Goal: Task Accomplishment & Management: Use online tool/utility

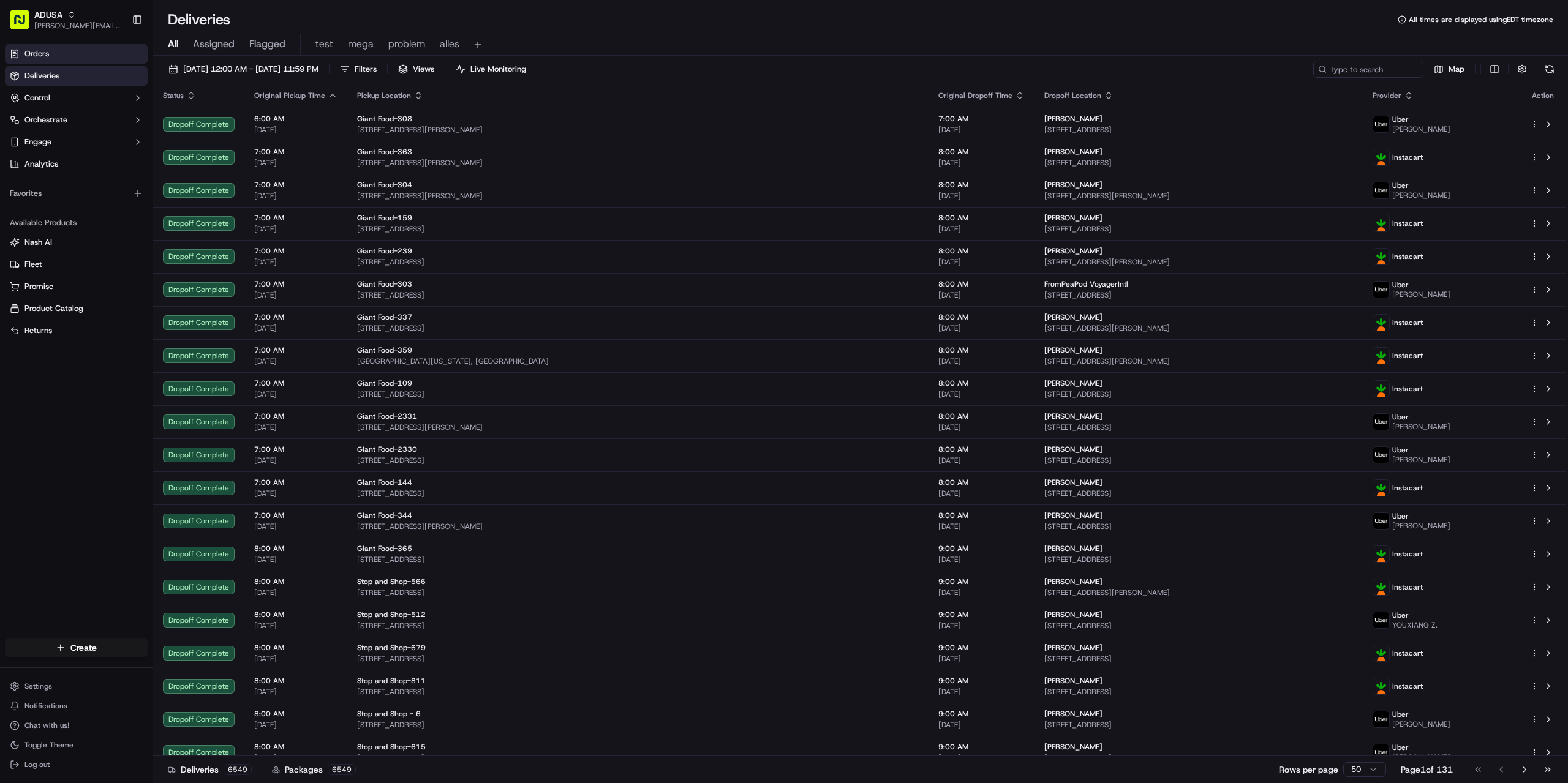
click at [39, 58] on span "Orders" at bounding box center [36, 53] width 24 height 11
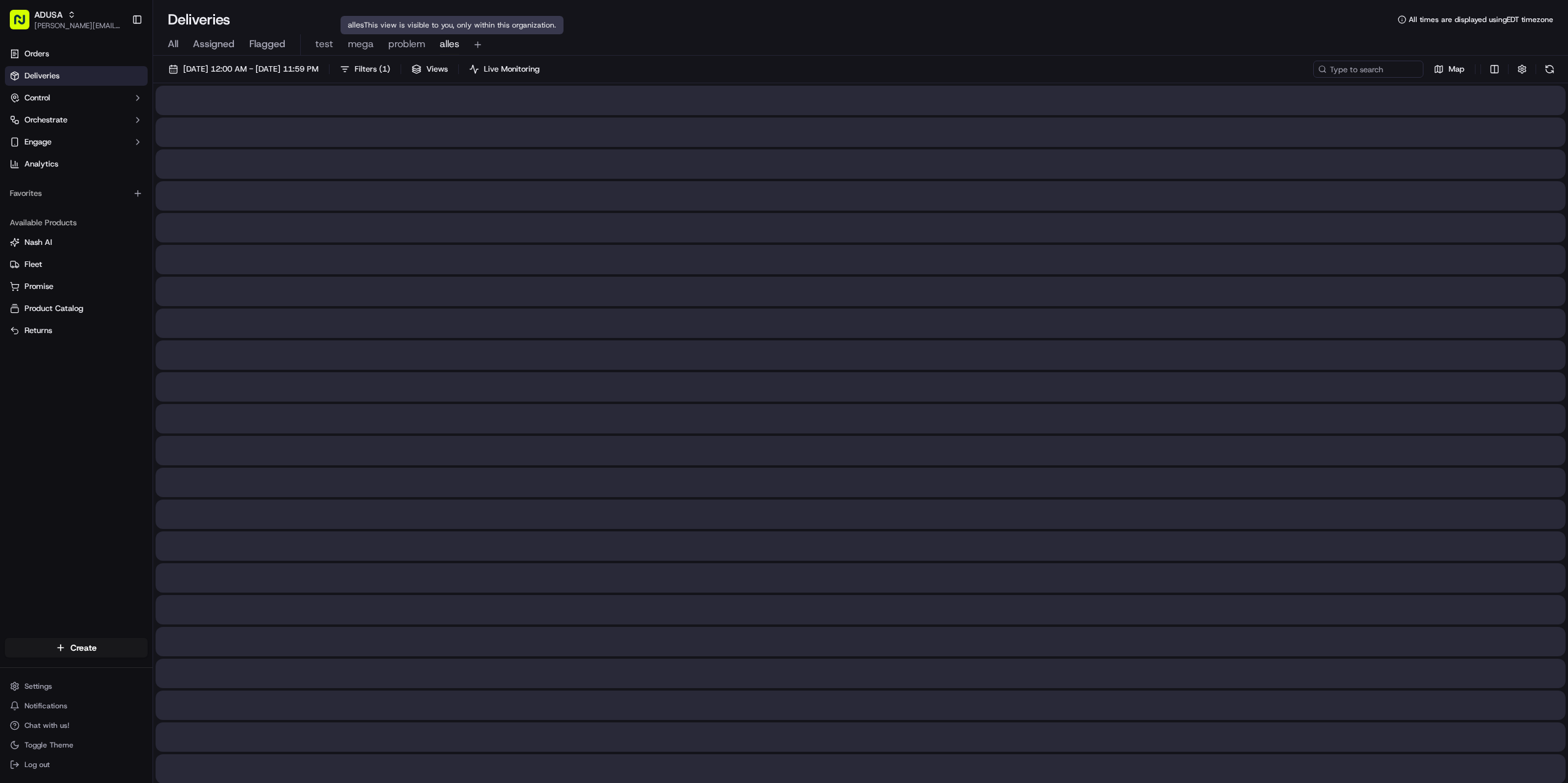
click at [445, 38] on span "alles" at bounding box center [450, 44] width 20 height 14
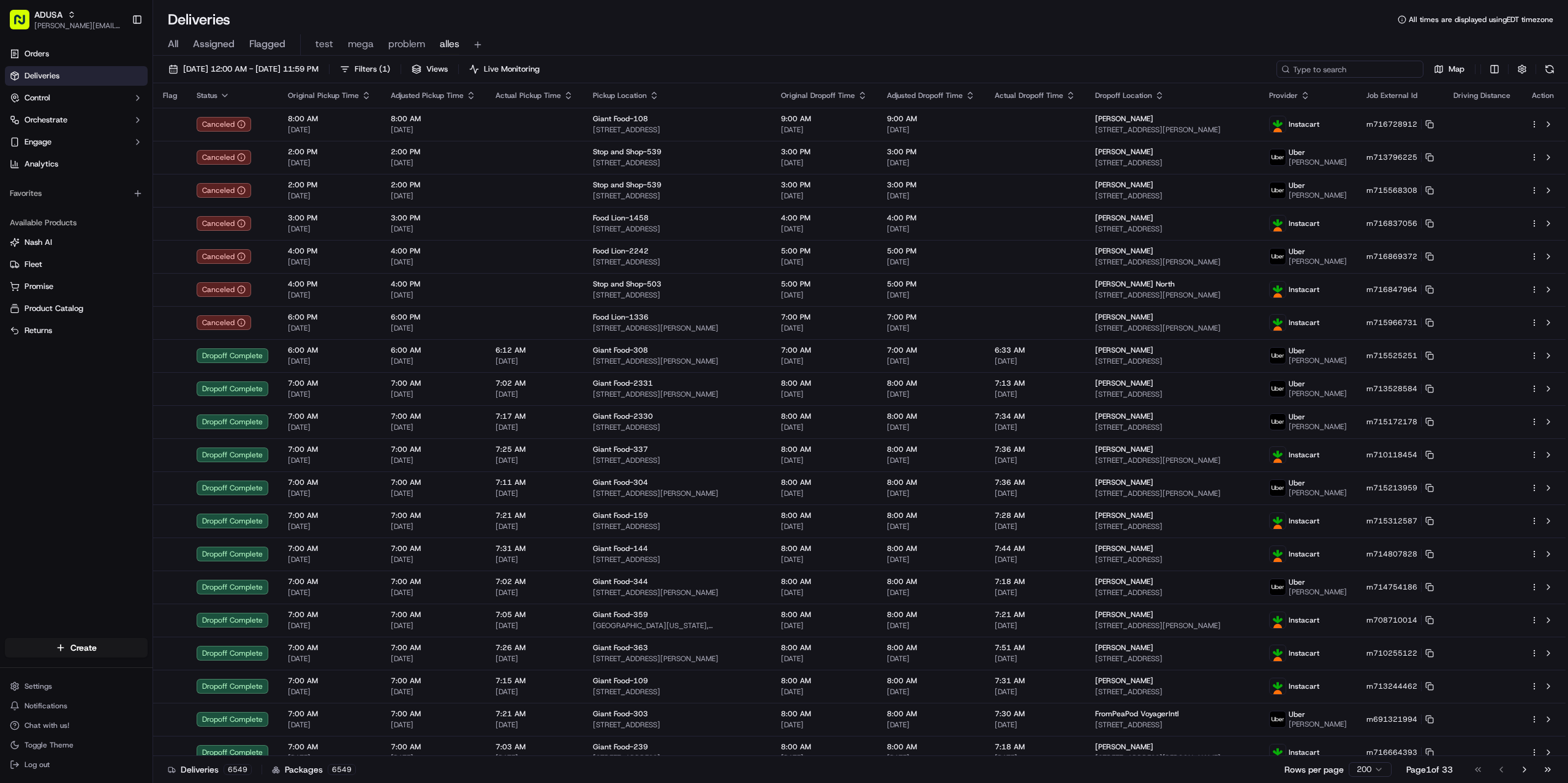
paste input "m716680760"
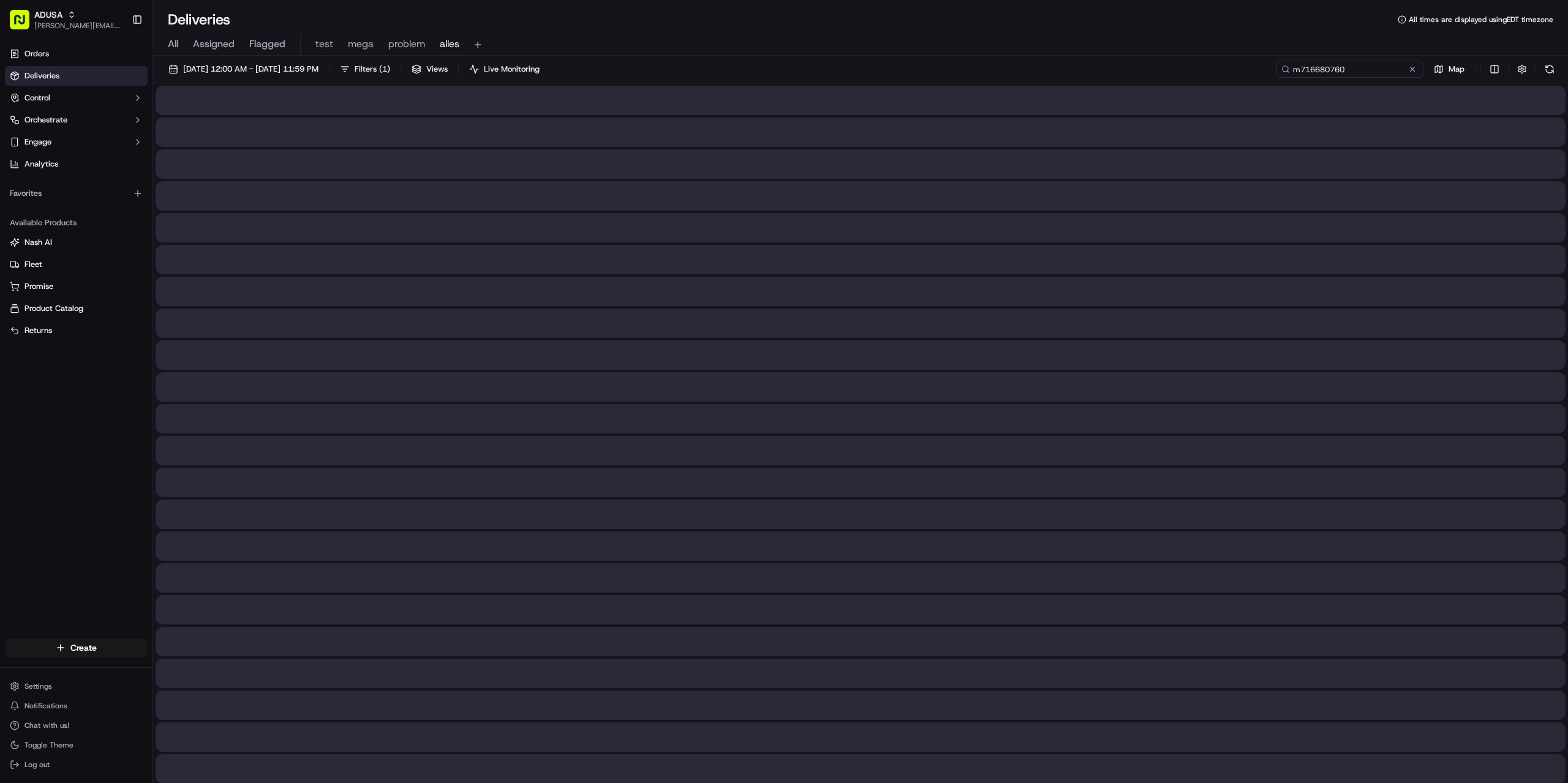
type input "m716680760"
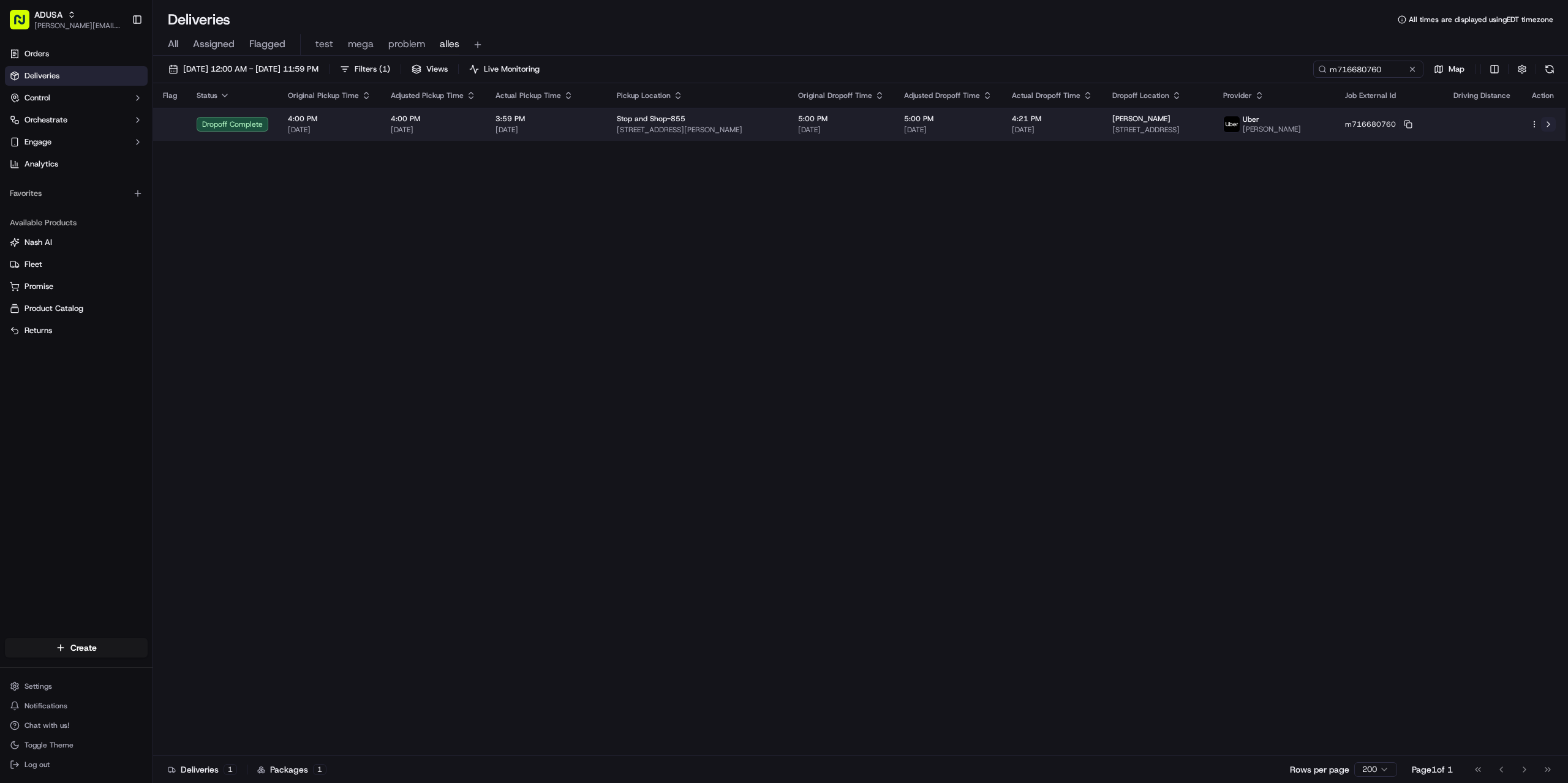
click at [1547, 128] on button at bounding box center [1548, 124] width 14 height 14
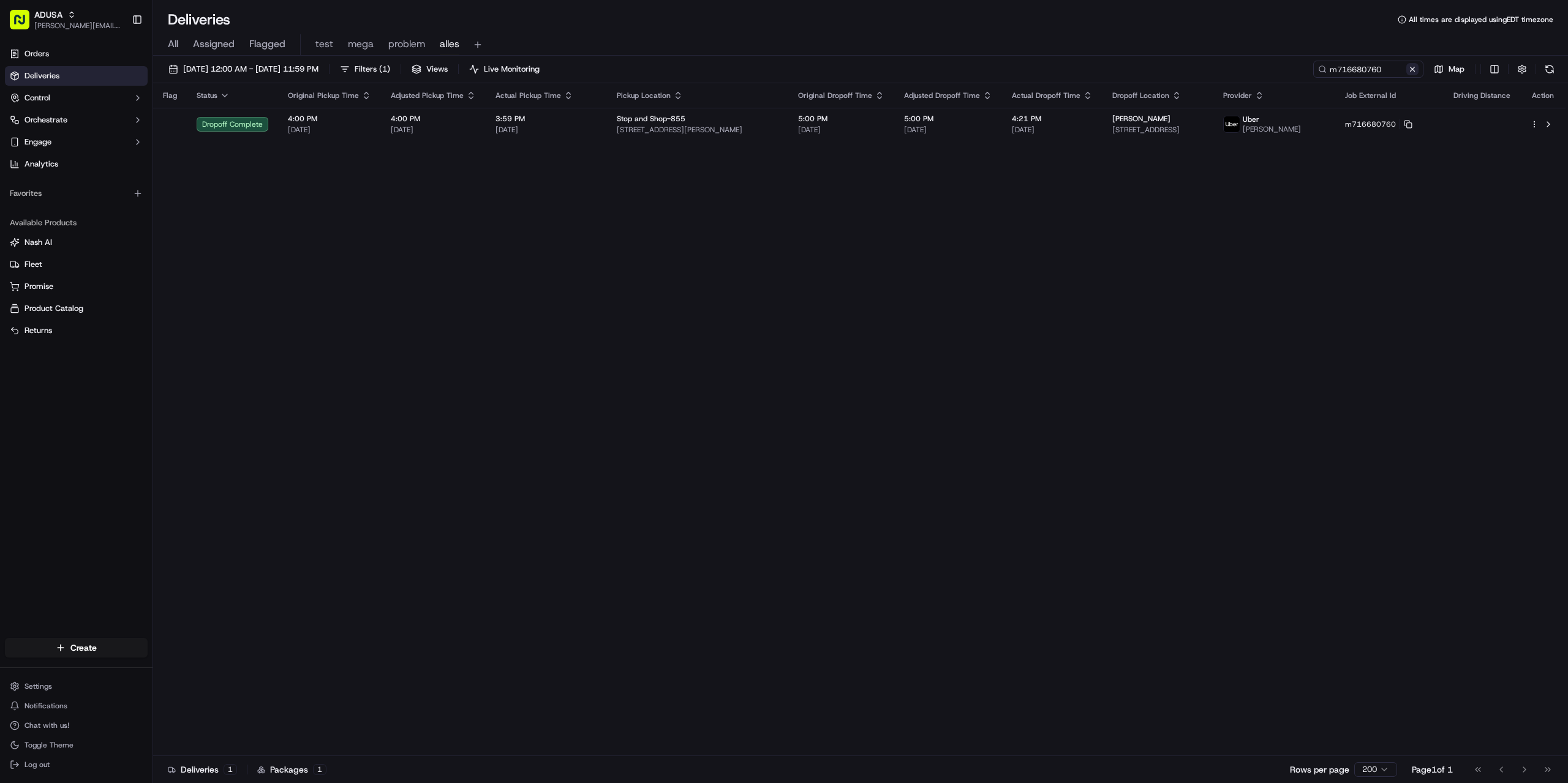
click at [1412, 70] on button at bounding box center [1412, 70] width 13 height 13
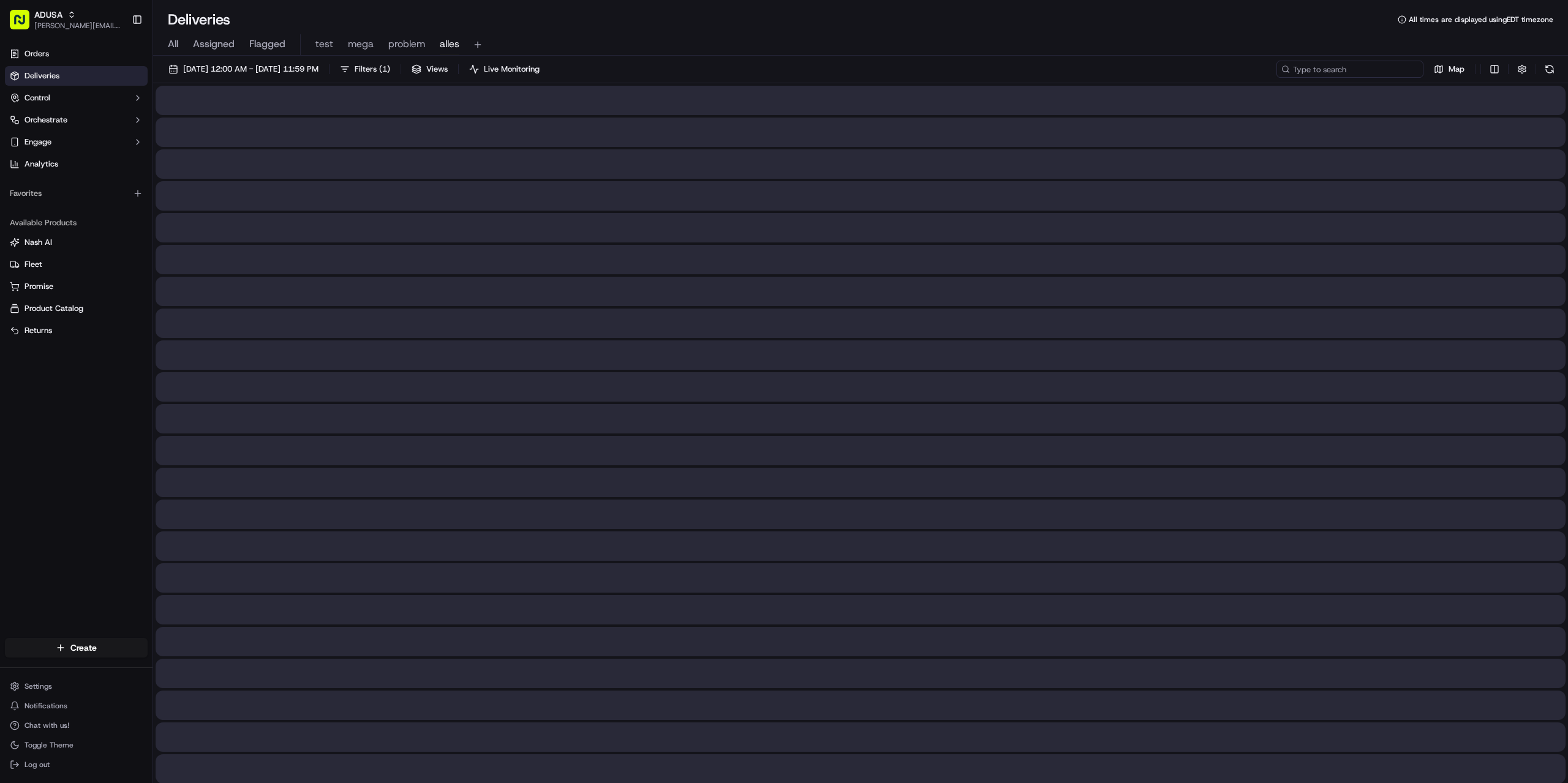
paste input "m715041837"
type input "m715041837"
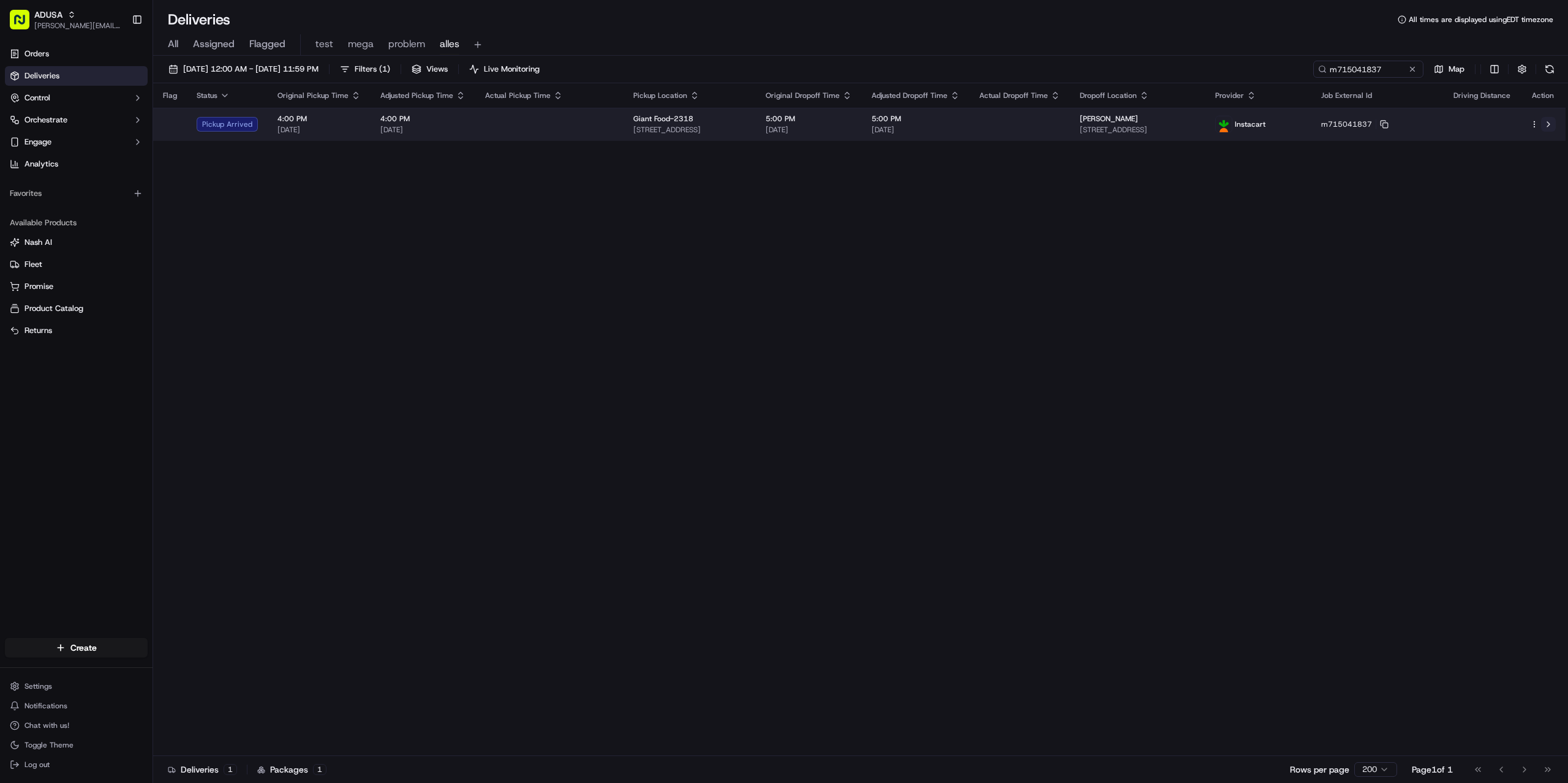
click at [1547, 124] on button at bounding box center [1548, 124] width 14 height 14
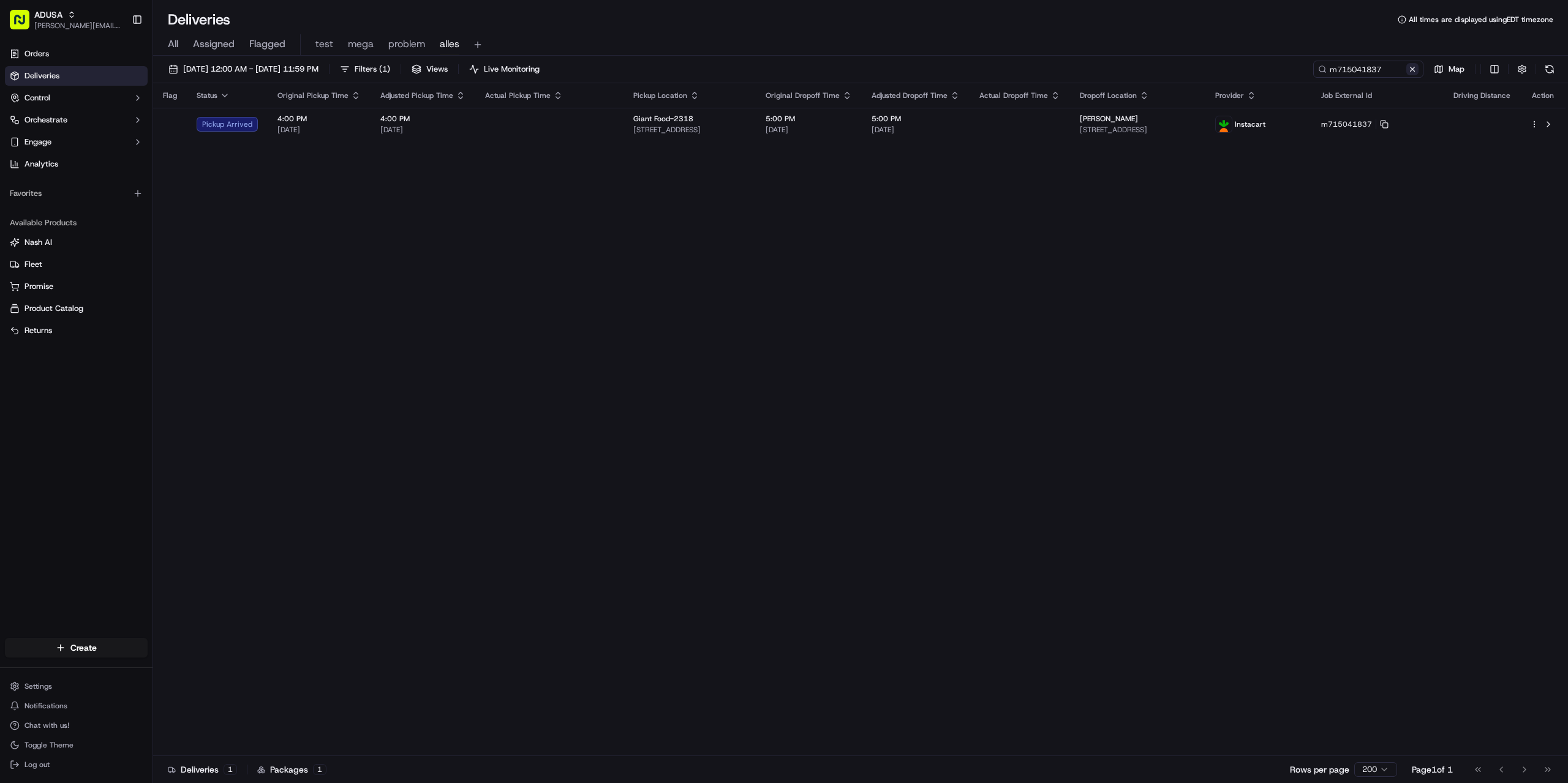
click at [1416, 65] on button at bounding box center [1412, 70] width 13 height 13
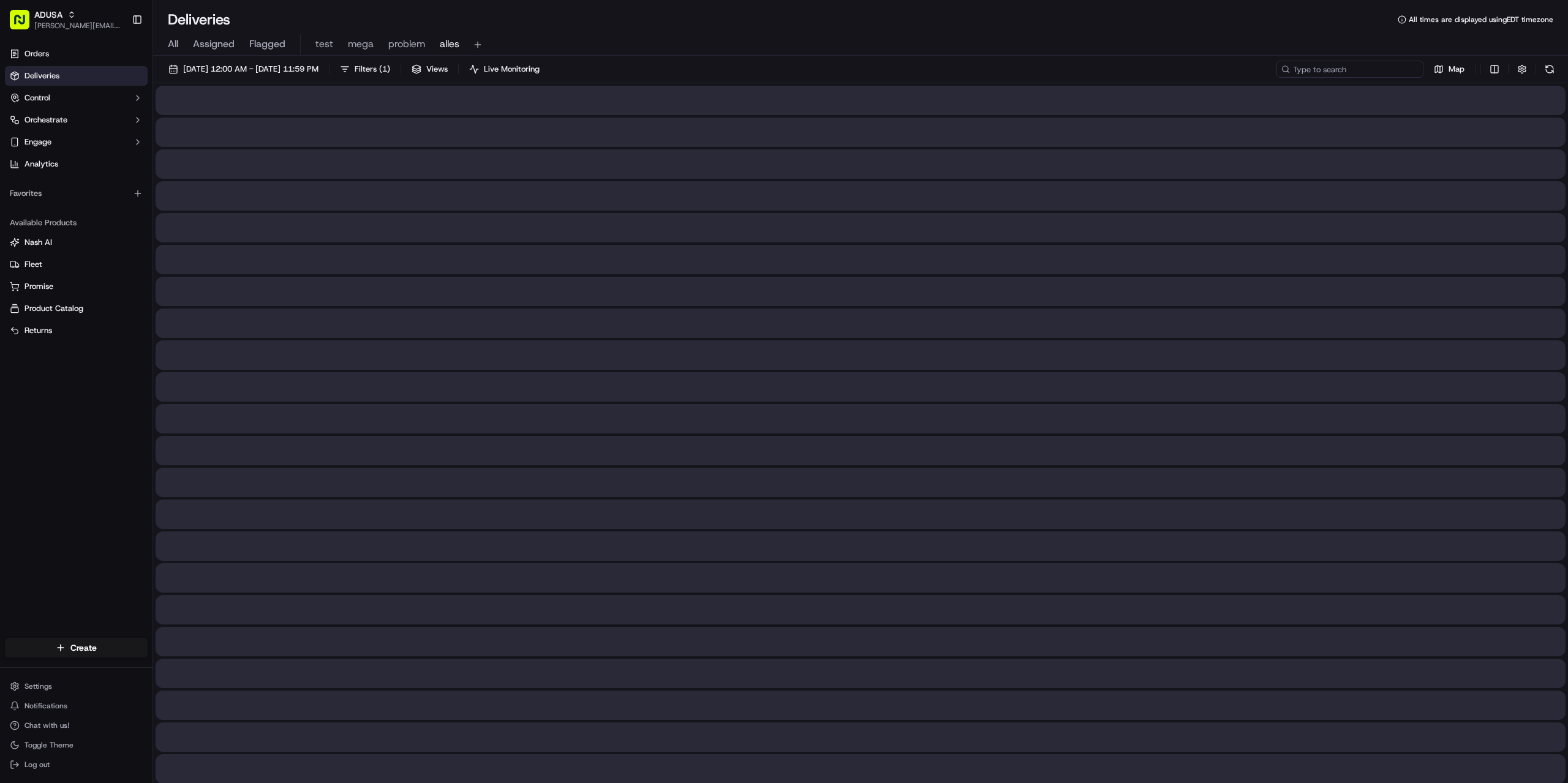
paste input "m714349797"
type input "m714349797"
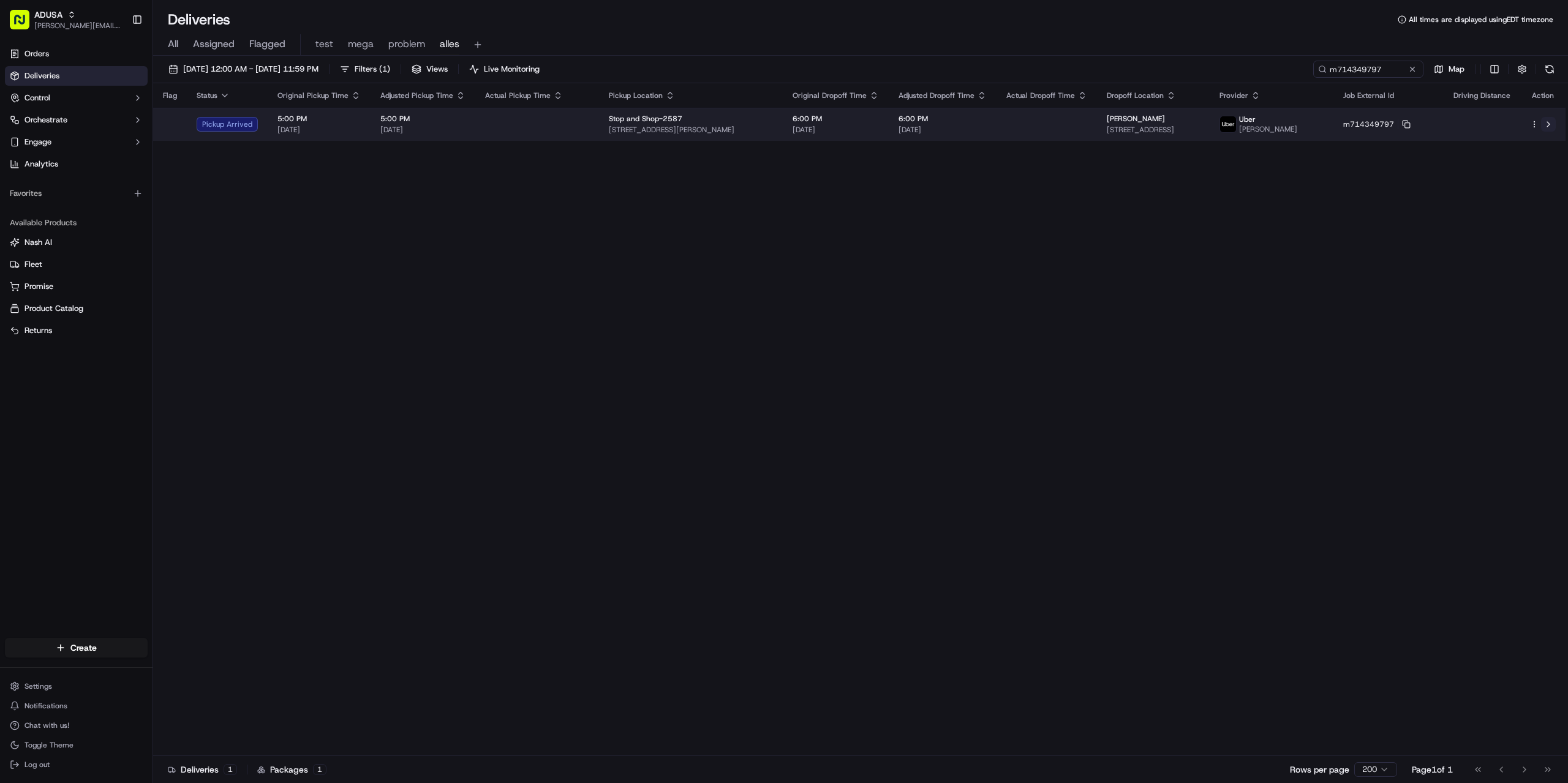
click at [1548, 120] on button at bounding box center [1548, 124] width 14 height 14
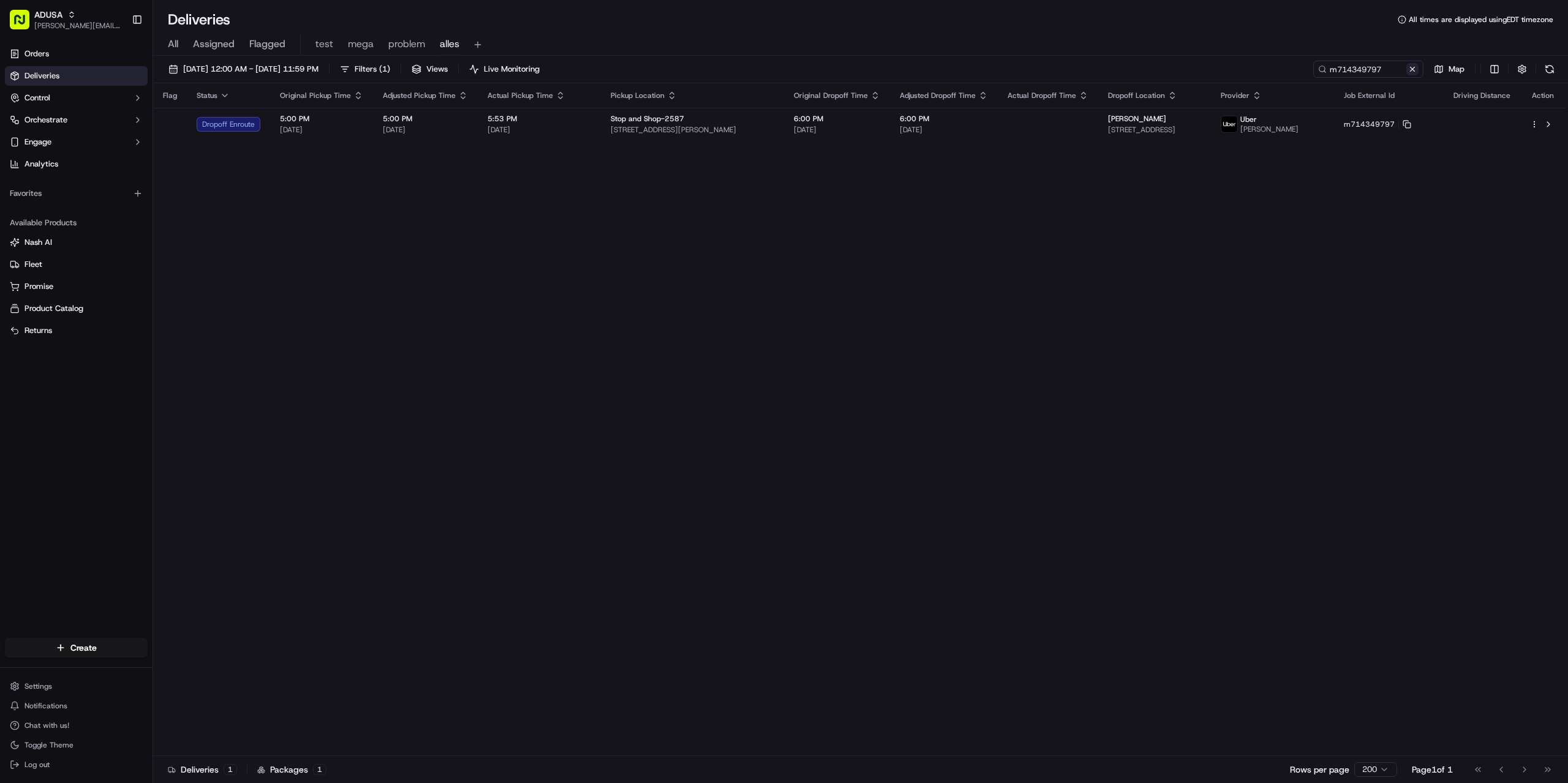
click at [1415, 69] on button at bounding box center [1412, 70] width 13 height 13
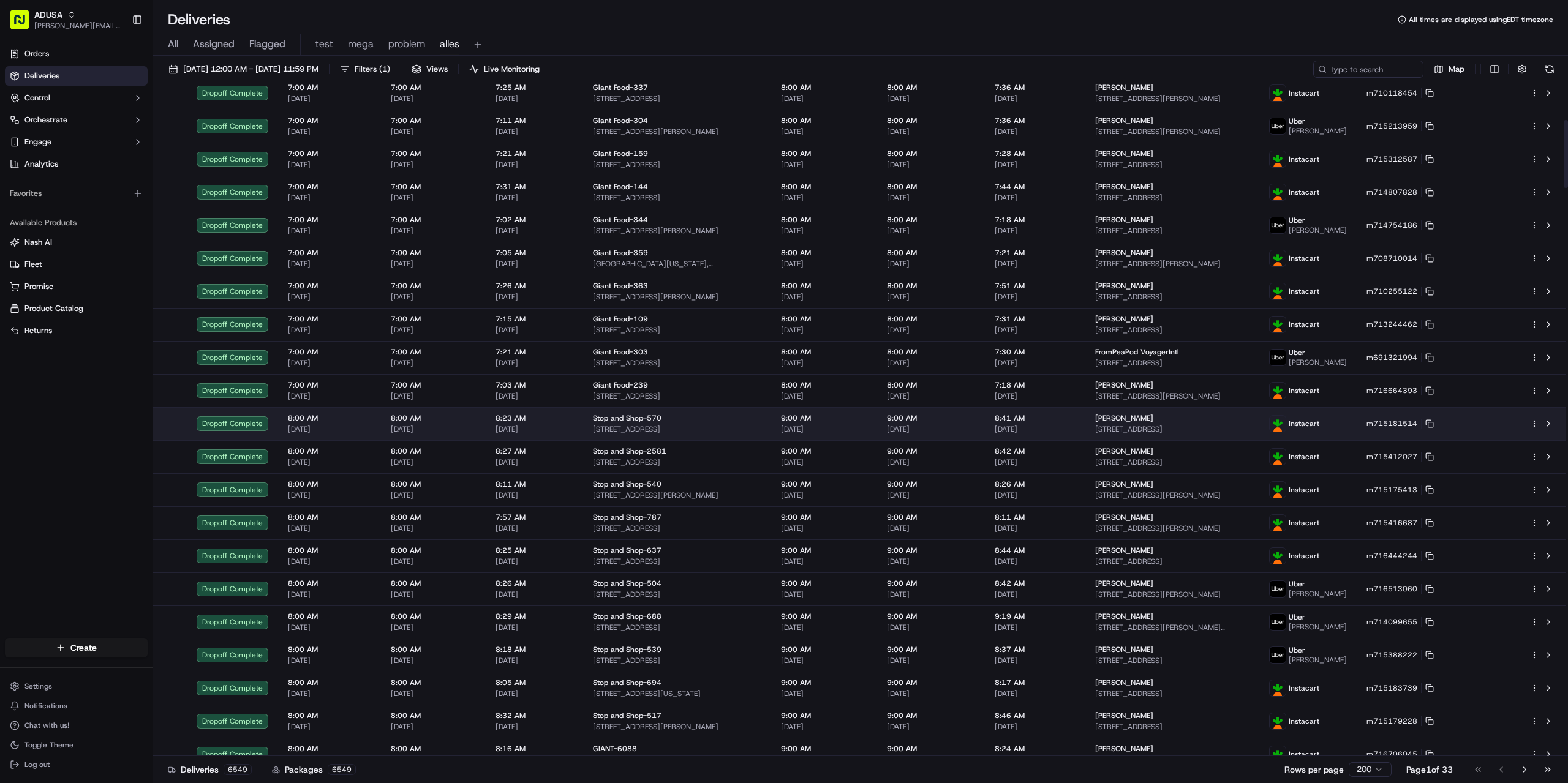
scroll to position [368, 0]
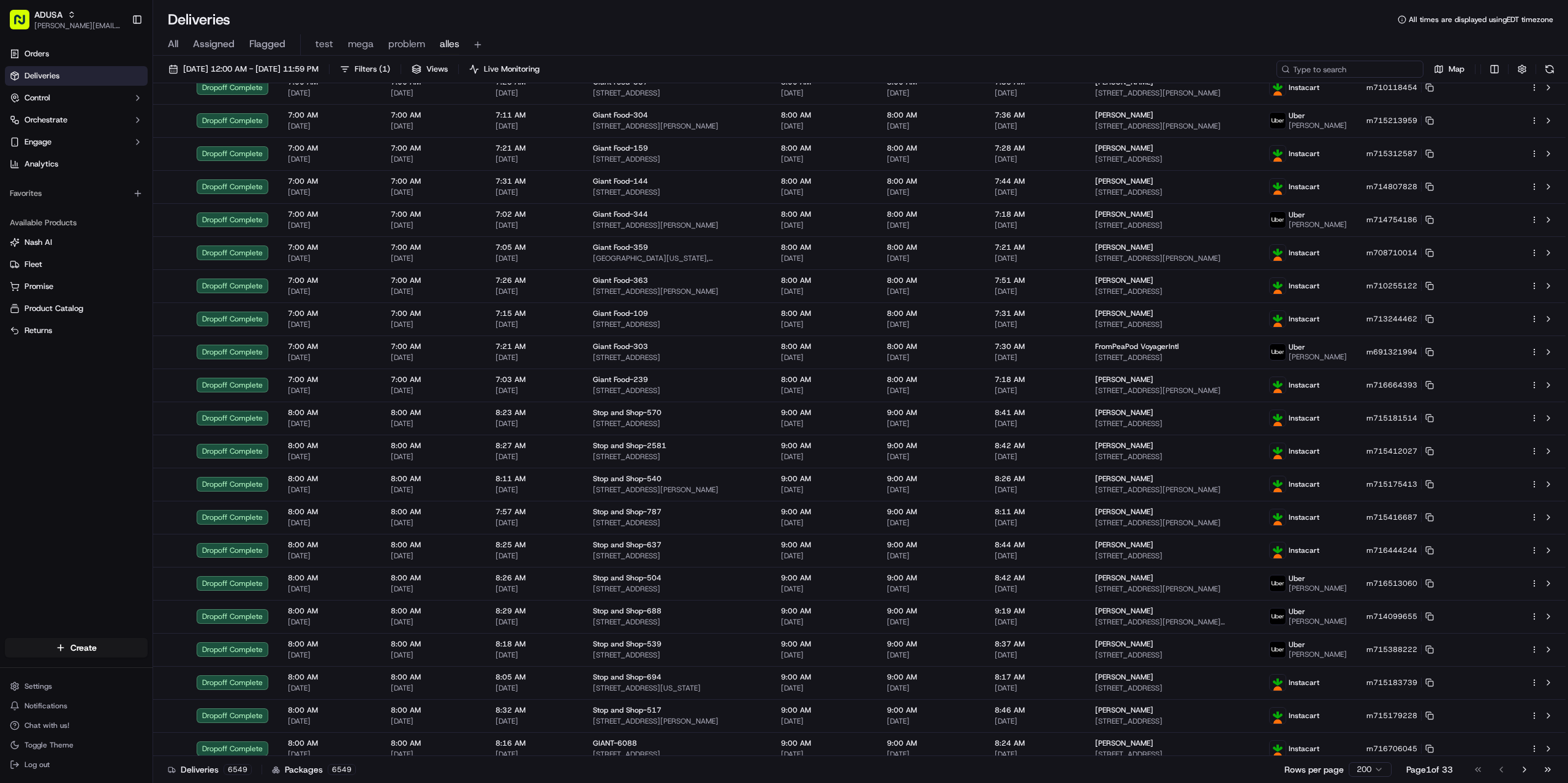
paste input "m716859482"
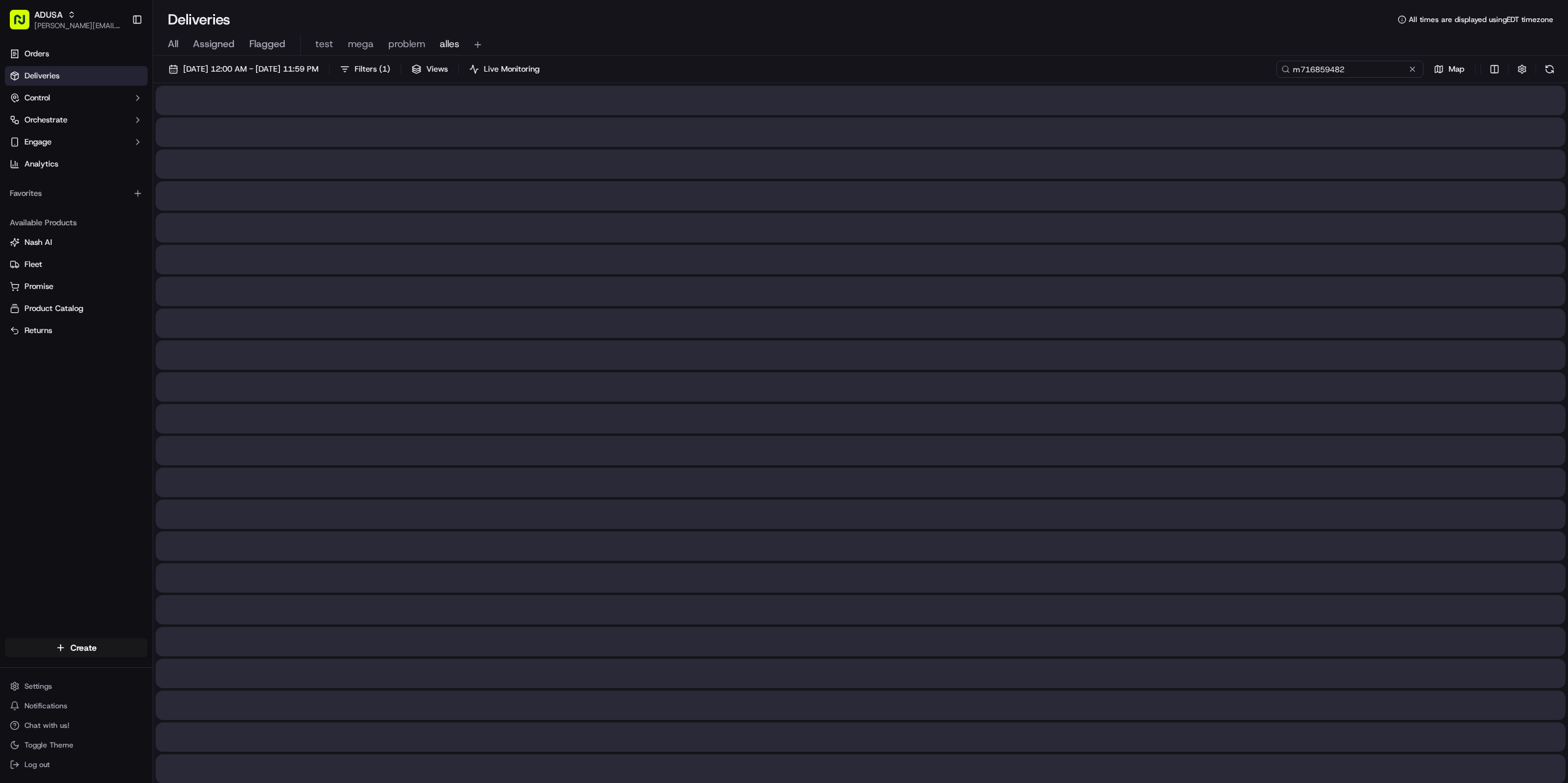
type input "m716859482"
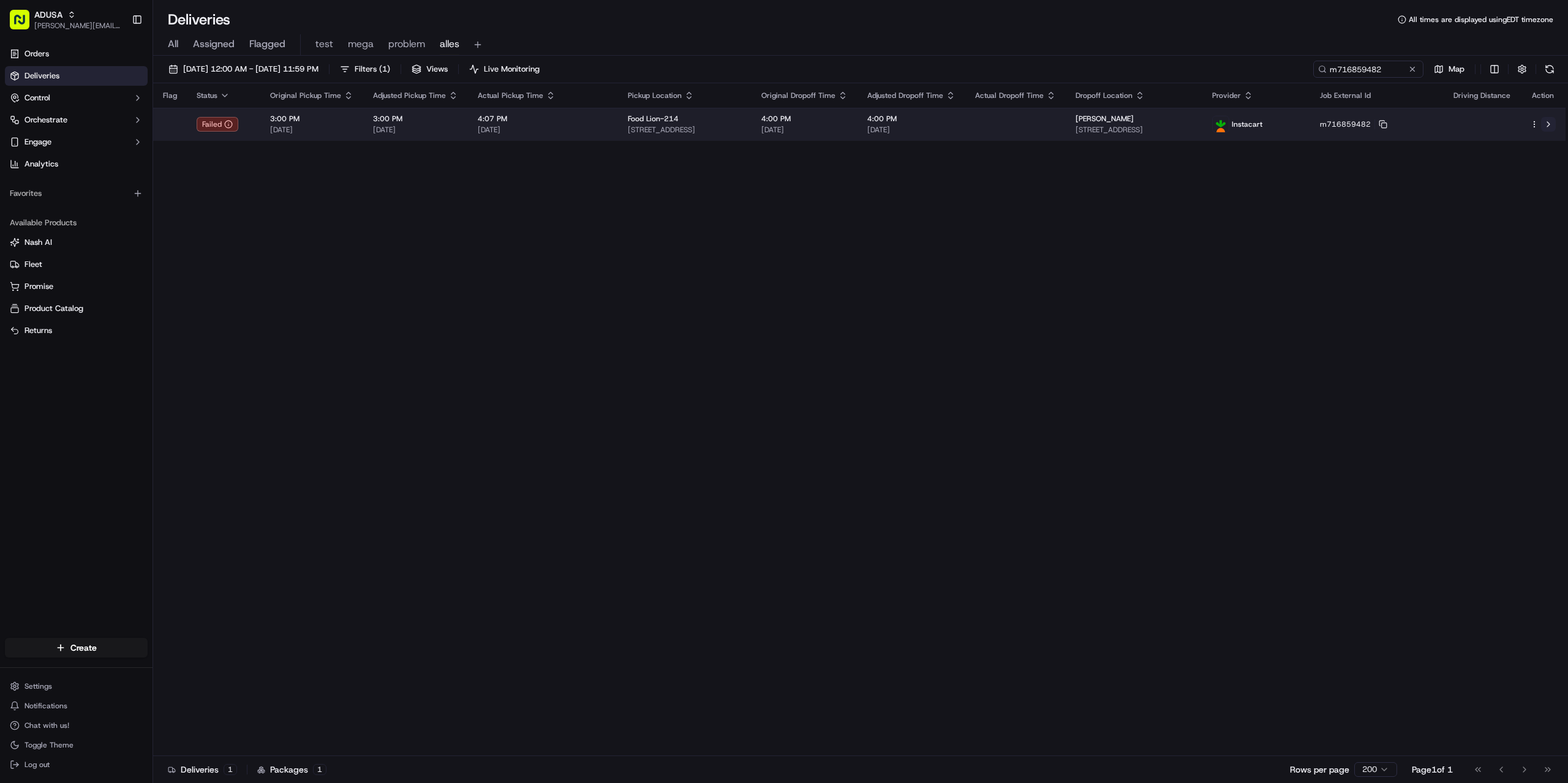
click at [1552, 124] on button at bounding box center [1548, 124] width 14 height 14
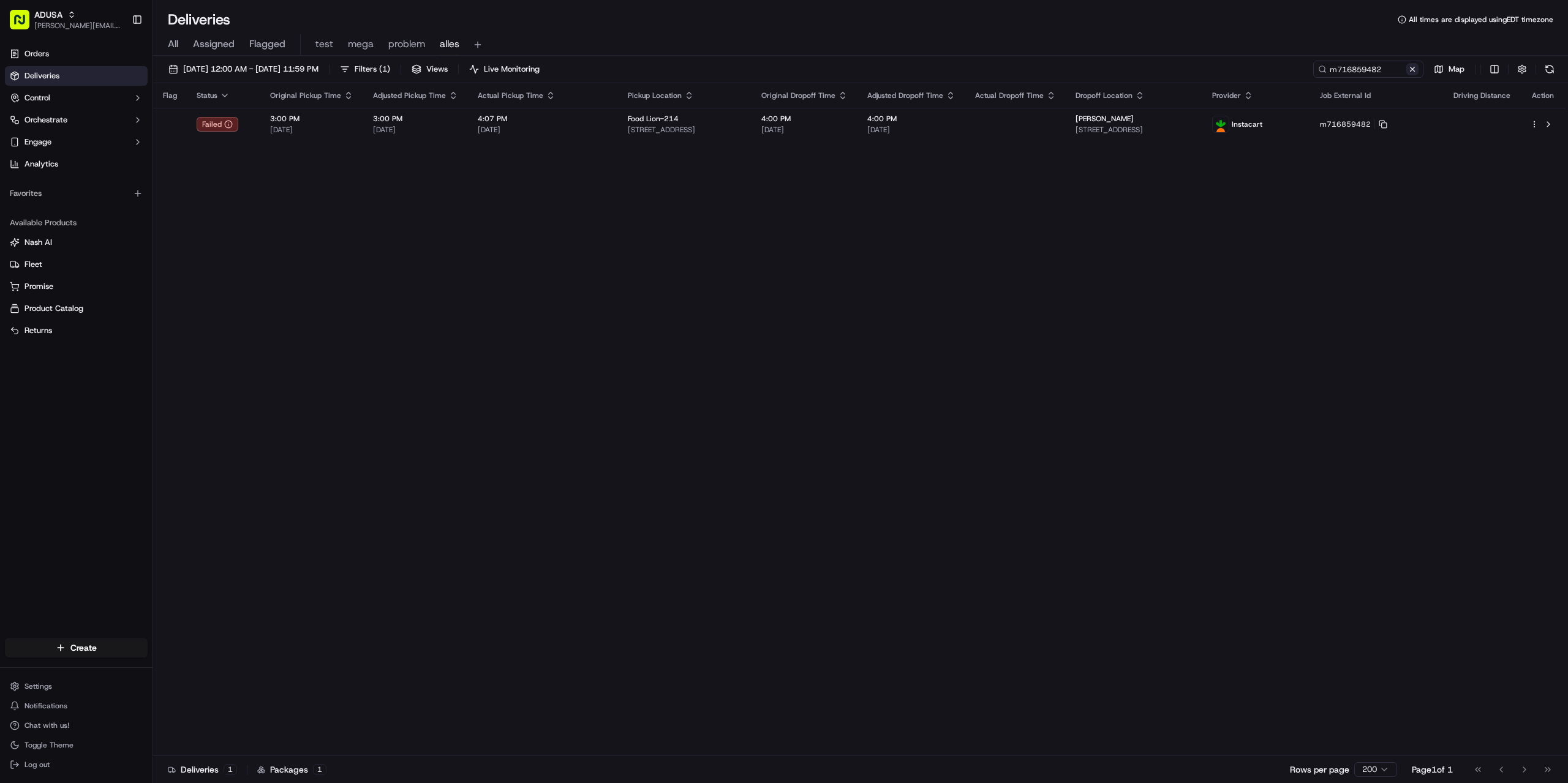
click at [1410, 63] on button at bounding box center [1412, 70] width 13 height 13
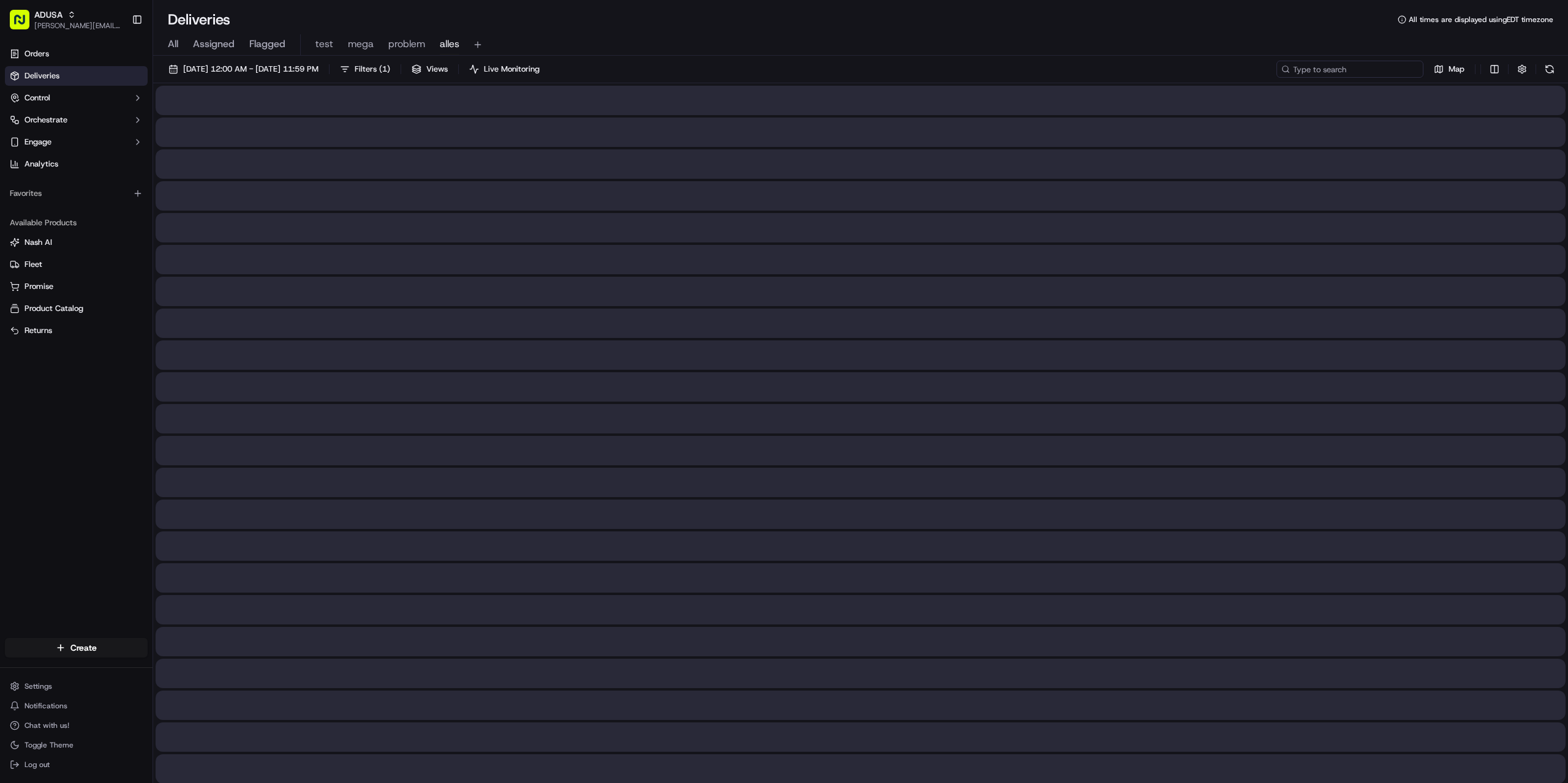
paste input "m716872576"
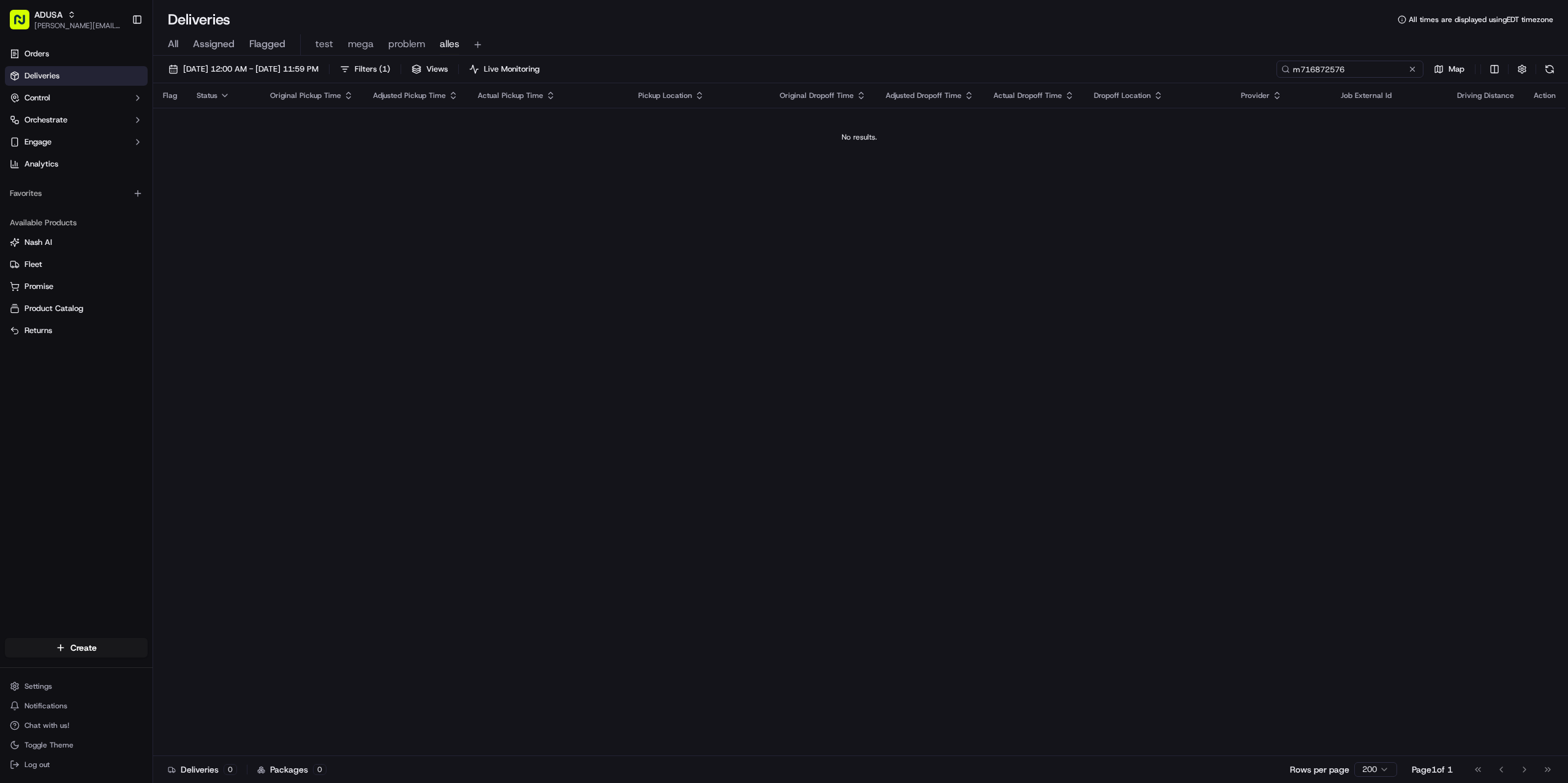
drag, startPoint x: 1298, startPoint y: 72, endPoint x: 1286, endPoint y: 71, distance: 12.0
click at [1286, 71] on div "m716872576" at bounding box center [1350, 69] width 147 height 17
type input "m716872576"
click at [1410, 67] on button at bounding box center [1412, 70] width 13 height 13
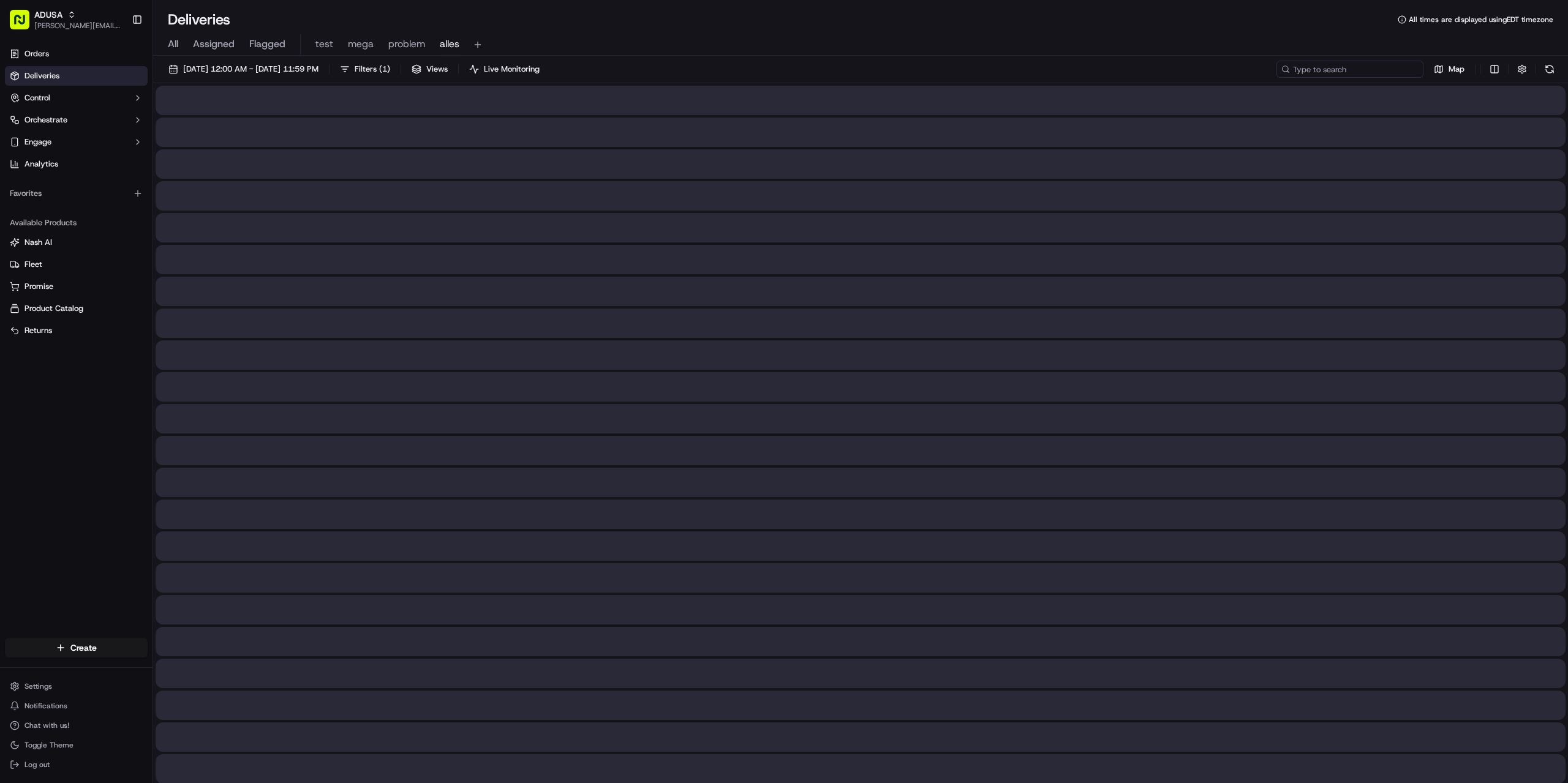
paste input "m715041837"
type input "m715041837"
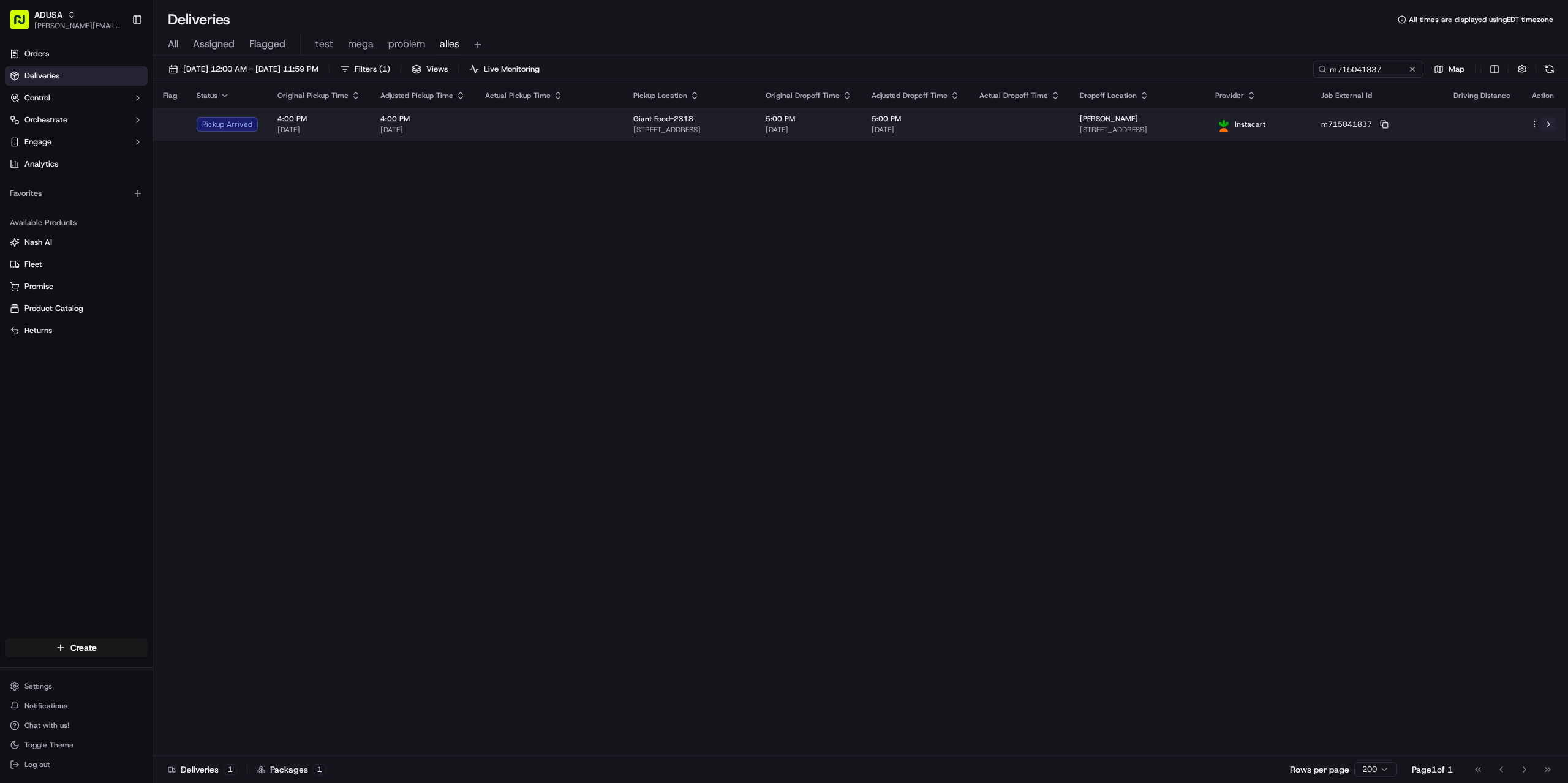
click at [1550, 121] on button at bounding box center [1548, 124] width 14 height 14
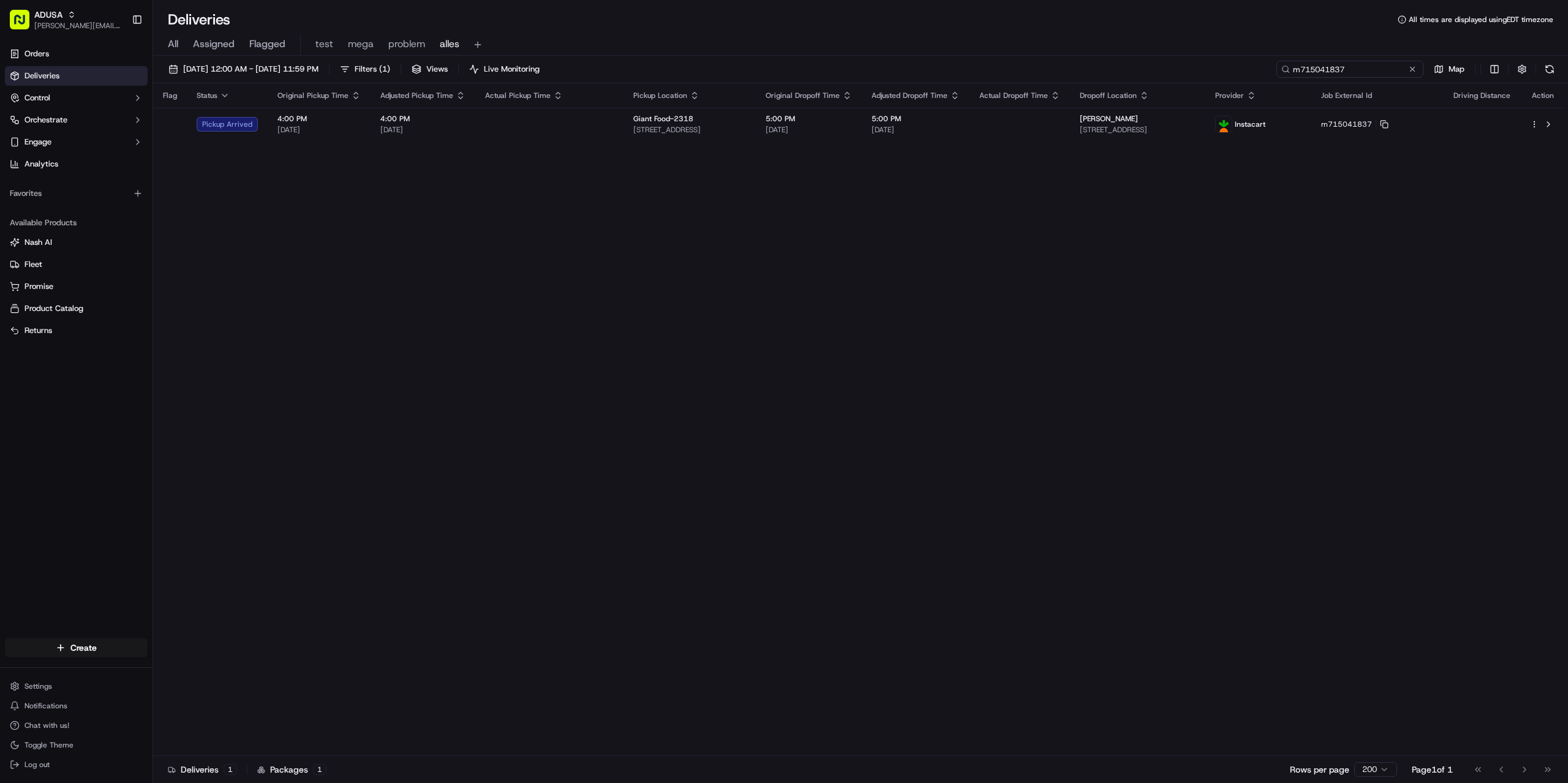
click at [1420, 68] on input "m715041837" at bounding box center [1350, 69] width 147 height 17
click at [1410, 68] on button at bounding box center [1412, 70] width 13 height 13
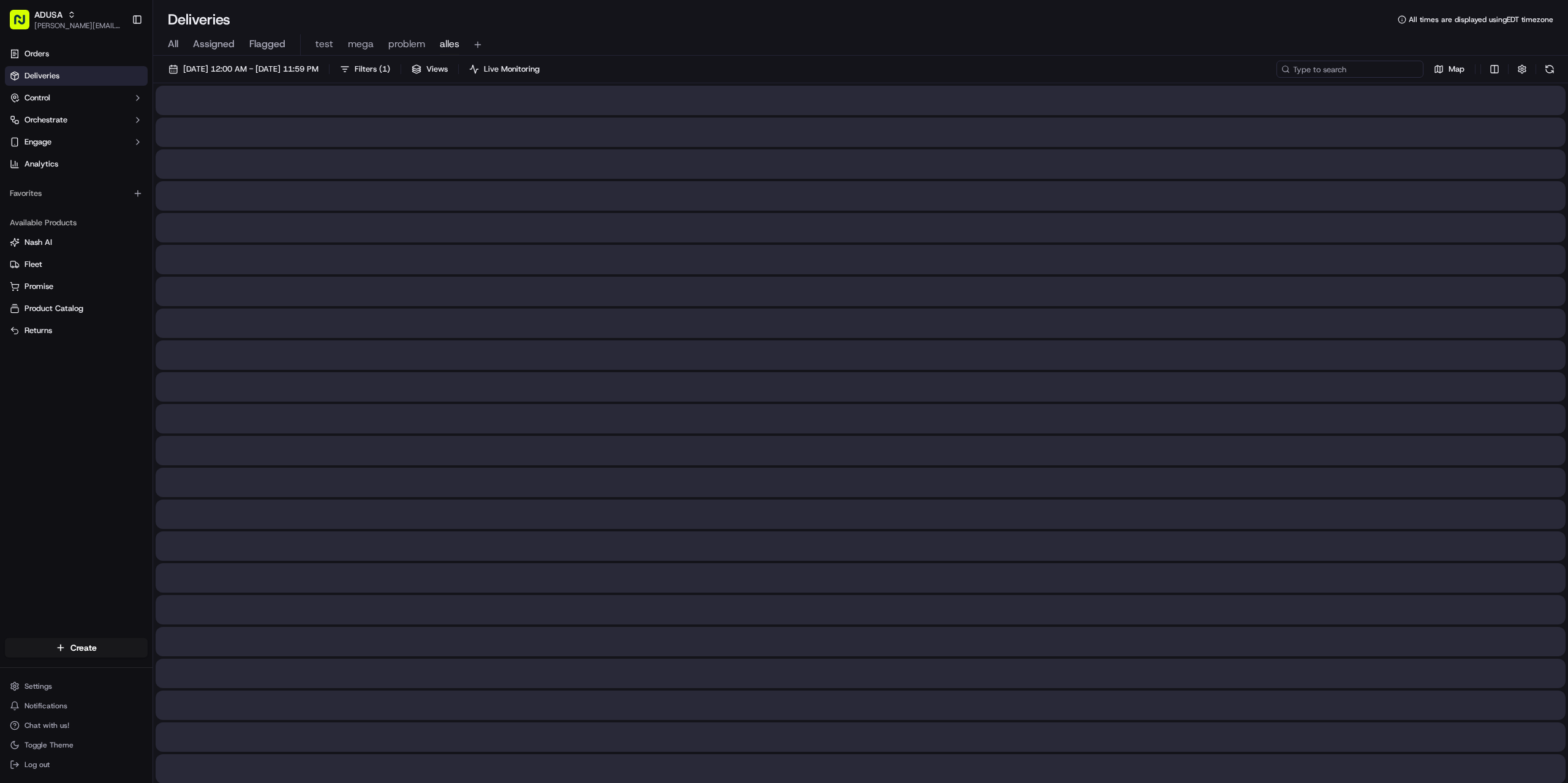
paste input "m715350788"
type input "m715350788"
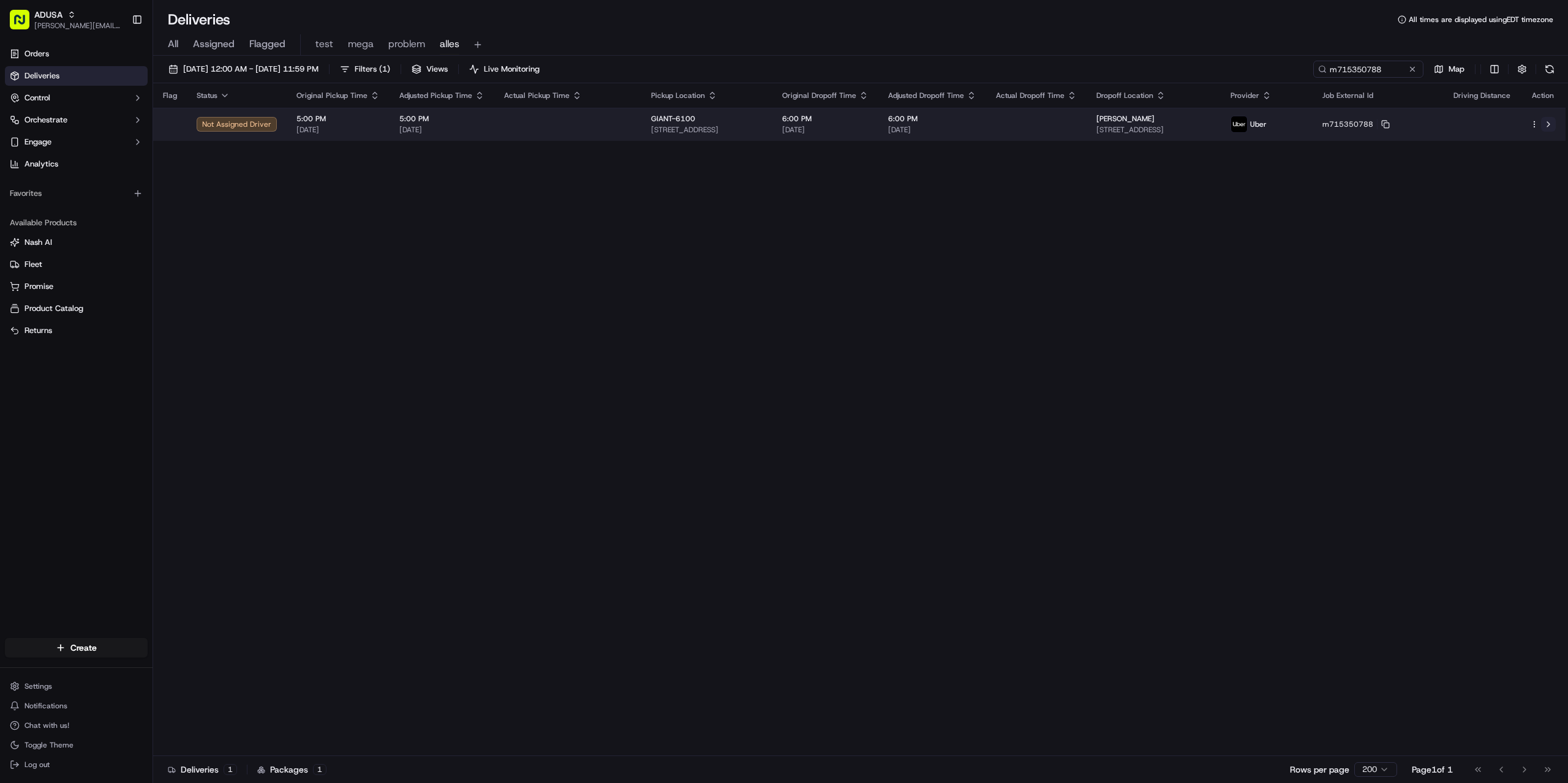
click at [1546, 124] on button at bounding box center [1548, 124] width 14 height 14
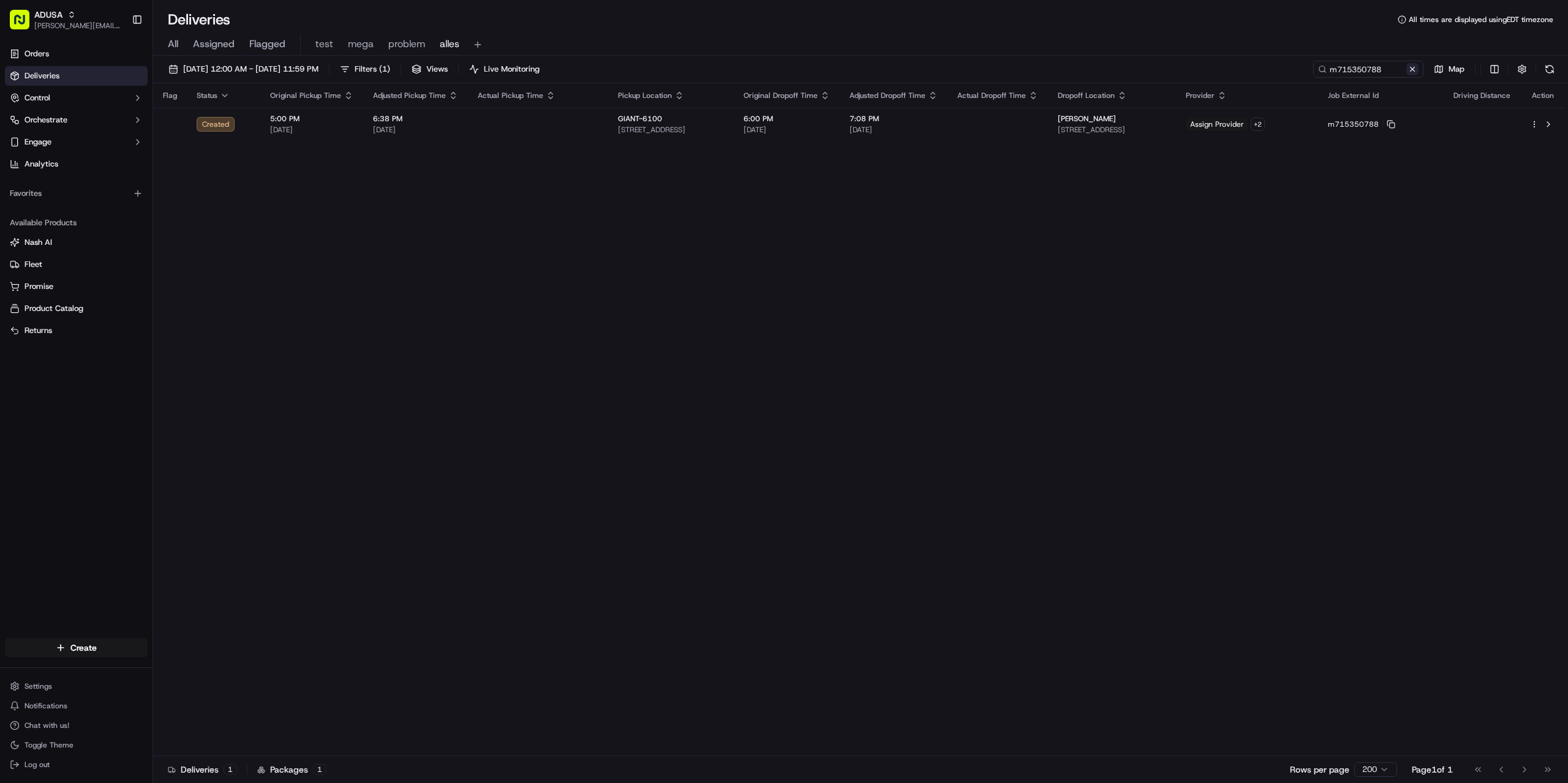
click at [1412, 67] on button at bounding box center [1412, 70] width 13 height 13
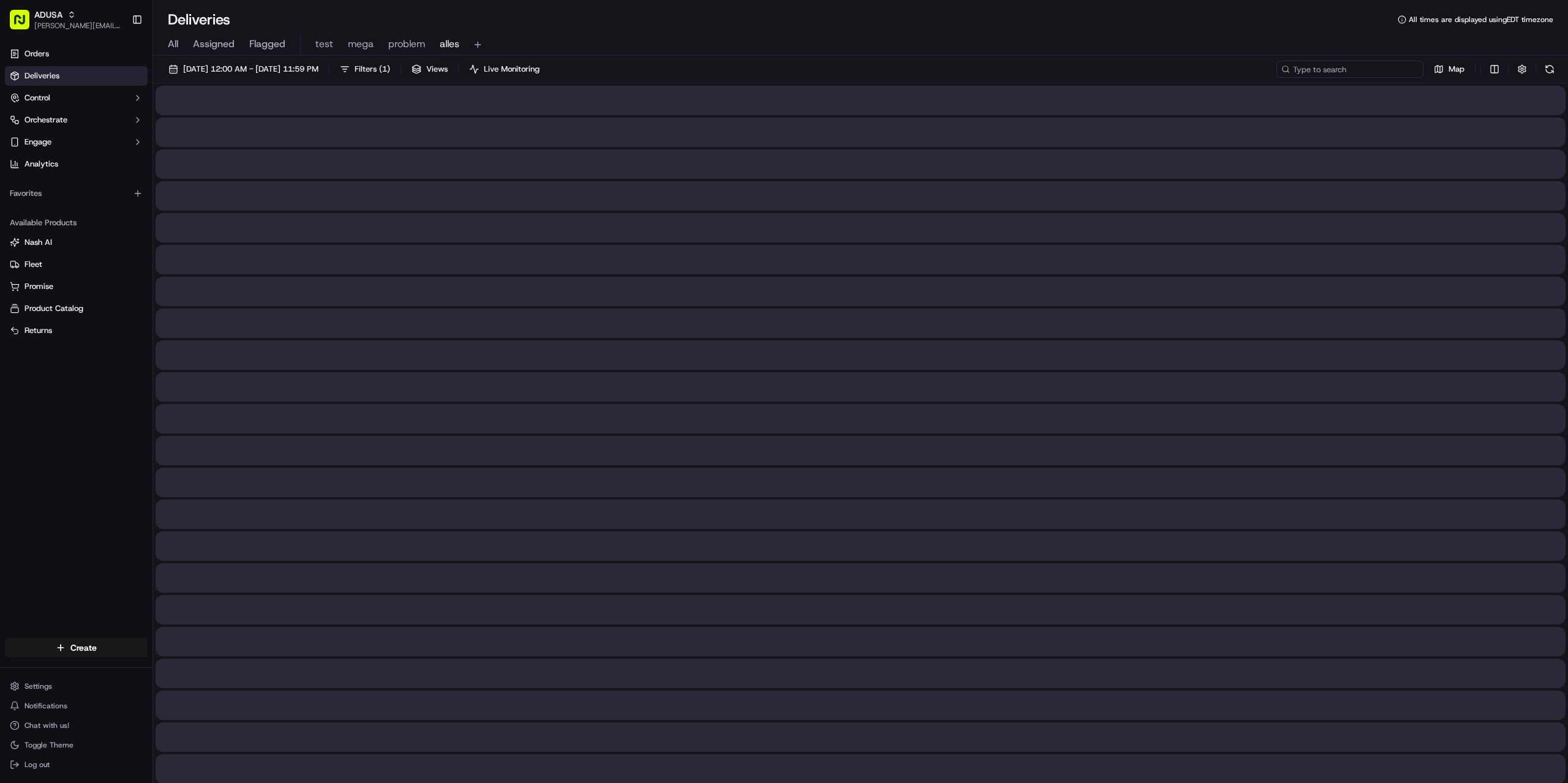
paste input "m715350788"
type input "m715350788"
click at [708, 30] on div "All Assigned Flagged test mega problem alles" at bounding box center [860, 42] width 1415 height 26
click at [1406, 67] on div "m715350788" at bounding box center [1350, 69] width 147 height 17
click at [1410, 67] on button at bounding box center [1412, 70] width 13 height 13
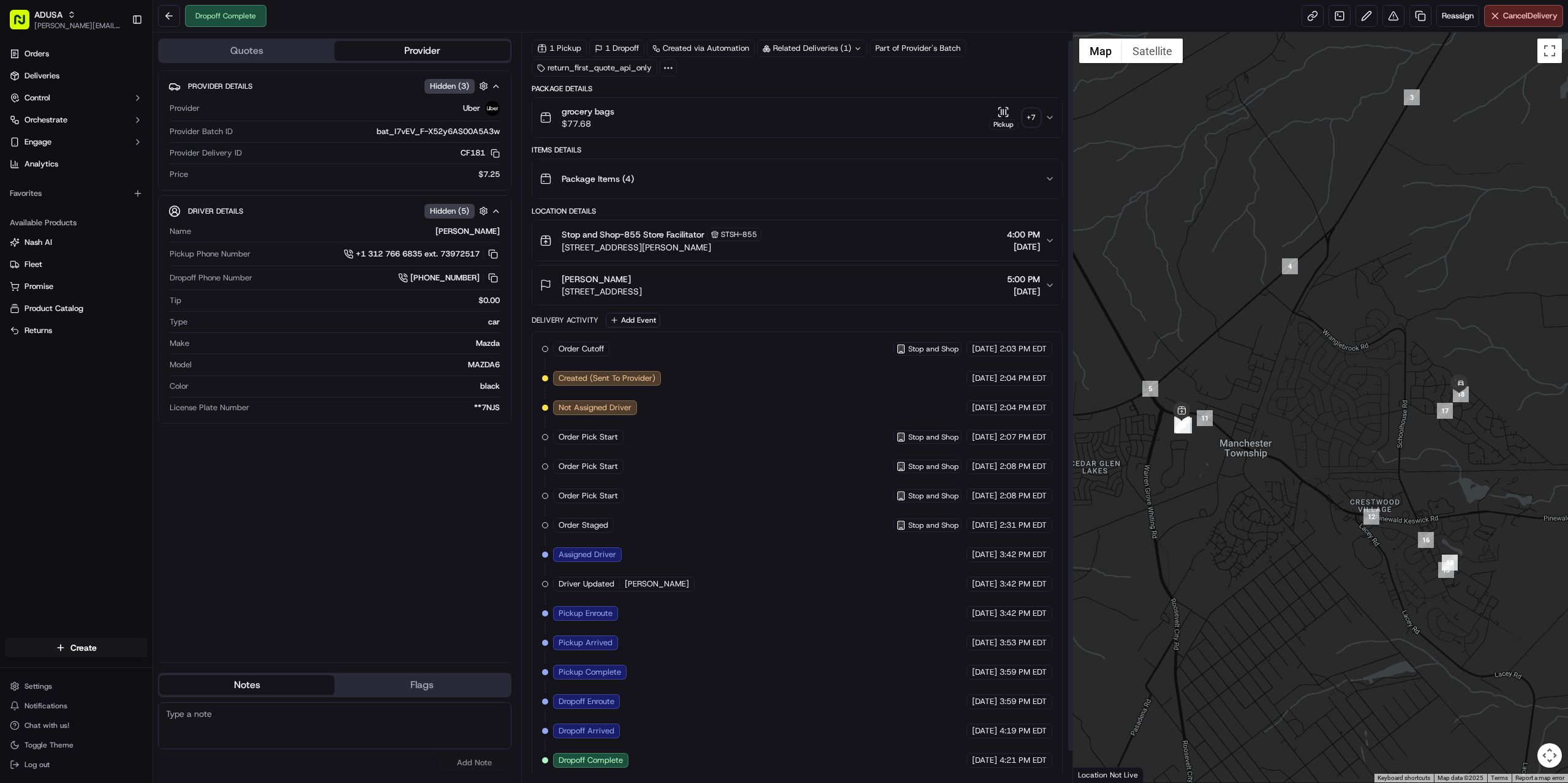
scroll to position [41, 0]
paste textarea "p400327 emailed service record to pdl-zoneGMB.group@peapoddigitallabs.com, pdl-…"
type textarea "p400327 emailed service record to pdl-zoneGMB.group@peapoddigitallabs.com, pdl-…"
click at [481, 764] on button "Add Note" at bounding box center [474, 762] width 73 height 17
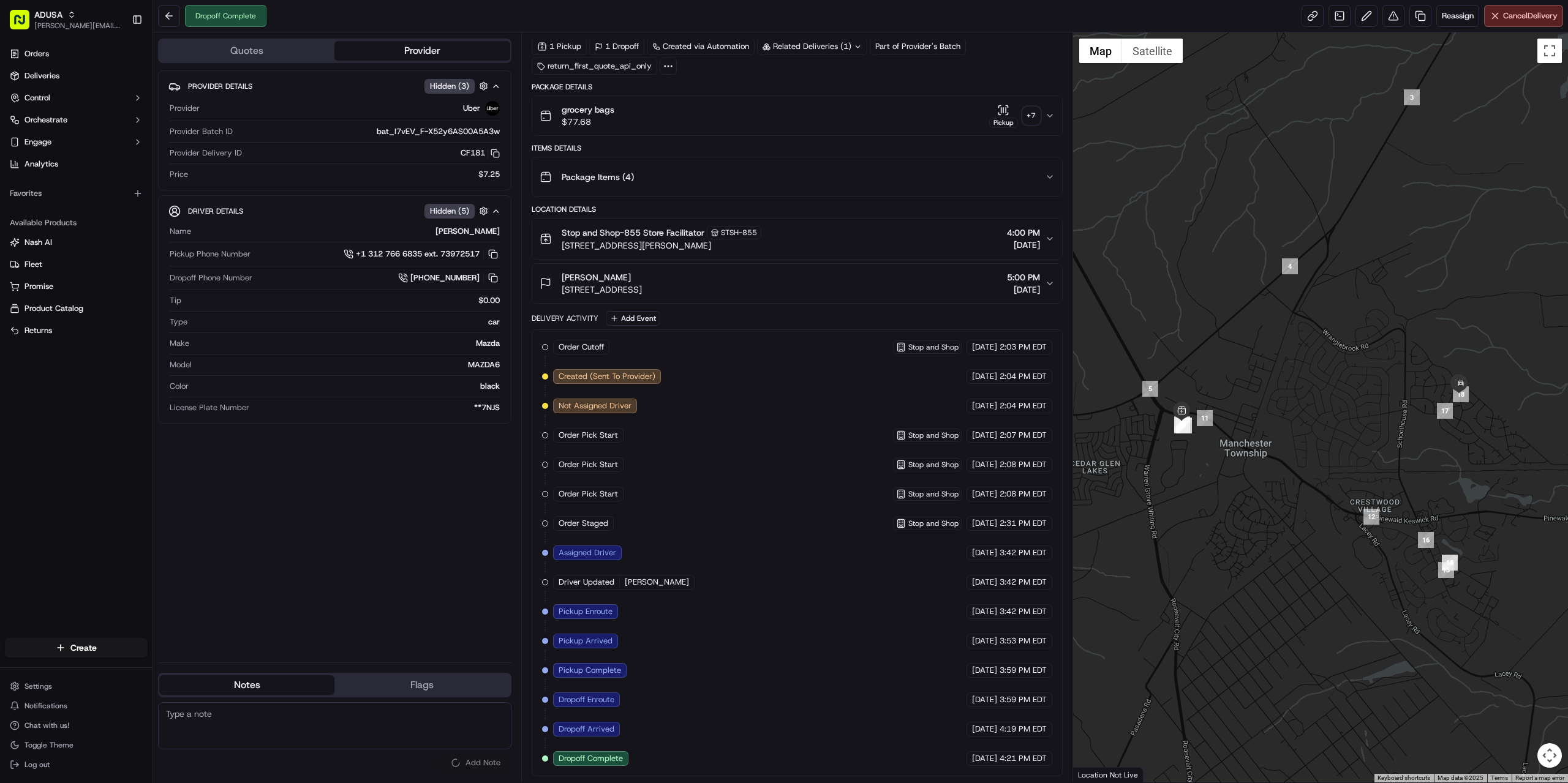
scroll to position [0, 0]
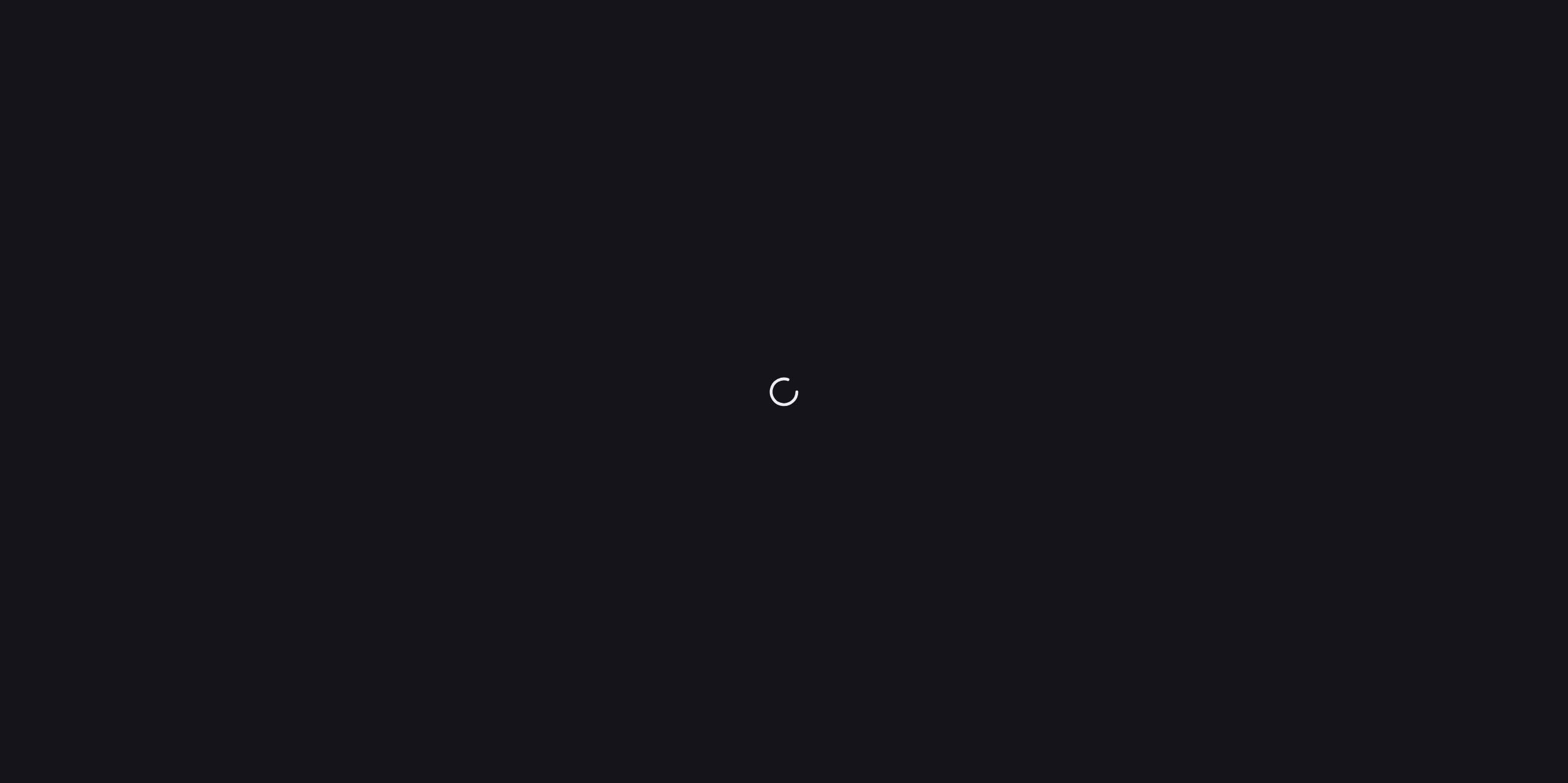
click at [1140, 339] on div at bounding box center [784, 391] width 1568 height 783
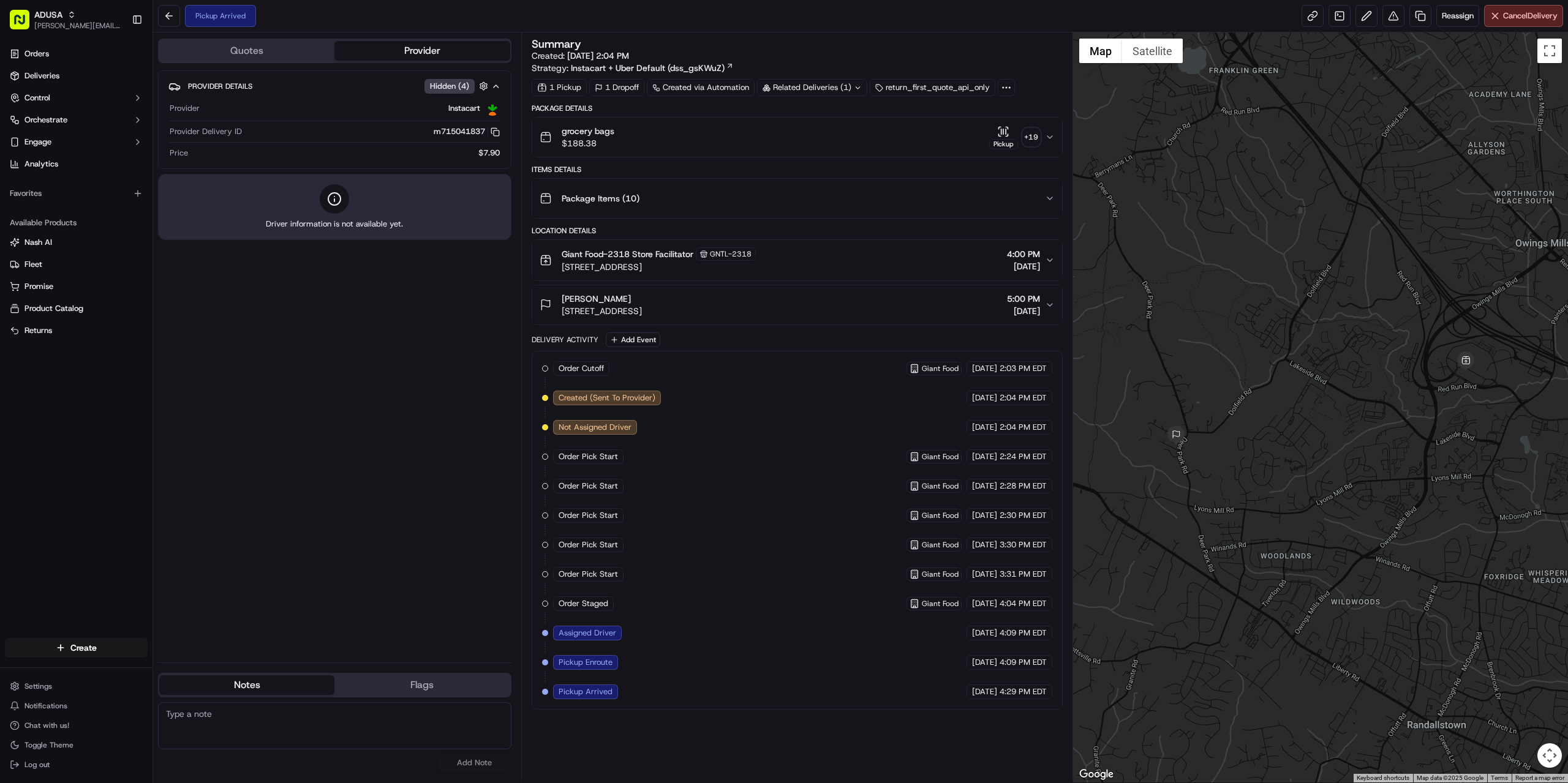
click at [694, 719] on div "Summary Created: [DATE] 2:04 PM Strategy: Instacart + Uber Default (dss_gsKWuZ)…" at bounding box center [797, 407] width 531 height 738
click at [1225, 325] on div at bounding box center [1320, 407] width 495 height 750
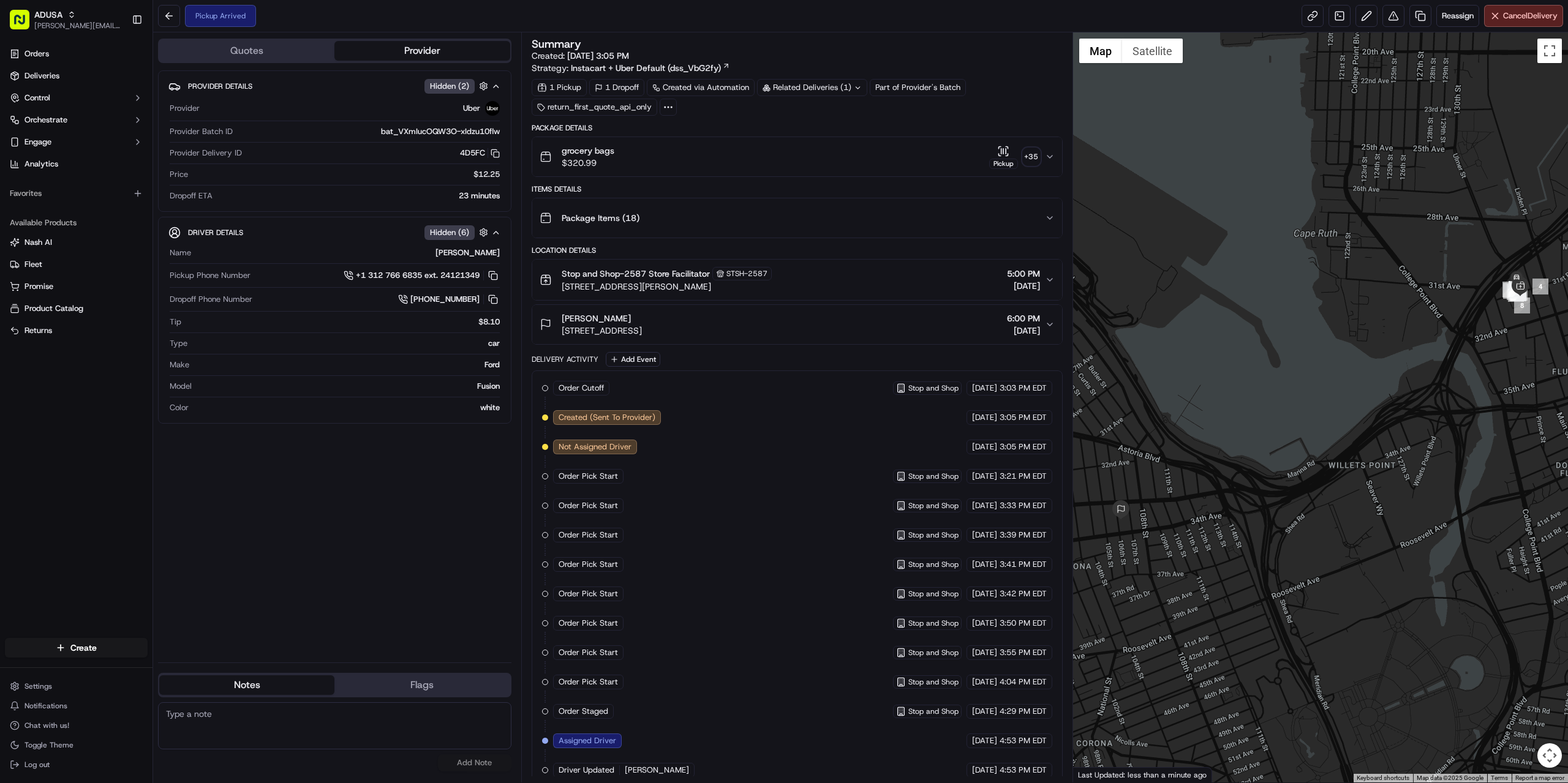
click at [823, 158] on div "grocery bags $320.99 Pickup + 35" at bounding box center [792, 157] width 505 height 24
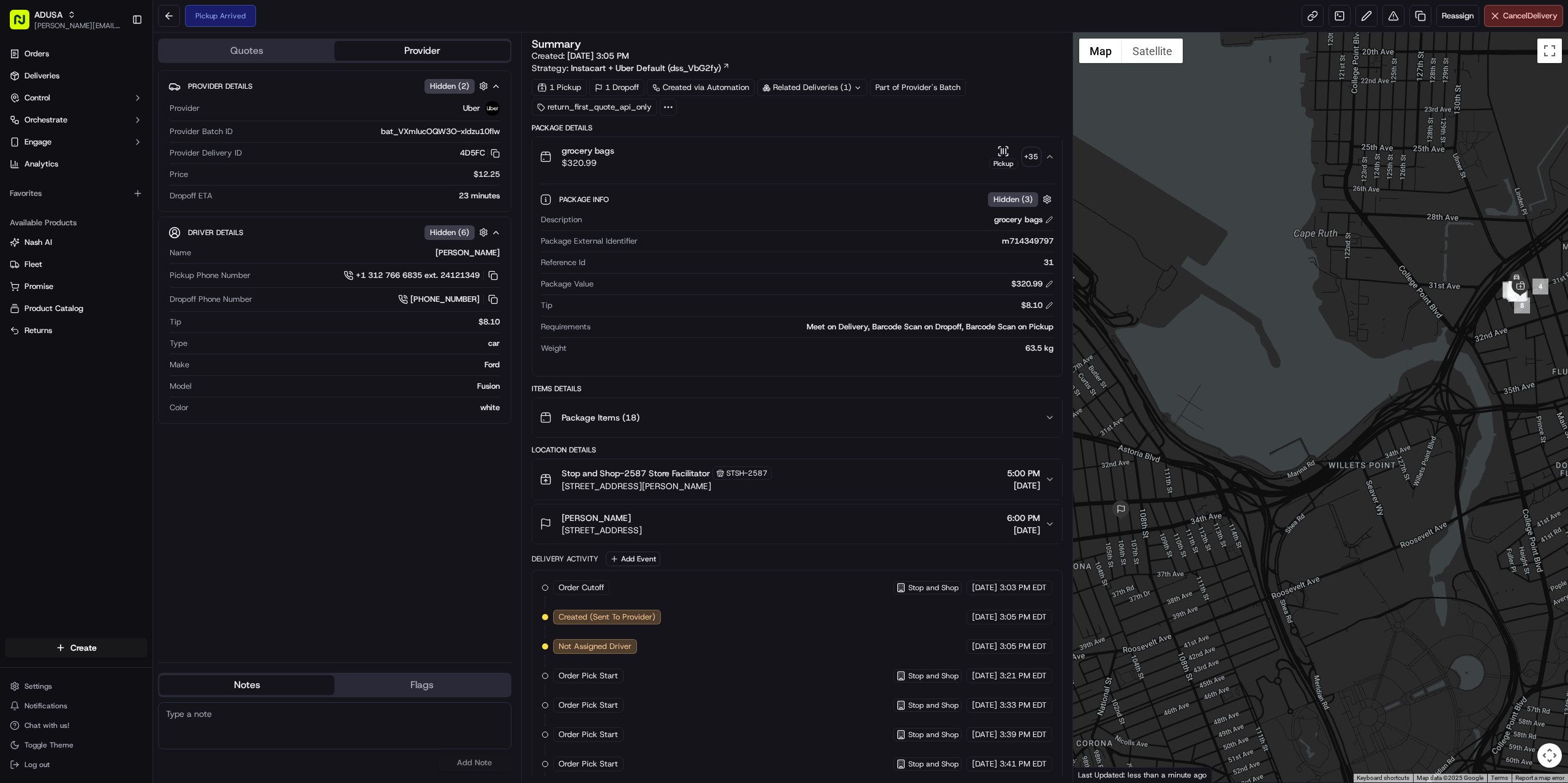
click at [1039, 156] on div "+ 35" at bounding box center [1031, 157] width 17 height 17
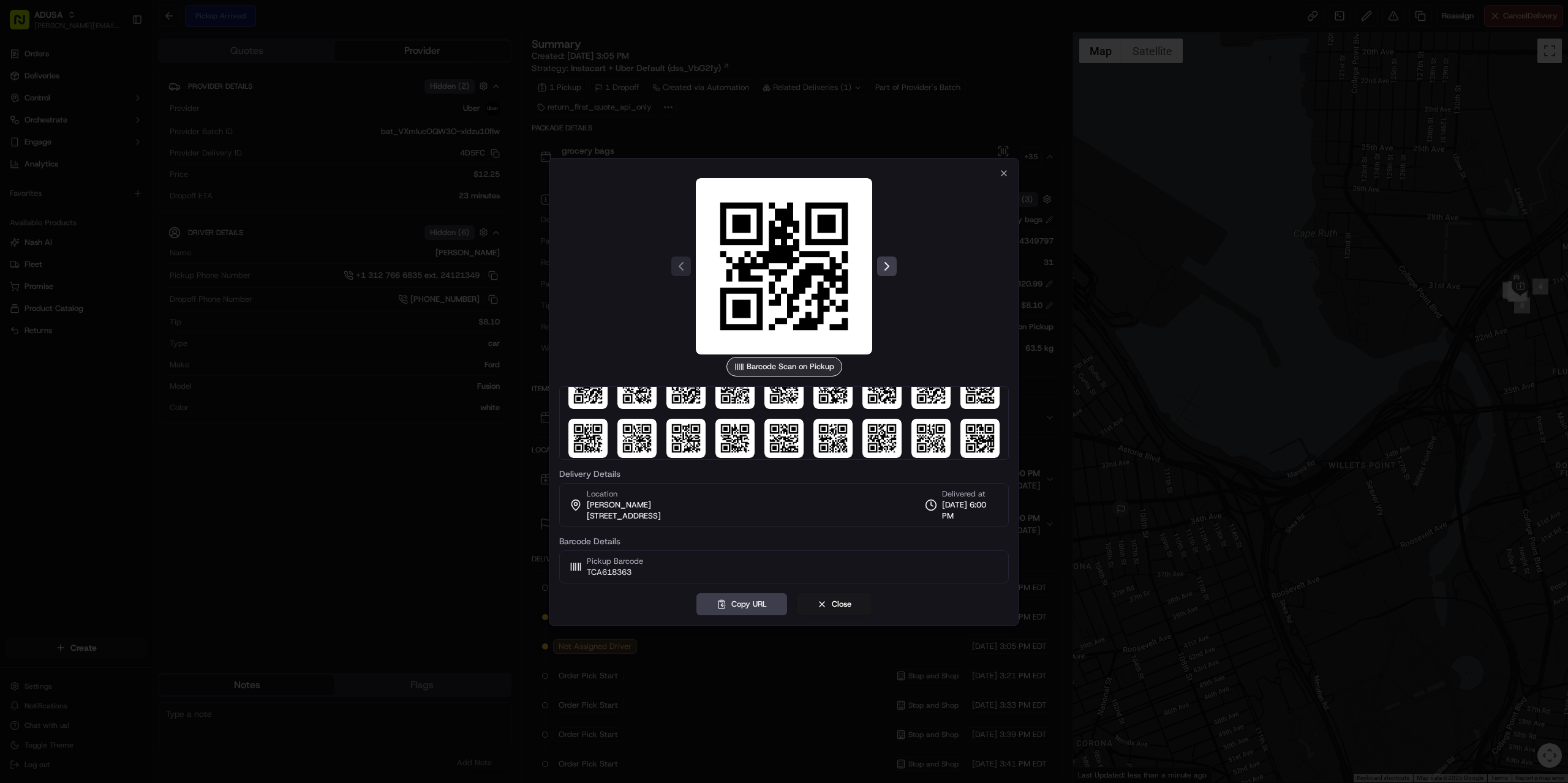
scroll to position [133, 0]
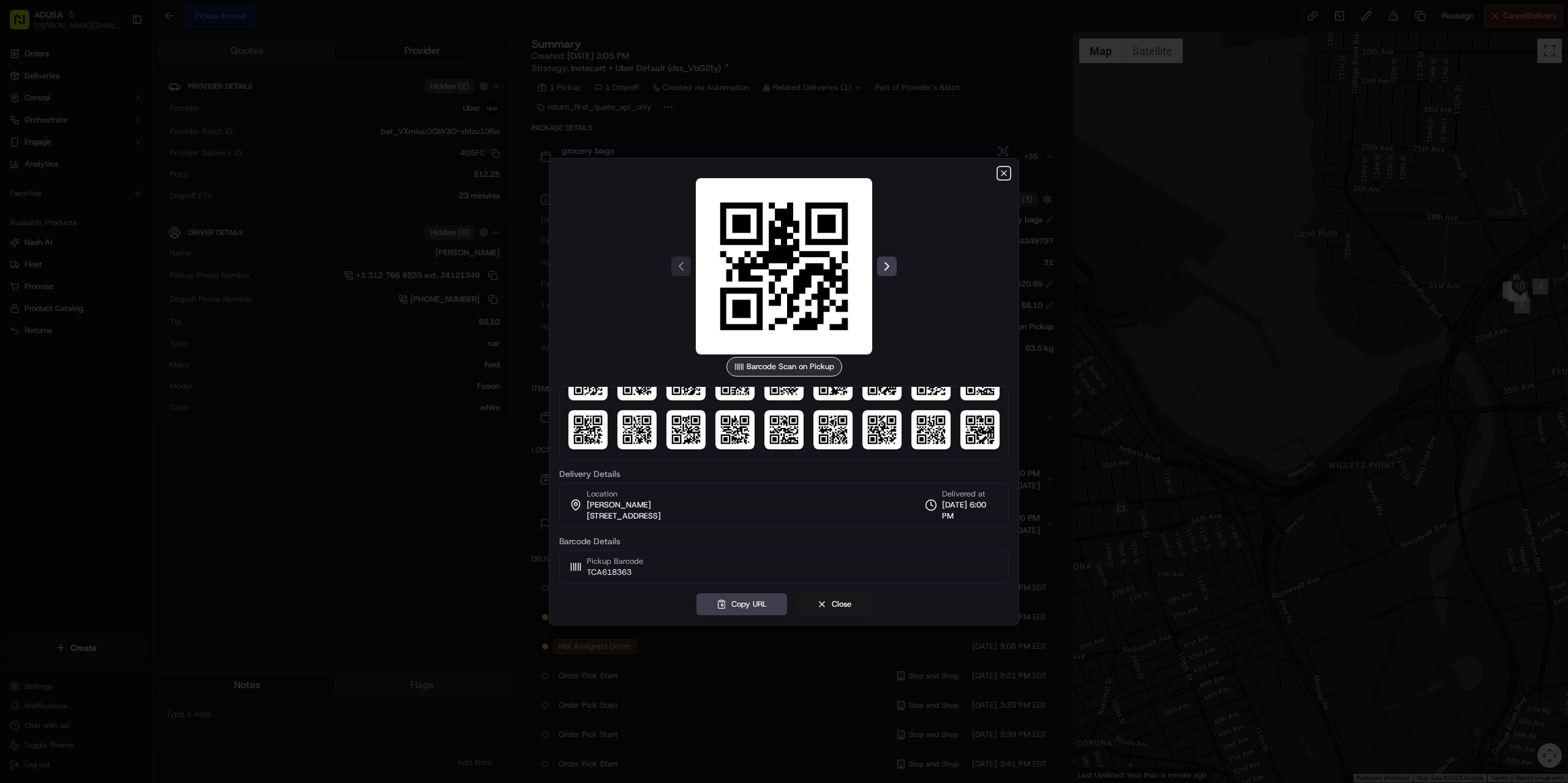
click at [1003, 175] on icon "button" at bounding box center [1003, 173] width 10 height 10
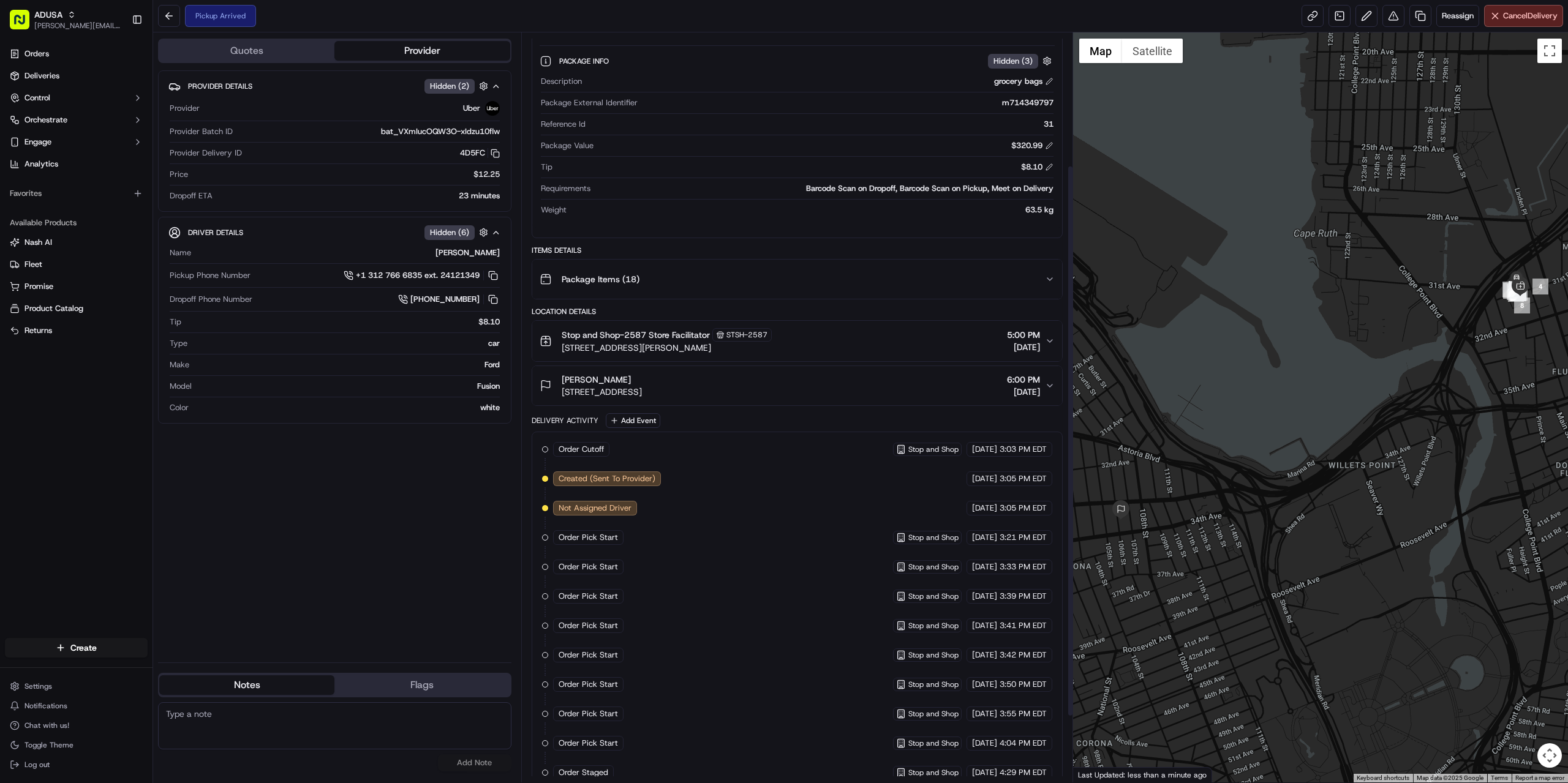
scroll to position [0, 0]
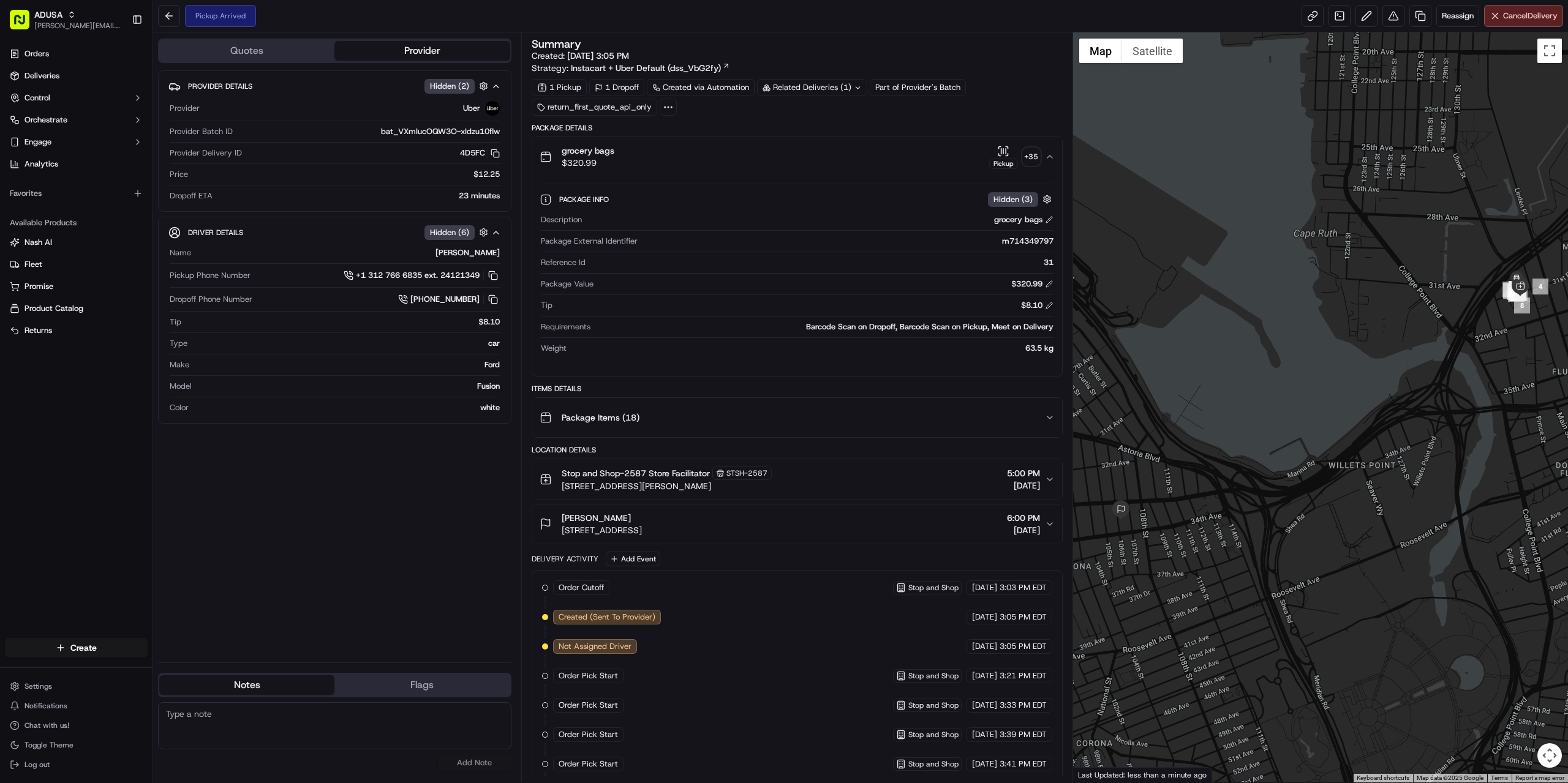
click at [1054, 154] on icon "button" at bounding box center [1049, 157] width 10 height 10
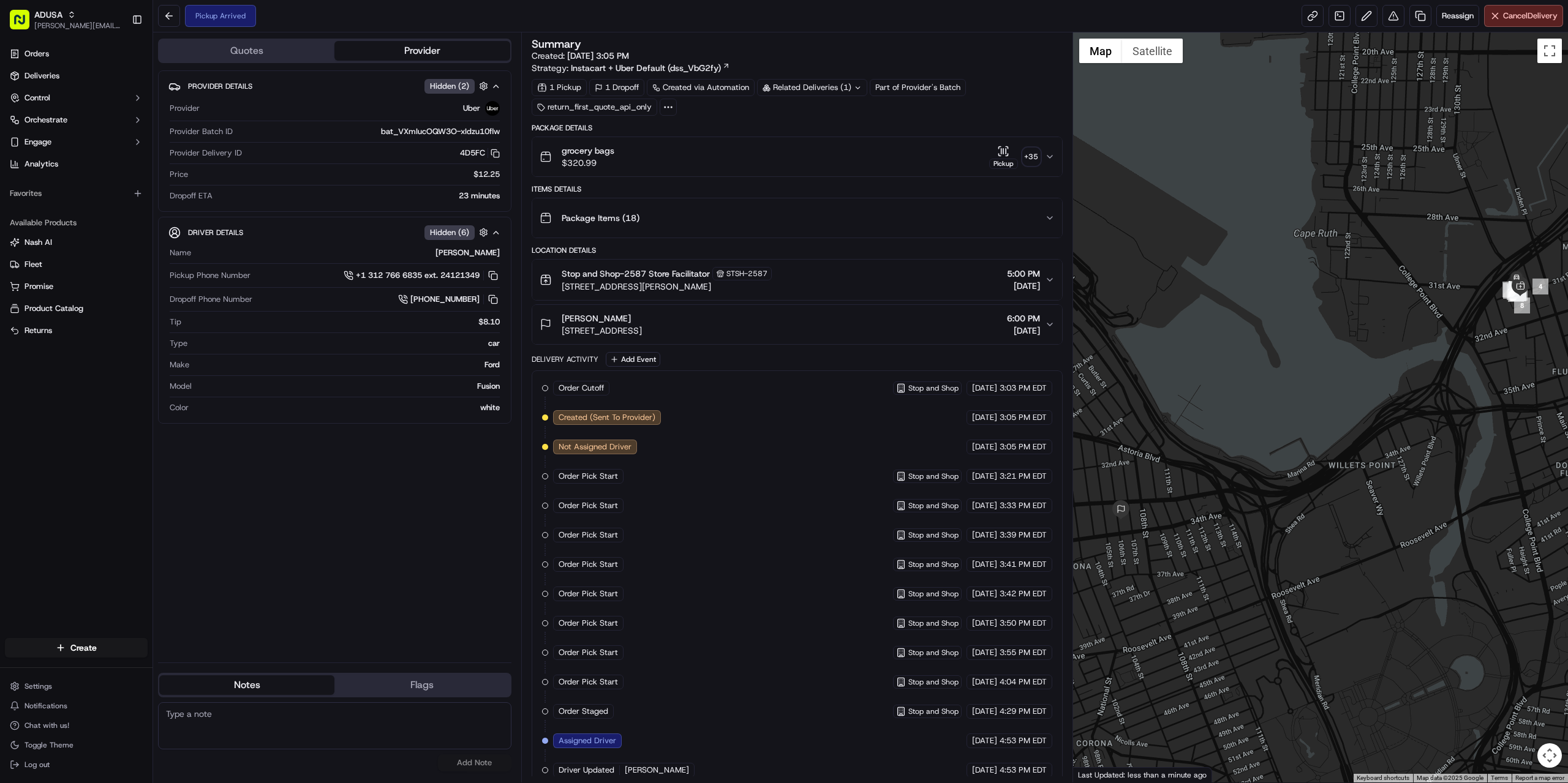
click at [1054, 154] on icon "button" at bounding box center [1049, 157] width 10 height 10
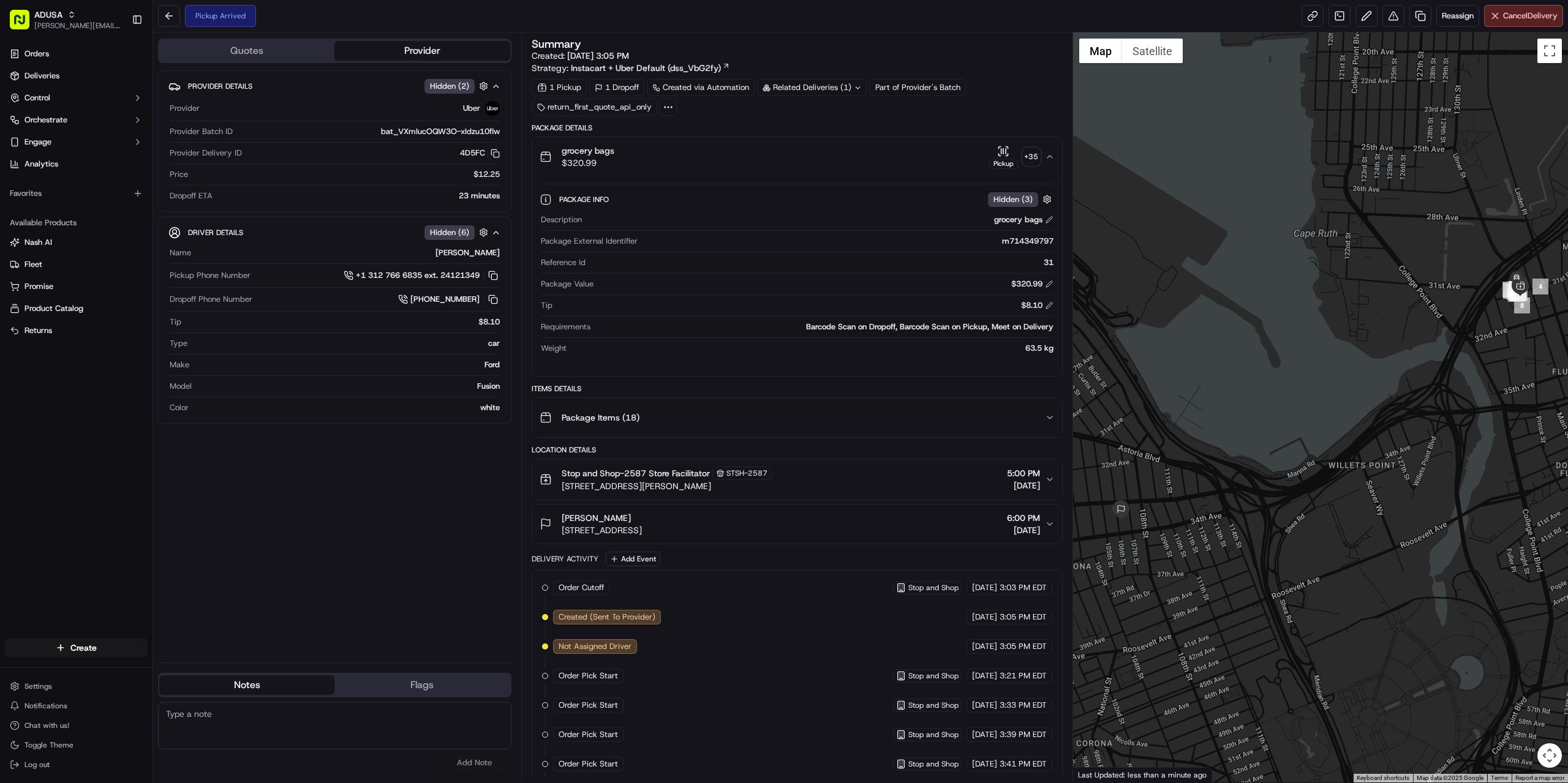
click at [1054, 154] on icon "button" at bounding box center [1049, 157] width 10 height 10
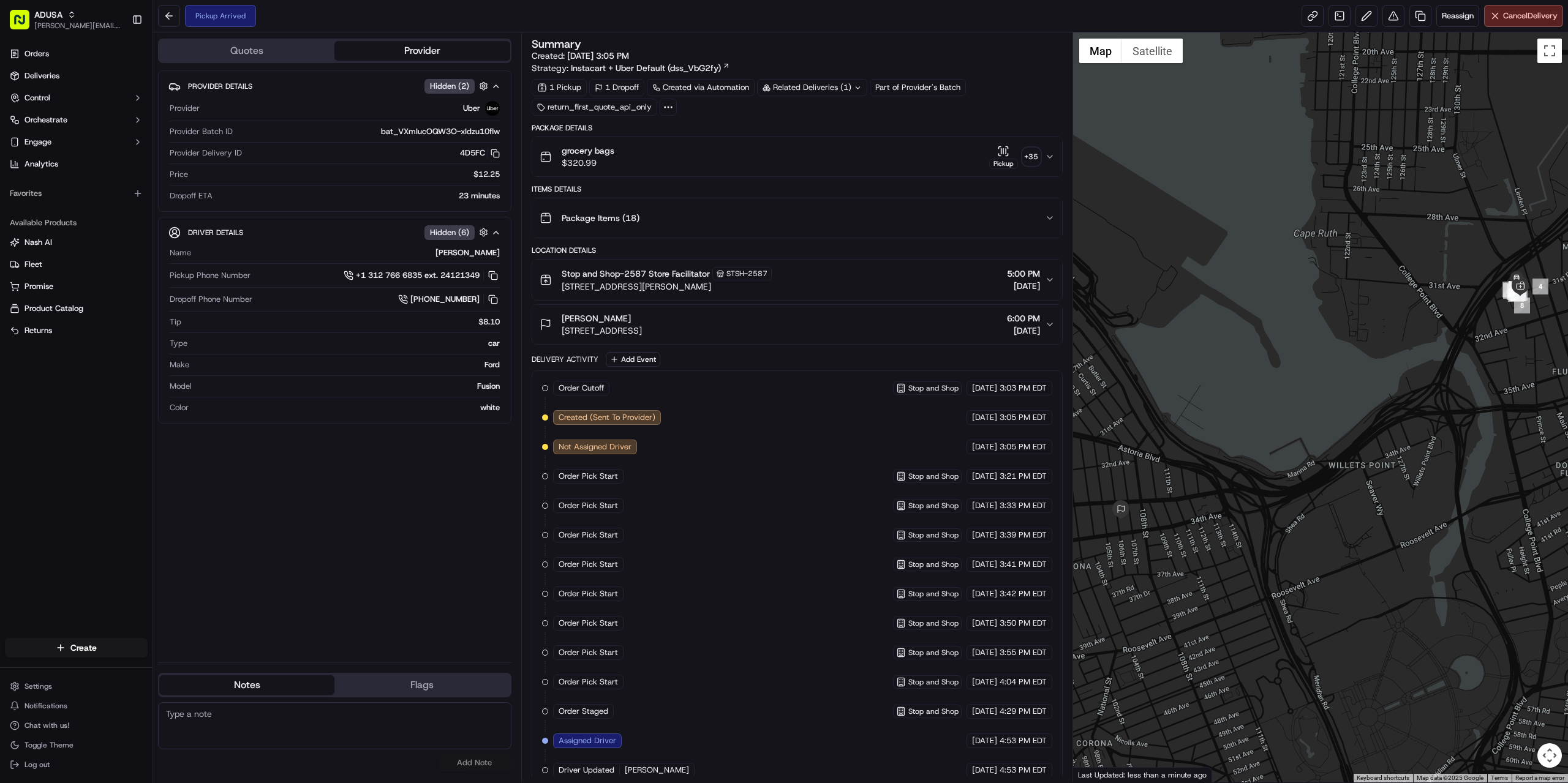
click at [669, 109] on icon at bounding box center [668, 107] width 11 height 11
click at [751, 153] on div "grocery bags $320.99 Pickup + 35" at bounding box center [792, 157] width 505 height 24
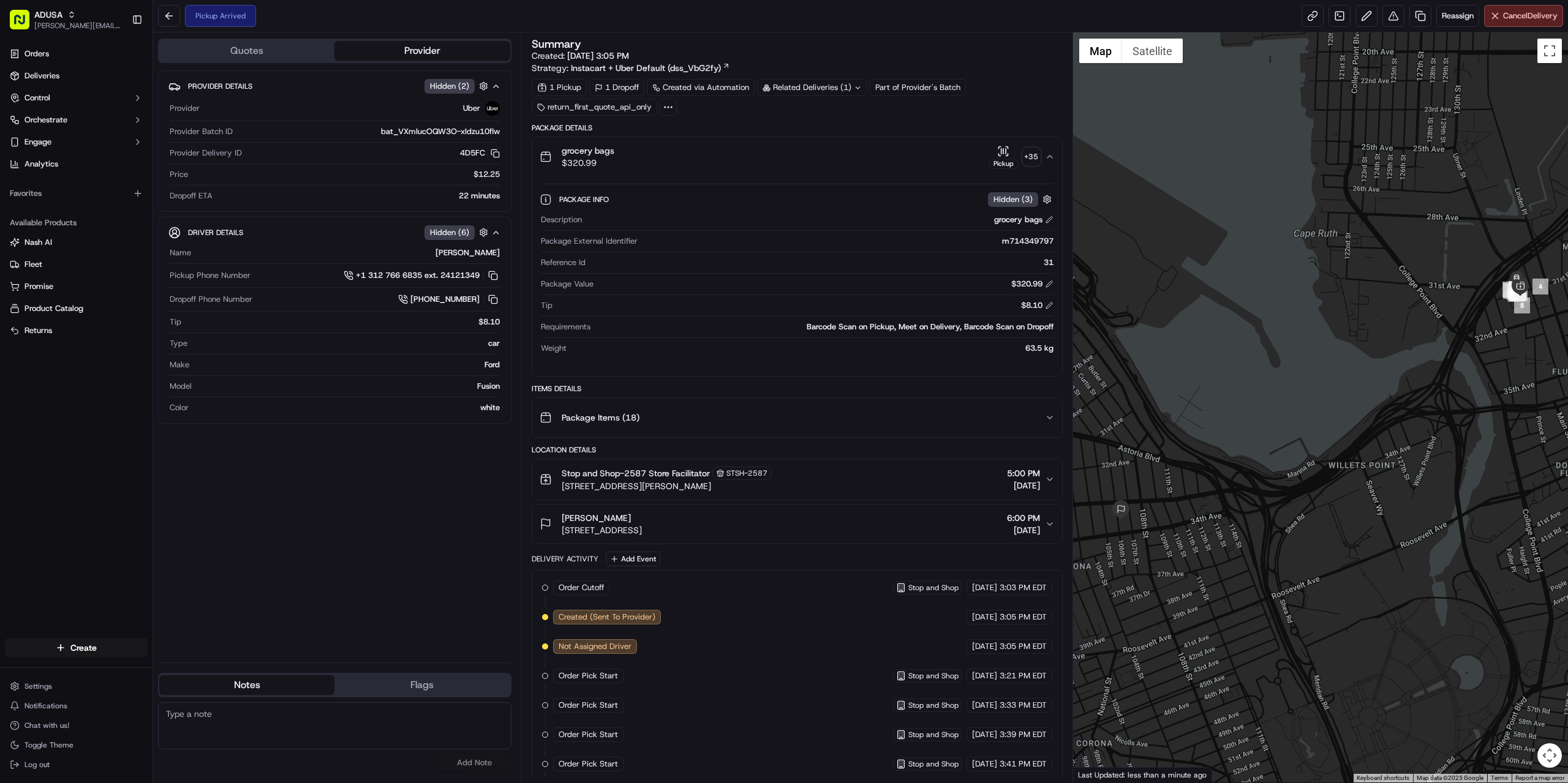
click at [751, 153] on div "grocery bags $320.99 Pickup + 35" at bounding box center [792, 157] width 505 height 24
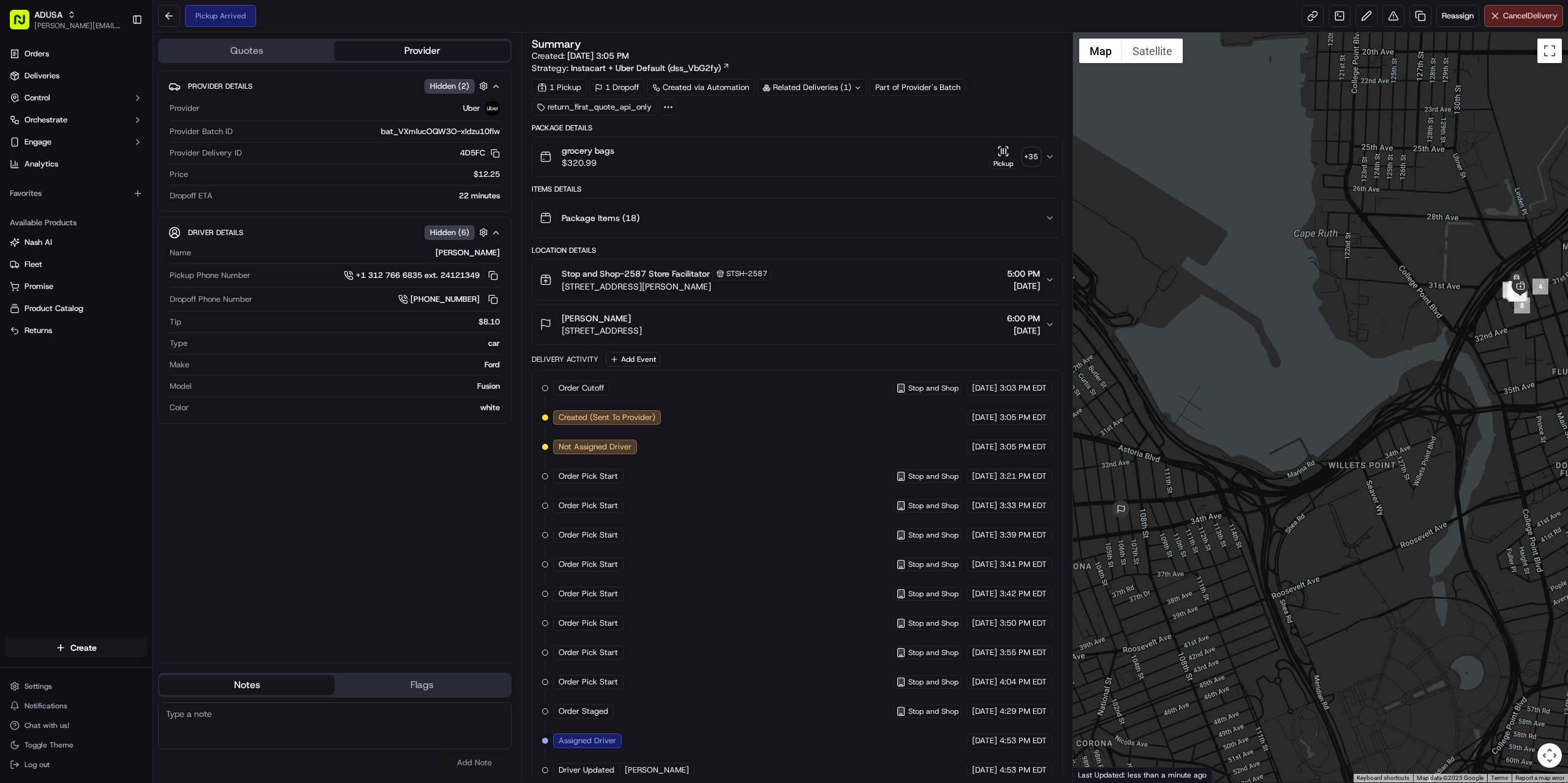
click at [675, 109] on div "1 Pickup 1 Dropoff Created via Automation Related Deliveries (1) Part of Provid…" at bounding box center [797, 97] width 531 height 37
click at [674, 107] on div at bounding box center [668, 107] width 17 height 17
click at [853, 112] on div "1 Pickup 1 Dropoff Created via Automation Related Deliveries (1) Part of Provid…" at bounding box center [797, 97] width 531 height 37
click at [1031, 154] on div "+ 35" at bounding box center [1031, 157] width 17 height 17
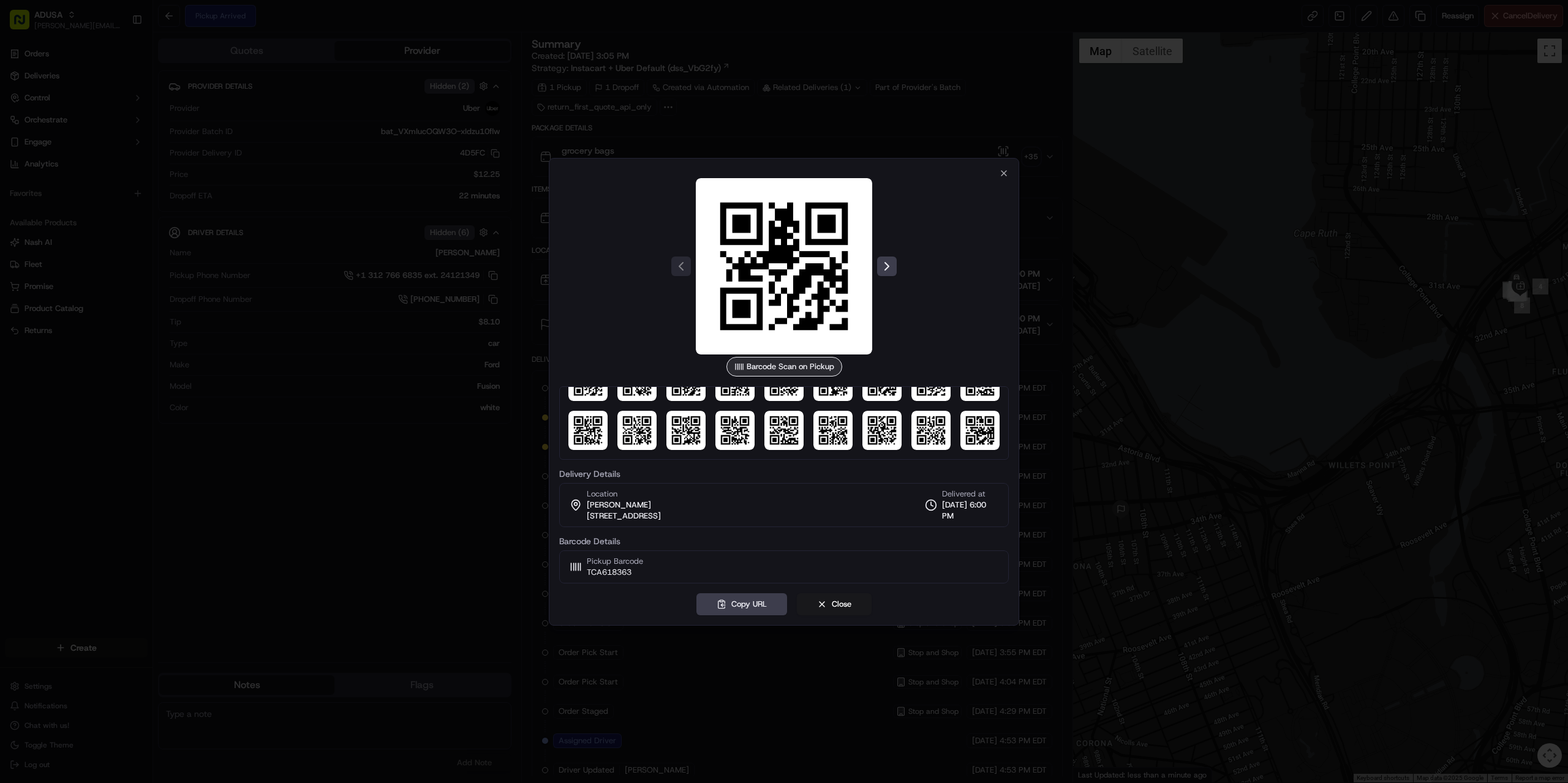
scroll to position [133, 0]
click at [1007, 171] on icon "button" at bounding box center [1003, 173] width 10 height 10
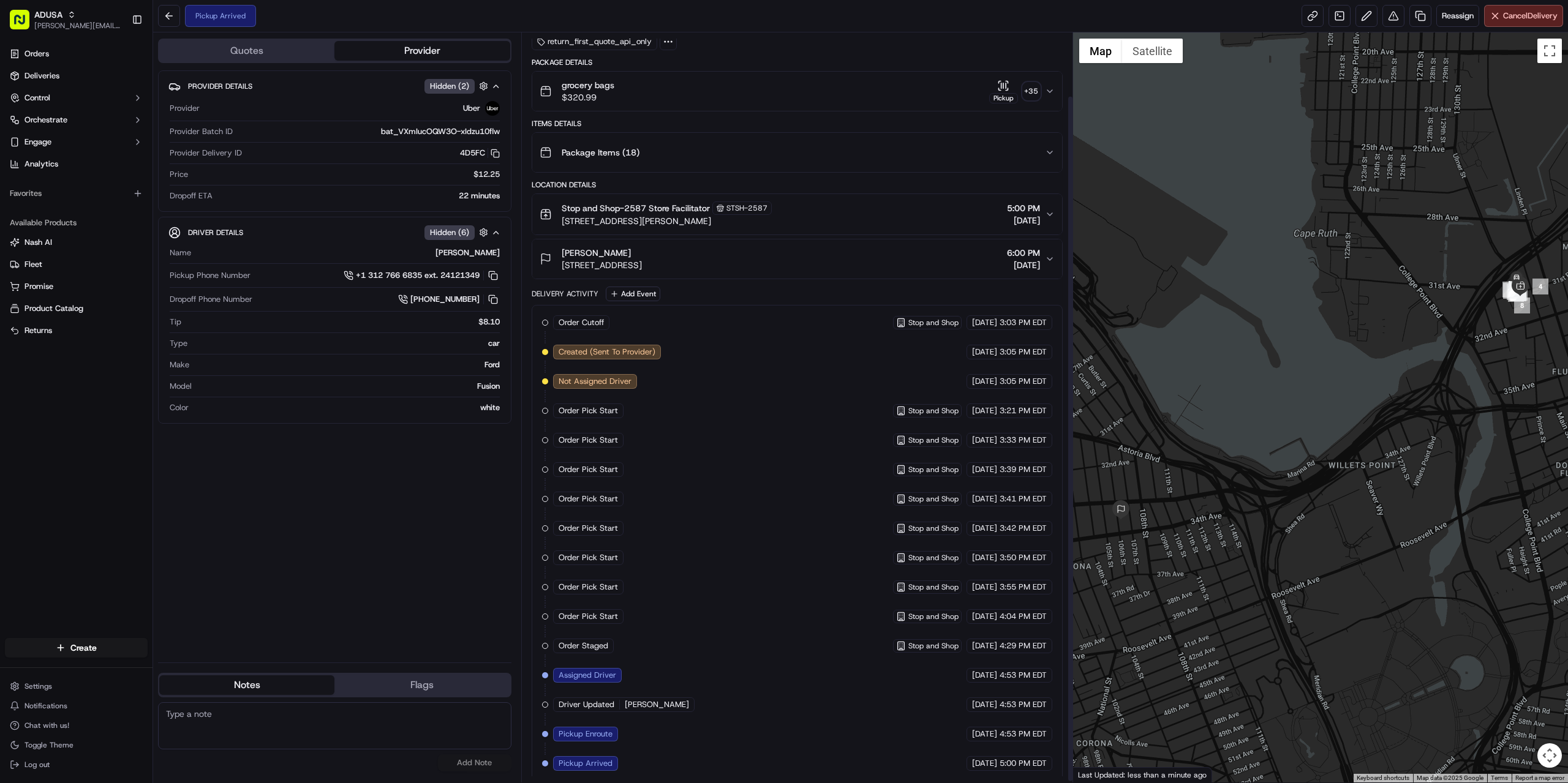
scroll to position [71, 0]
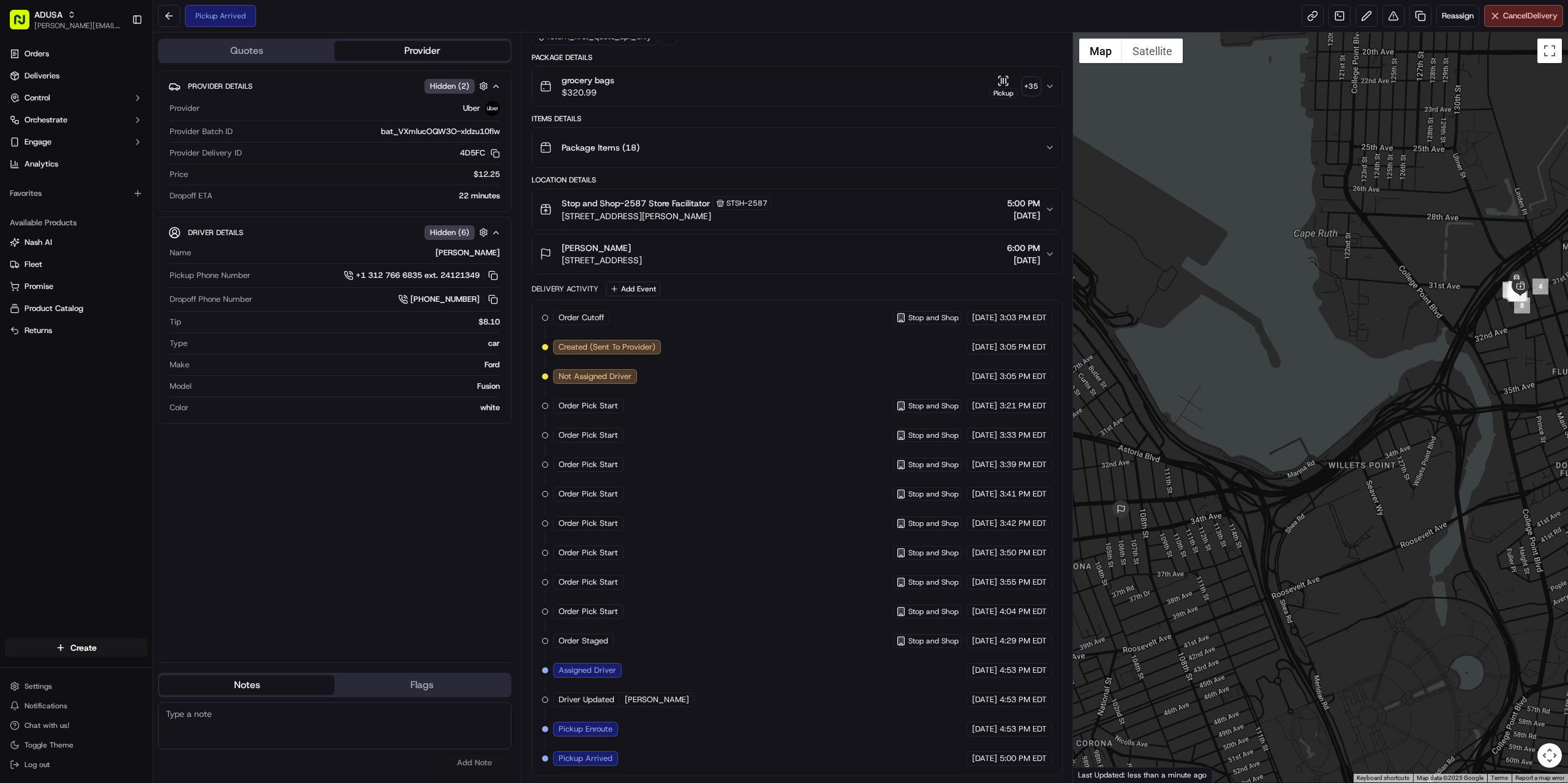
click at [631, 144] on span "Package Items ( 18 )" at bounding box center [600, 148] width 78 height 13
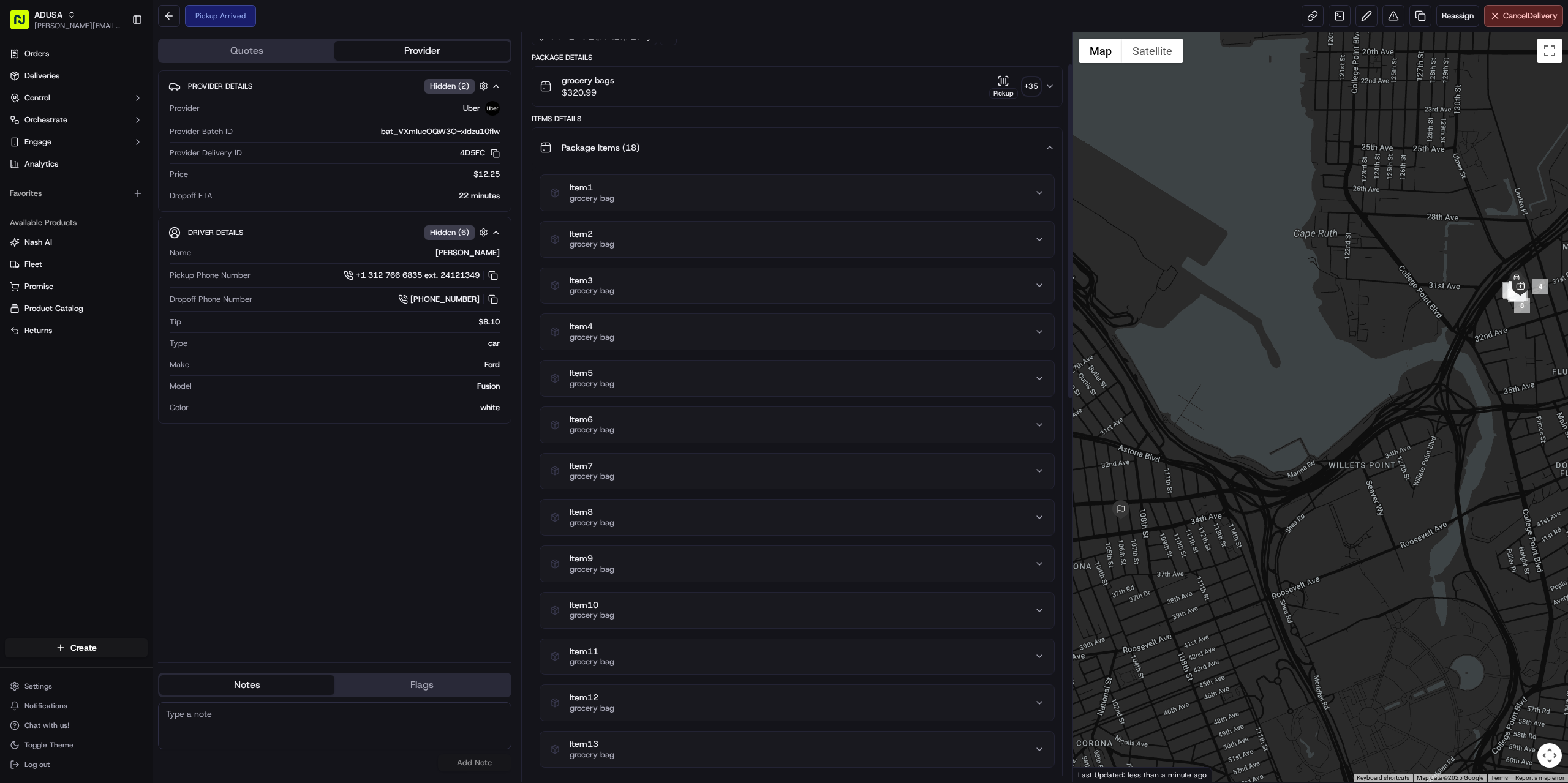
click at [674, 194] on div "Item 1 grocery bag" at bounding box center [792, 193] width 484 height 21
click at [702, 339] on div "Item 2 grocery bag" at bounding box center [792, 342] width 484 height 21
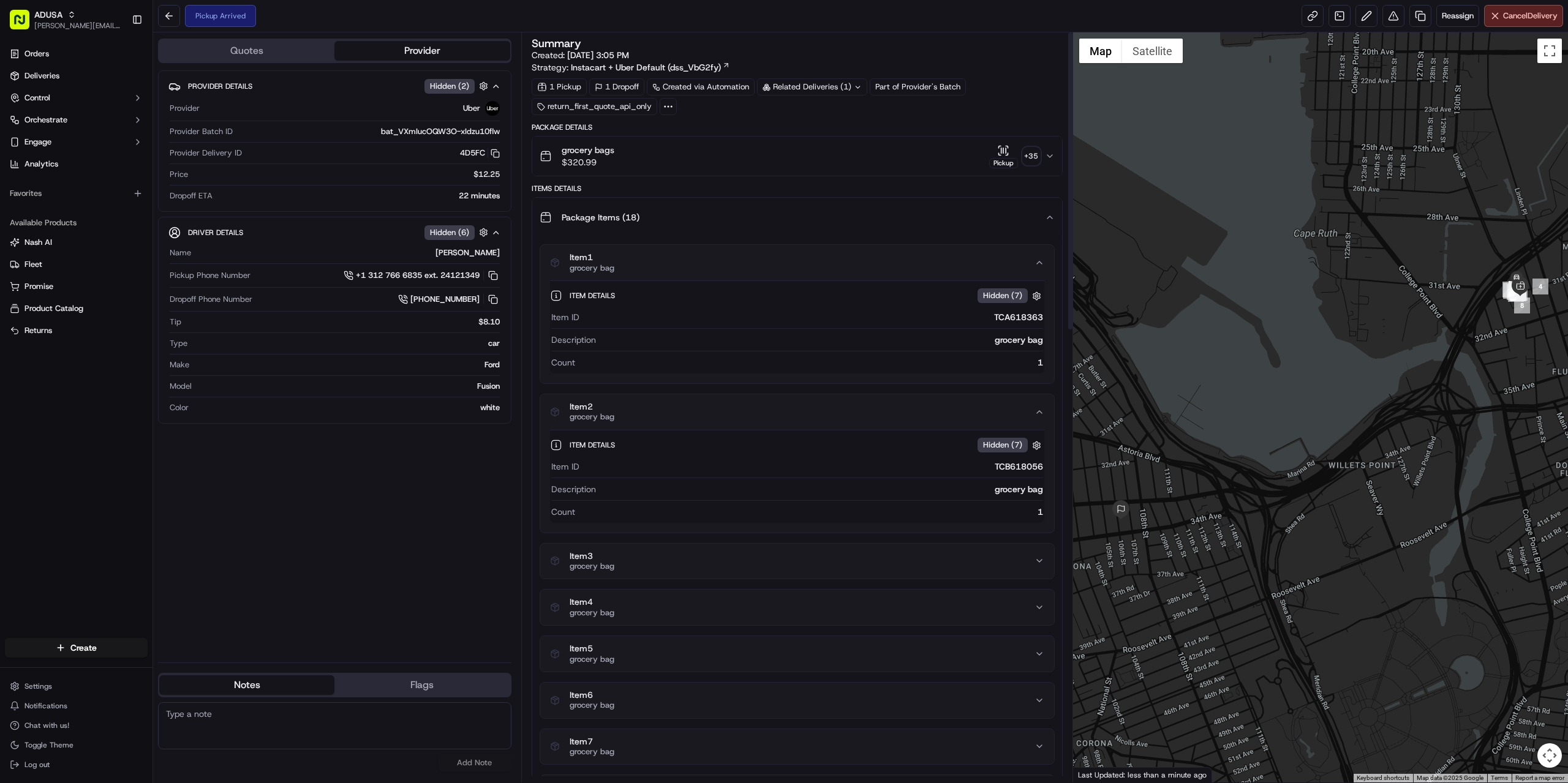
scroll to position [0, 0]
click at [764, 259] on div "Item 1 grocery bag" at bounding box center [792, 263] width 484 height 21
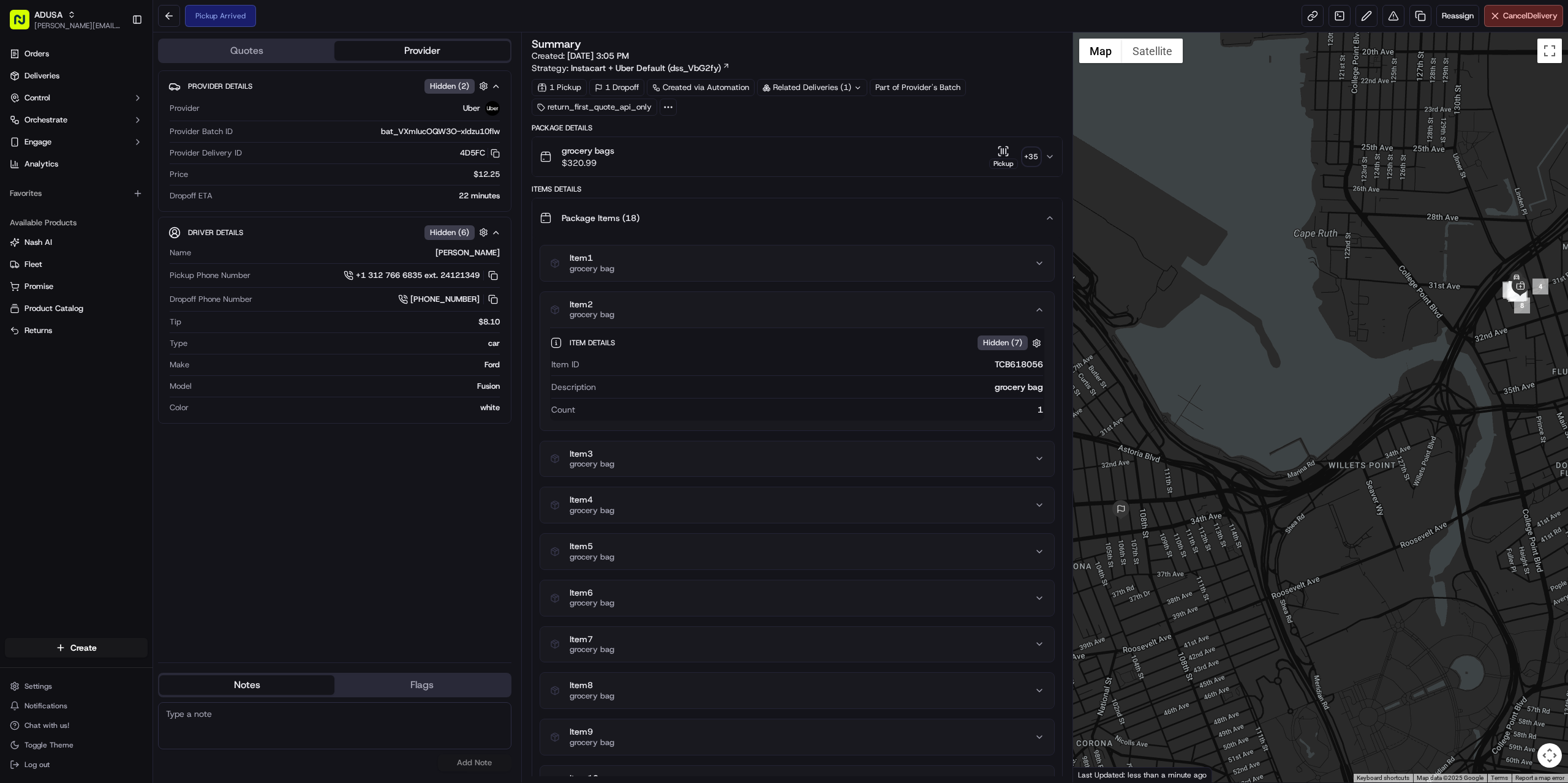
click at [743, 302] on div "Item 2 grocery bag" at bounding box center [792, 310] width 484 height 21
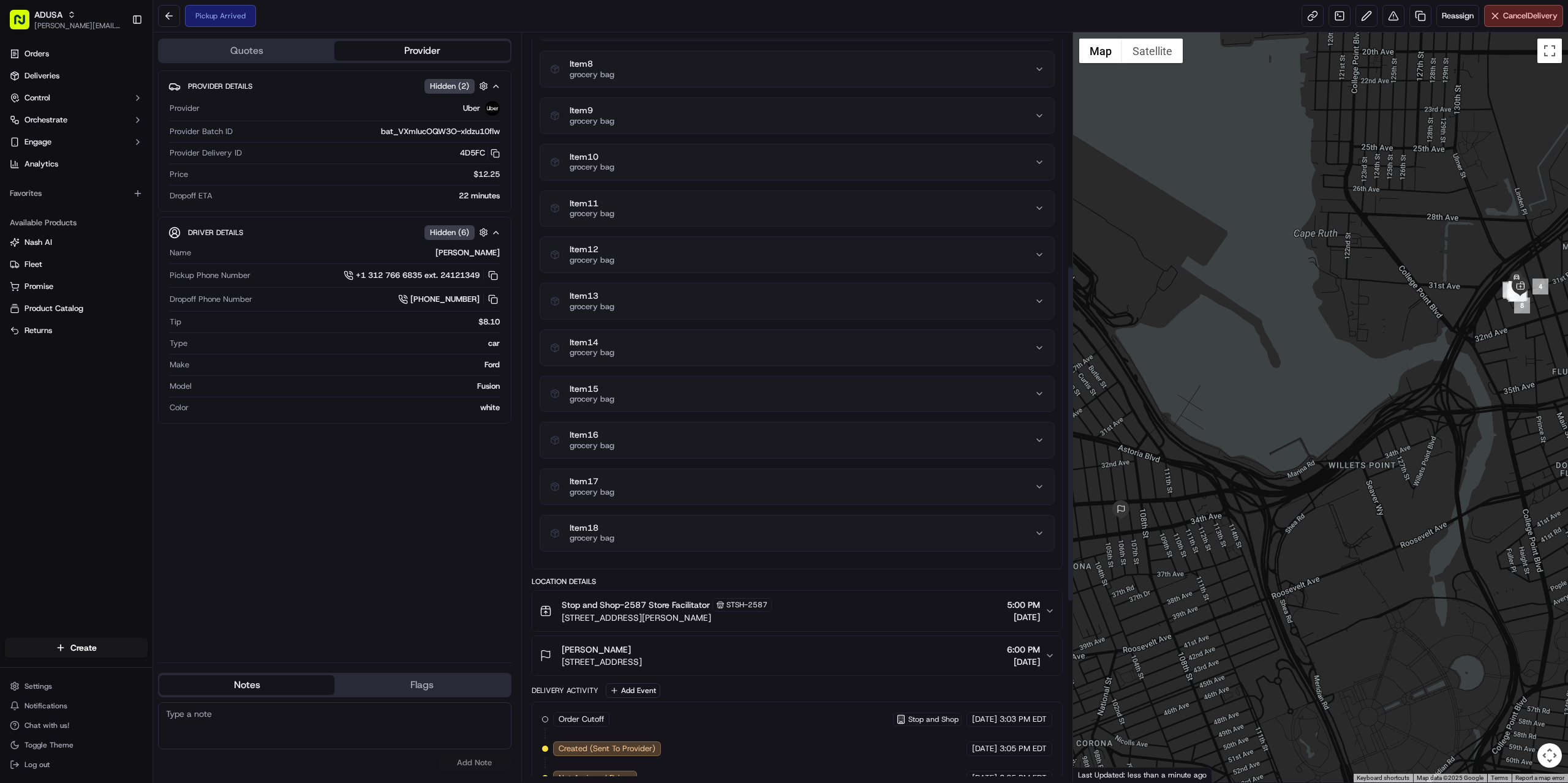
scroll to position [551, 0]
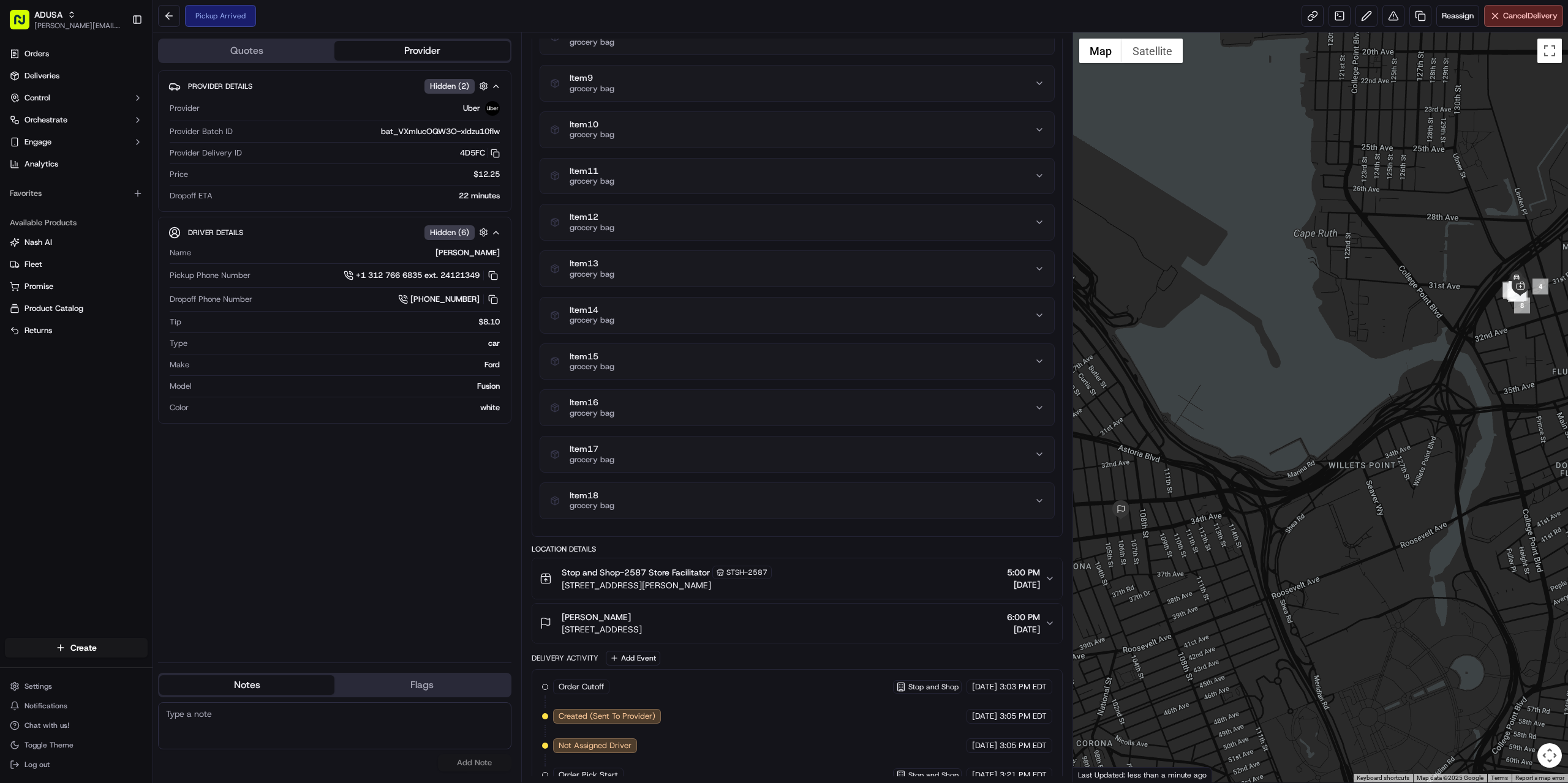
click at [670, 508] on div "Item 18 grocery bag" at bounding box center [792, 501] width 484 height 21
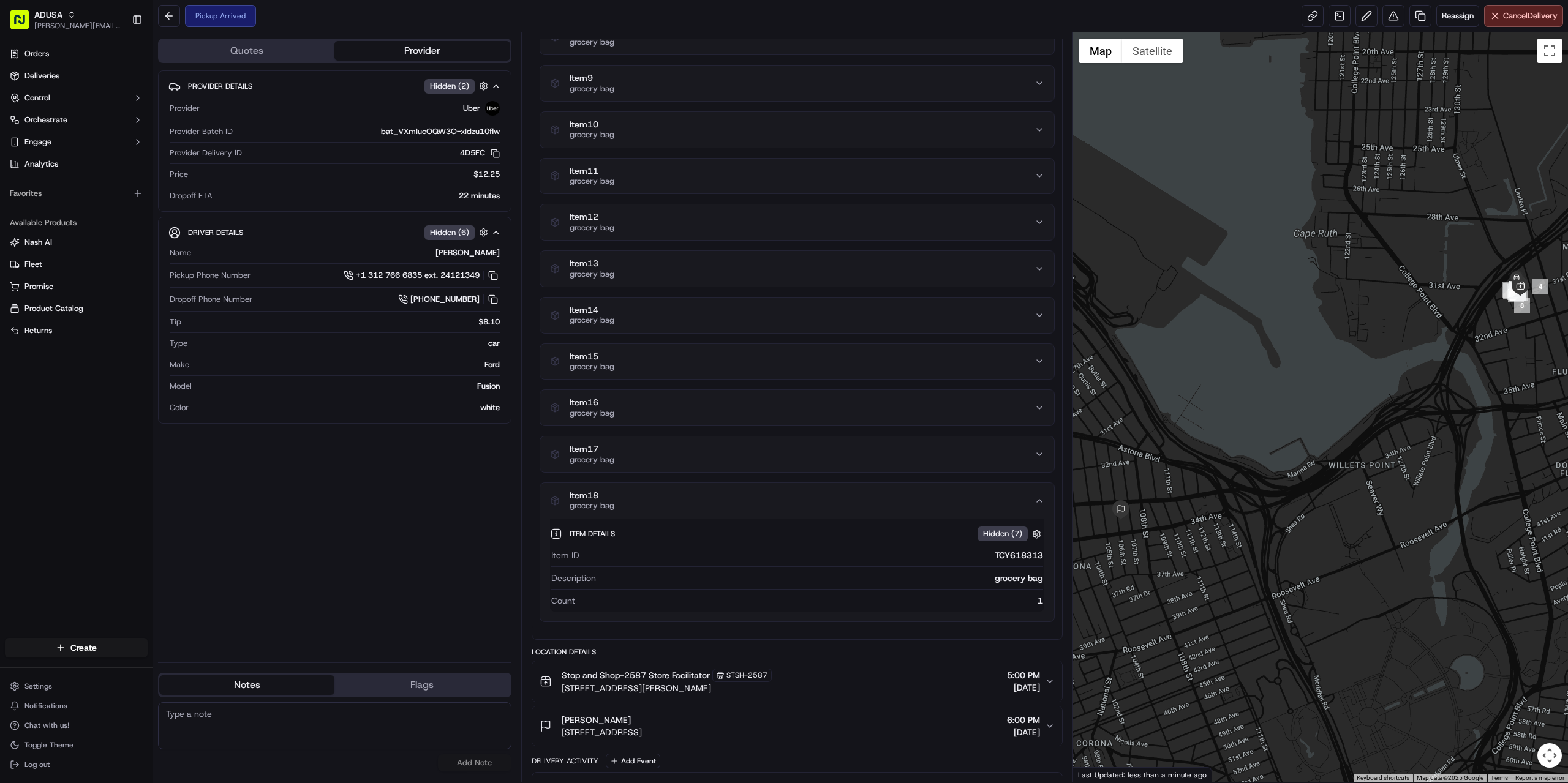
click at [670, 447] on div "Item 17 grocery bag" at bounding box center [792, 454] width 484 height 21
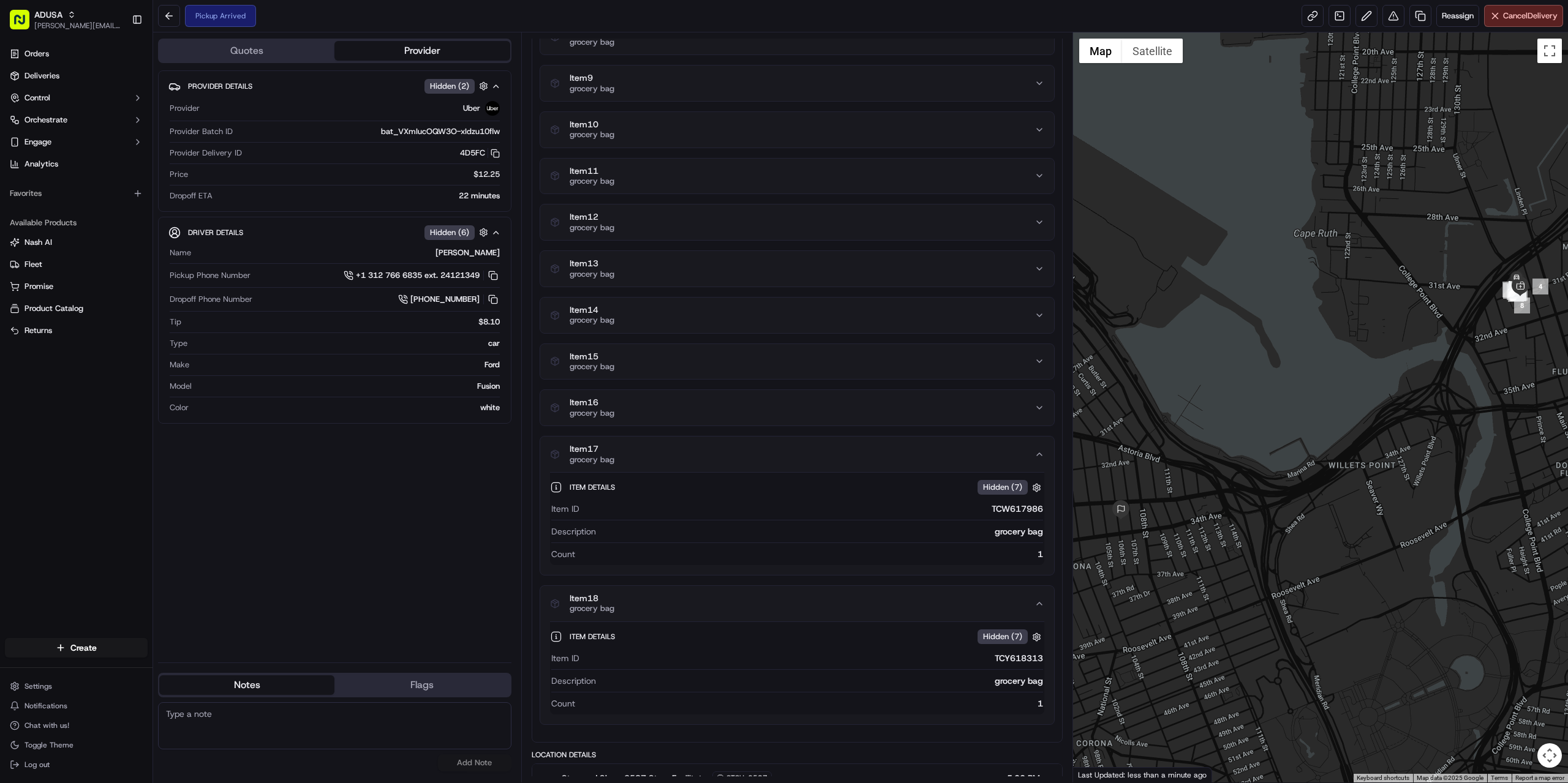
click at [677, 402] on div "Item 16 grocery bag" at bounding box center [792, 407] width 484 height 21
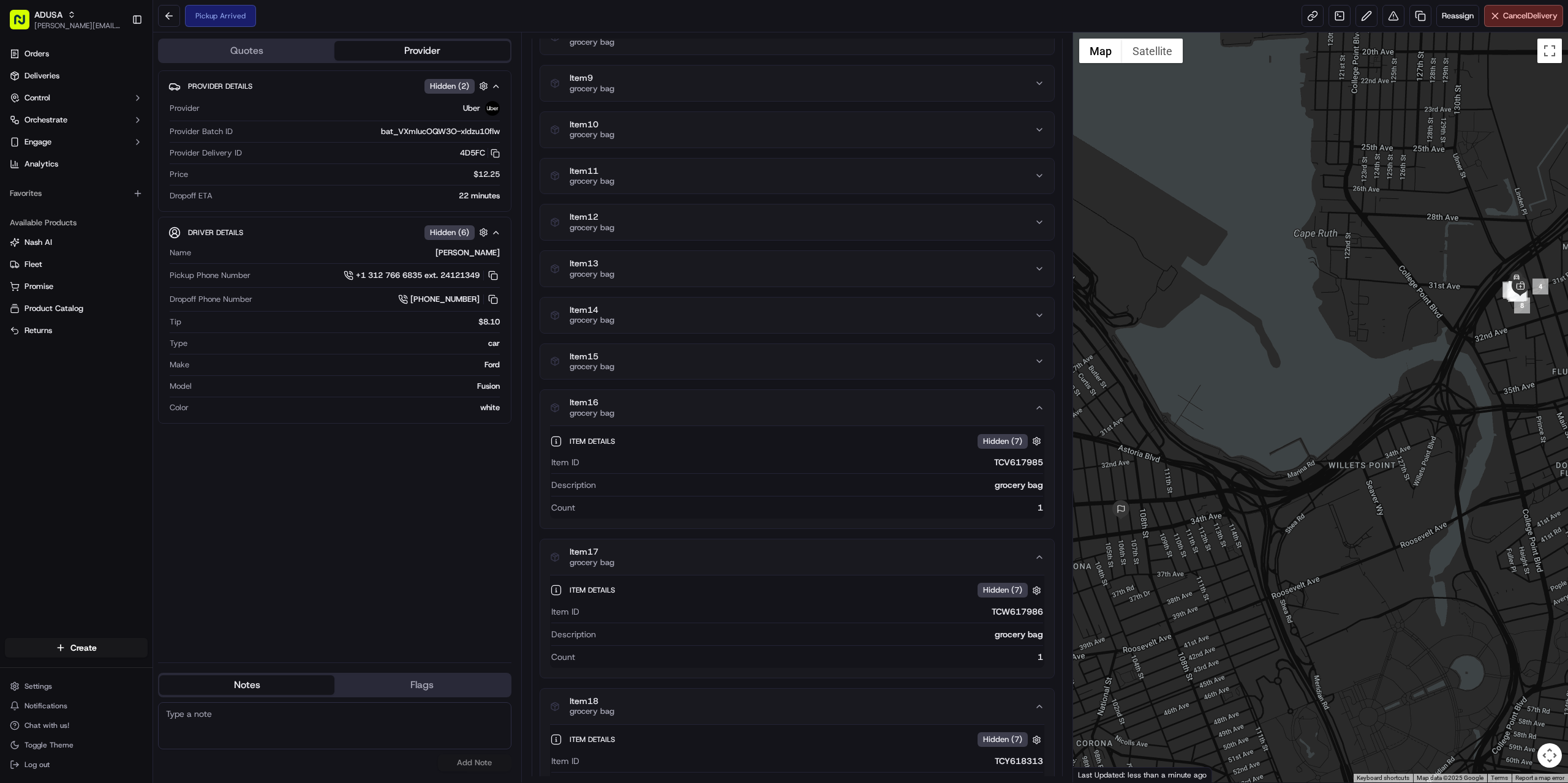
click at [691, 349] on button "Item 15 grocery bag" at bounding box center [798, 361] width 514 height 35
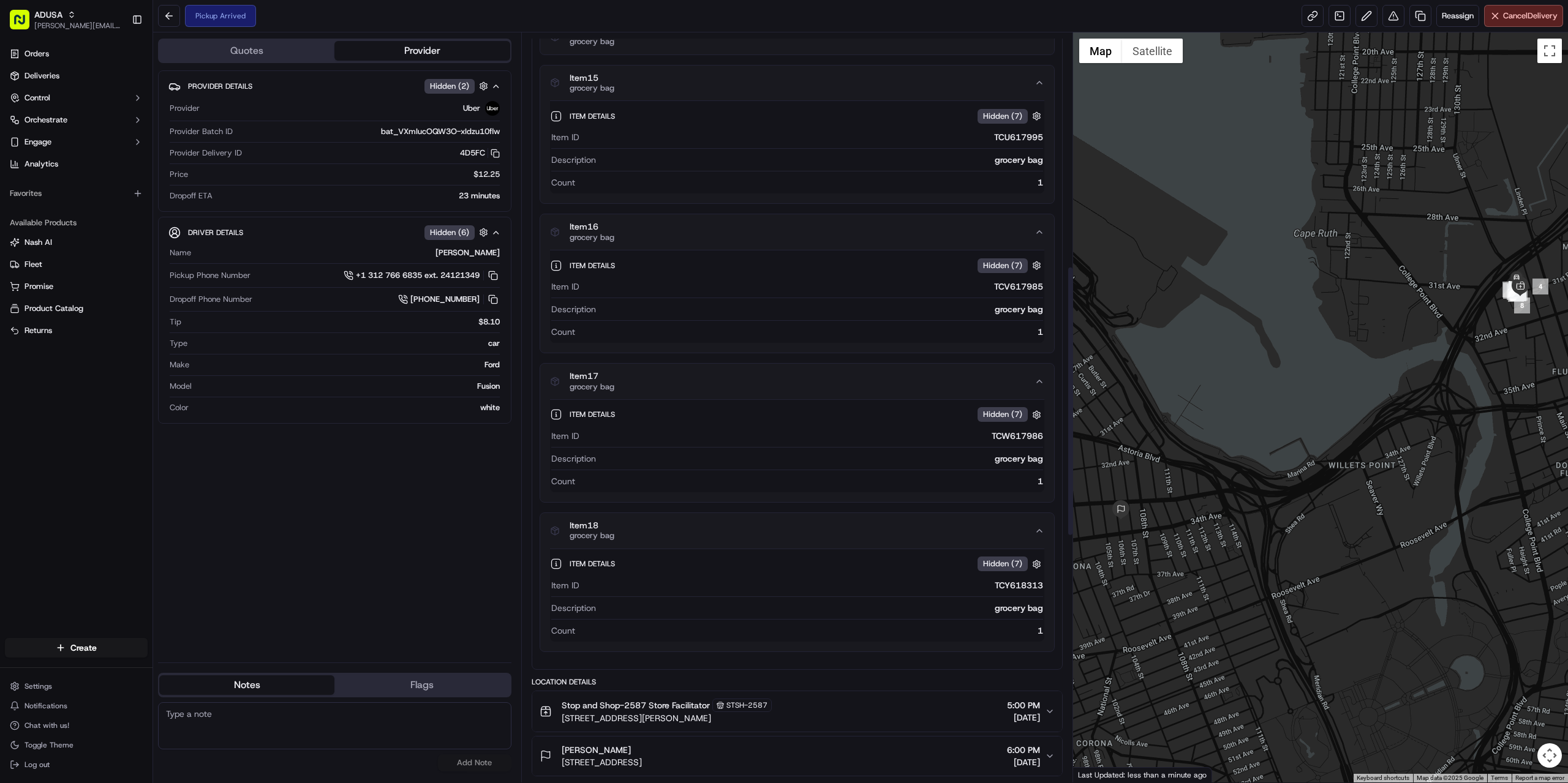
scroll to position [857, 0]
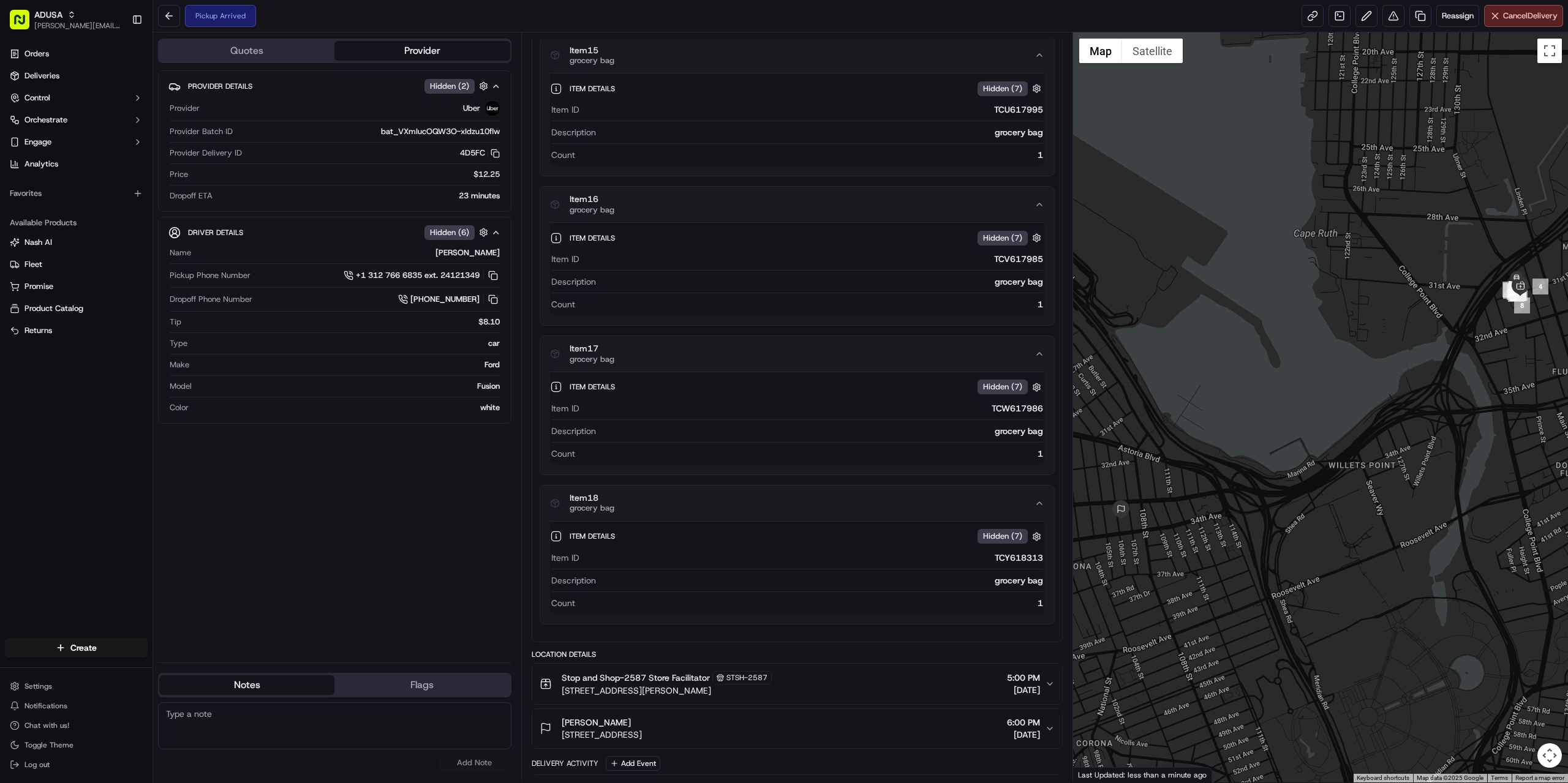
click at [770, 547] on div "Item ID TCY618313 Description grocery bag Count 1" at bounding box center [798, 580] width 494 height 67
click at [1032, 535] on button "button" at bounding box center [1037, 537] width 15 height 15
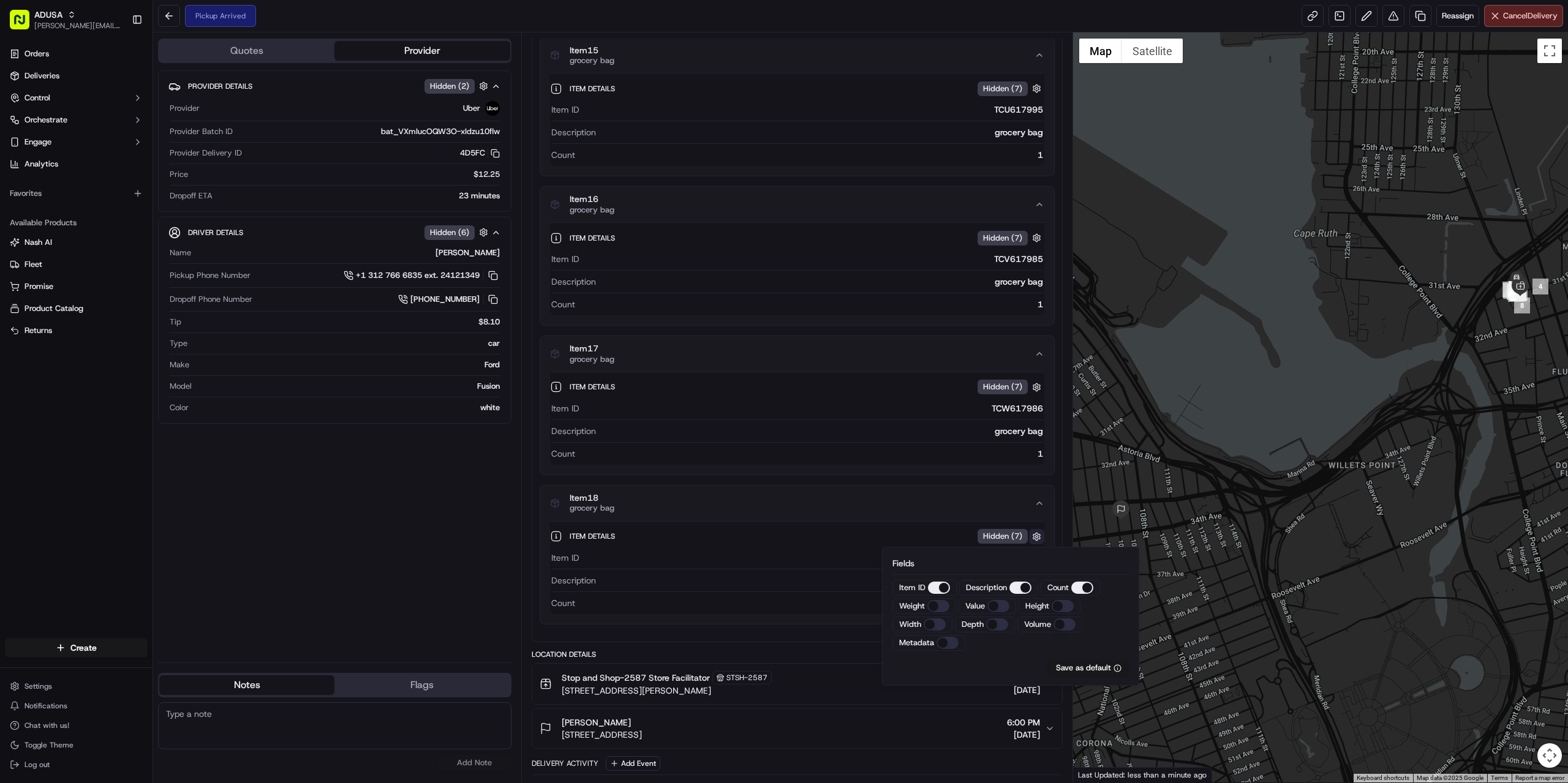
click at [1032, 535] on button "button" at bounding box center [1037, 537] width 15 height 15
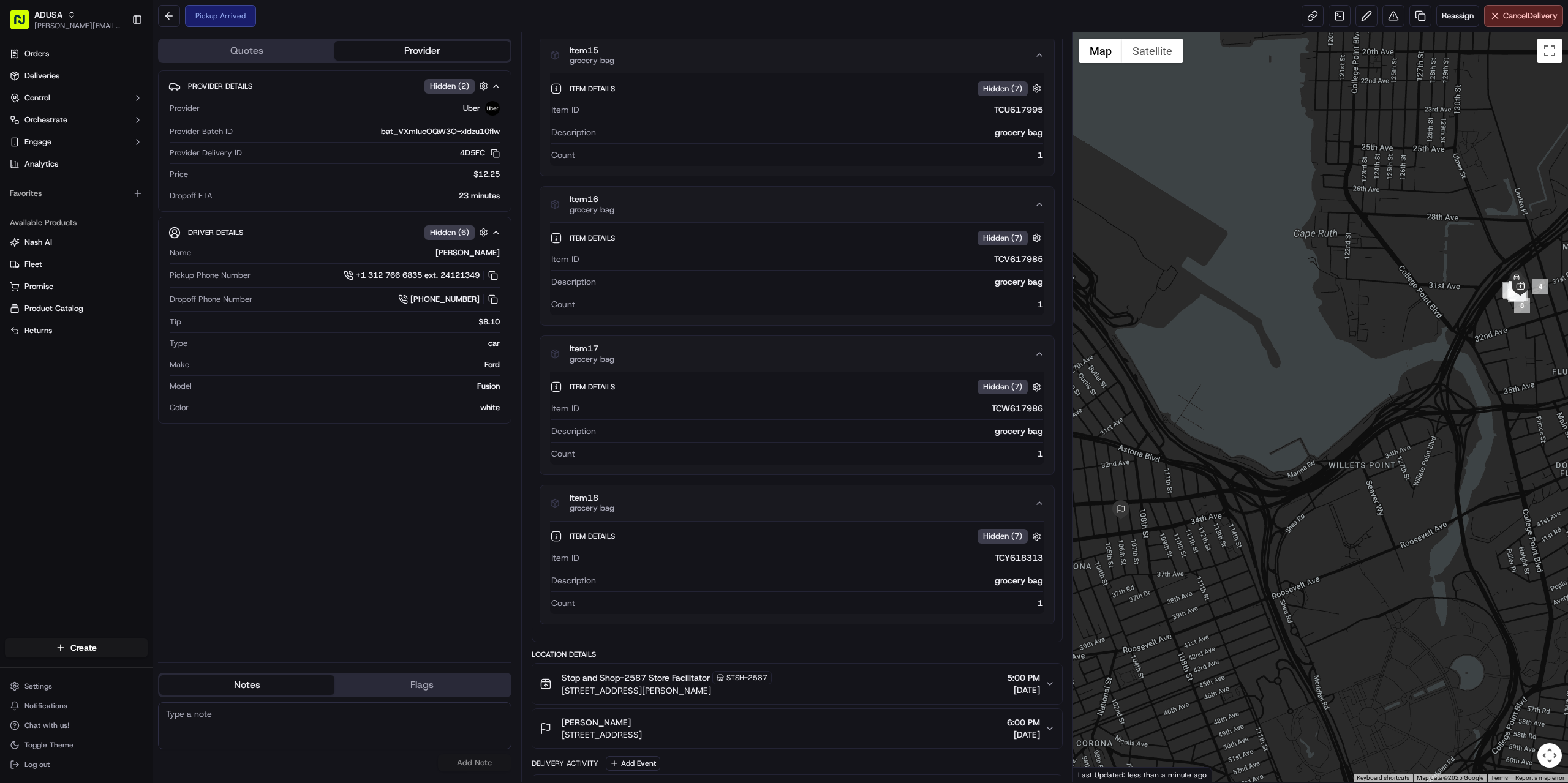
click at [1039, 501] on icon "button" at bounding box center [1039, 503] width 10 height 10
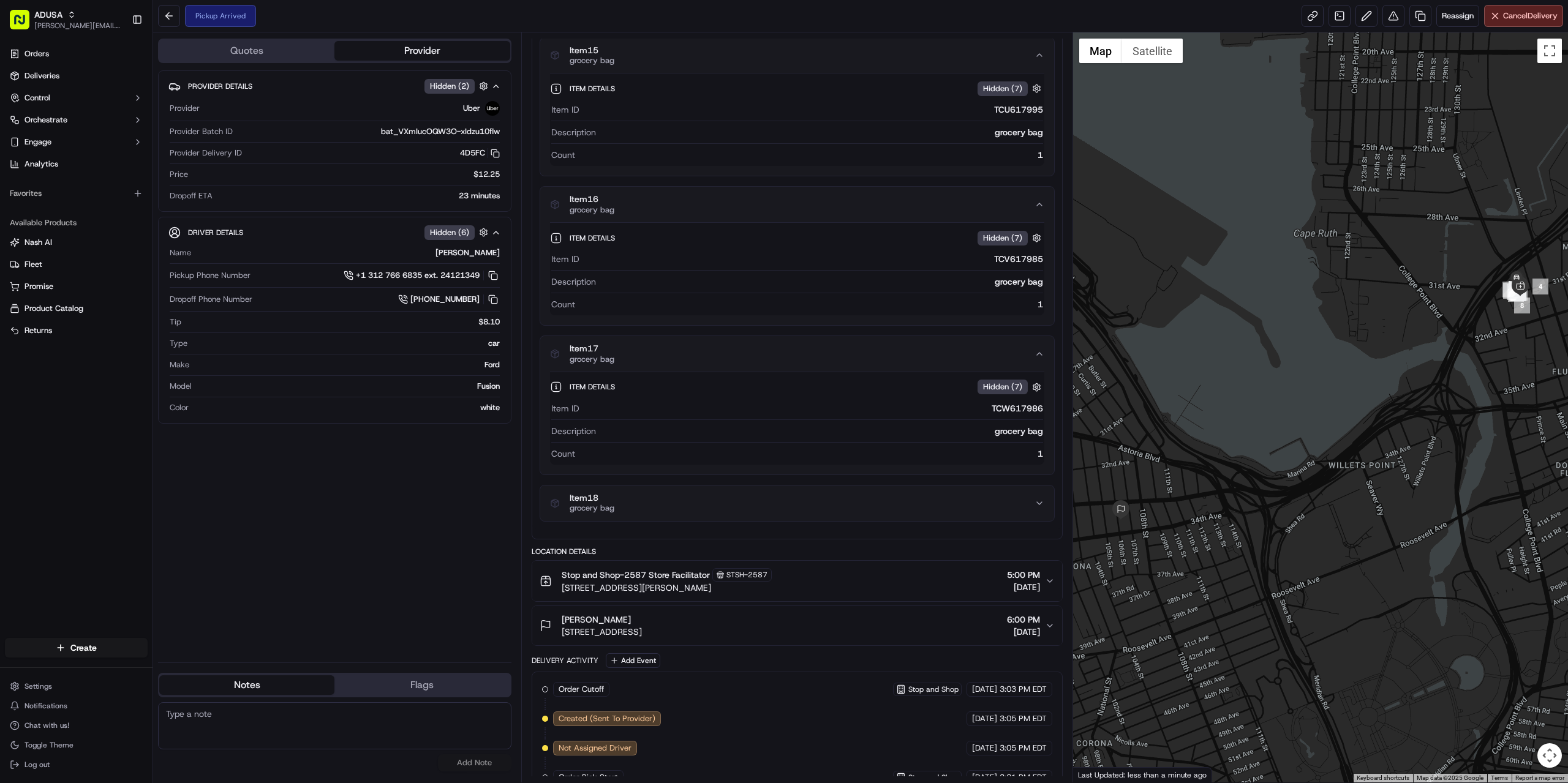
click at [785, 514] on button "Item 18 grocery bag" at bounding box center [798, 502] width 514 height 35
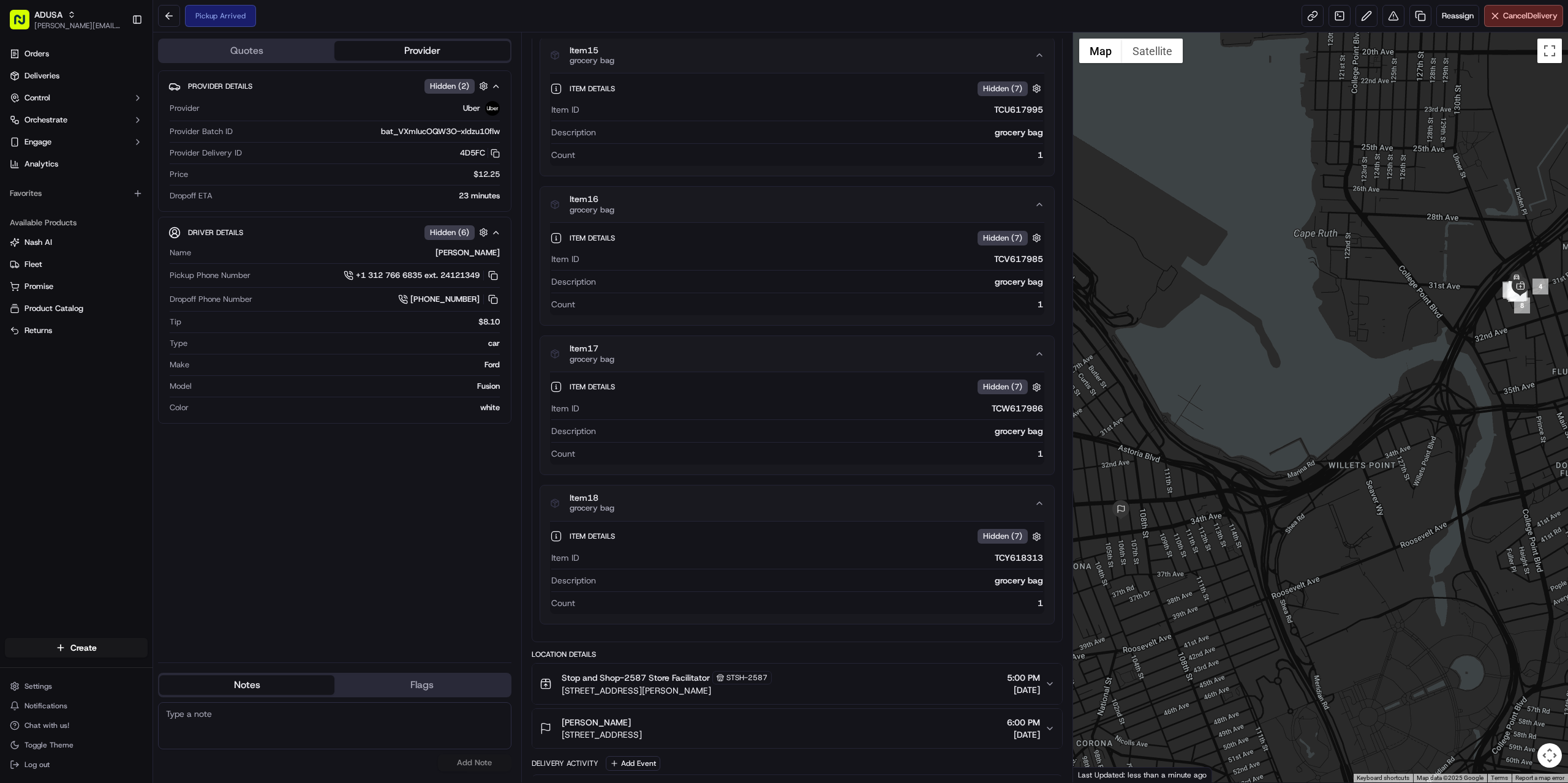
click at [785, 514] on button "Item 18 grocery bag" at bounding box center [798, 502] width 514 height 35
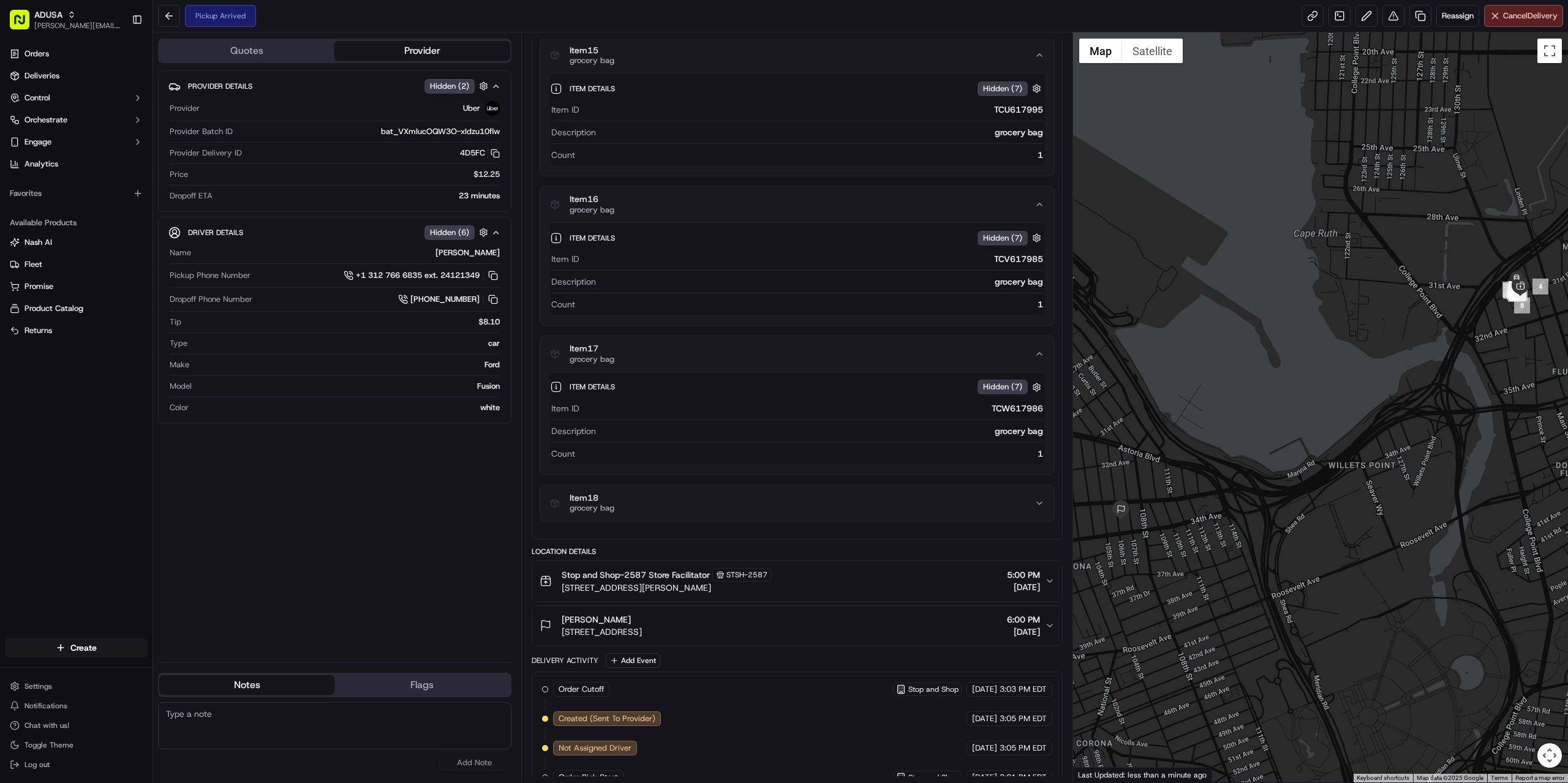
click at [784, 514] on button "Item 18 grocery bag" at bounding box center [798, 502] width 514 height 35
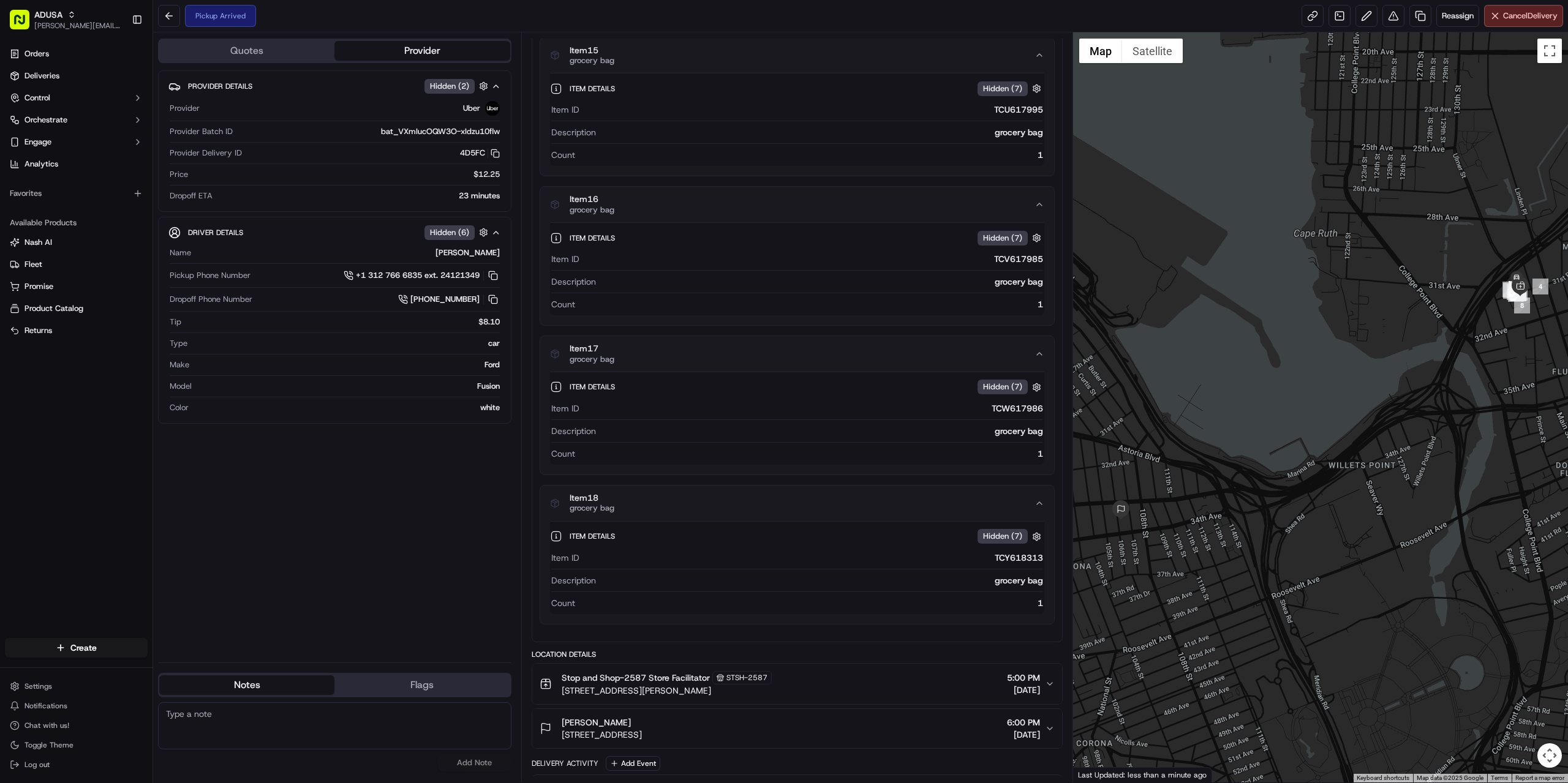
click at [1033, 599] on div "1" at bounding box center [811, 604] width 463 height 13
click at [1023, 577] on div "grocery bag" at bounding box center [822, 581] width 442 height 13
click at [1033, 539] on button "button" at bounding box center [1037, 537] width 15 height 15
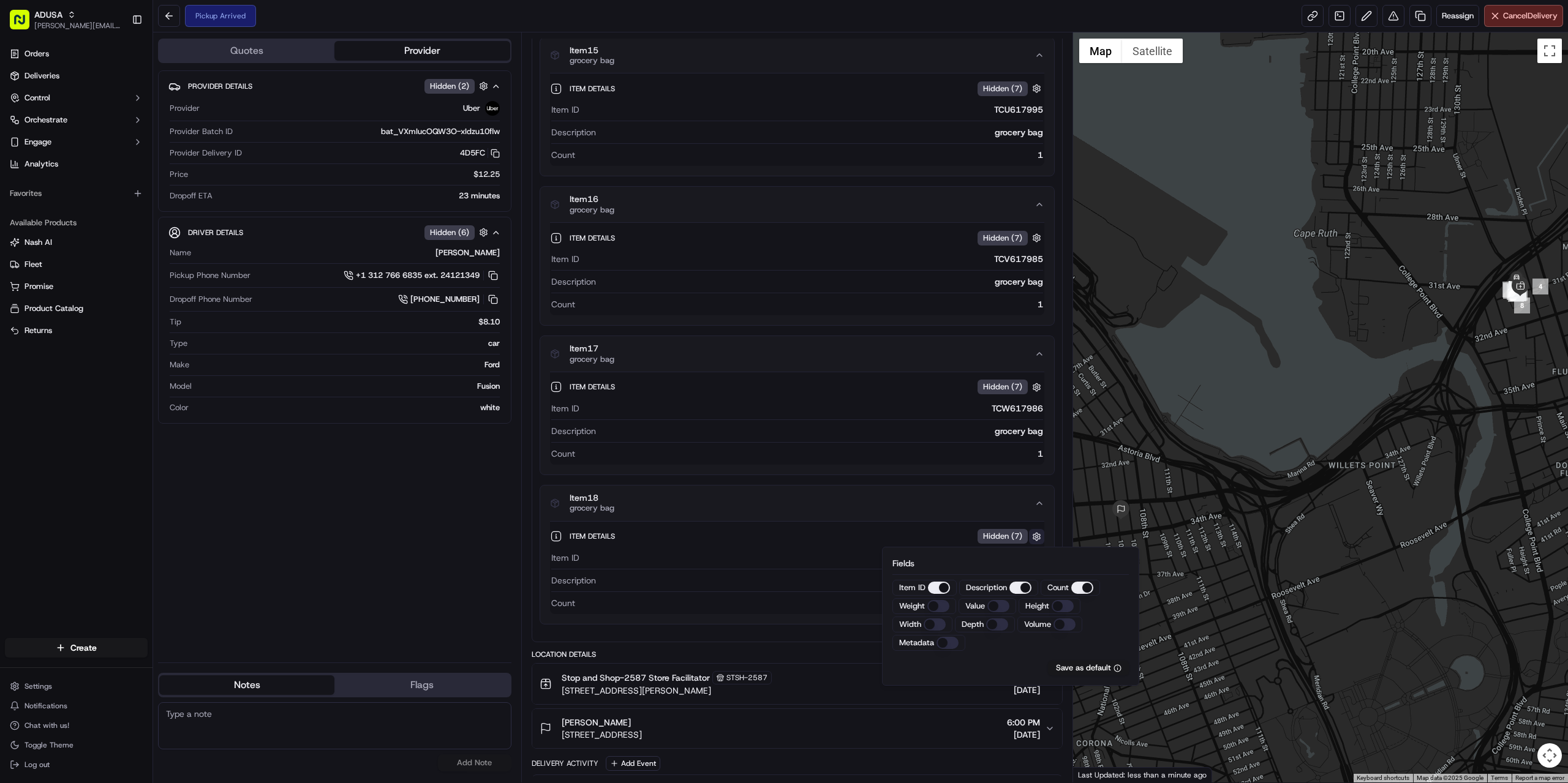
click at [1033, 539] on button "button" at bounding box center [1037, 537] width 15 height 15
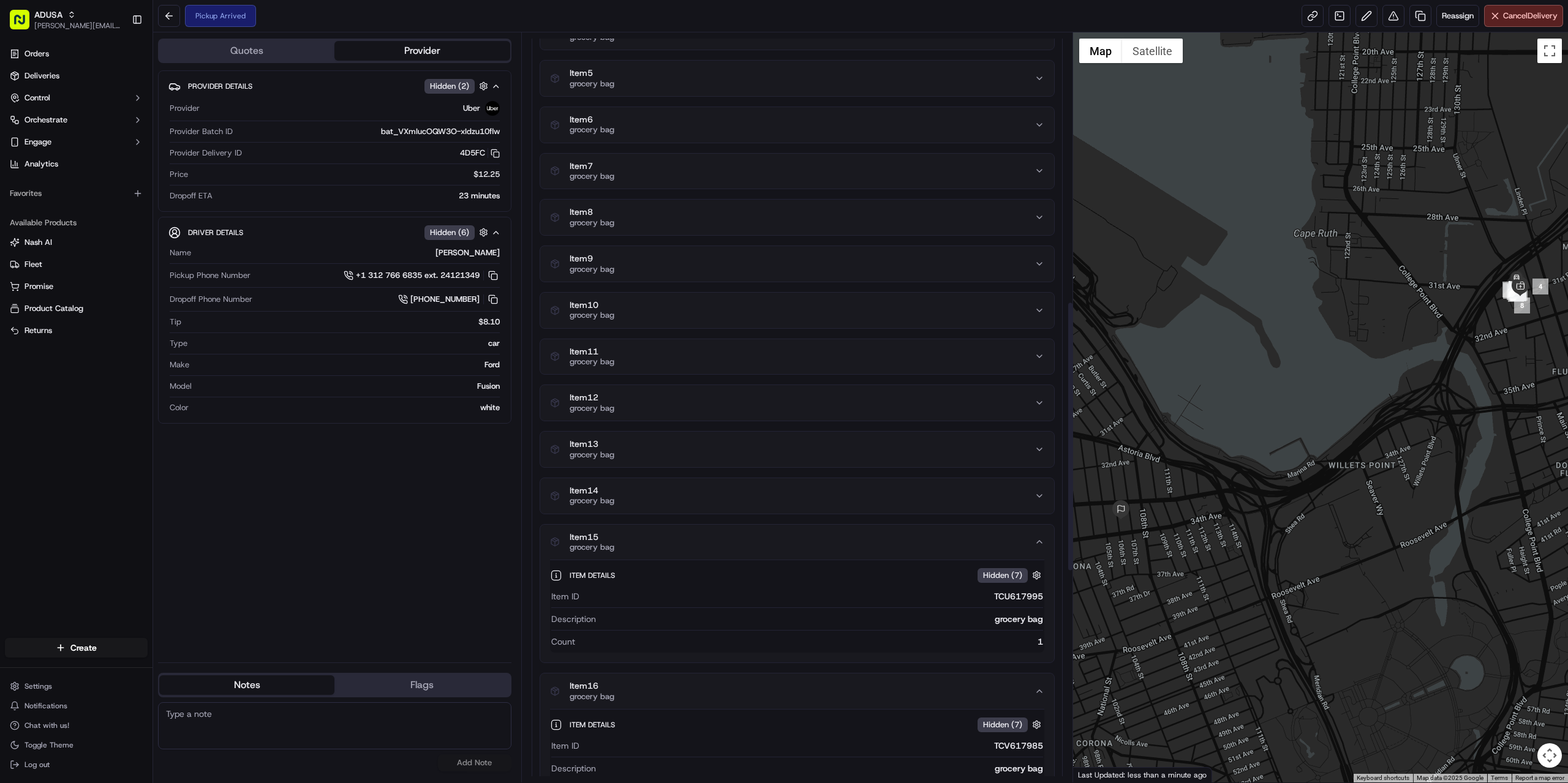
scroll to position [0, 0]
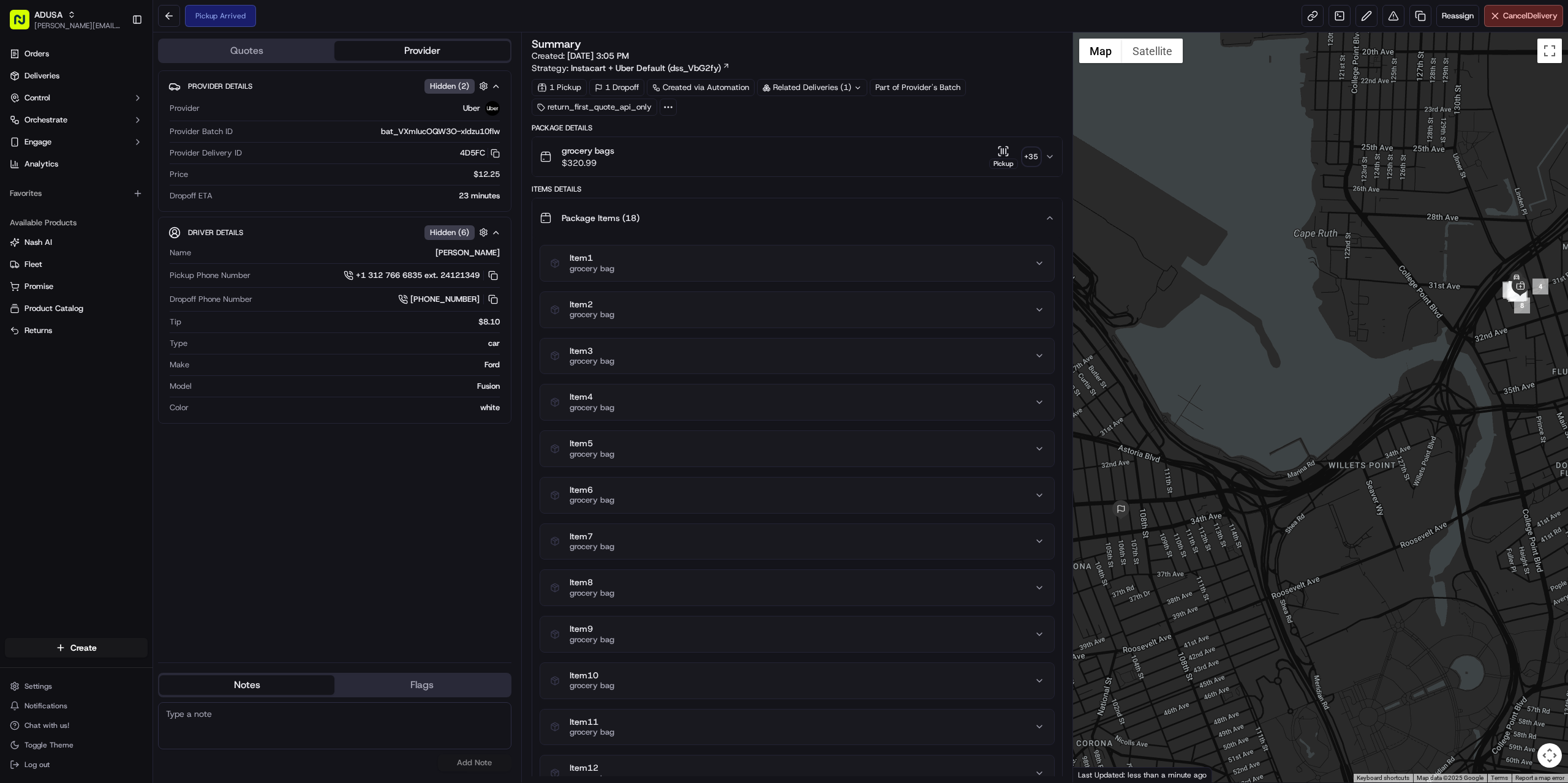
click at [1050, 213] on icon "button" at bounding box center [1049, 217] width 10 height 10
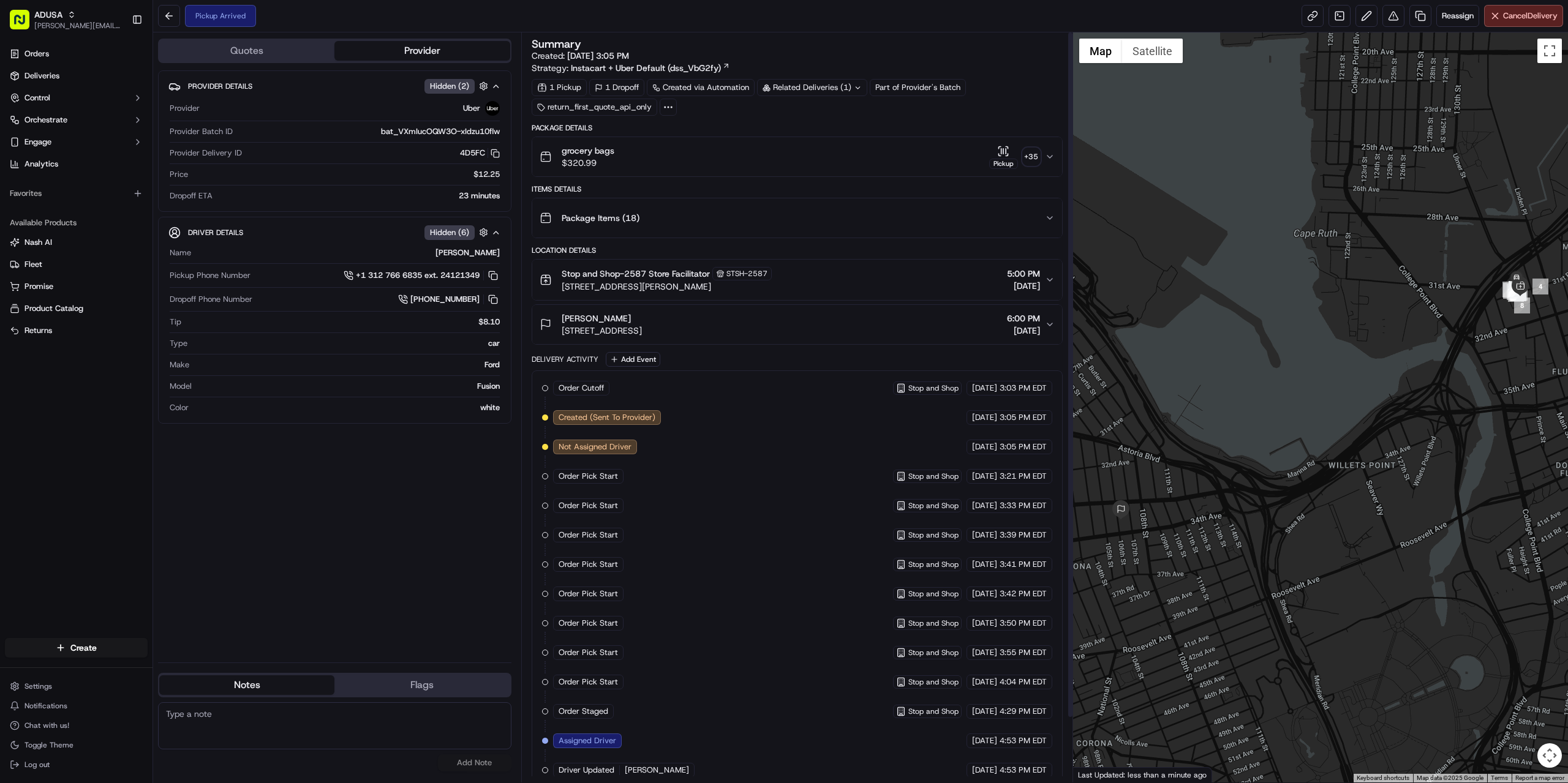
click at [717, 154] on div "grocery bags $320.99 Pickup + 35" at bounding box center [792, 157] width 505 height 24
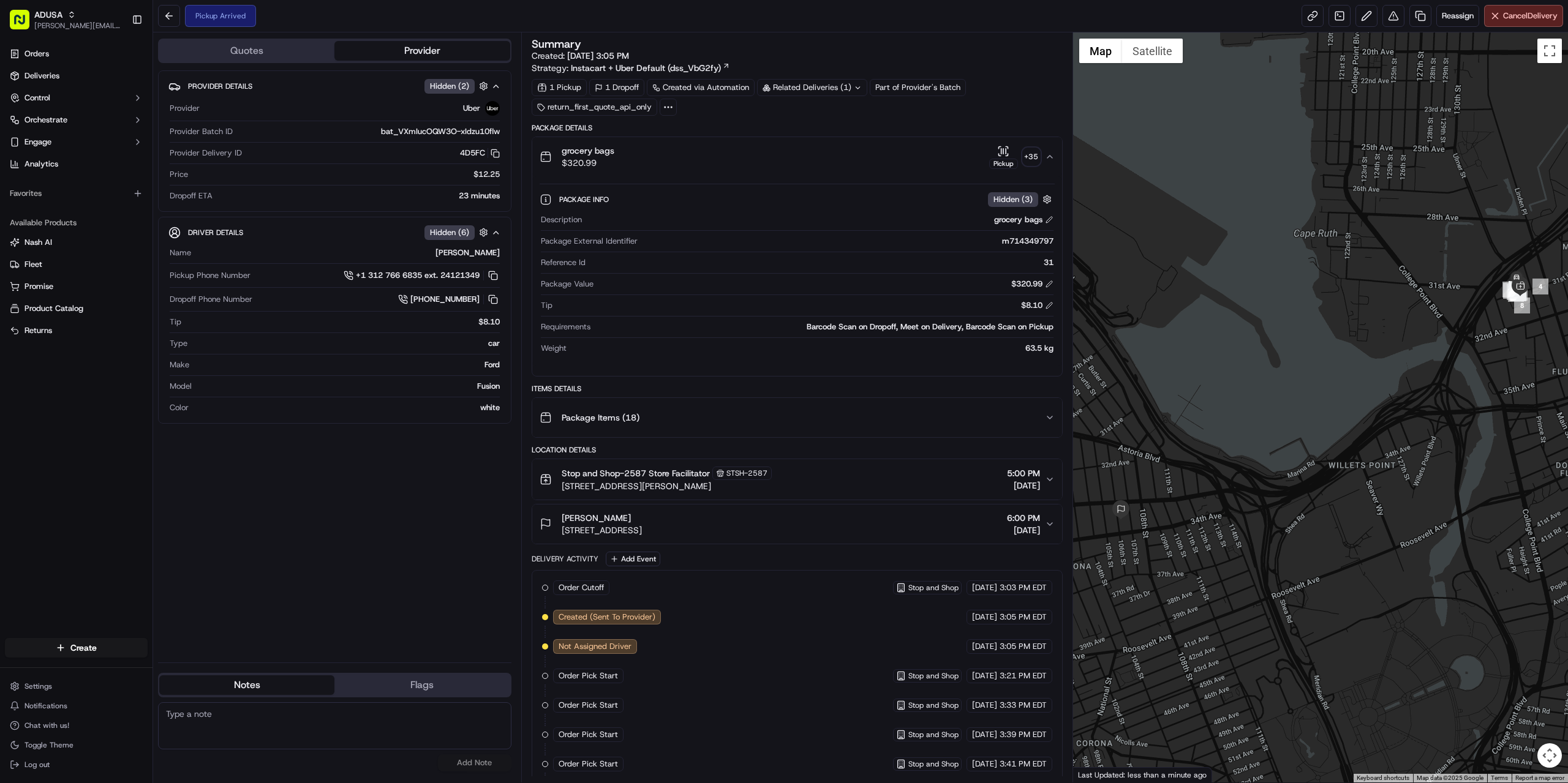
click at [715, 154] on div "grocery bags $320.99 Pickup + 35" at bounding box center [792, 157] width 505 height 24
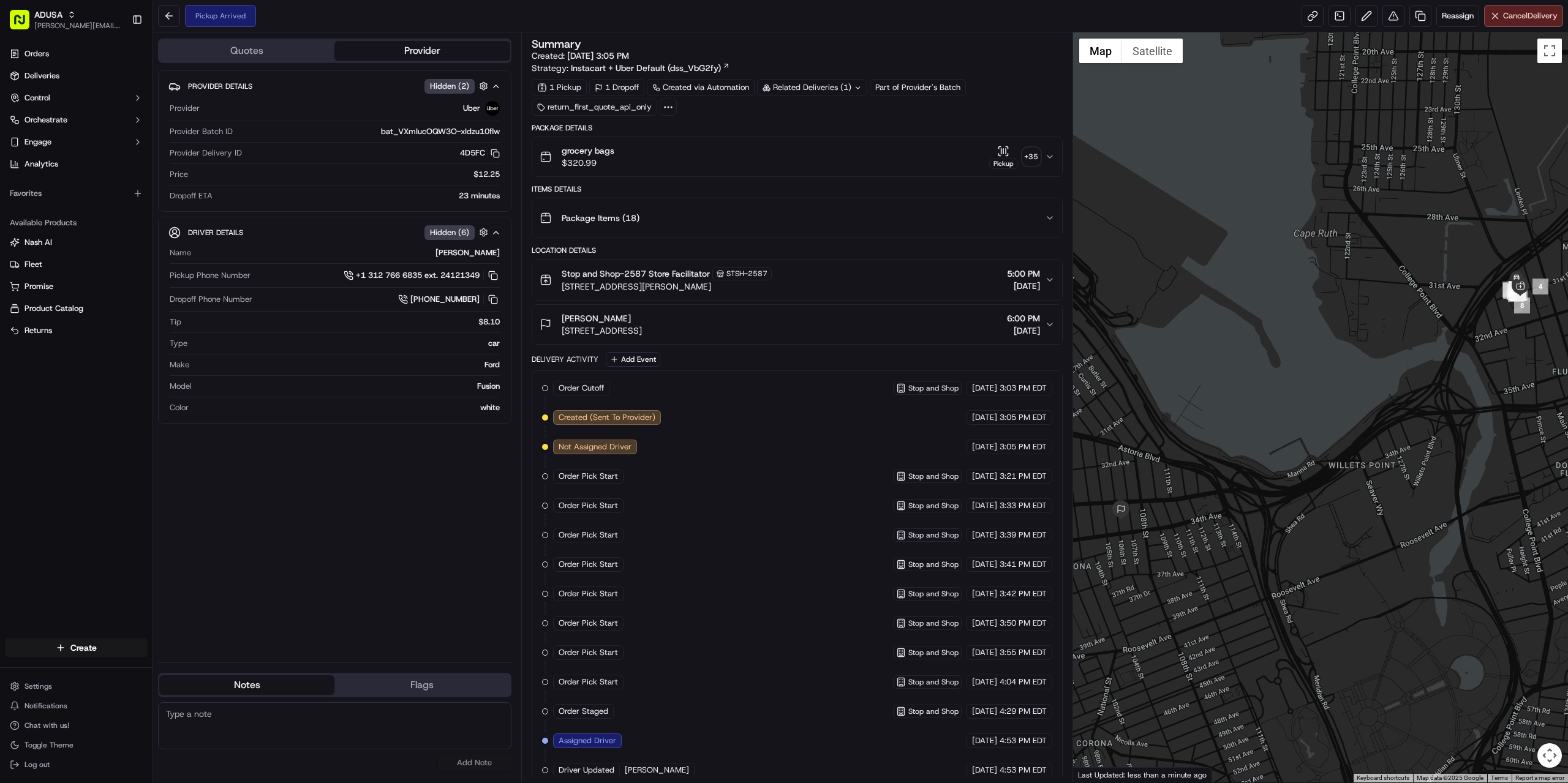
click at [712, 211] on div "Package Items ( 18 )" at bounding box center [792, 217] width 505 height 24
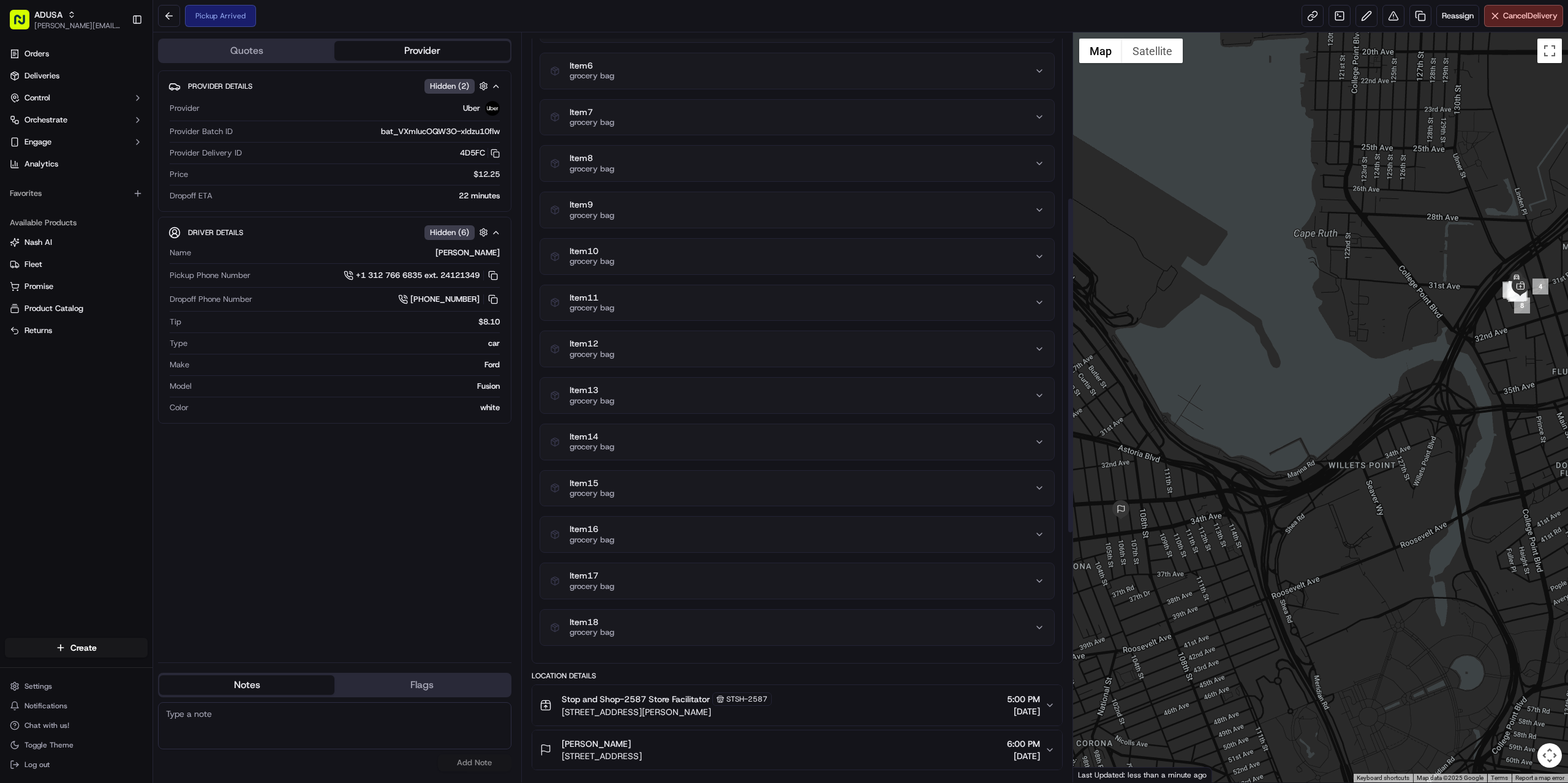
scroll to position [429, 0]
click at [639, 616] on div "Item 18 grocery bag" at bounding box center [792, 623] width 484 height 21
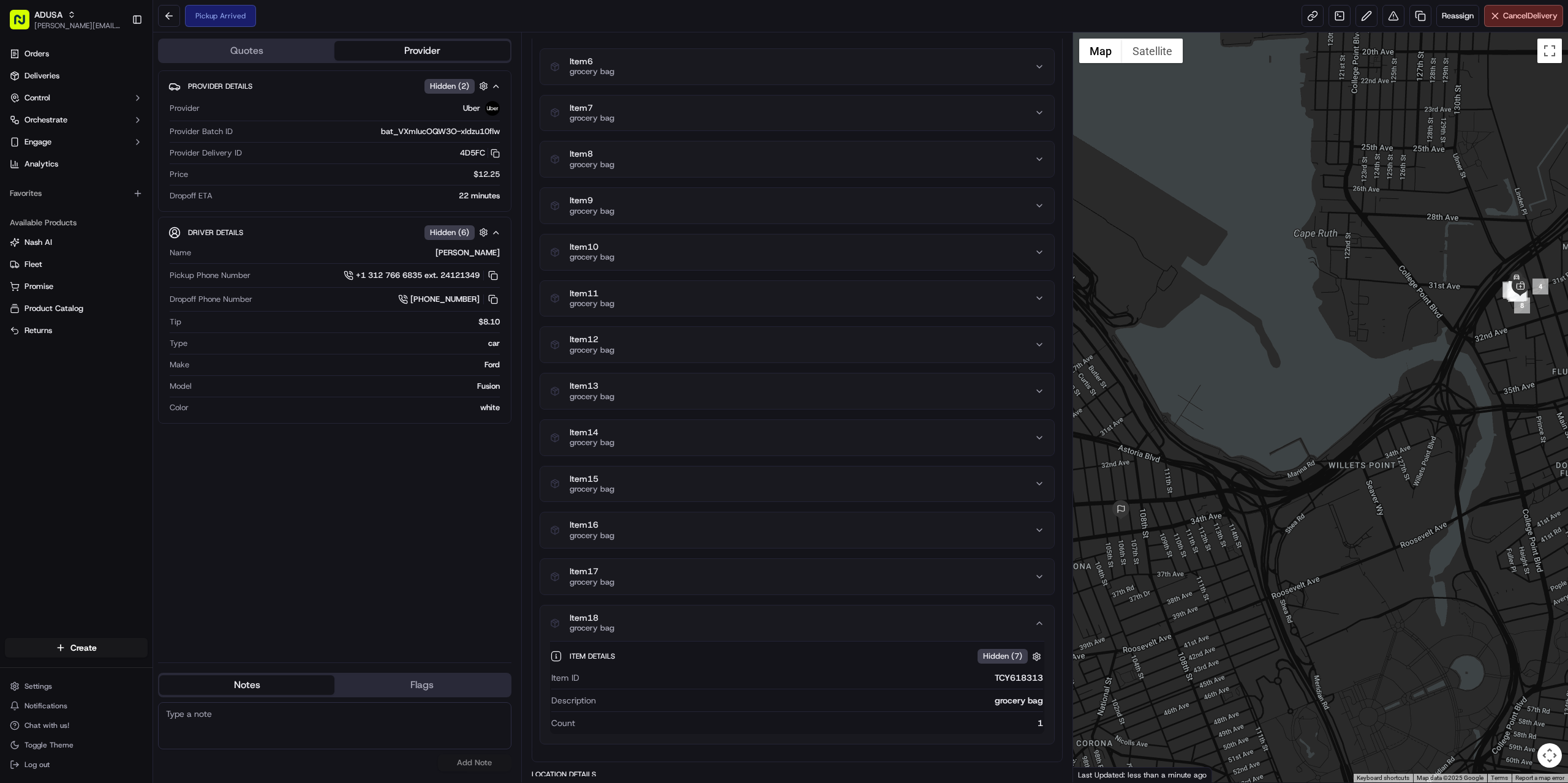
click at [639, 616] on div "Item 18 grocery bag" at bounding box center [792, 623] width 484 height 21
click at [653, 559] on div "Item 17 grocery bag" at bounding box center [797, 577] width 515 height 37
click at [652, 563] on button "Item 17 grocery bag" at bounding box center [798, 577] width 514 height 35
click at [671, 511] on div "Item 1 grocery bag Item 2 grocery bag Item 3 grocery bag Item 4 grocery bag Ite…" at bounding box center [797, 281] width 515 height 929
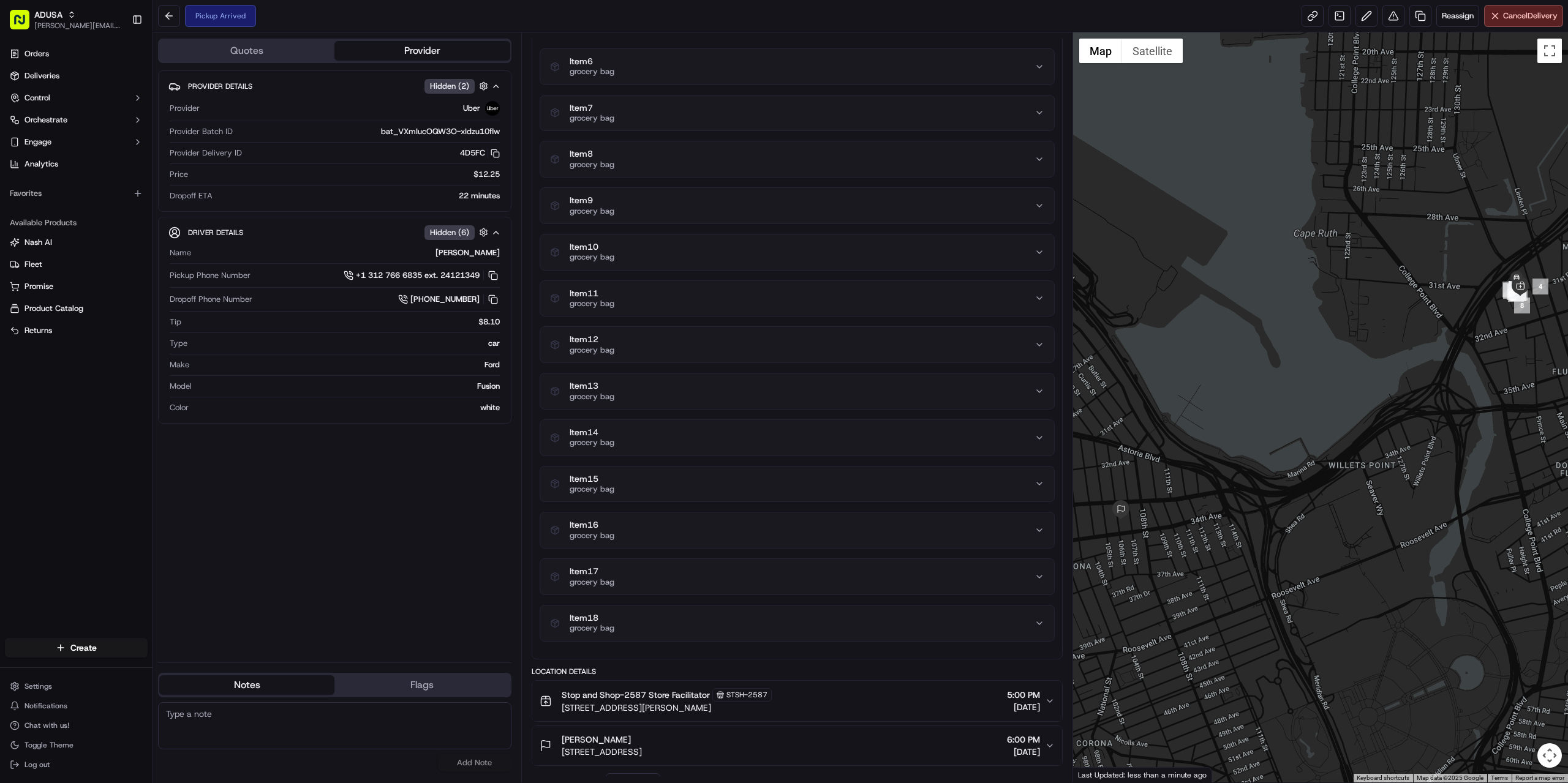
click at [662, 521] on div "Item 16 grocery bag" at bounding box center [792, 530] width 484 height 21
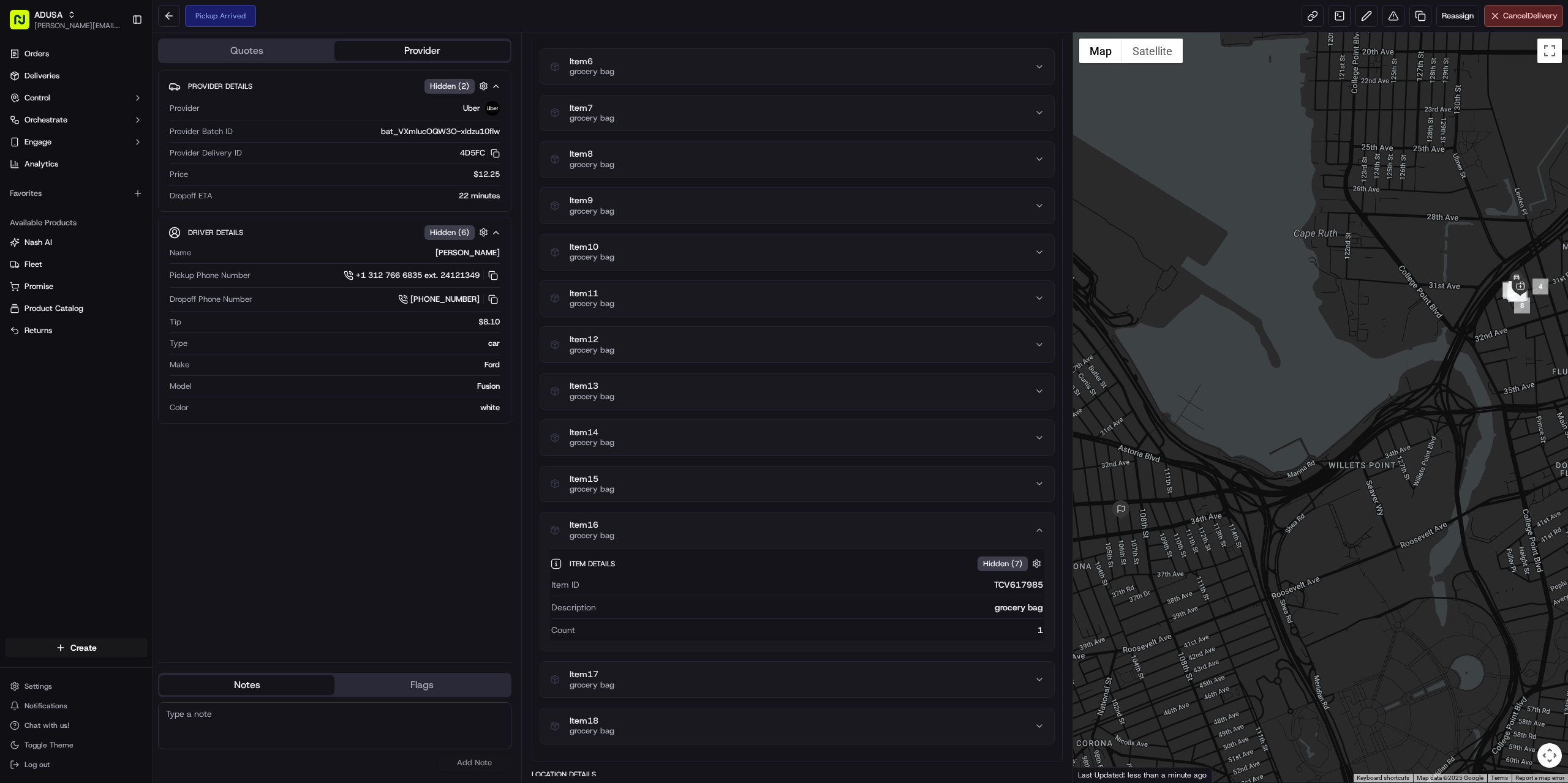
click at [662, 521] on div "Item 16 grocery bag" at bounding box center [792, 530] width 484 height 21
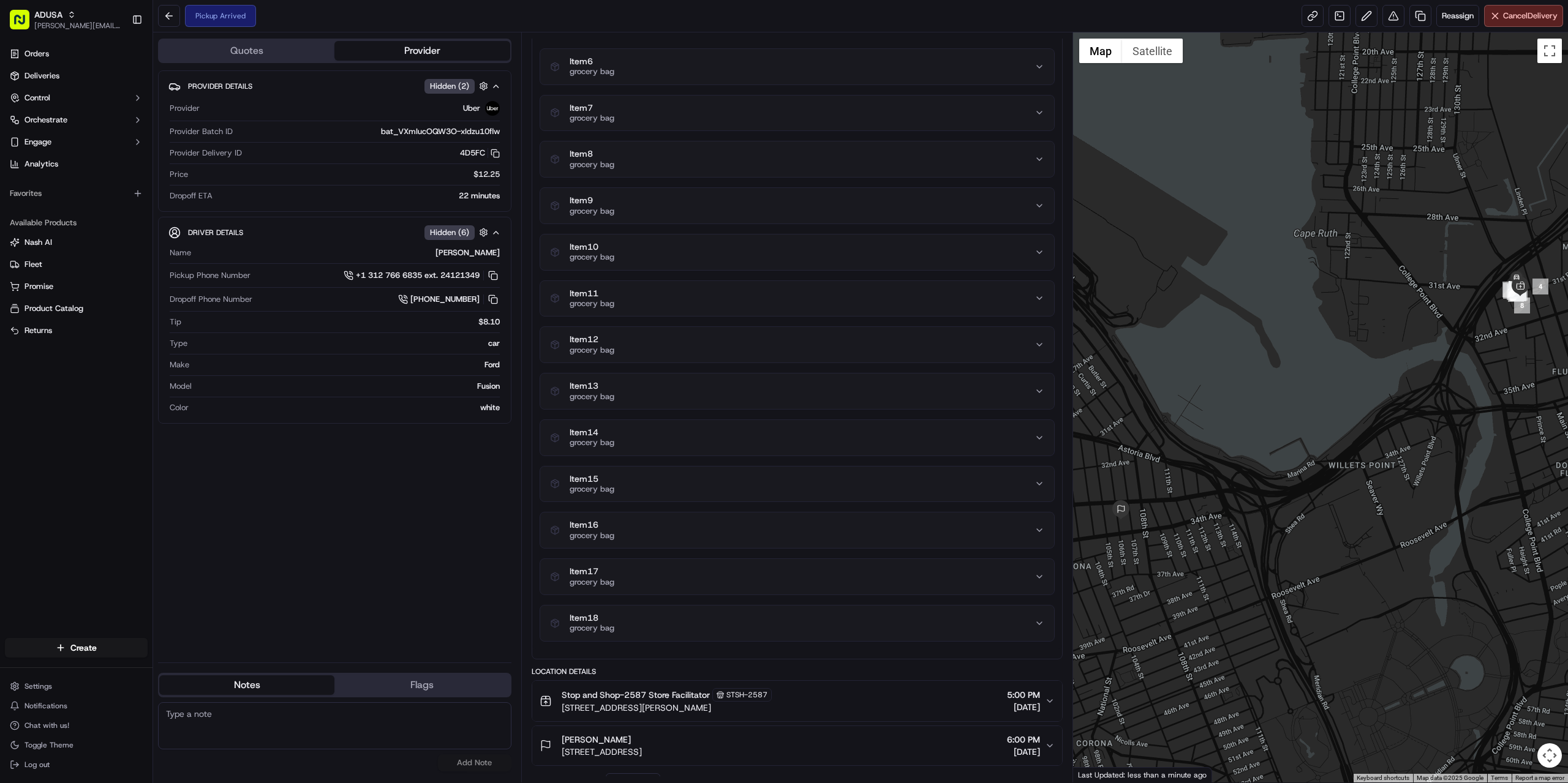
click at [667, 471] on button "Item 15 grocery bag" at bounding box center [798, 484] width 514 height 35
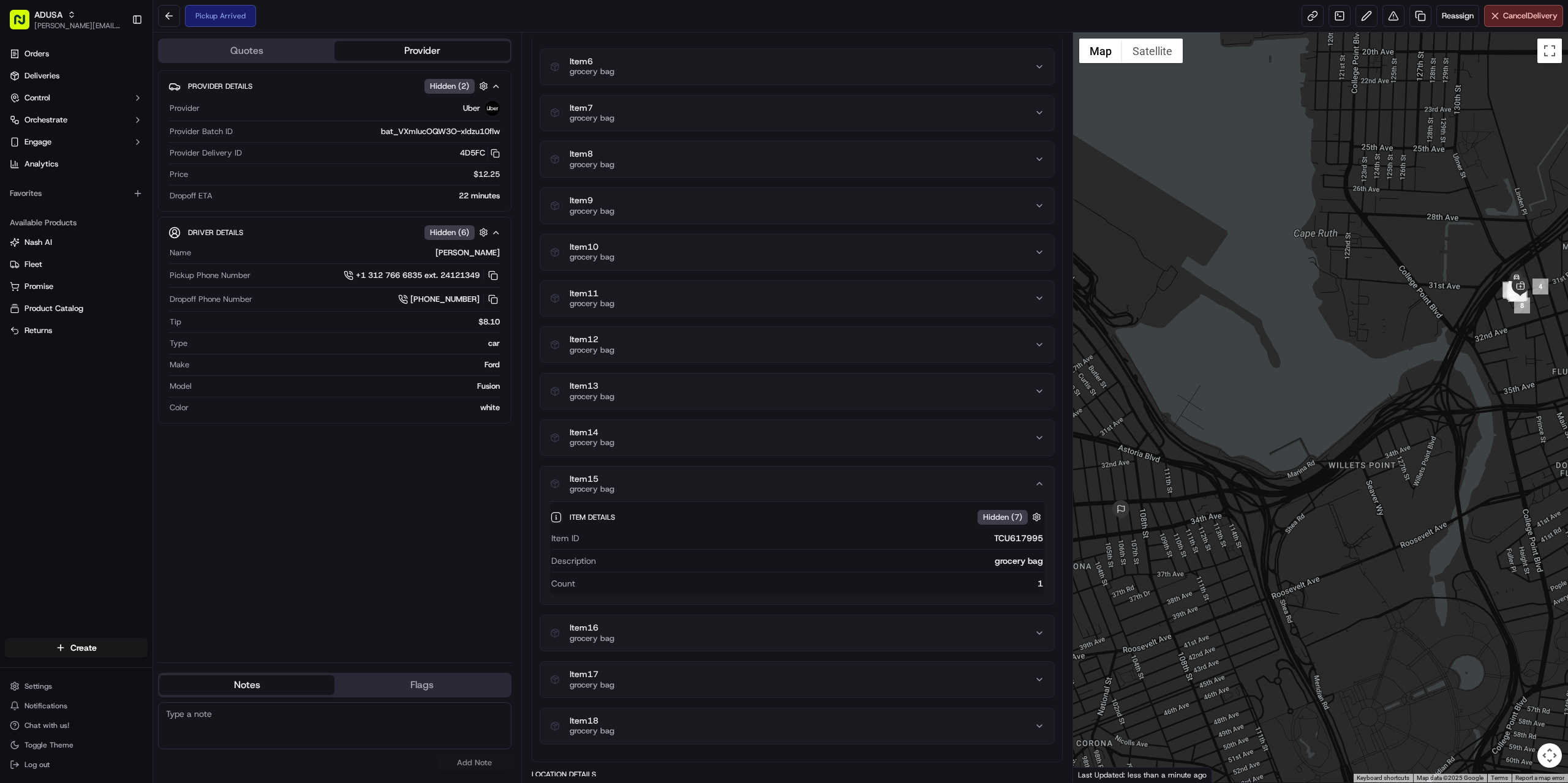
click at [667, 471] on button "Item 15 grocery bag" at bounding box center [798, 484] width 514 height 35
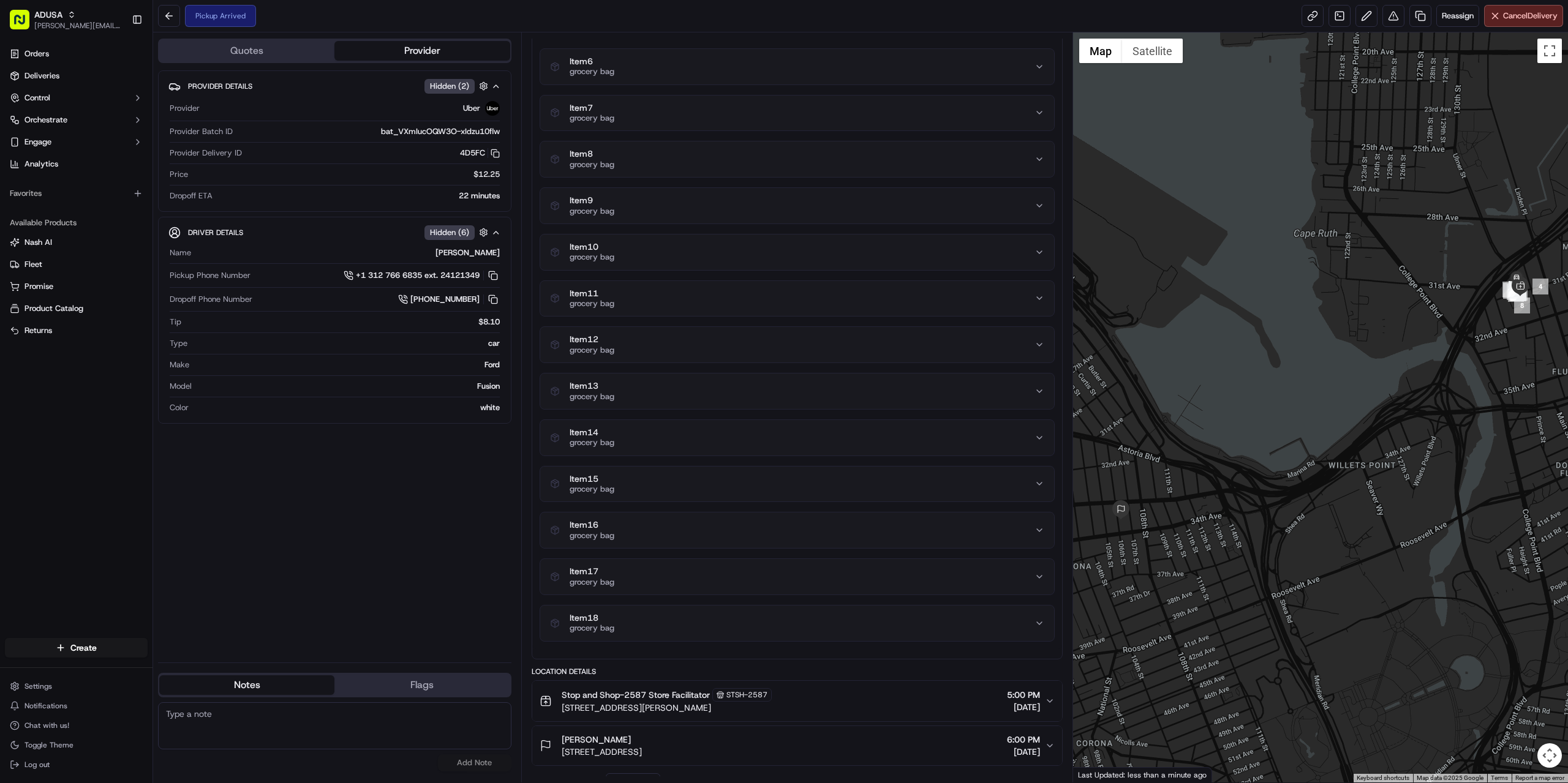
click at [672, 434] on div "Item 14 grocery bag" at bounding box center [792, 437] width 484 height 21
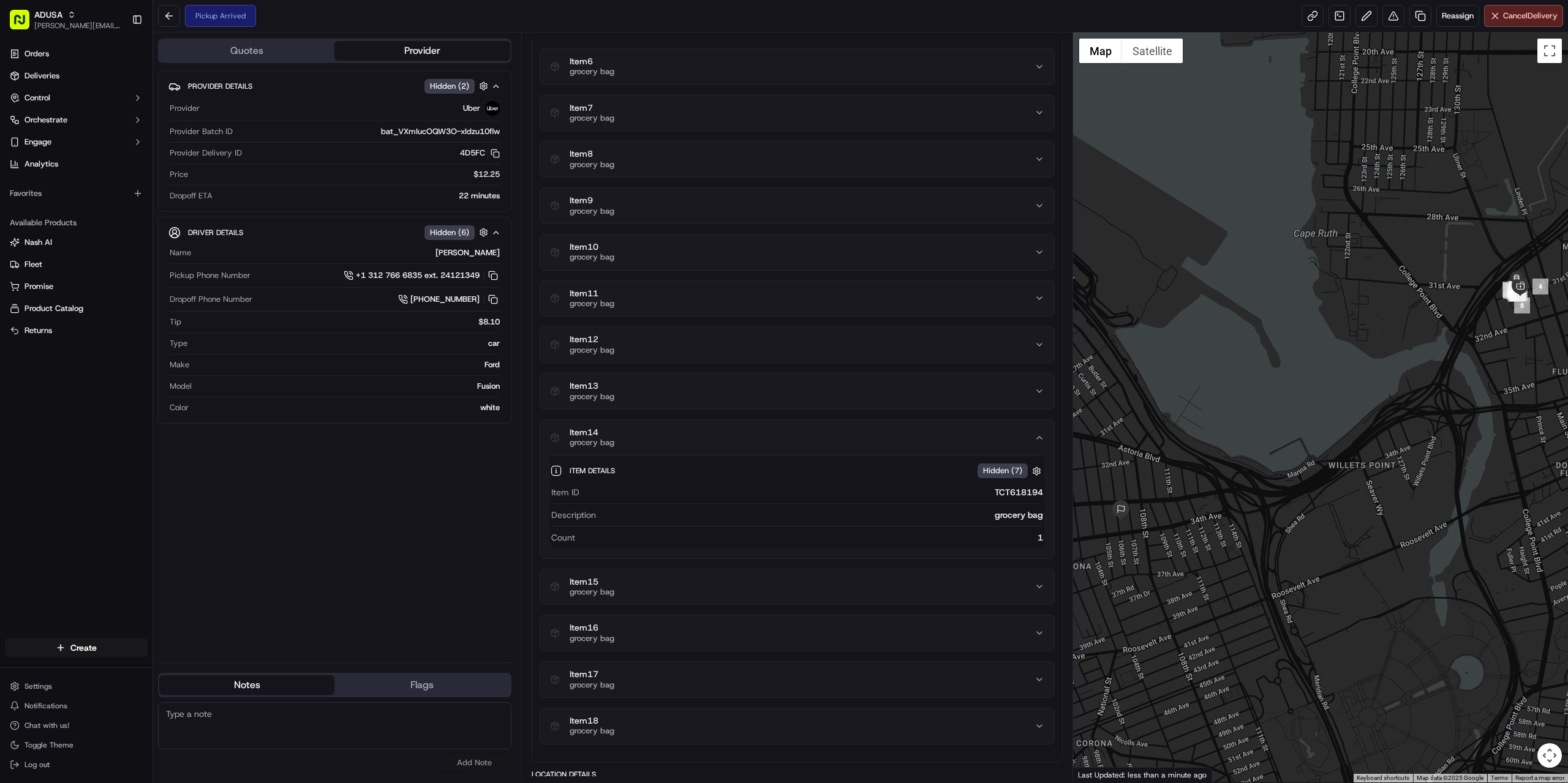
click at [672, 434] on div "Item 14 grocery bag" at bounding box center [792, 437] width 484 height 21
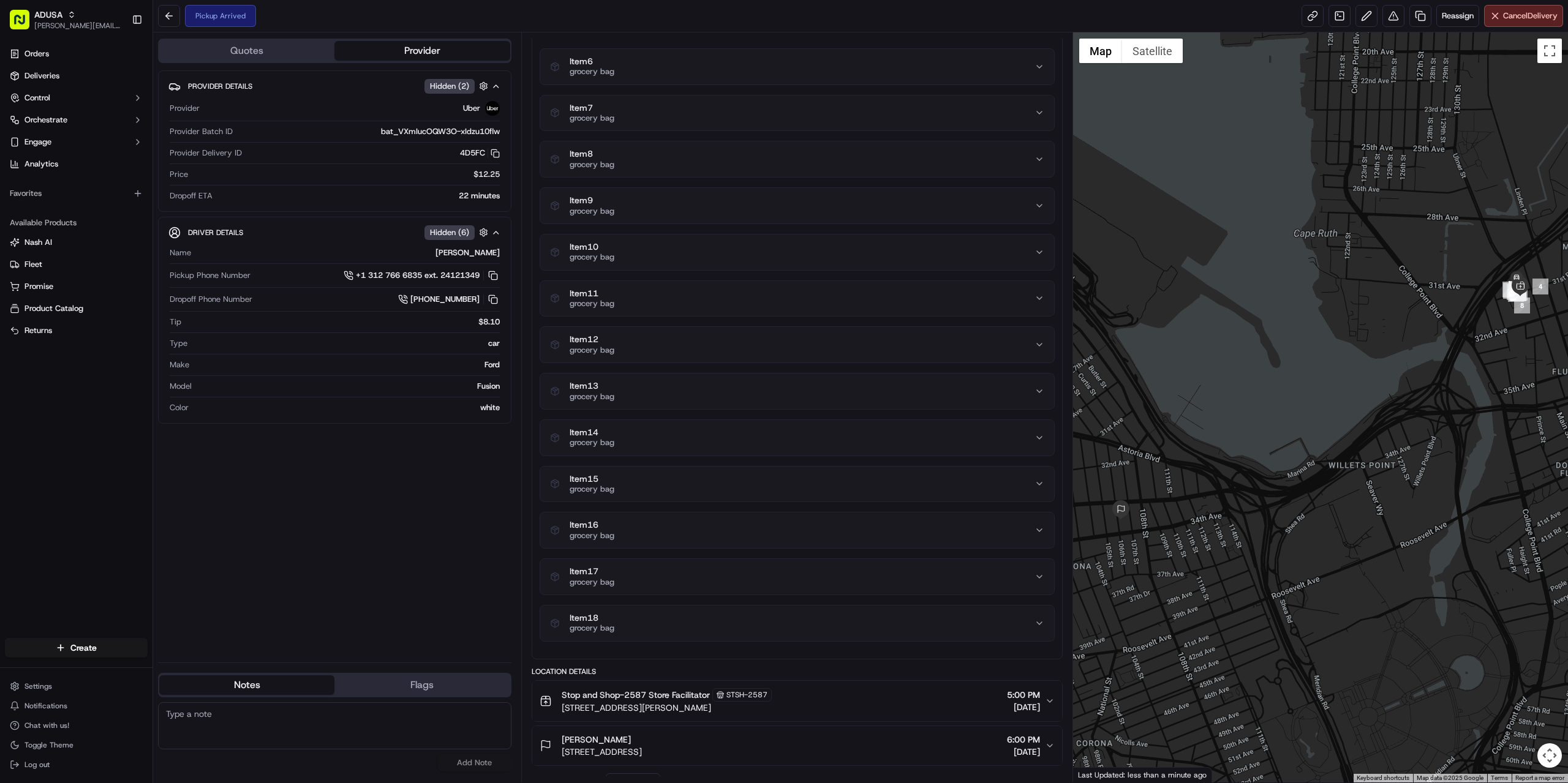
click at [673, 398] on div "Item 13 grocery bag" at bounding box center [792, 391] width 484 height 21
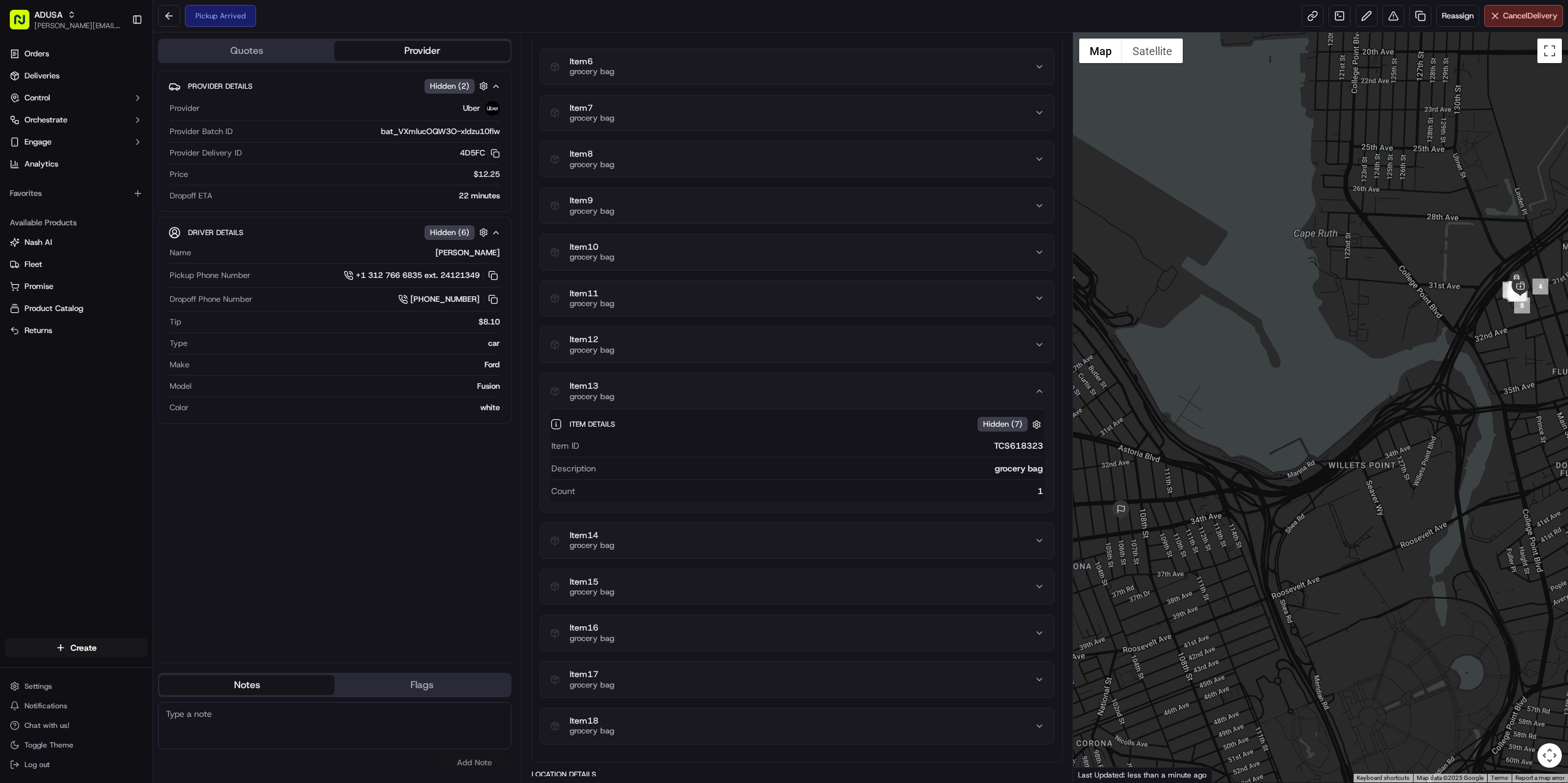
click at [673, 398] on div "Item 13 grocery bag" at bounding box center [792, 391] width 484 height 21
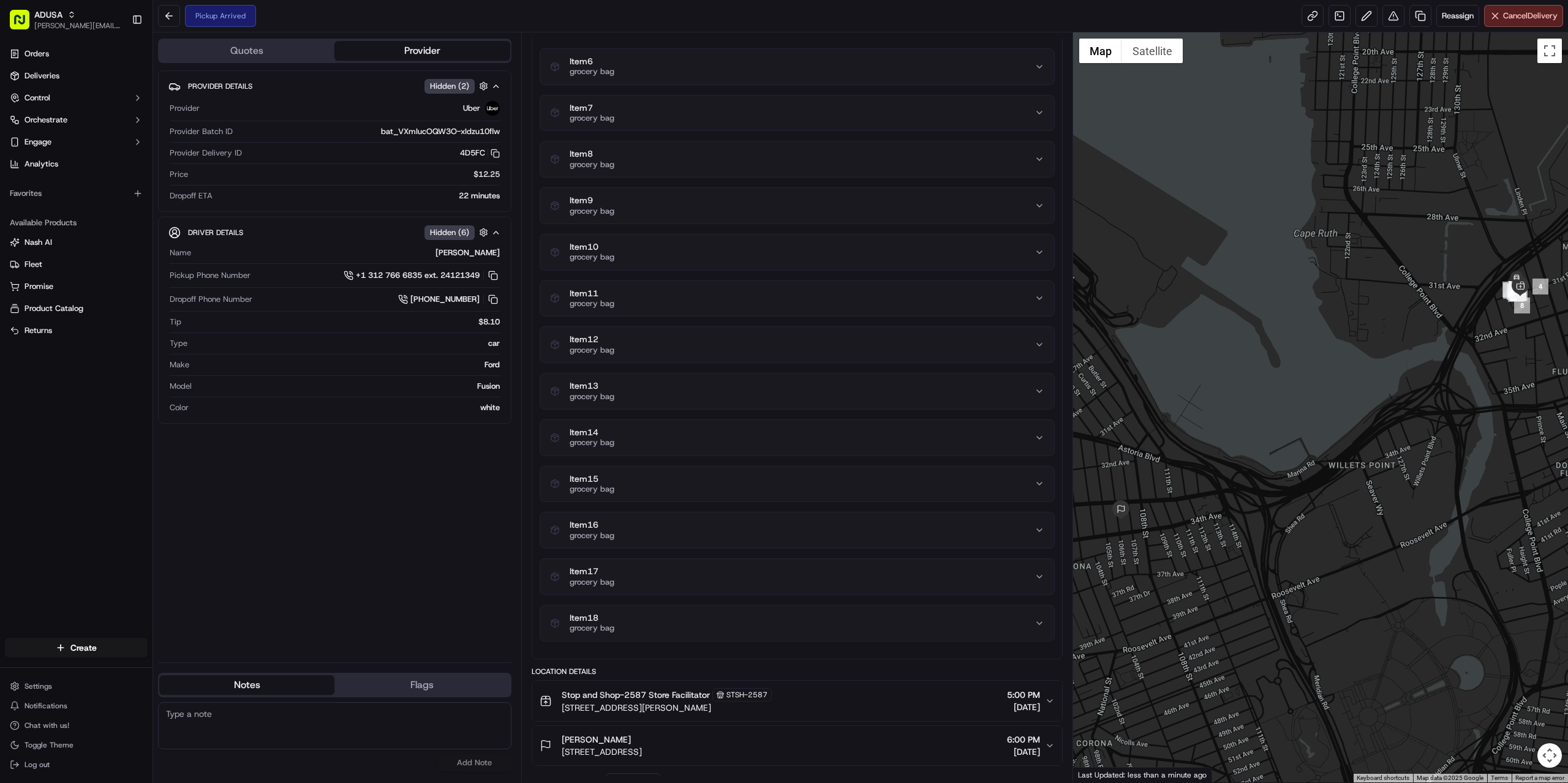
click at [659, 347] on div "Item 12 grocery bag" at bounding box center [792, 344] width 484 height 21
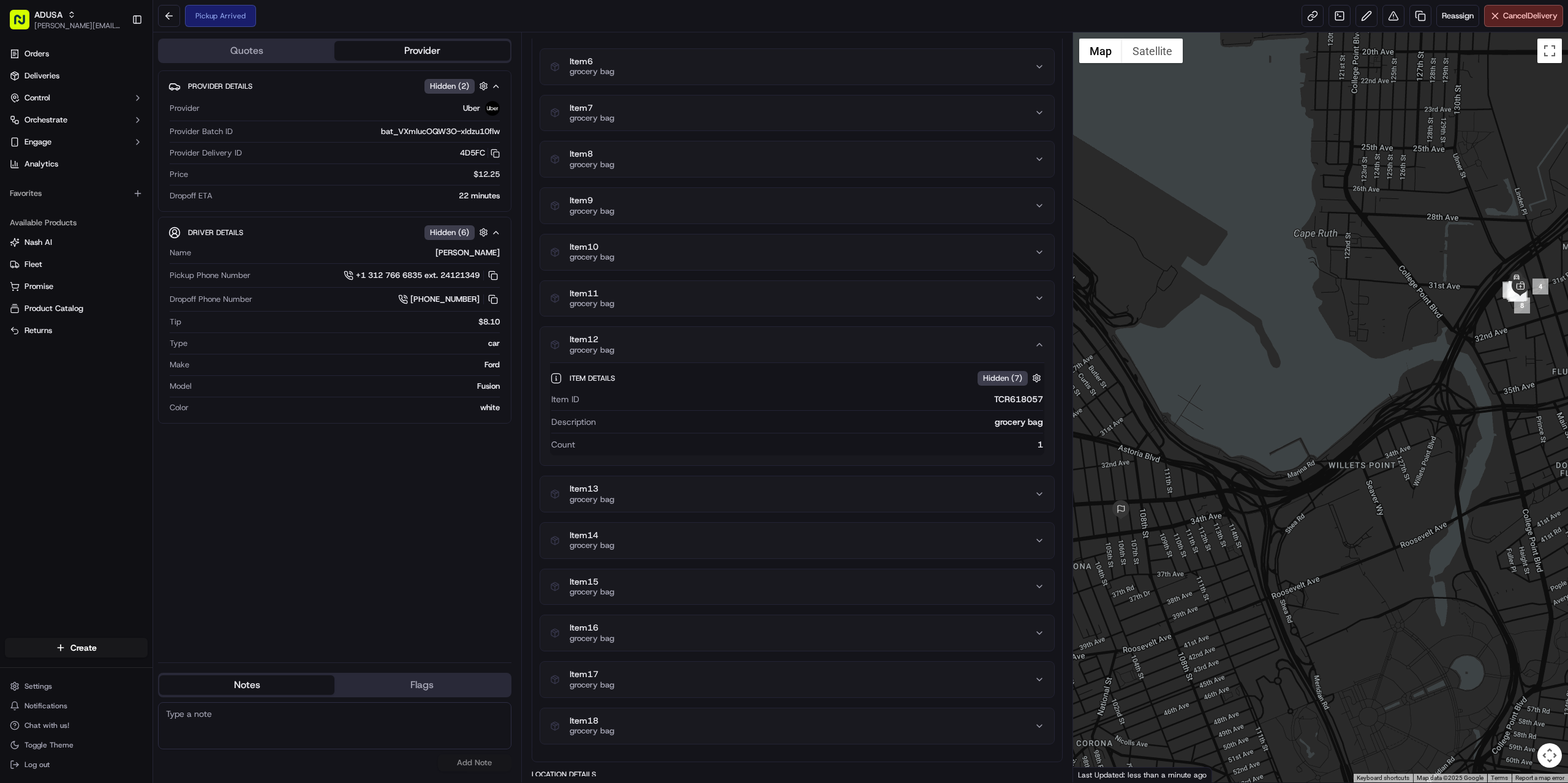
click at [659, 347] on div "Item 12 grocery bag" at bounding box center [792, 344] width 484 height 21
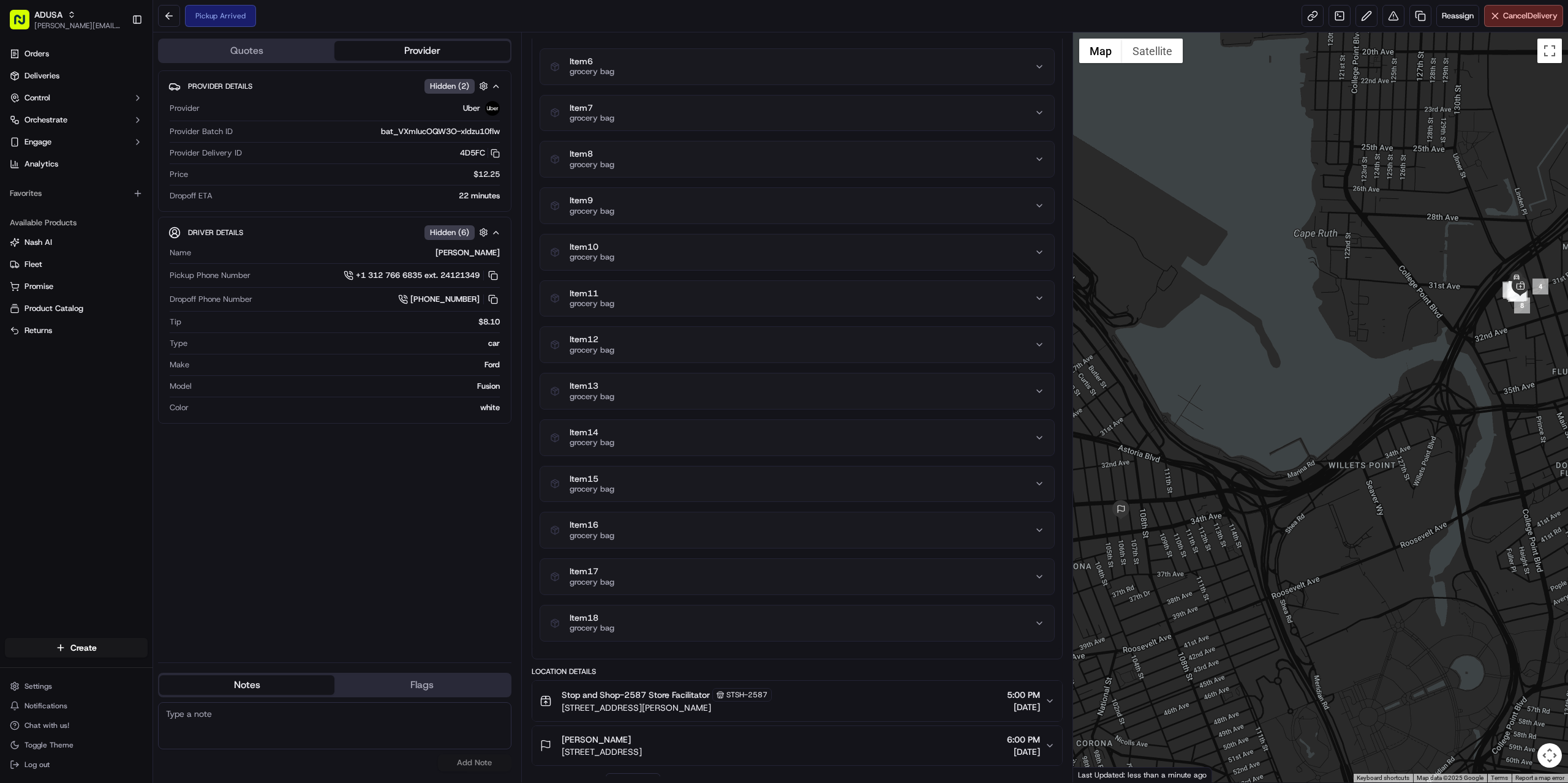
click at [655, 308] on div "Item 11 grocery bag" at bounding box center [792, 299] width 484 height 21
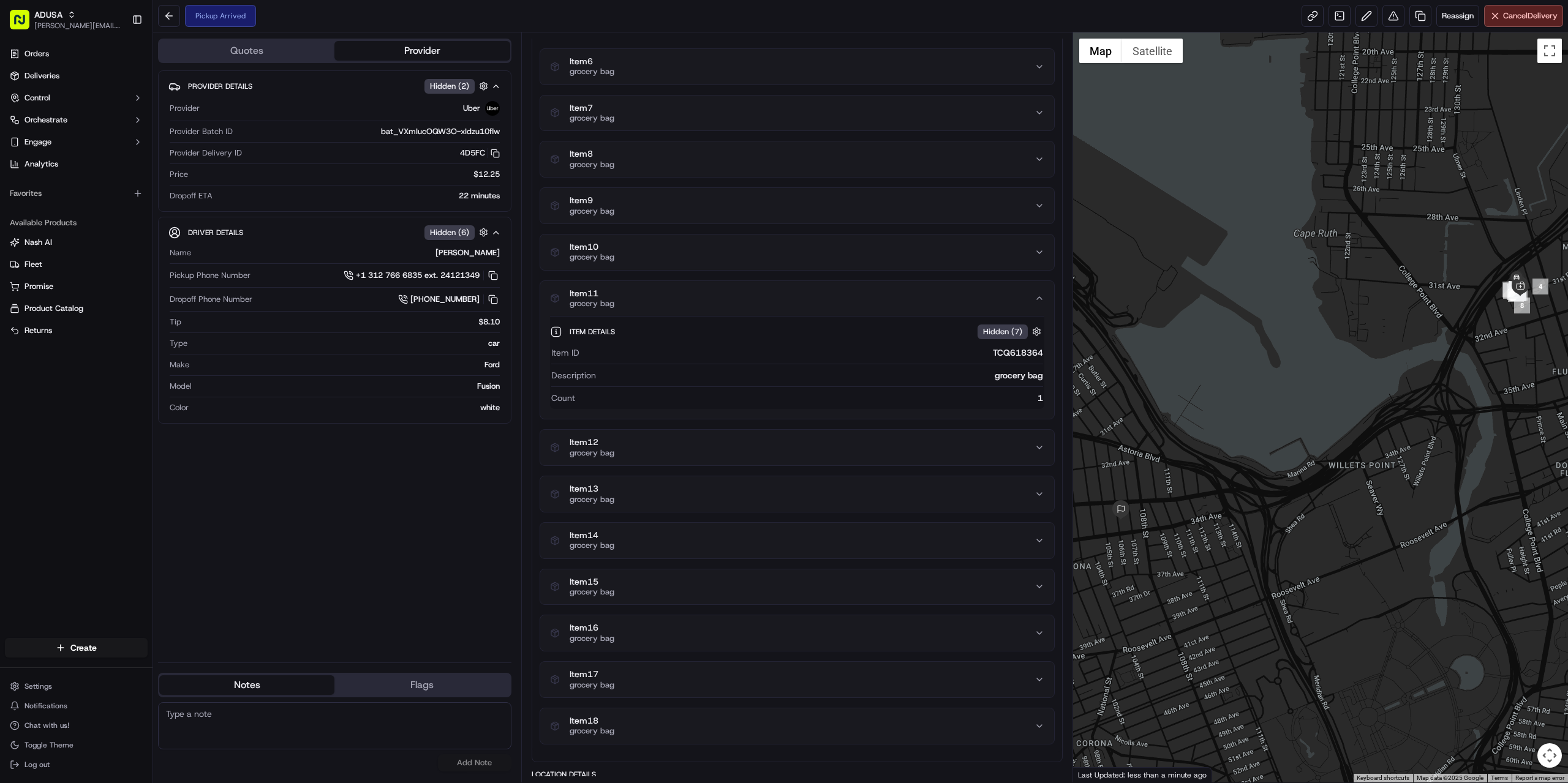
click at [655, 308] on div "Item 11 grocery bag" at bounding box center [792, 299] width 484 height 21
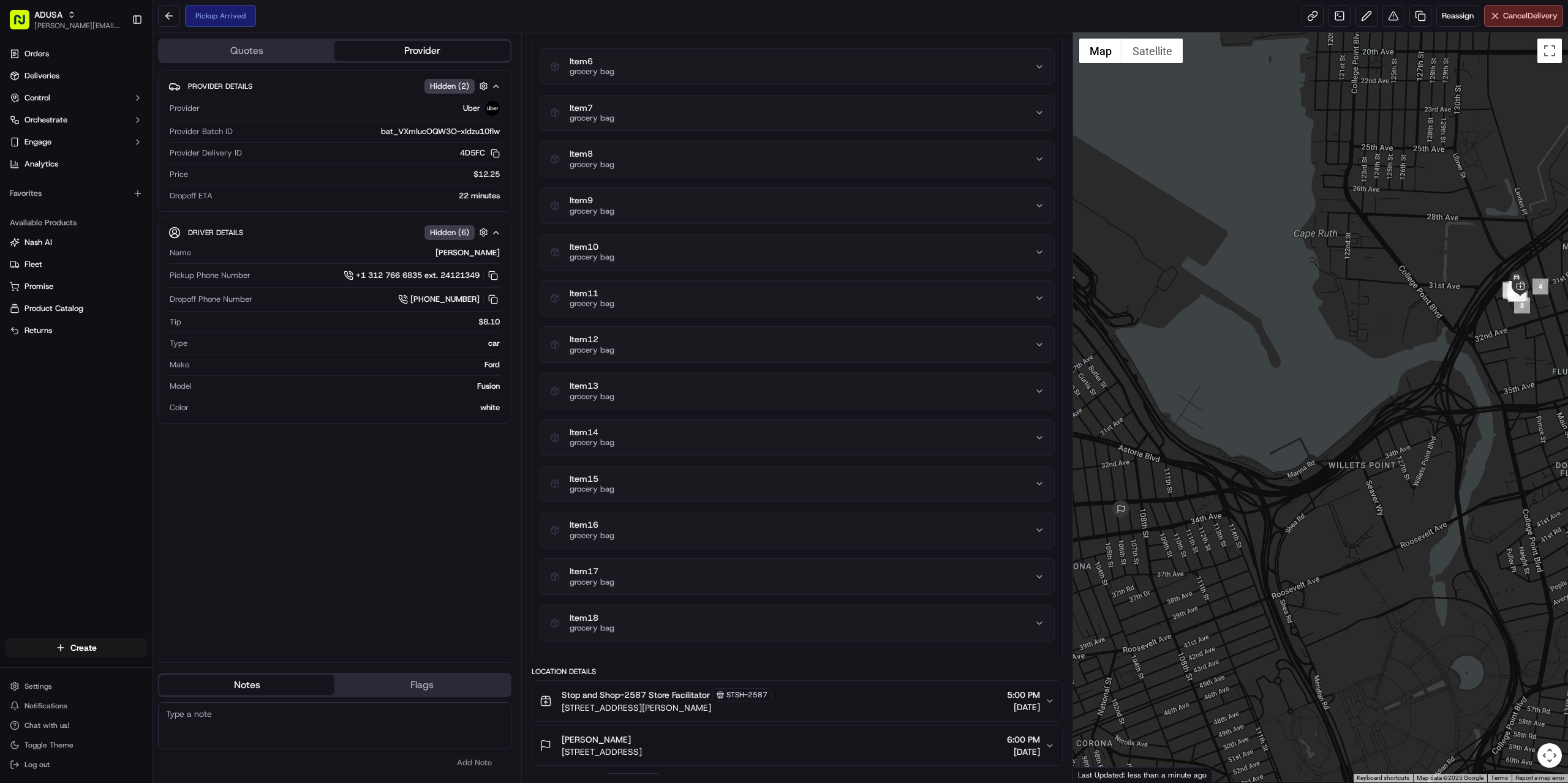
click at [642, 234] on button "Item 10 grocery bag" at bounding box center [798, 252] width 514 height 35
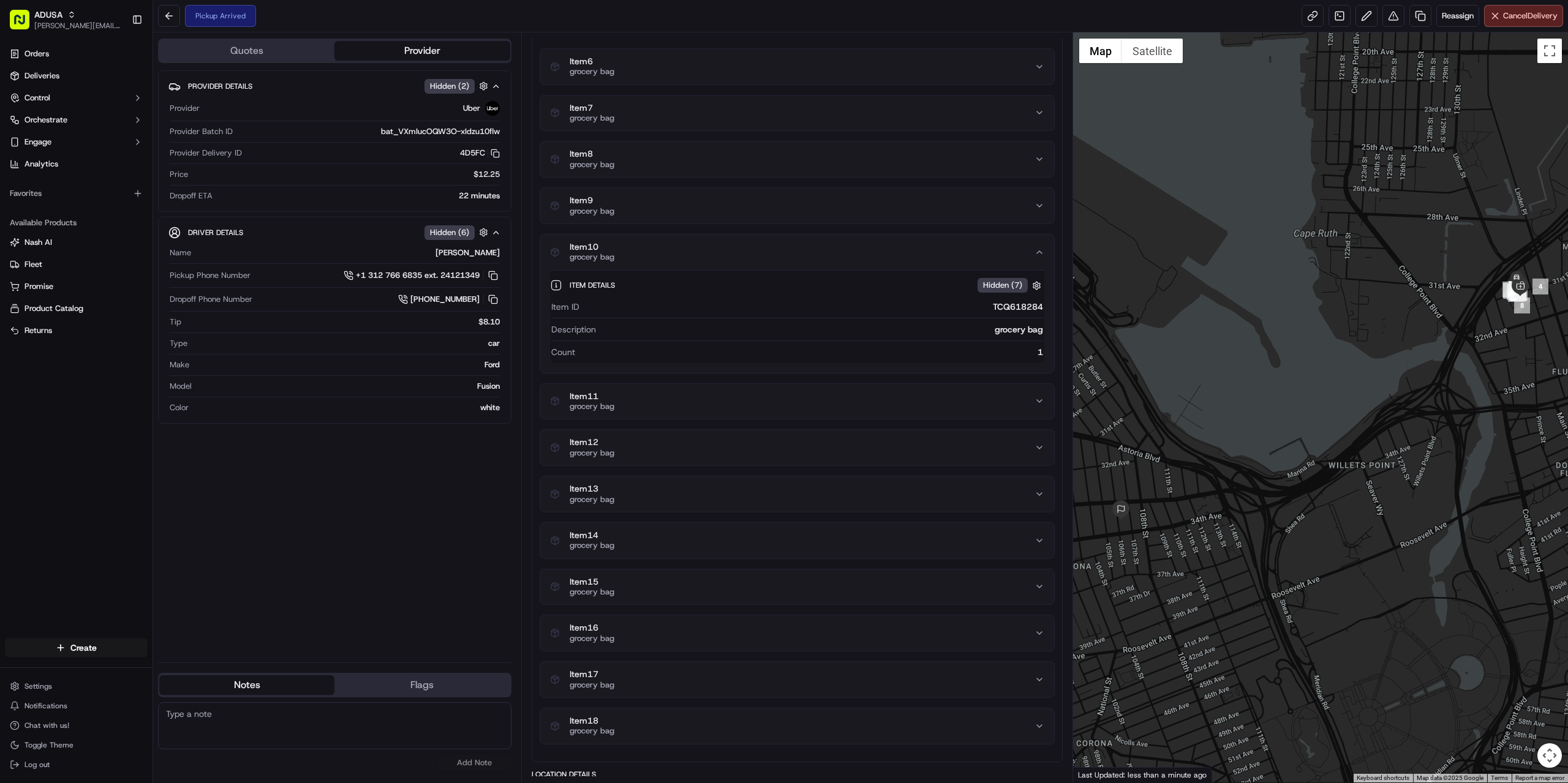
click at [642, 234] on button "Item 10 grocery bag" at bounding box center [798, 252] width 514 height 35
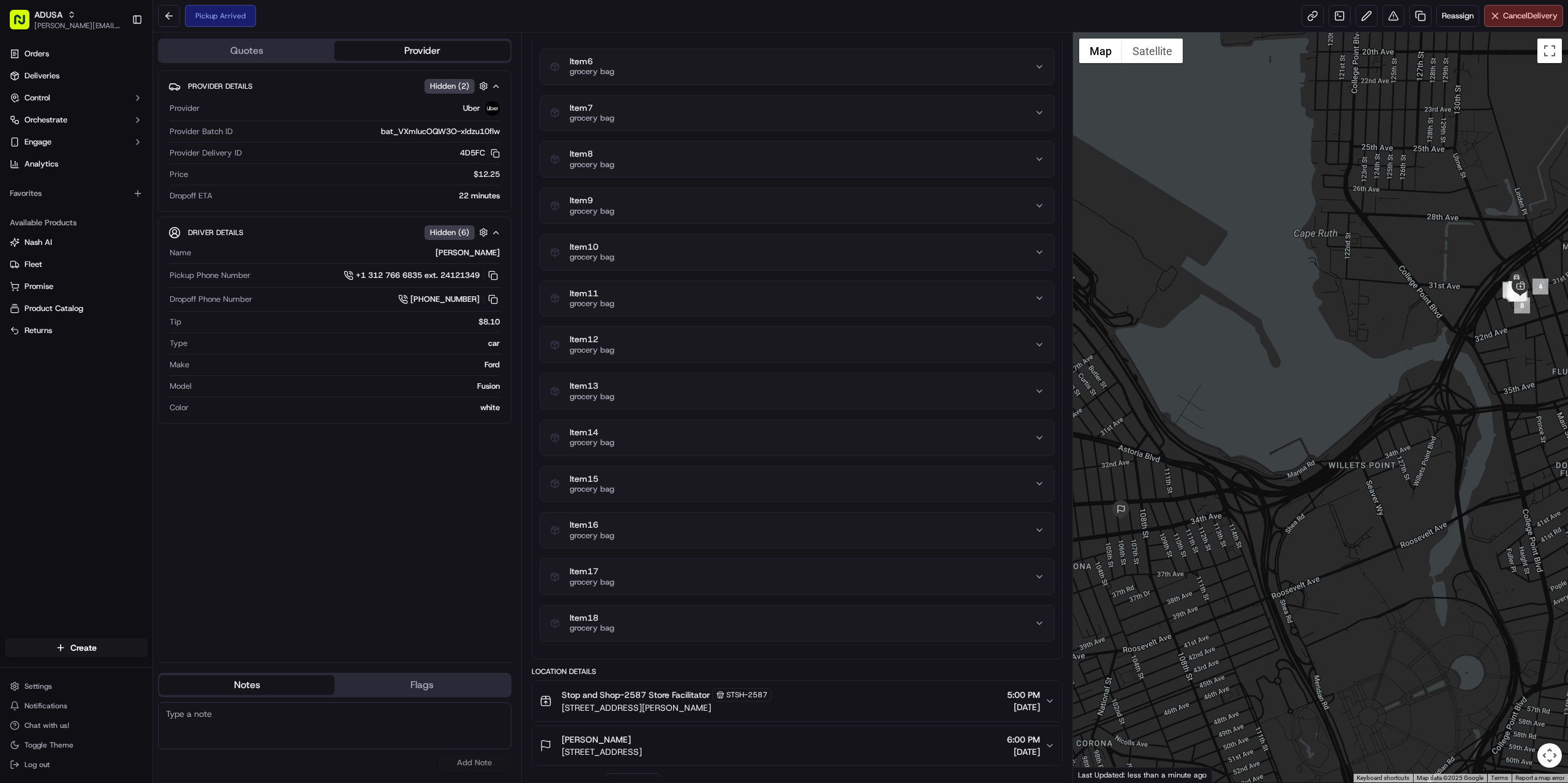
click at [641, 207] on div "Item 9 grocery bag" at bounding box center [792, 205] width 484 height 21
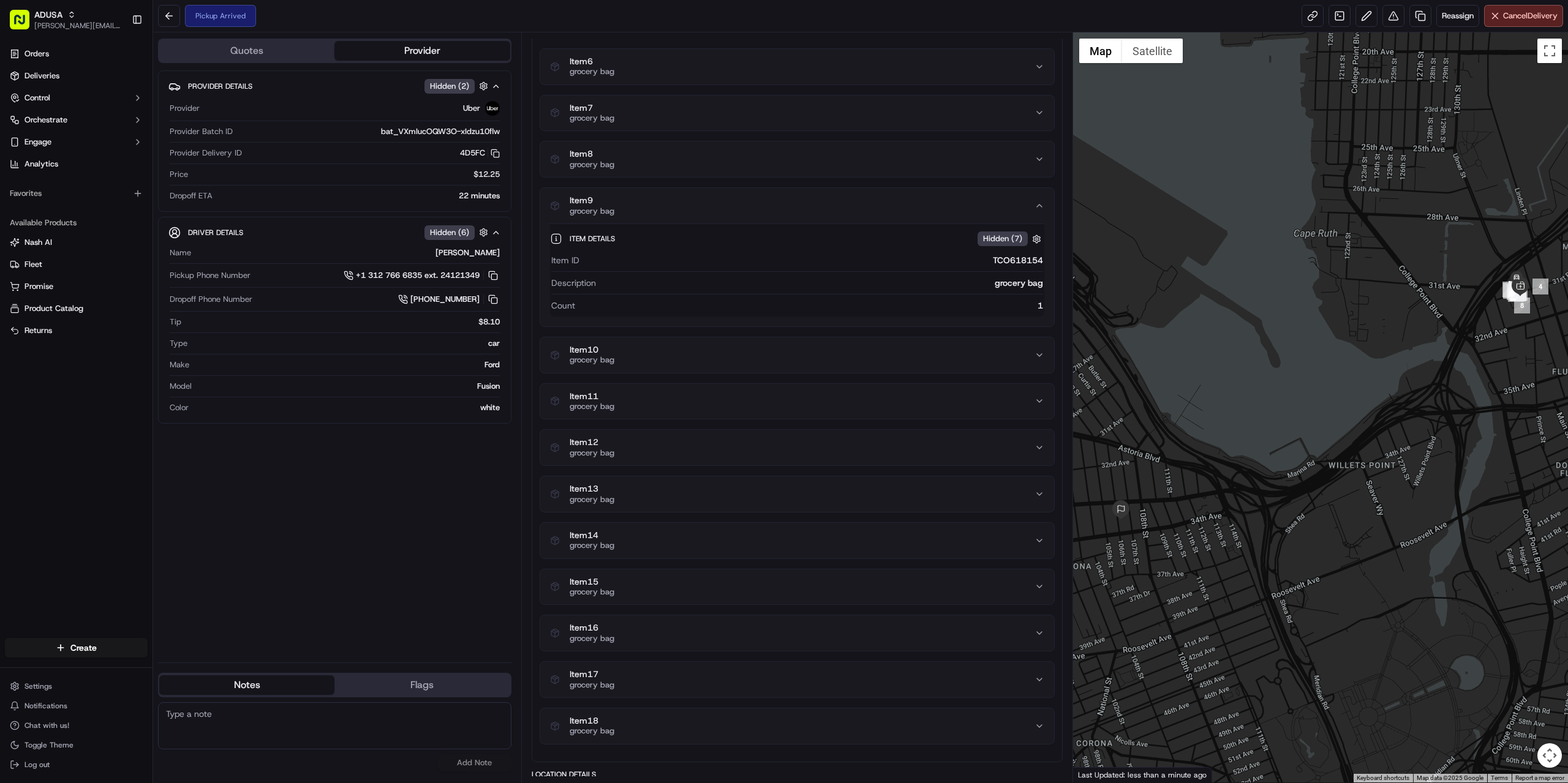
click at [641, 207] on div "Item 9 grocery bag" at bounding box center [792, 205] width 484 height 21
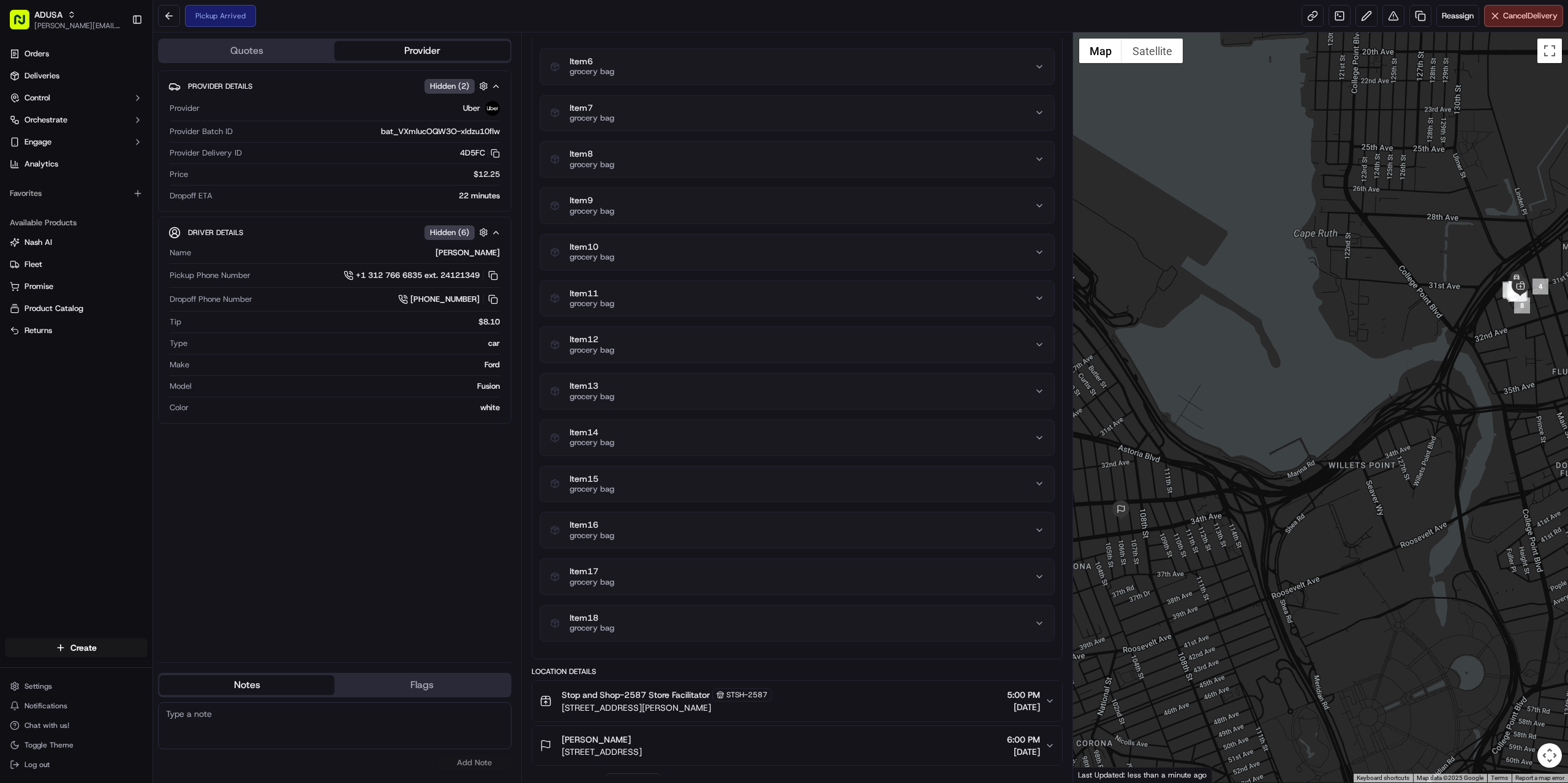
click at [629, 166] on div "Item 8 grocery bag" at bounding box center [792, 158] width 484 height 21
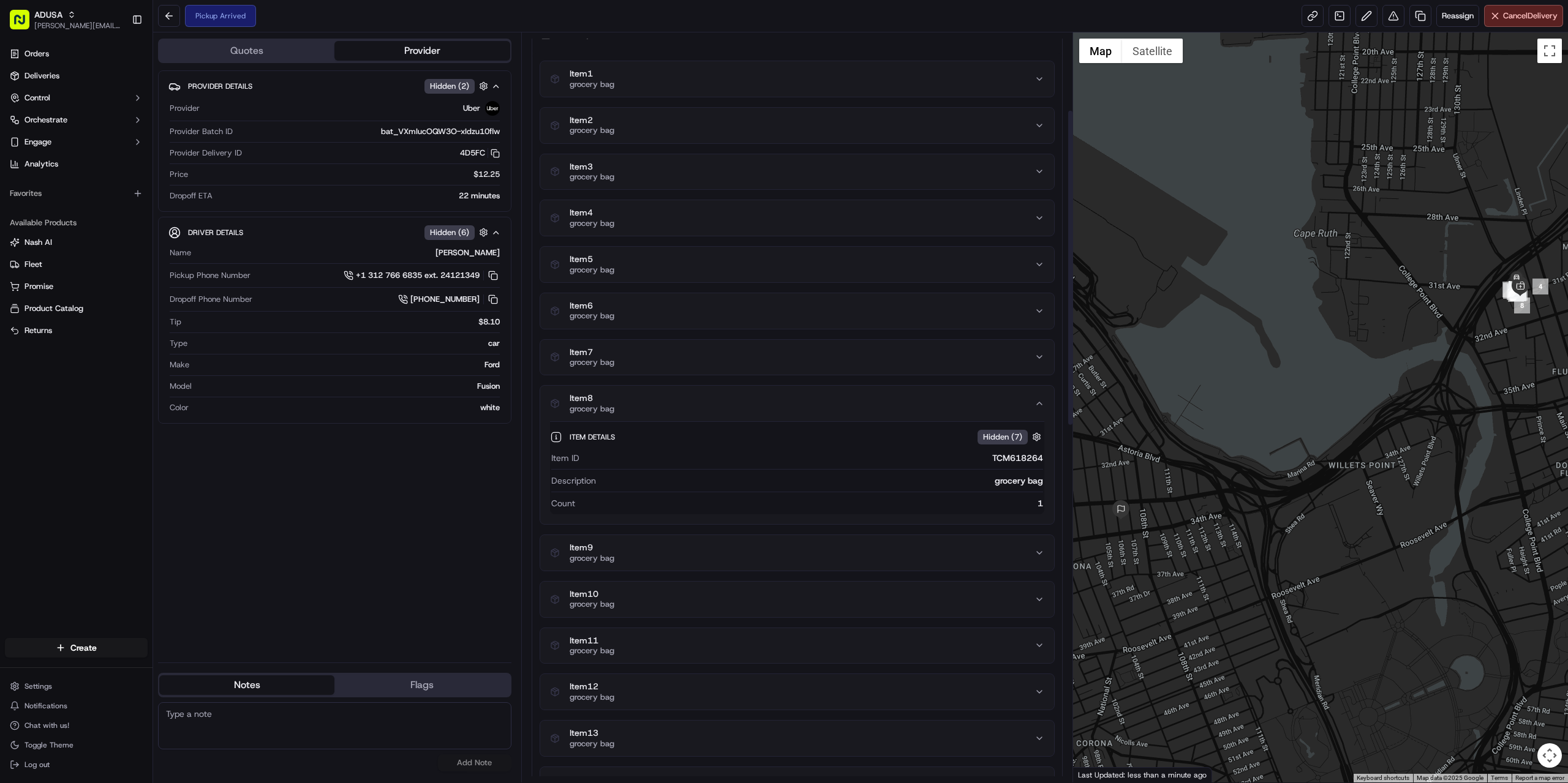
scroll to position [184, 0]
click at [624, 406] on div "Item 8 grocery bag" at bounding box center [792, 404] width 484 height 21
click at [620, 358] on div "Item 7 grocery bag" at bounding box center [792, 358] width 484 height 21
click at [611, 315] on span "grocery bag" at bounding box center [591, 316] width 44 height 10
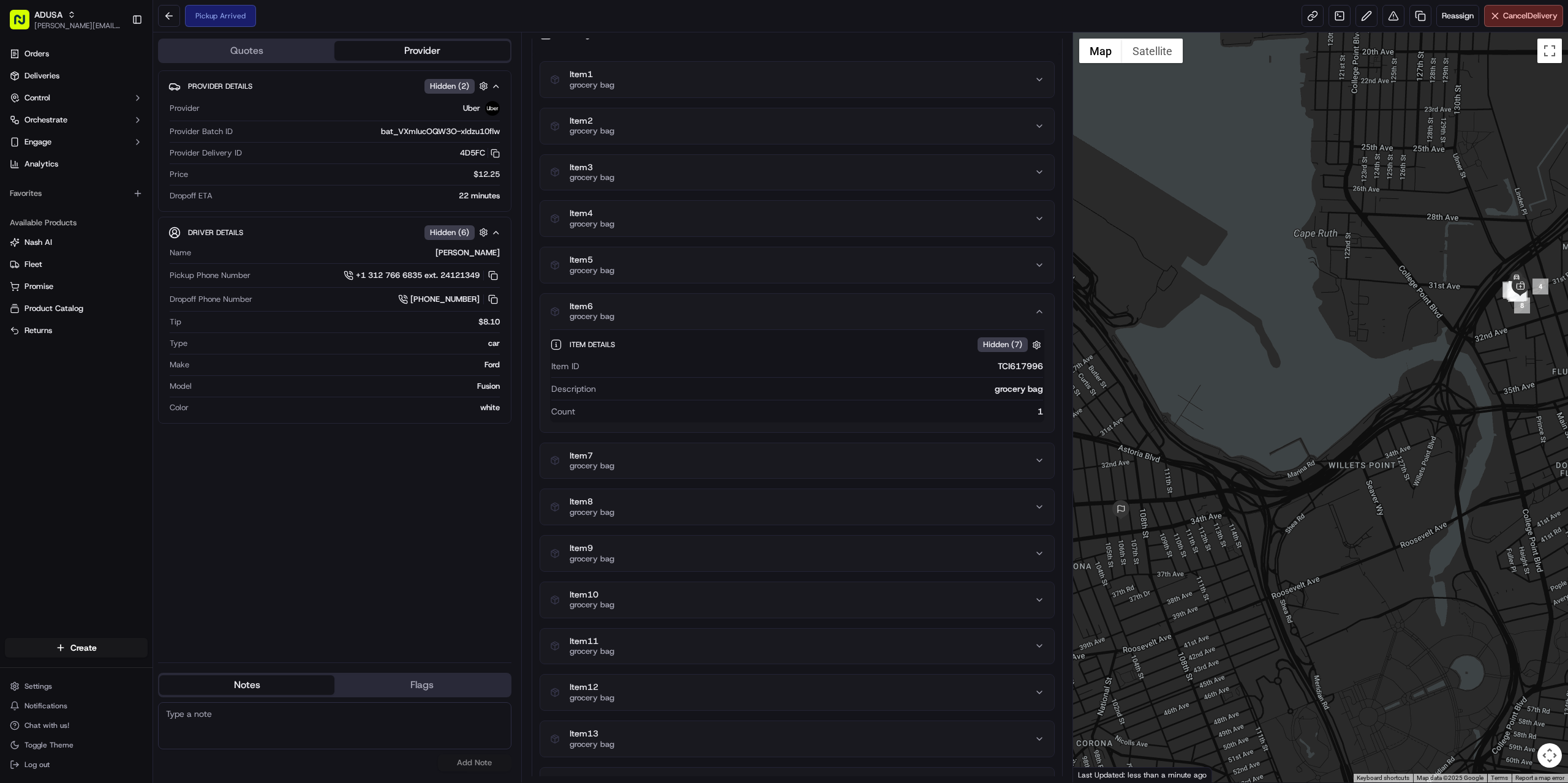
click at [611, 315] on span "grocery bag" at bounding box center [591, 316] width 44 height 10
click at [619, 268] on div "Item 5 grocery bag" at bounding box center [792, 264] width 484 height 21
click at [615, 226] on div "Item 4 grocery bag" at bounding box center [792, 218] width 484 height 21
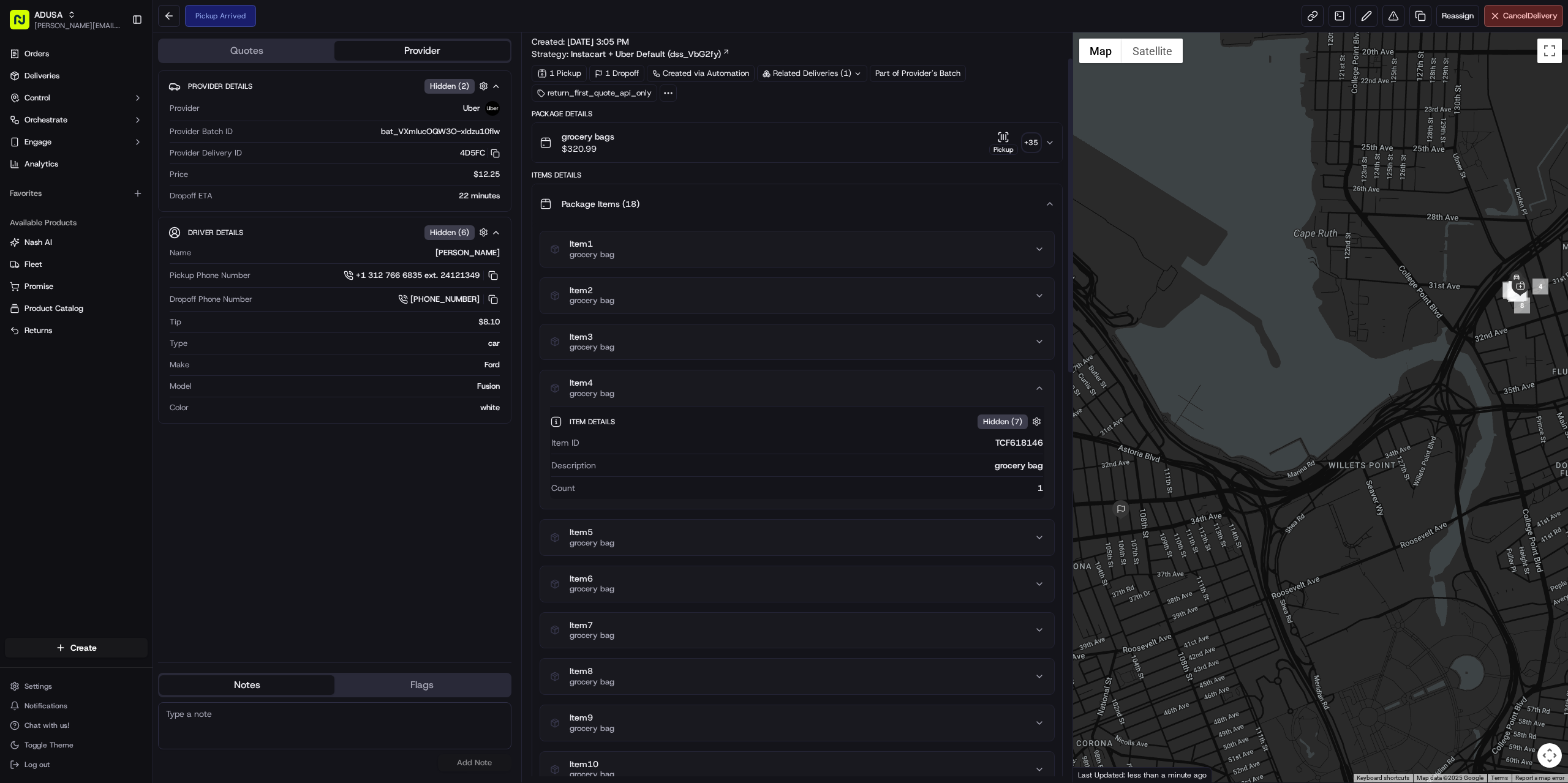
scroll to position [0, 0]
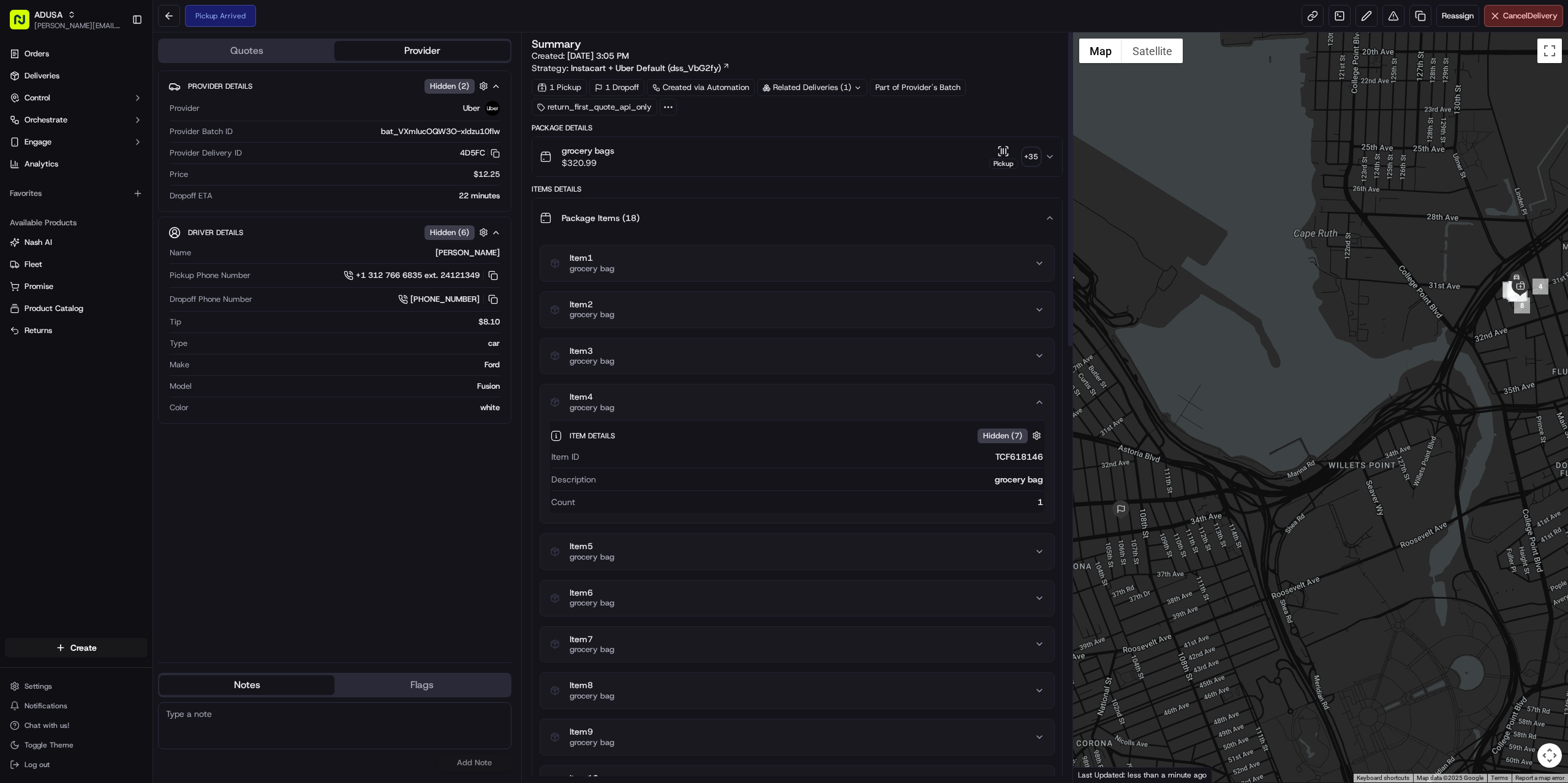
click at [636, 393] on div "Item 4 grocery bag" at bounding box center [792, 402] width 484 height 21
click at [619, 356] on div "Item 3 grocery bag" at bounding box center [792, 356] width 484 height 21
click at [610, 312] on span "grocery bag" at bounding box center [591, 314] width 44 height 10
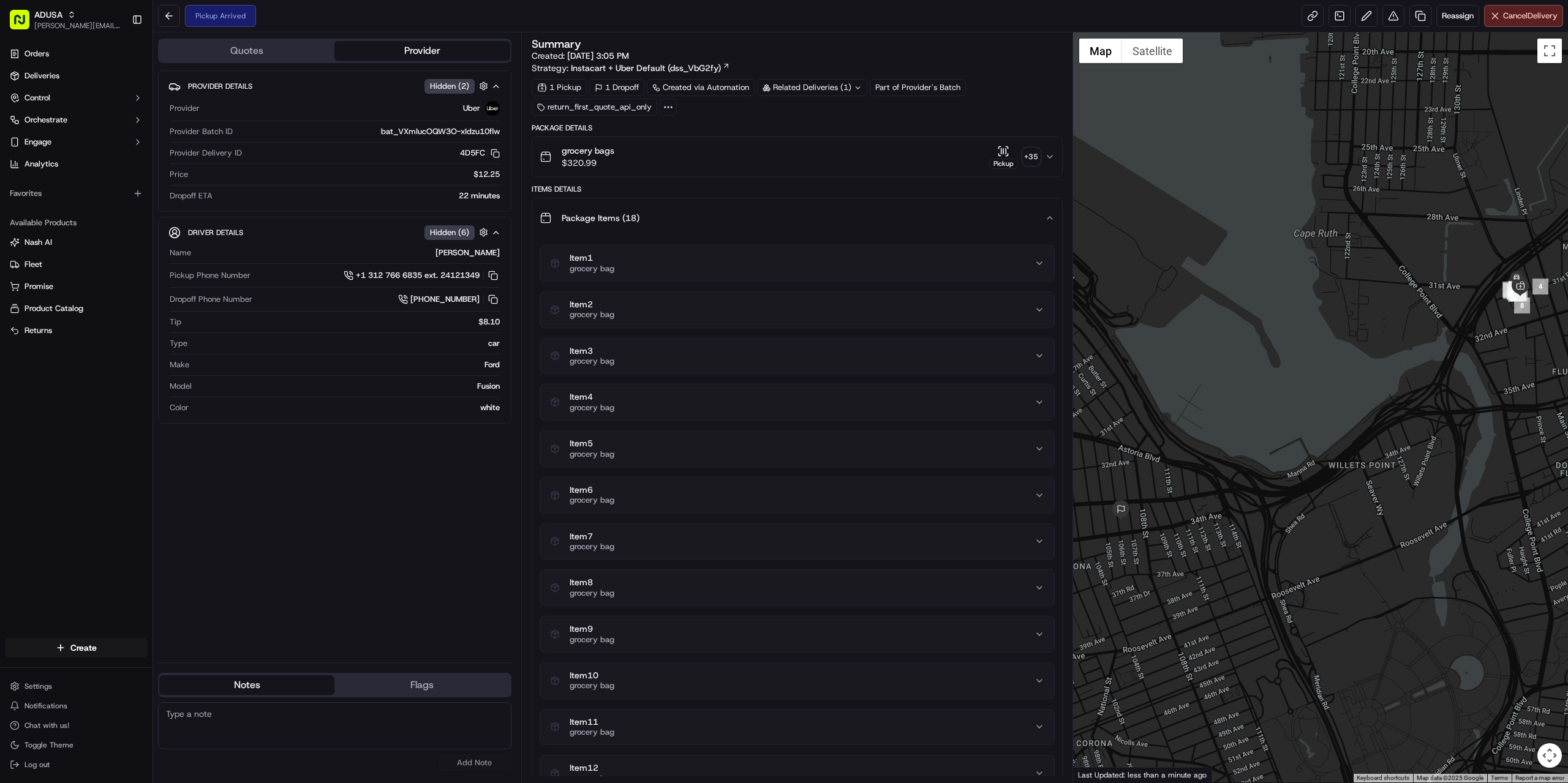
click at [605, 264] on span "grocery bag" at bounding box center [591, 269] width 44 height 10
click at [748, 222] on div "Package Items ( 18 )" at bounding box center [792, 217] width 505 height 24
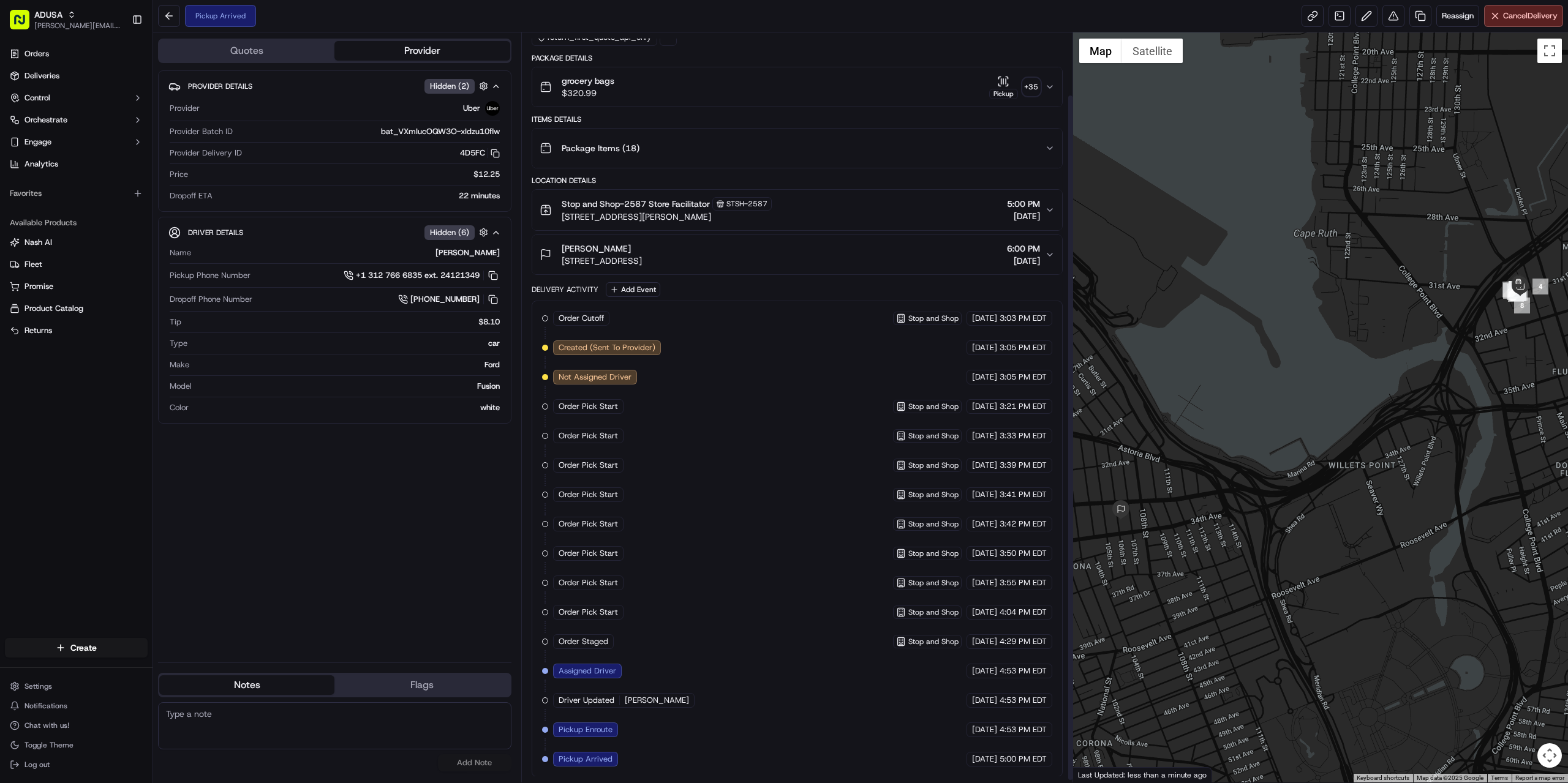
scroll to position [71, 0]
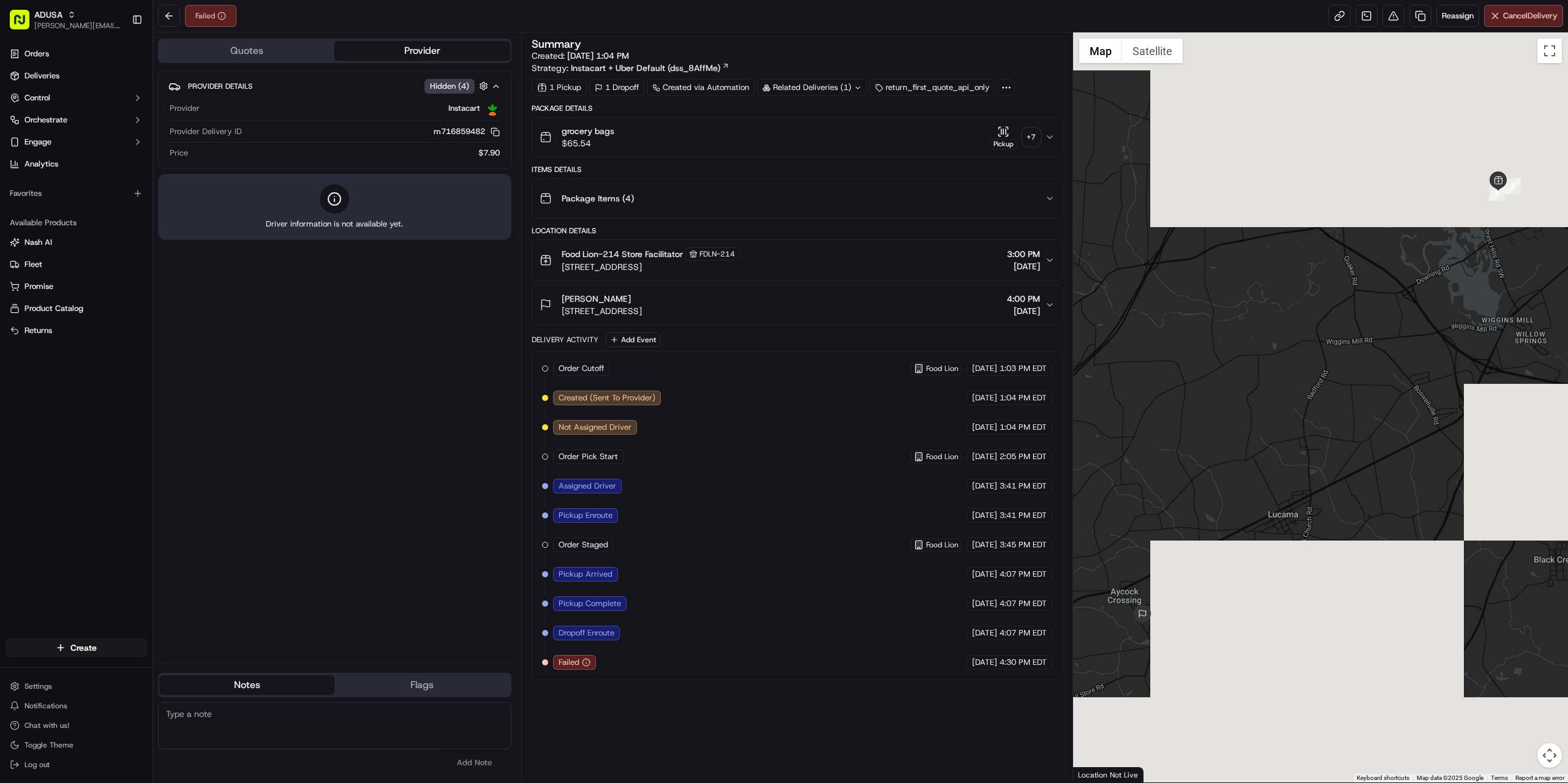
paste textarea "nukma13 emailed service record to pdl-zoneGMF.group@peapoddigitallabs.com, pdl-…"
type textarea "nukma13 emailed service record to pdl-zoneGMF.group@peapoddigitallabs.com, pdl-…"
click at [464, 757] on button "Add Note" at bounding box center [474, 762] width 73 height 17
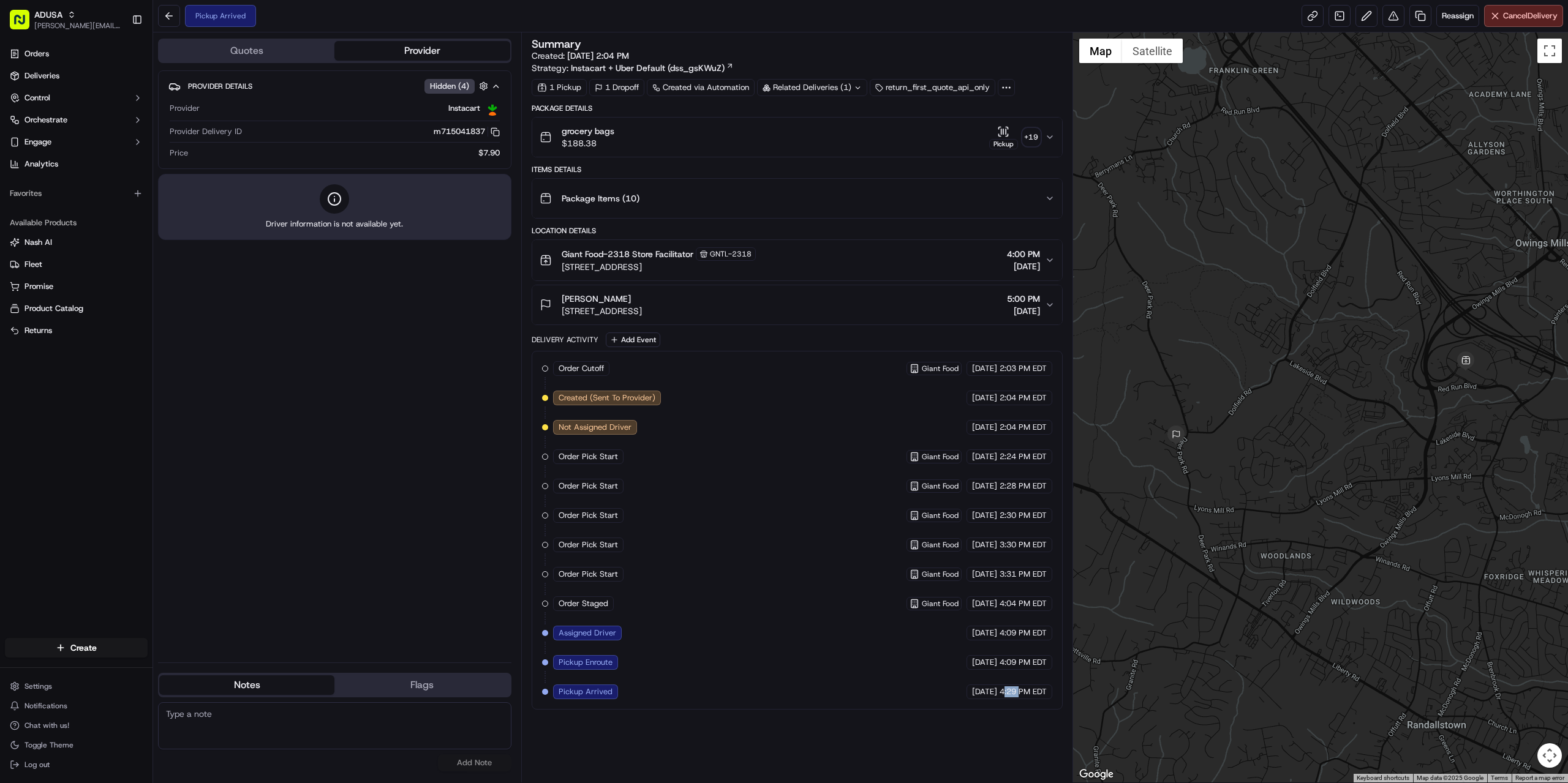
drag, startPoint x: 1003, startPoint y: 690, endPoint x: 1018, endPoint y: 687, distance: 15.3
click at [1018, 687] on span "4:29 PM EDT" at bounding box center [1023, 692] width 47 height 11
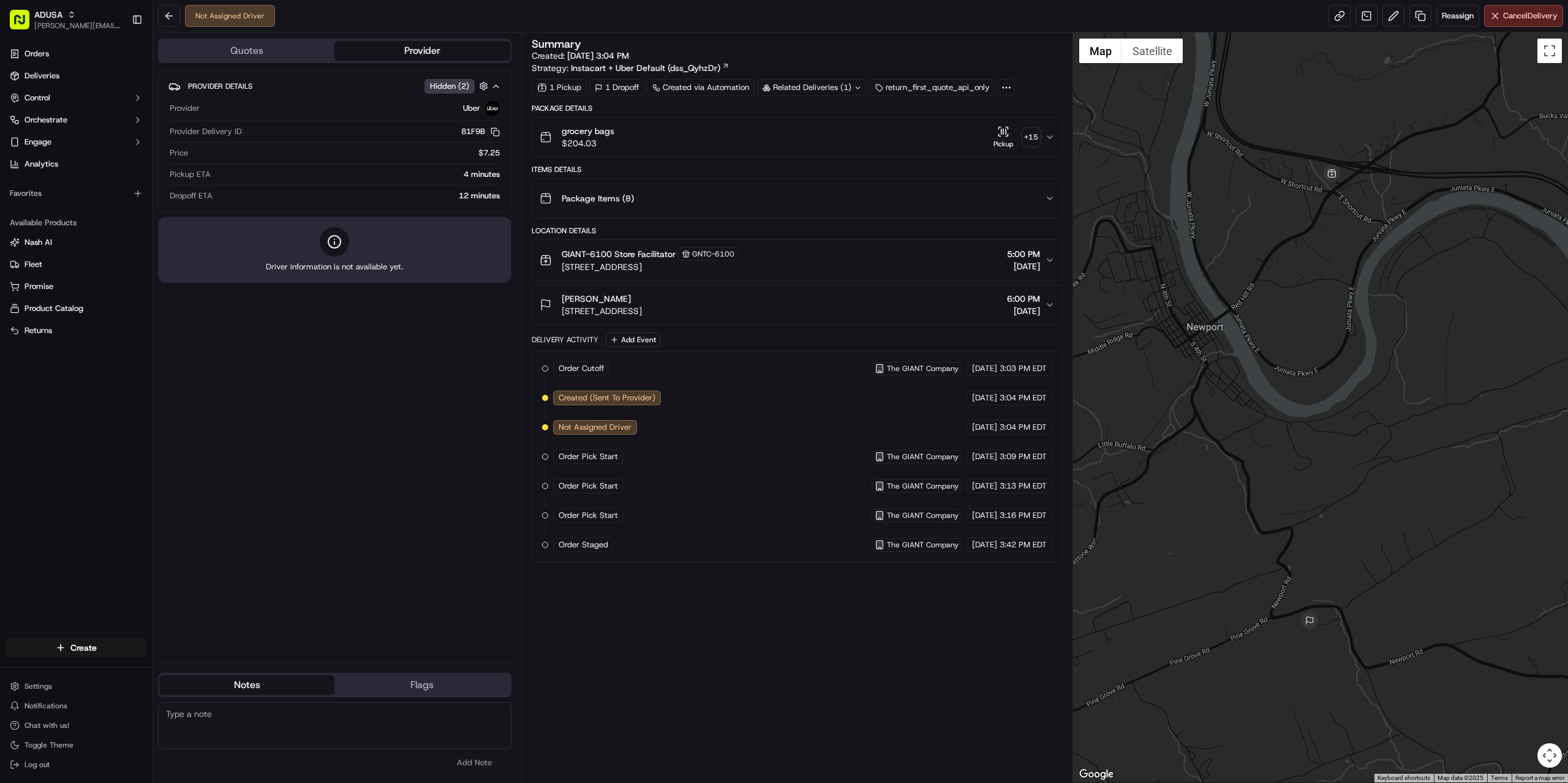
click at [253, 54] on button "Quotes" at bounding box center [246, 51] width 175 height 20
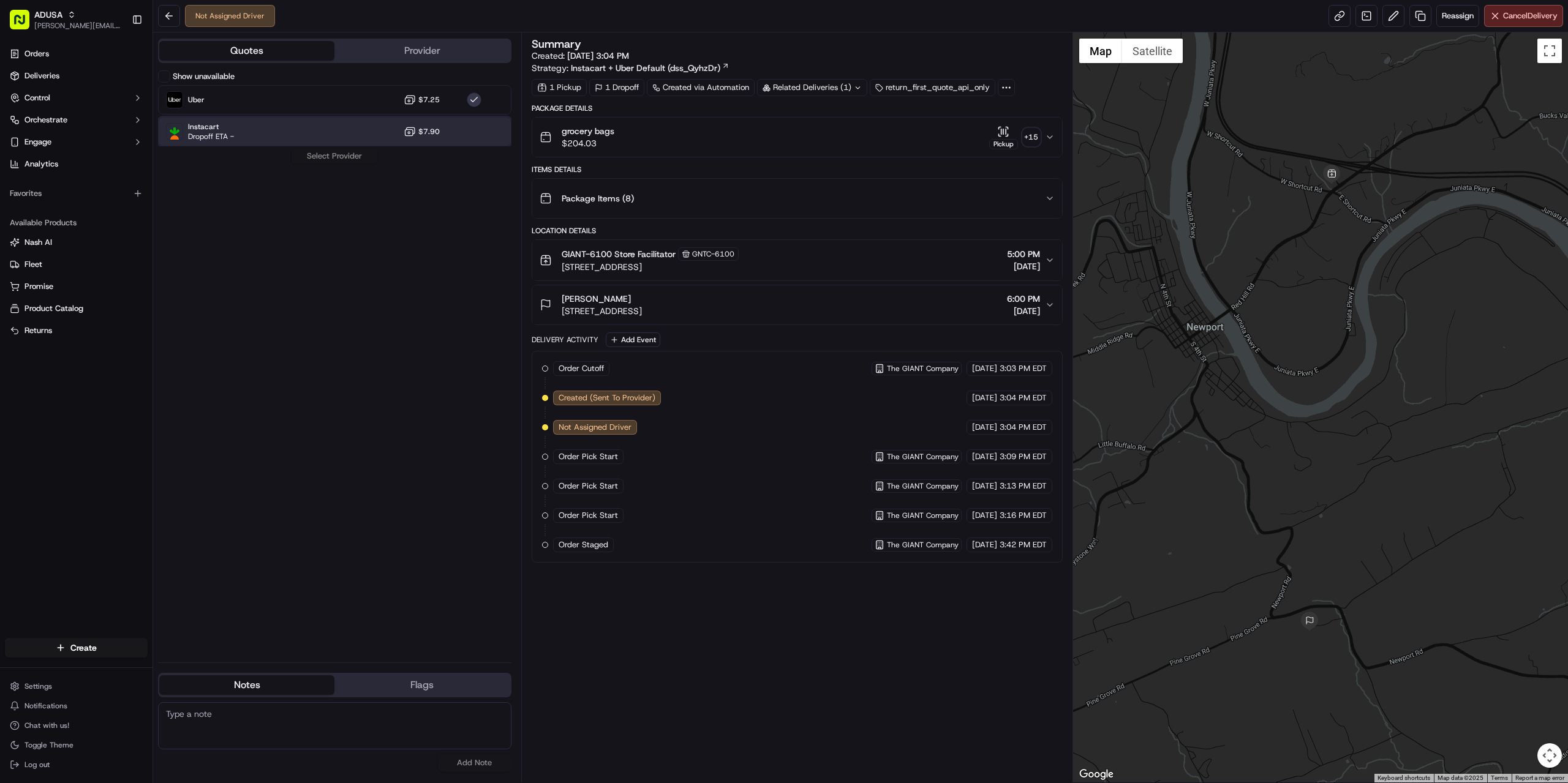
click at [285, 135] on div "Instacart Dropoff ETA - $7.90" at bounding box center [335, 131] width 353 height 29
click at [316, 158] on div "Show unavailable Uber $7.25 Instacart Dropoff ETA - $7.90 Select Provider" at bounding box center [335, 361] width 353 height 582
click at [265, 131] on div "Instacart Dropoff ETA - $7.90" at bounding box center [335, 131] width 353 height 29
click at [336, 160] on div "Show unavailable Uber $7.25 Instacart Dropoff ETA - $7.90 Select Provider" at bounding box center [335, 361] width 353 height 582
click at [1462, 13] on span "Reassign" at bounding box center [1458, 16] width 32 height 11
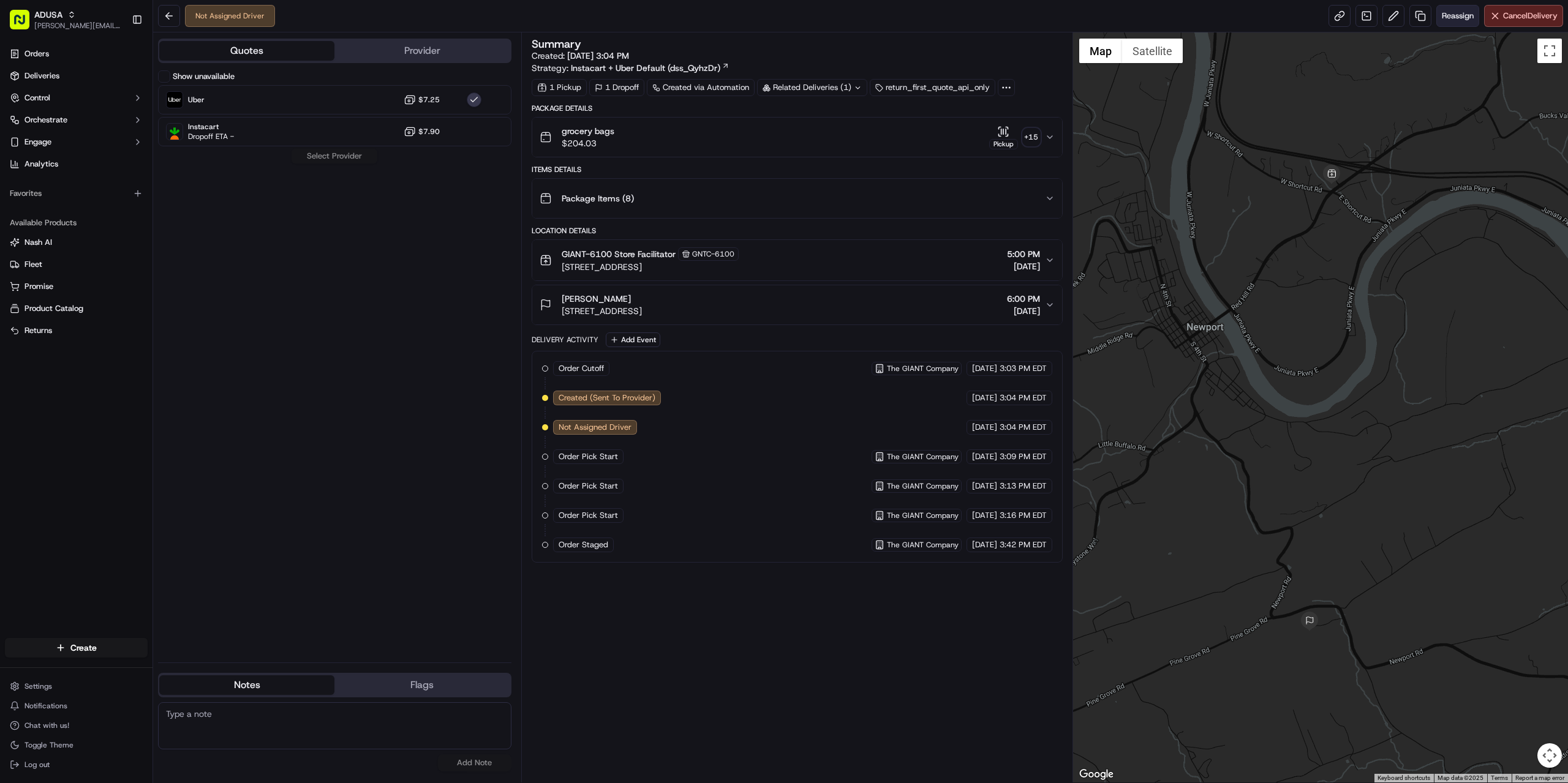
click at [1453, 20] on span "Reassign" at bounding box center [1458, 16] width 32 height 11
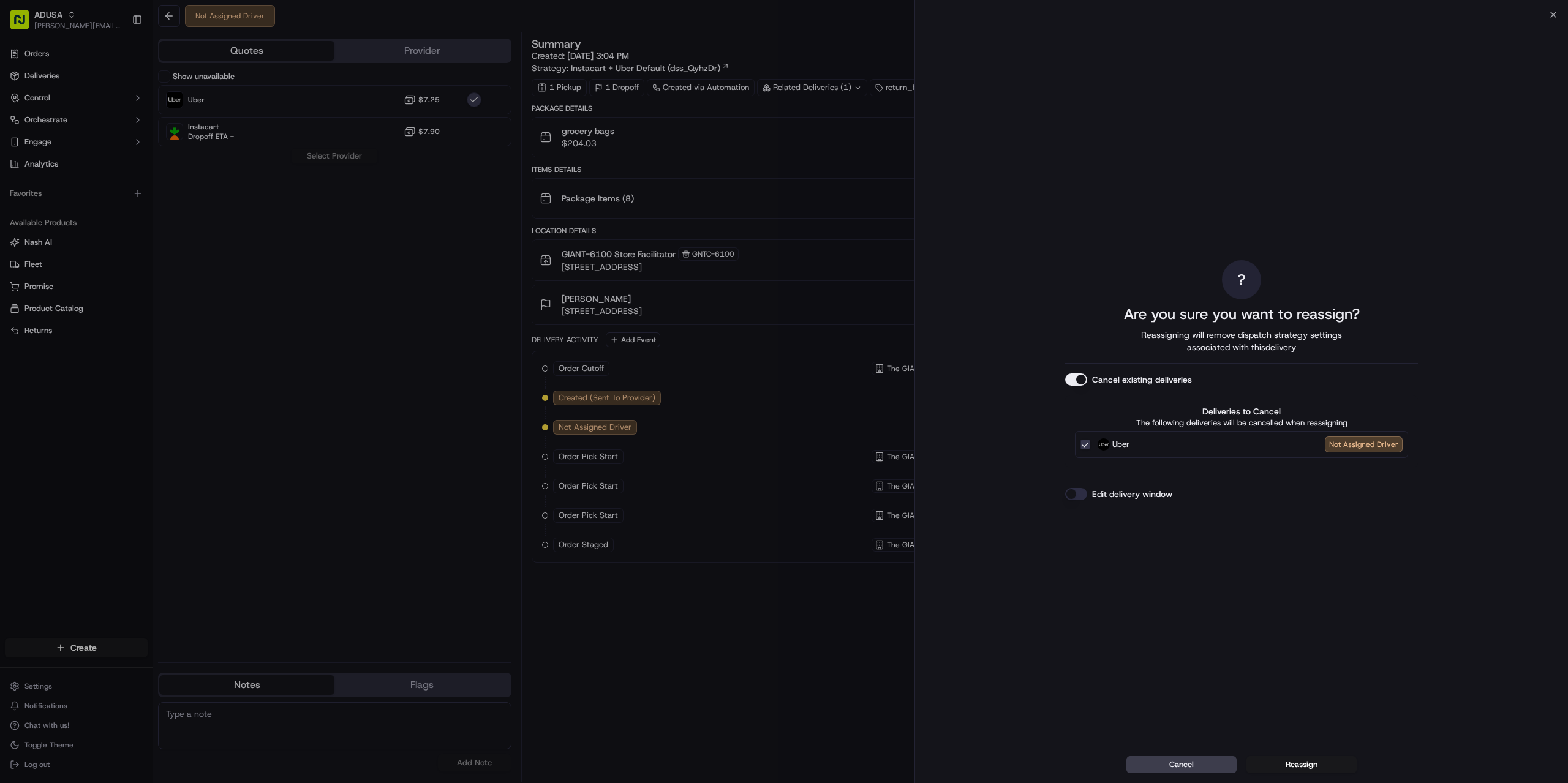
click at [1159, 492] on label "Edit delivery window" at bounding box center [1132, 494] width 81 height 13
click at [1087, 492] on button "Edit delivery window" at bounding box center [1076, 494] width 22 height 13
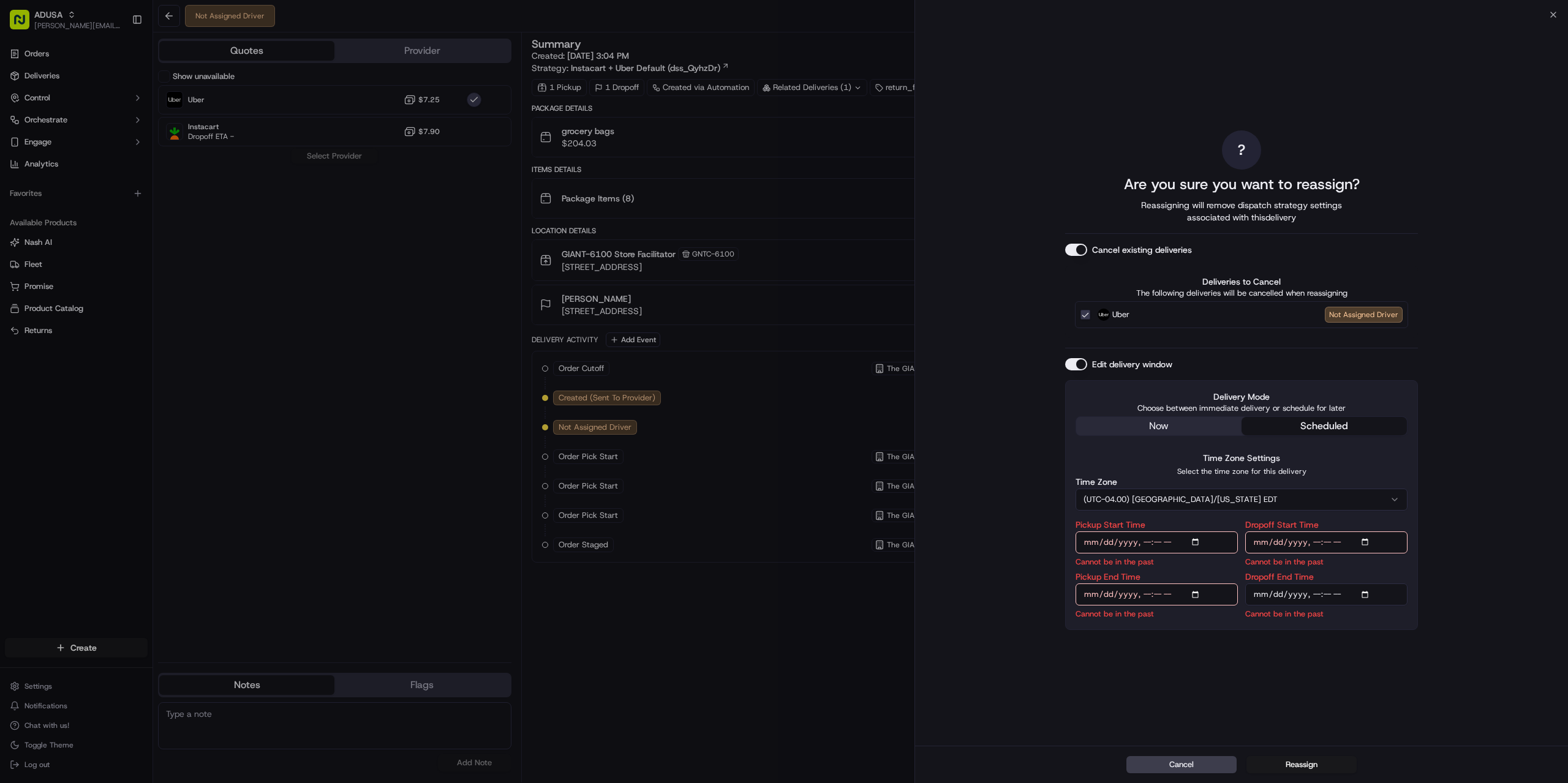
click at [1179, 543] on input "Pickup Start Time" at bounding box center [1156, 542] width 162 height 22
click at [1192, 540] on input "Pickup Start Time" at bounding box center [1156, 542] width 162 height 22
click at [1366, 537] on input "Dropoff Start Time" at bounding box center [1325, 542] width 162 height 22
click at [1190, 539] on input "Pickup Start Time" at bounding box center [1156, 542] width 162 height 22
click at [1192, 539] on input "Pickup Start Time" at bounding box center [1156, 542] width 162 height 22
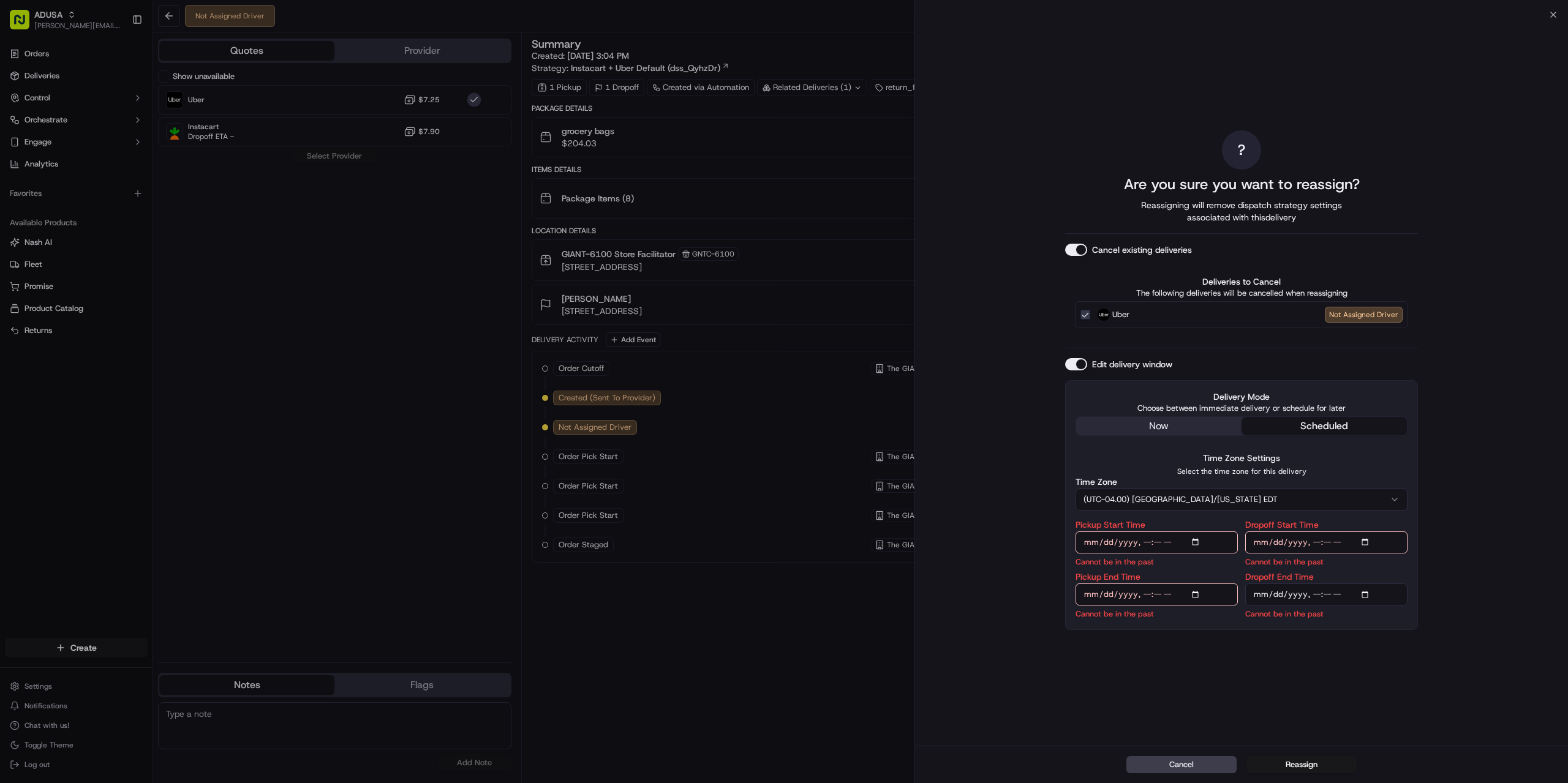
click at [1200, 539] on input "Pickup Start Time" at bounding box center [1156, 542] width 162 height 22
type input "[DATE]T19:00"
click at [1387, 681] on div "? Are you sure you want to reassign? Reassigning will remove dispatch strategy …" at bounding box center [1241, 380] width 353 height 726
click at [1162, 591] on input "Pickup End Time" at bounding box center [1156, 595] width 162 height 22
click at [1198, 596] on input "Pickup End Time" at bounding box center [1156, 595] width 162 height 22
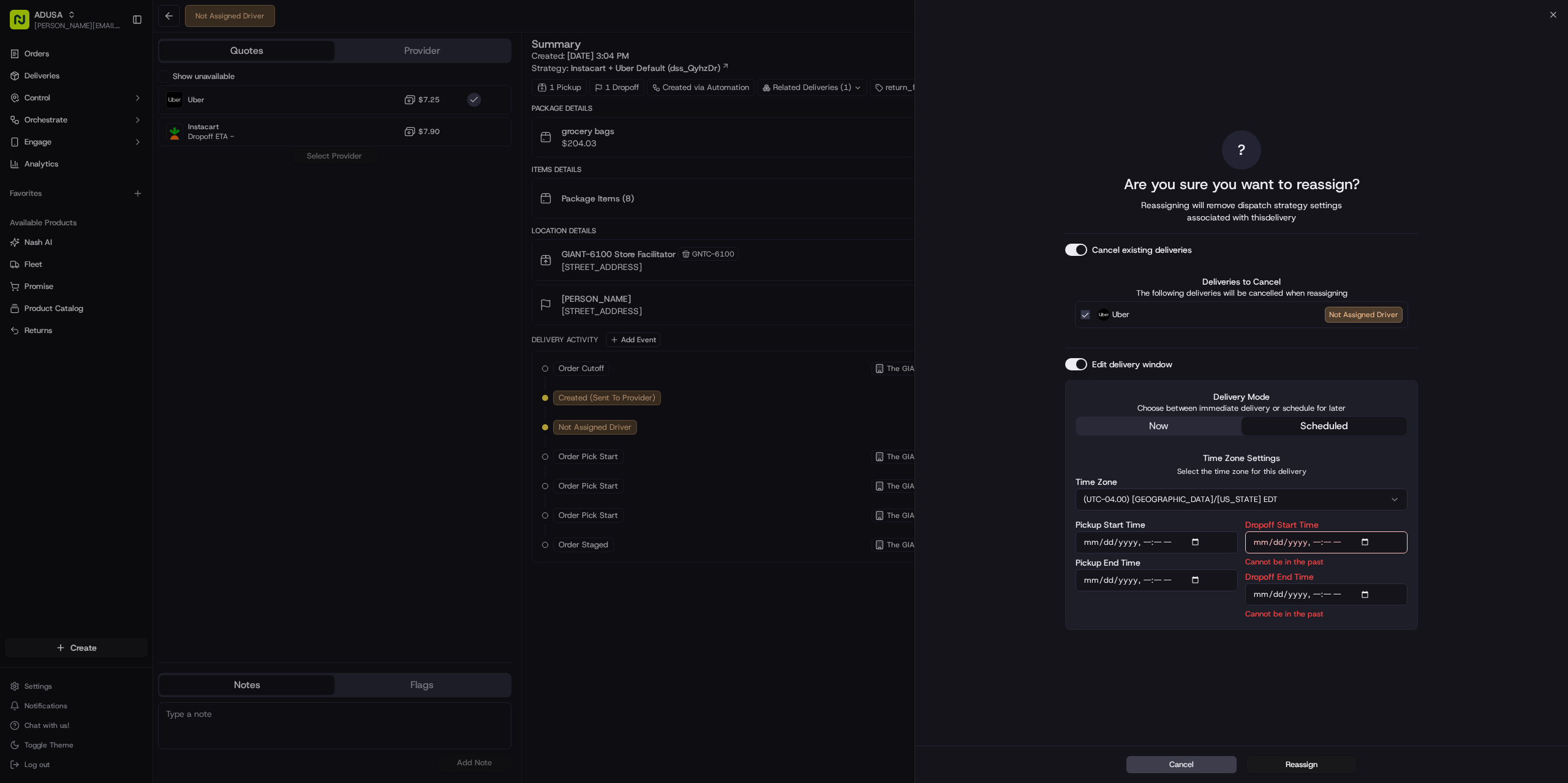
type input "[DATE]T20:59"
click at [1378, 698] on div "? Are you sure you want to reassign? Reassigning will remove dispatch strategy …" at bounding box center [1241, 380] width 353 height 726
click at [1364, 540] on input "Dropoff Start Time" at bounding box center [1325, 542] width 162 height 22
type input "[DATE]T19:00"
click at [1538, 661] on div "? Are you sure you want to reassign? Reassigning will remove dispatch strategy …" at bounding box center [1241, 380] width 653 height 731
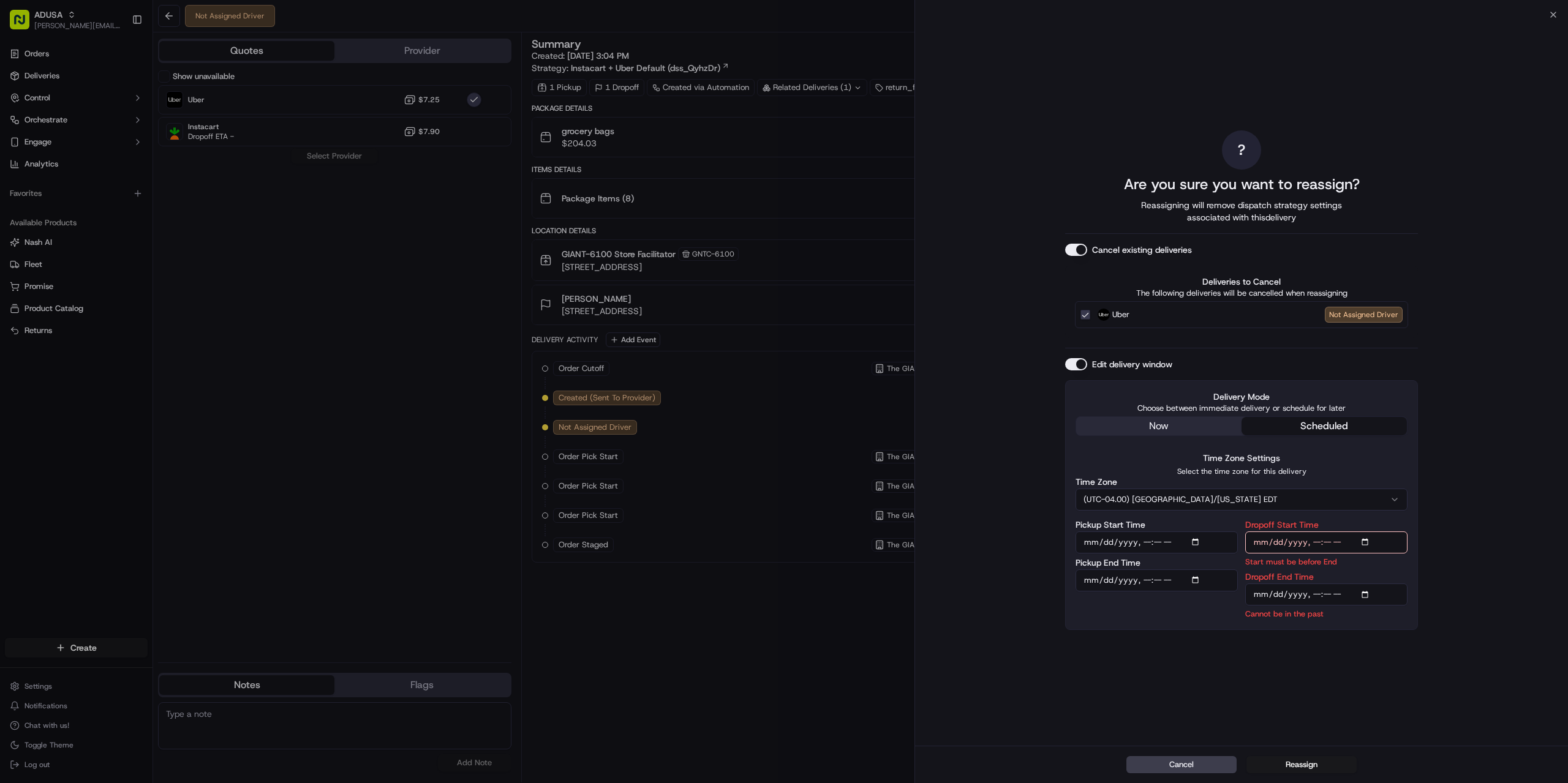
click at [1313, 589] on input "Dropoff End Time" at bounding box center [1325, 595] width 162 height 22
click at [1363, 594] on input "Dropoff End Time" at bounding box center [1325, 595] width 162 height 22
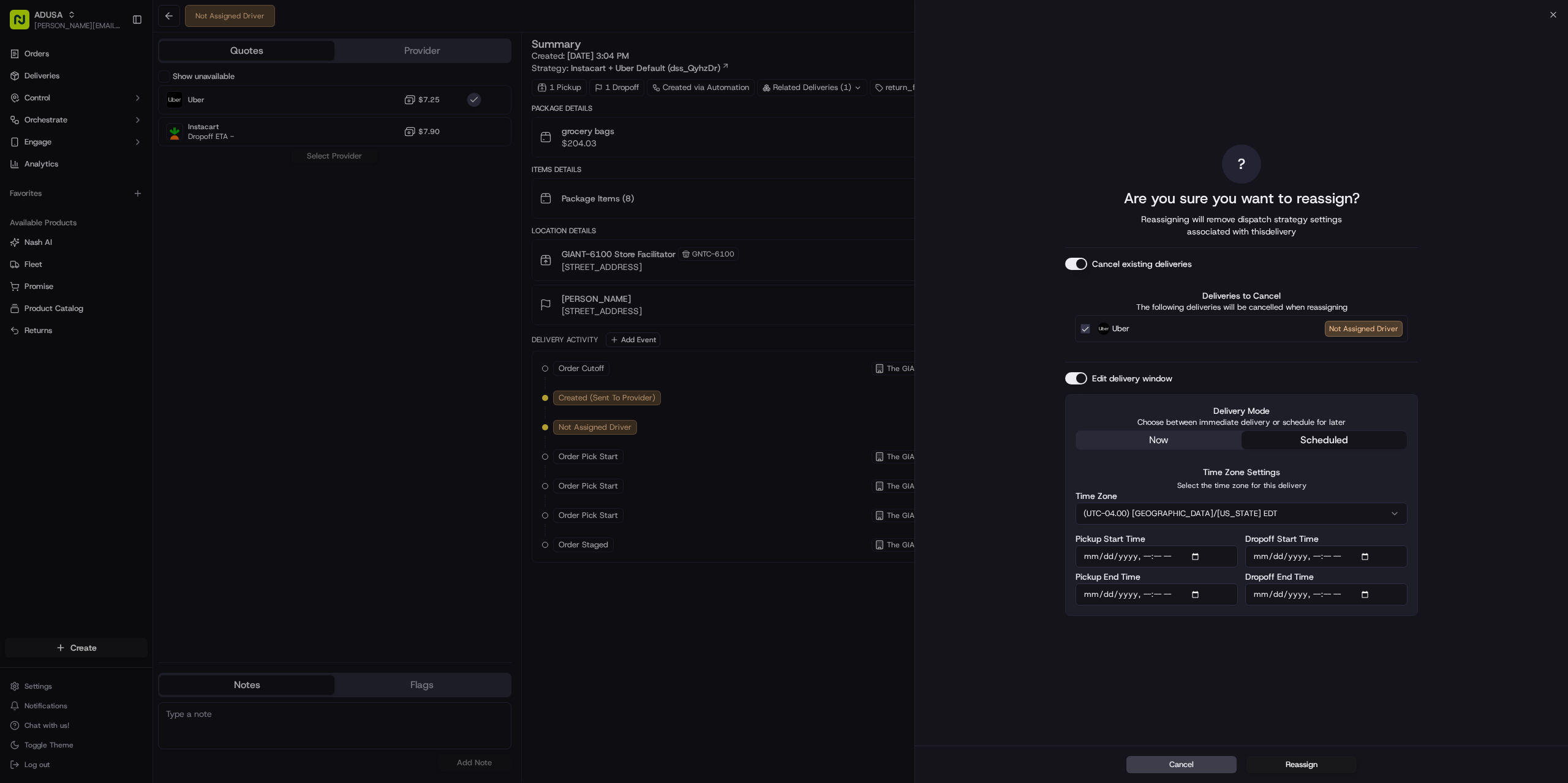
type input "[DATE]T20:00"
click at [1462, 571] on div "? Are you sure you want to reassign? Reassigning will remove dispatch strategy …" at bounding box center [1241, 380] width 653 height 731
click at [1315, 768] on button "Reassign" at bounding box center [1302, 765] width 110 height 17
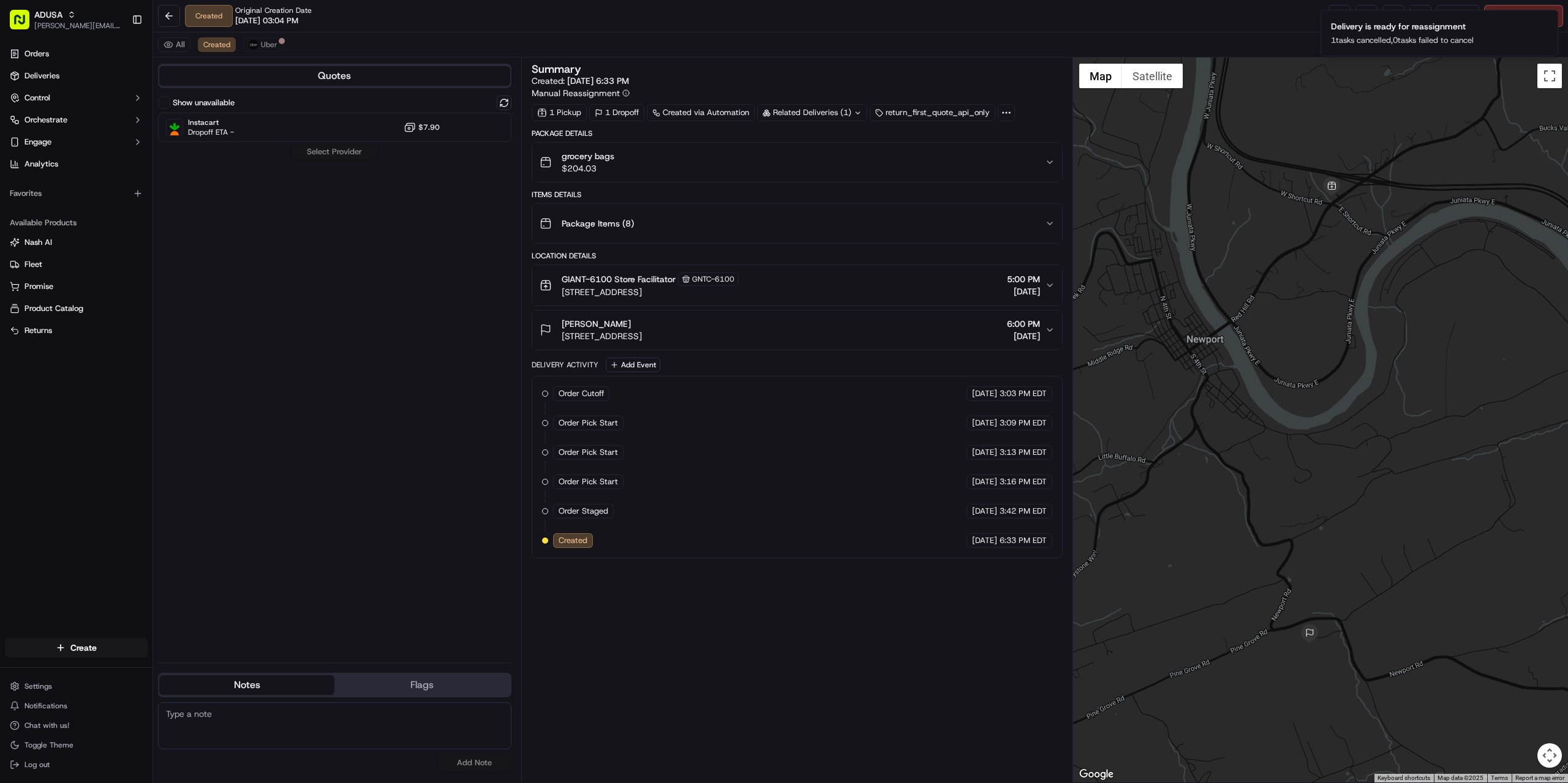
click at [231, 108] on label "Show unavailable" at bounding box center [204, 103] width 62 height 11
click at [170, 108] on button "Show unavailable" at bounding box center [165, 103] width 13 height 13
click at [234, 124] on span "Instacart" at bounding box center [211, 122] width 46 height 10
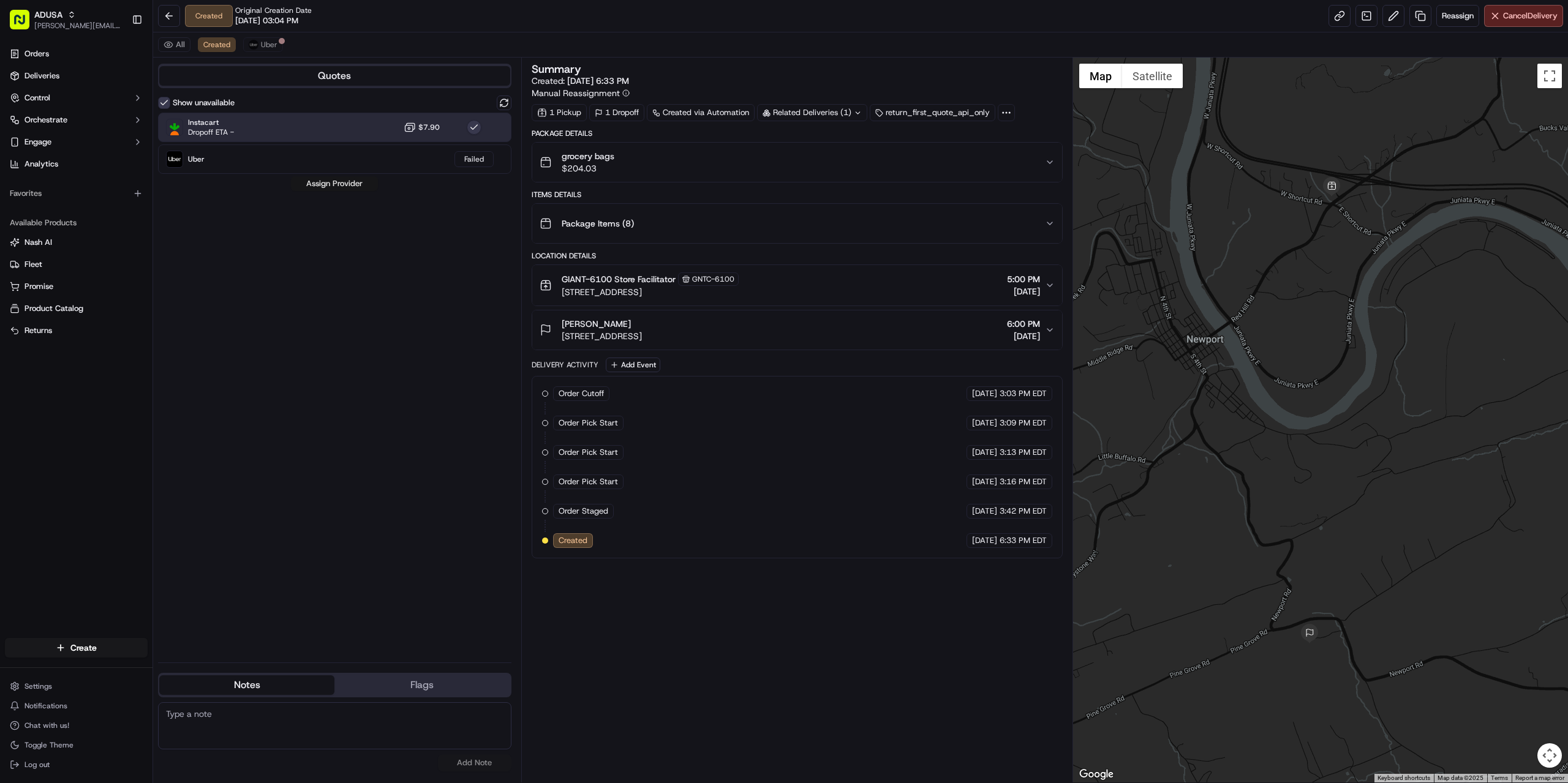
click at [321, 182] on button "Assign Provider" at bounding box center [334, 184] width 87 height 14
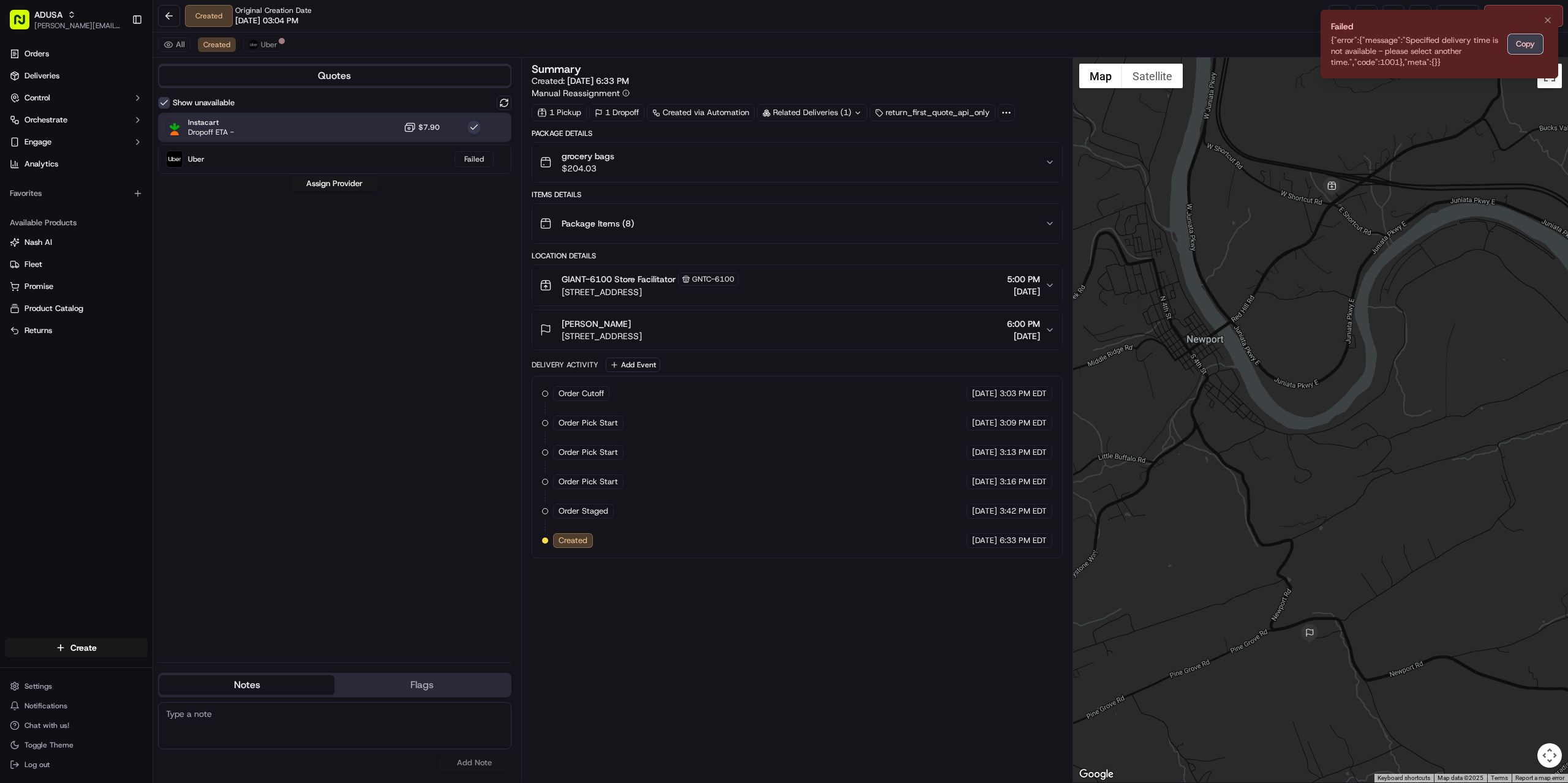
click at [1525, 46] on button "Copy" at bounding box center [1525, 44] width 35 height 20
click at [1550, 16] on icon "Notifications (F8)" at bounding box center [1547, 20] width 10 height 10
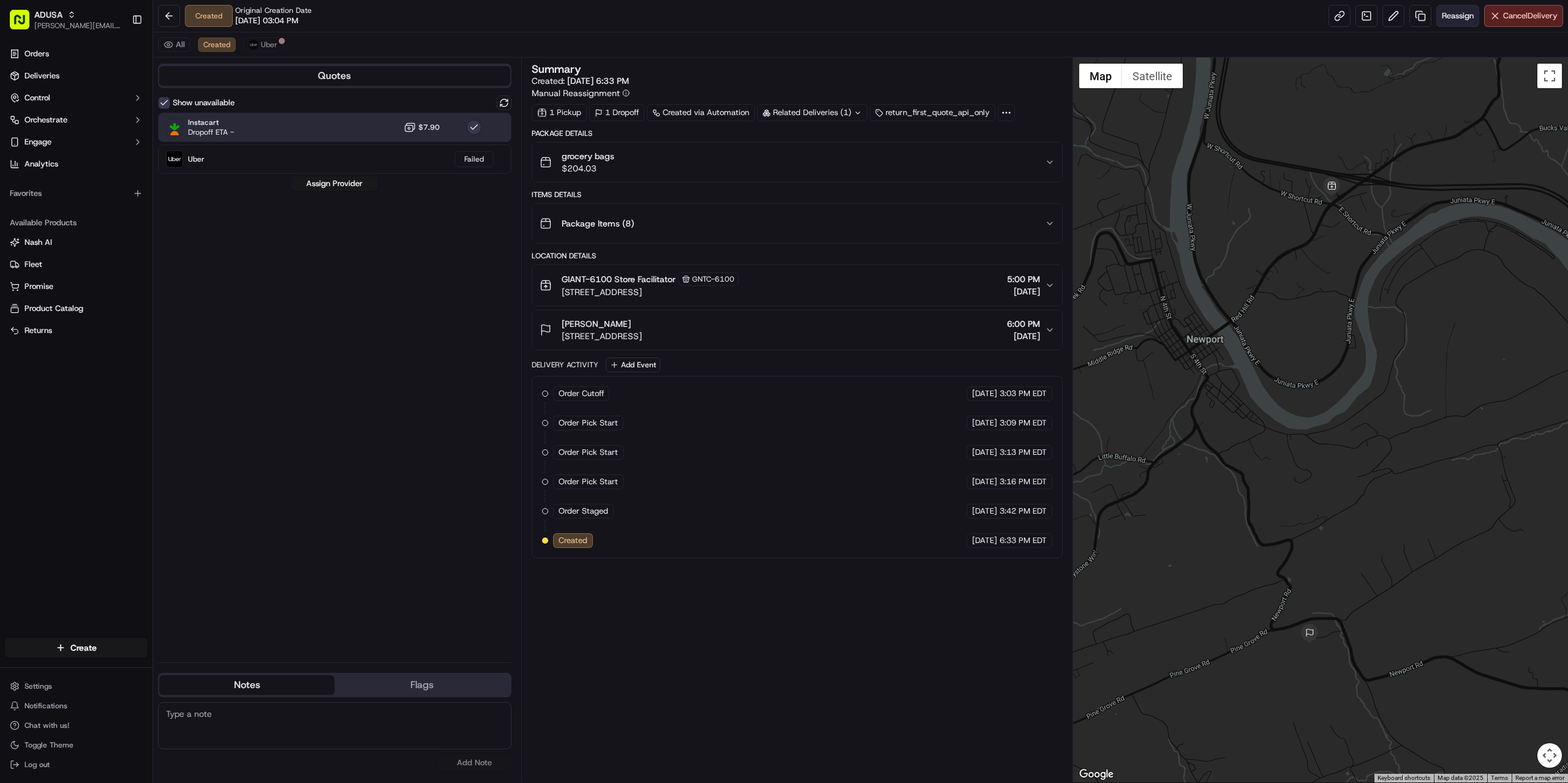
click at [1460, 9] on button "Reassign" at bounding box center [1457, 15] width 43 height 22
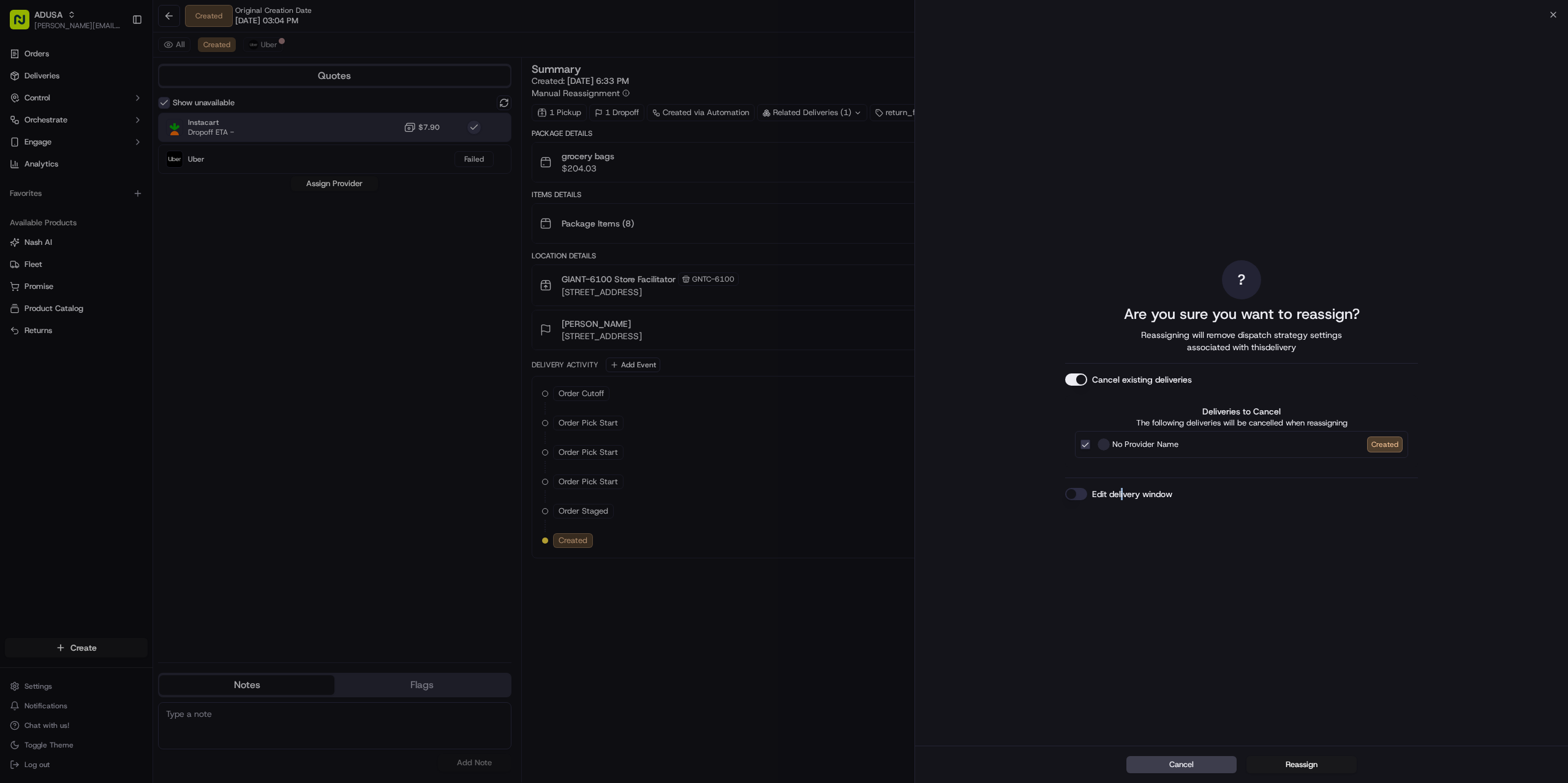
drag, startPoint x: 1124, startPoint y: 483, endPoint x: 1120, endPoint y: 493, distance: 10.8
click at [1120, 494] on div "? Are you sure you want to reassign? Reassigning will remove dispatch strategy …" at bounding box center [1241, 380] width 353 height 726
click at [1122, 494] on label "Edit delivery window" at bounding box center [1132, 494] width 81 height 13
click at [1087, 494] on button "Edit delivery window" at bounding box center [1076, 494] width 22 height 13
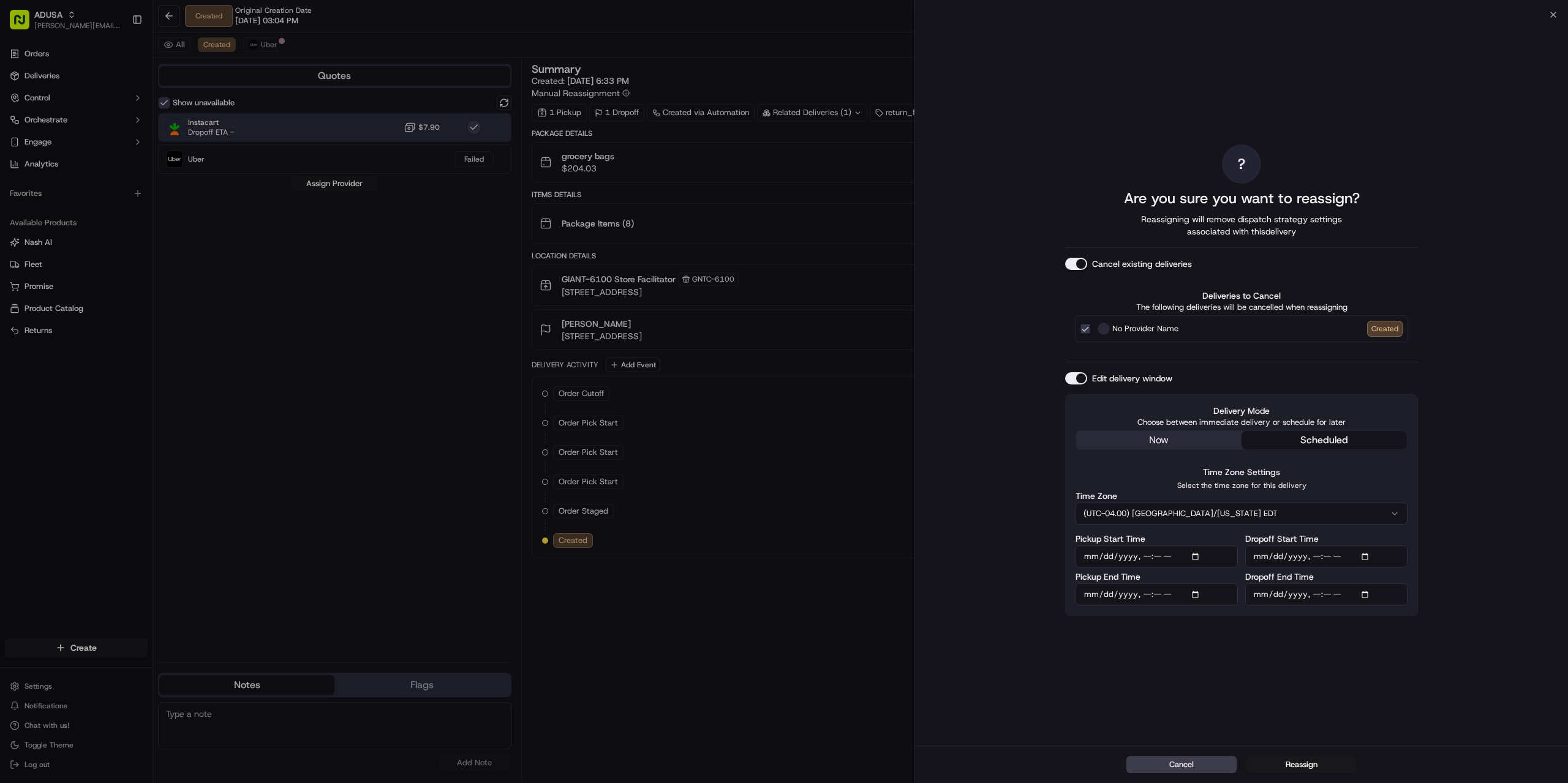
click at [1340, 557] on input "Dropoff Start Time" at bounding box center [1325, 557] width 162 height 22
click at [1370, 555] on input "Dropoff Start Time" at bounding box center [1325, 557] width 162 height 22
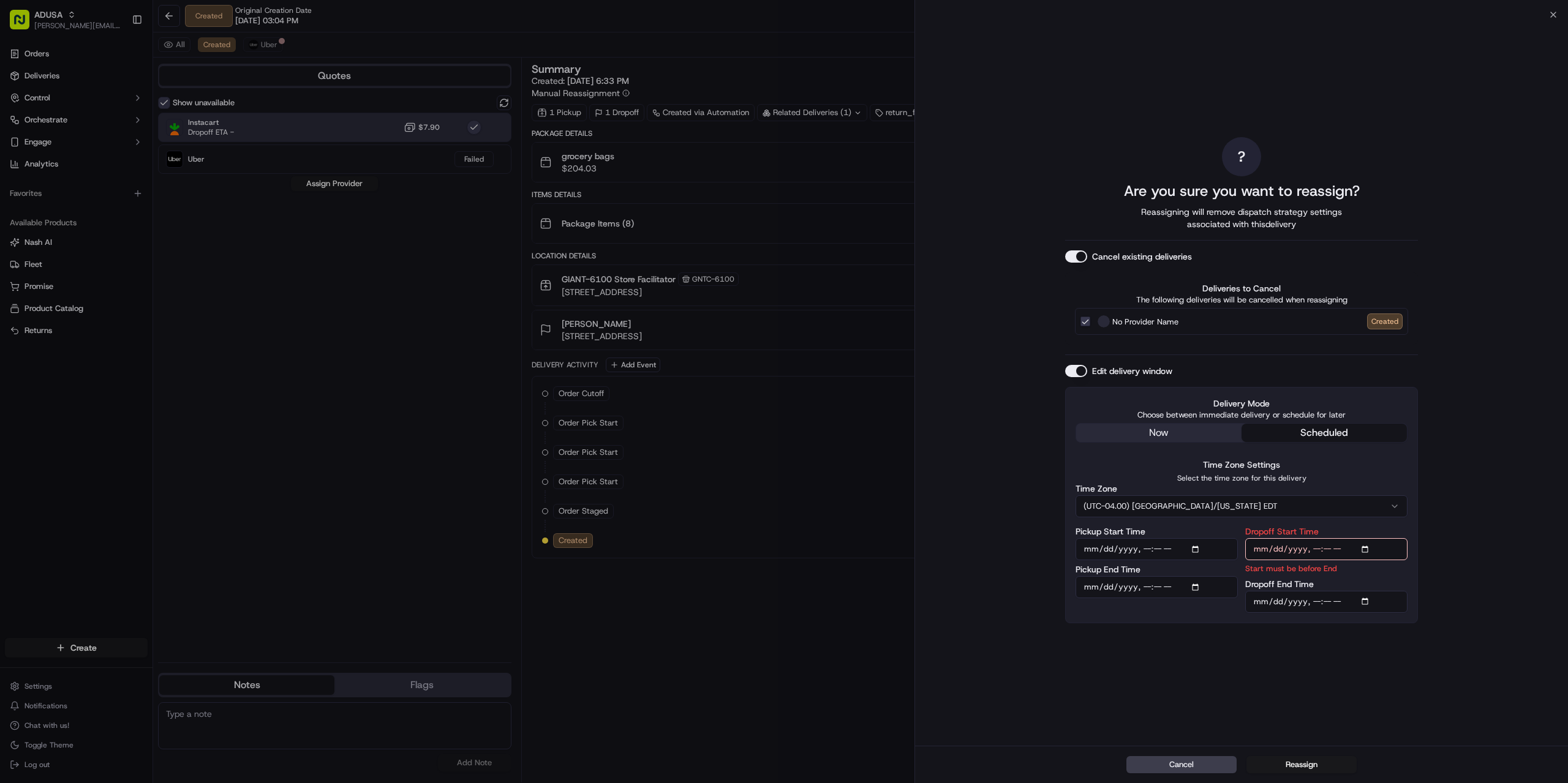
type input "[DATE]T20:00"
click at [1474, 488] on div "? Are you sure you want to reassign? Reassigning will remove dispatch strategy …" at bounding box center [1241, 380] width 653 height 731
click at [1313, 603] on input "Dropoff End Time" at bounding box center [1325, 602] width 162 height 22
click at [1368, 599] on input "Dropoff End Time" at bounding box center [1325, 602] width 162 height 22
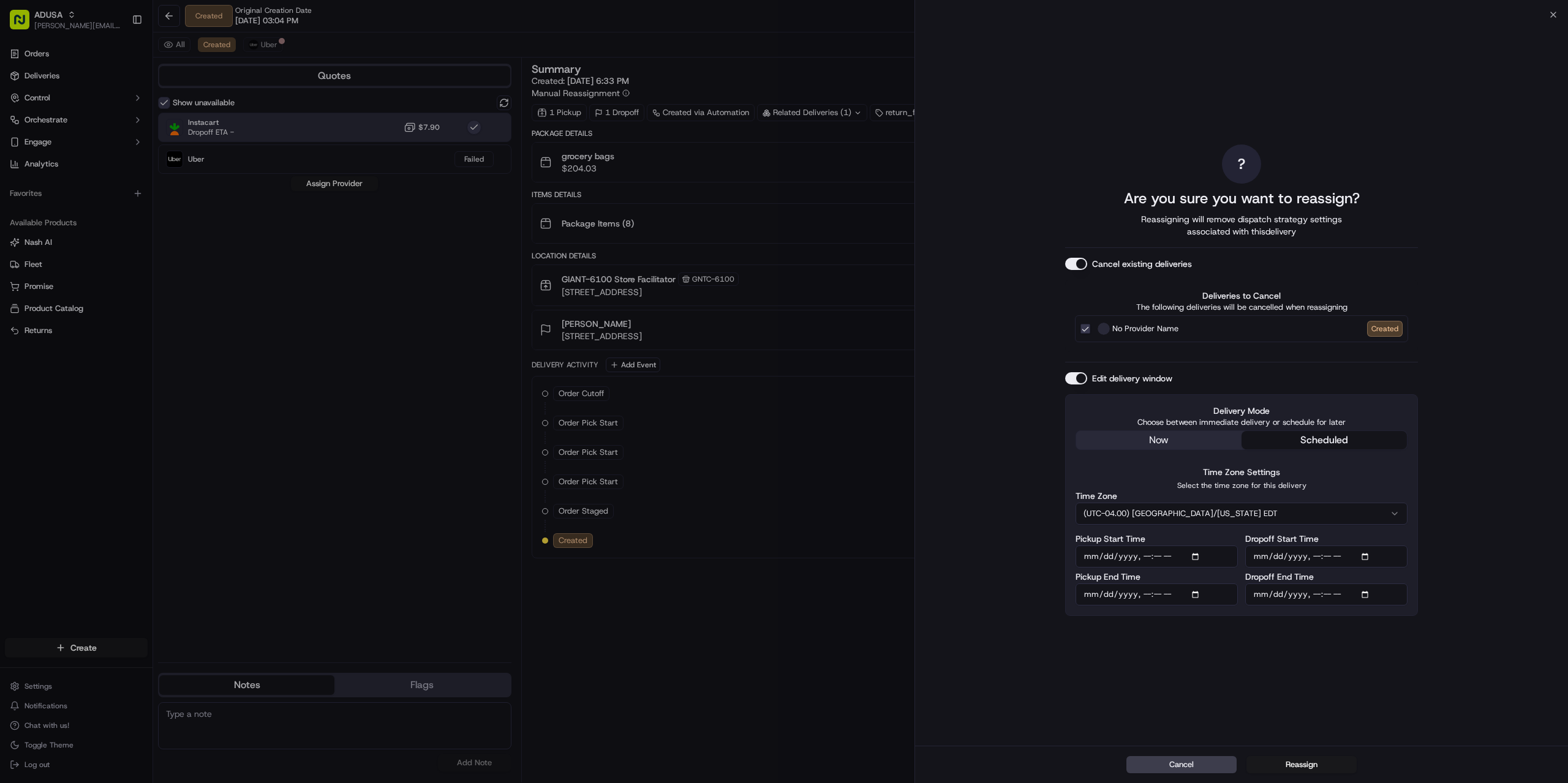
type input "[DATE]T21:00"
click at [1421, 698] on div "? Are you sure you want to reassign? Reassigning will remove dispatch strategy …" at bounding box center [1241, 380] width 653 height 731
click at [1302, 764] on button "Reassign" at bounding box center [1302, 765] width 110 height 17
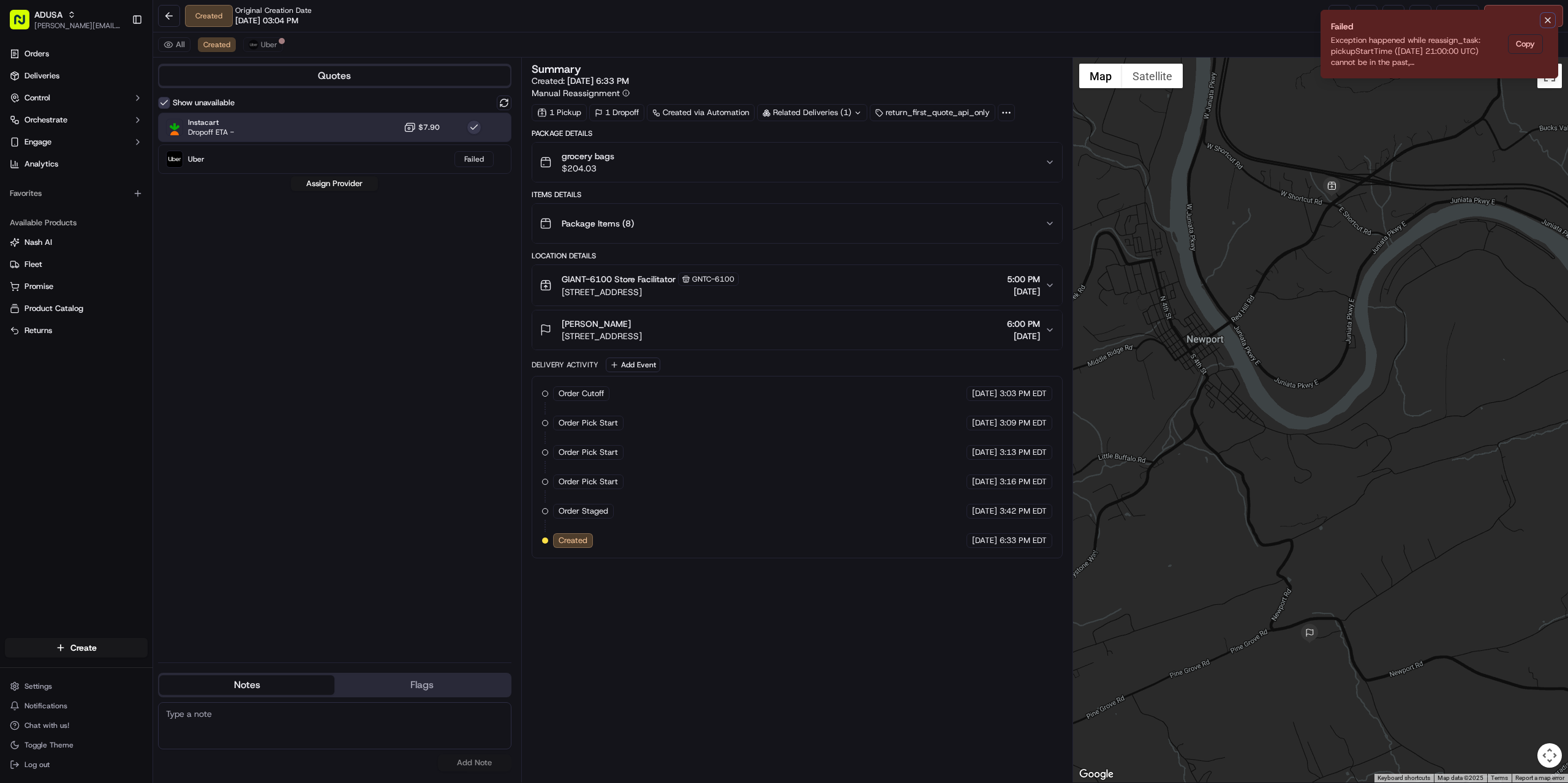
click at [1546, 22] on icon "Notifications (F8)" at bounding box center [1547, 20] width 10 height 10
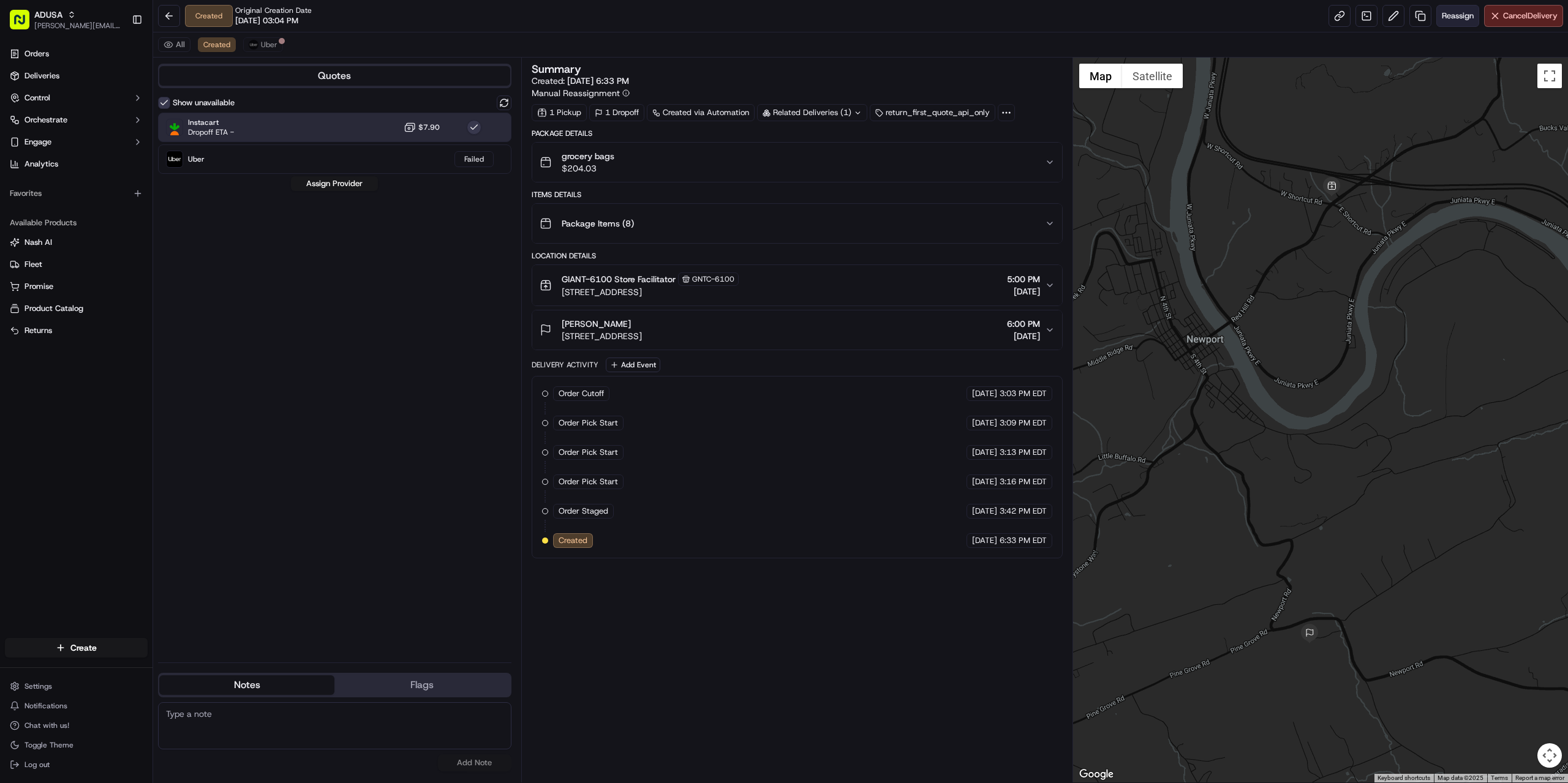
click at [1455, 13] on span "Reassign" at bounding box center [1458, 16] width 32 height 11
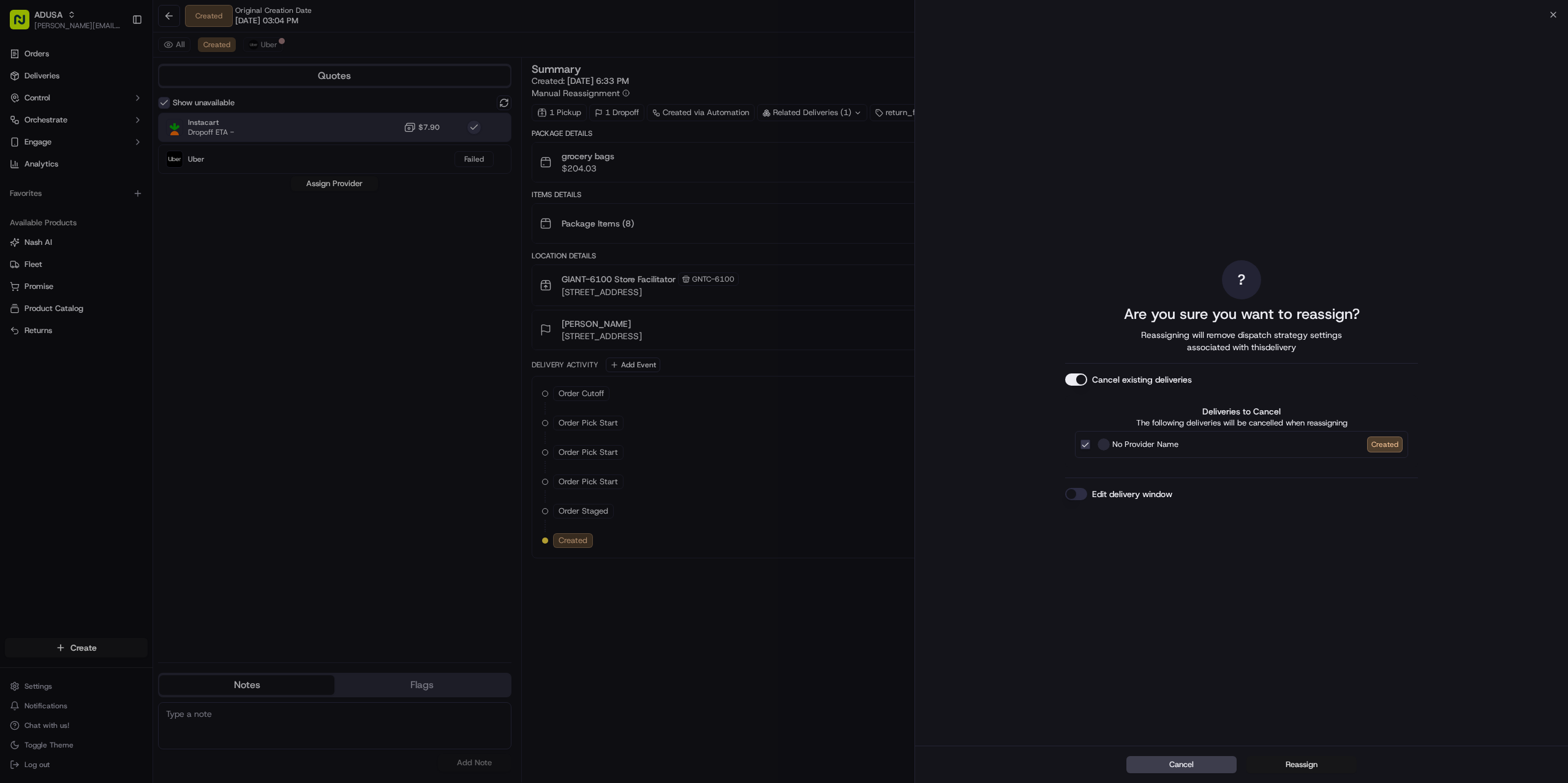
click at [1283, 761] on button "Reassign" at bounding box center [1302, 765] width 110 height 17
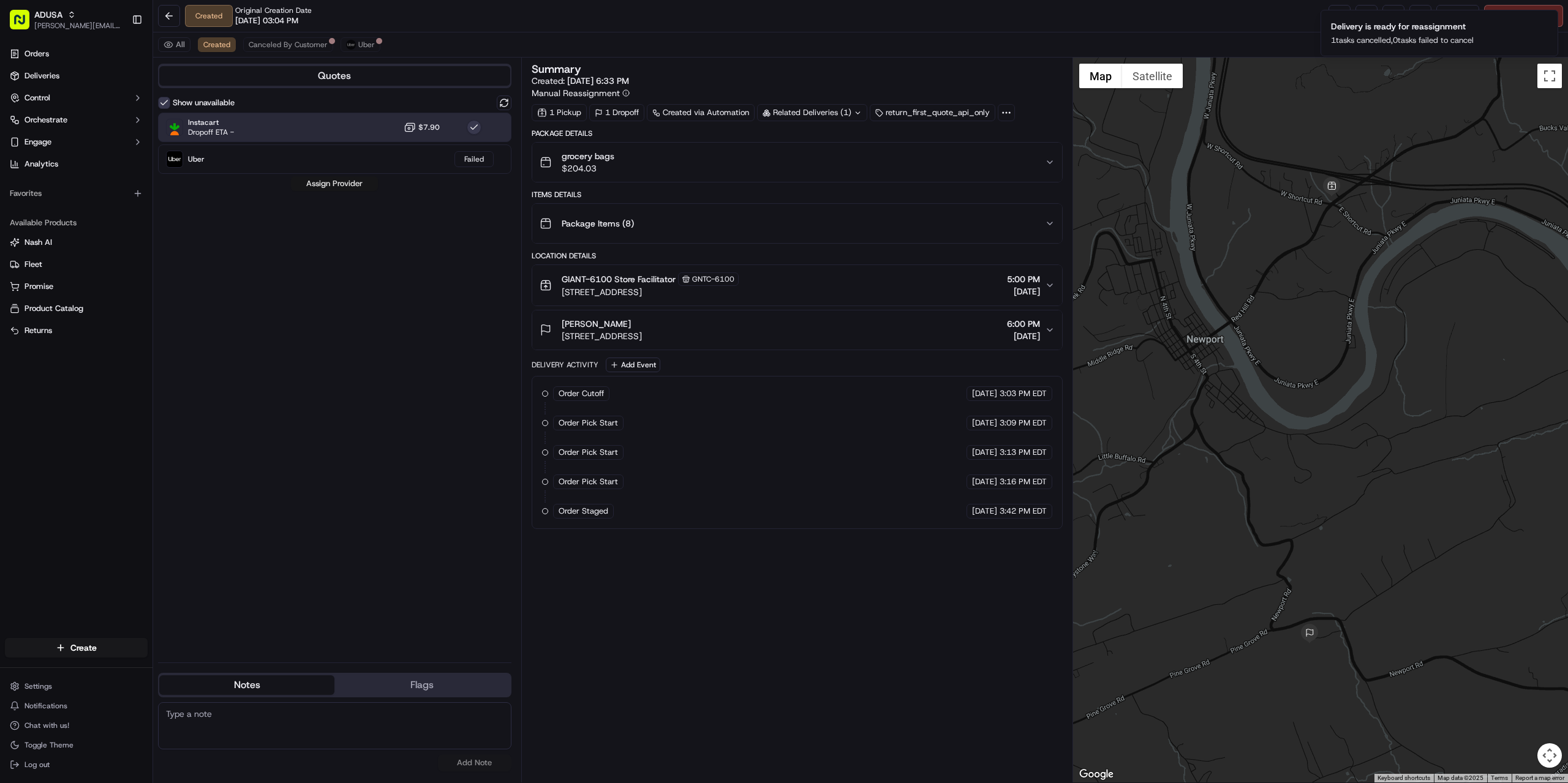
click at [338, 177] on button "Assign Provider" at bounding box center [334, 184] width 87 height 14
click at [1547, 20] on icon "Notifications (F8)" at bounding box center [1547, 20] width 10 height 10
click at [1548, 17] on icon "Notifications (F8)" at bounding box center [1547, 20] width 10 height 10
click at [1449, 14] on span "Reassign" at bounding box center [1458, 16] width 32 height 11
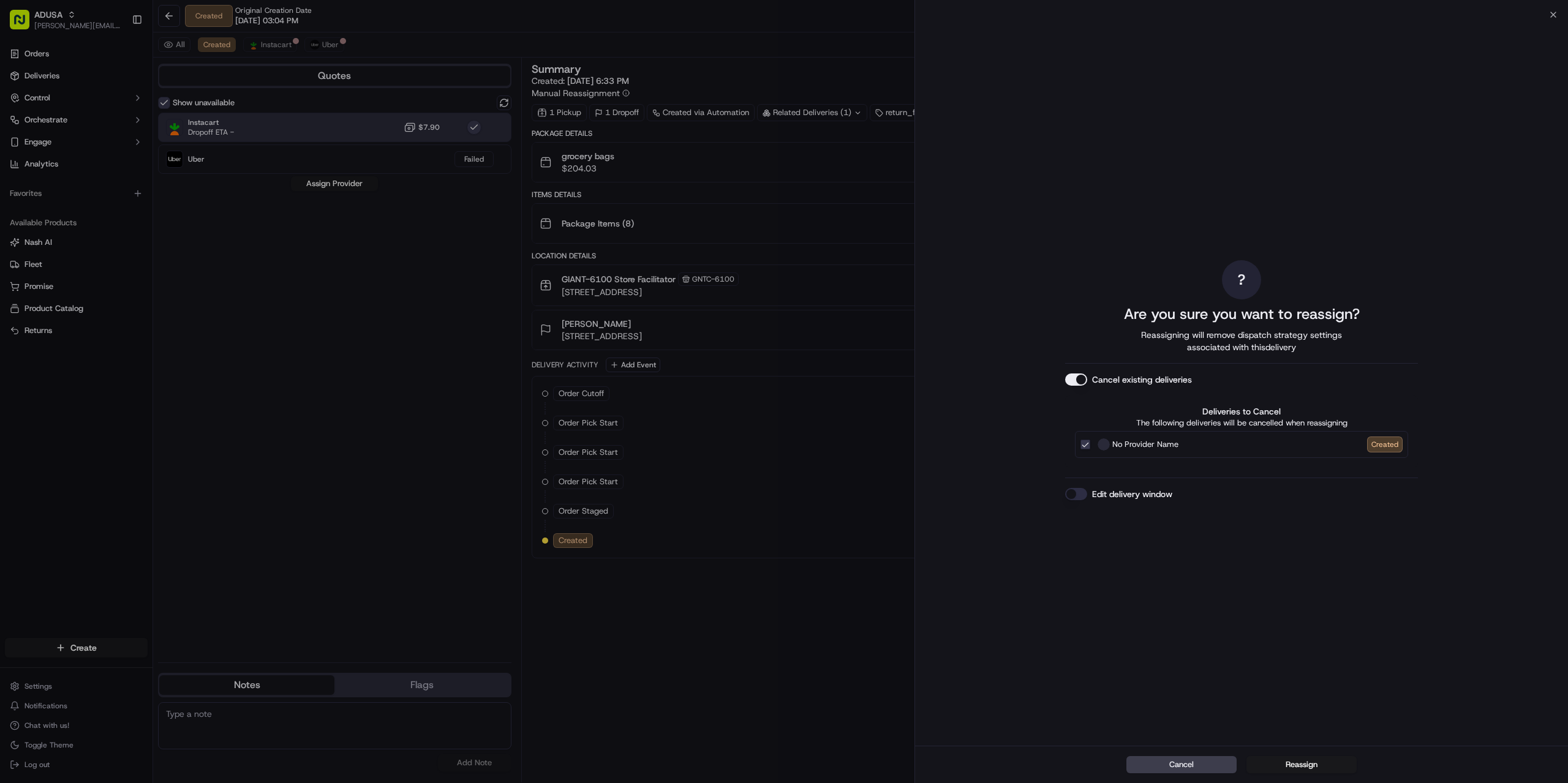
click at [1222, 487] on div "? Are you sure you want to reassign? Reassigning will remove dispatch strategy …" at bounding box center [1241, 380] width 353 height 726
click at [1141, 490] on label "Edit delivery window" at bounding box center [1132, 494] width 81 height 13
click at [1087, 490] on button "Edit delivery window" at bounding box center [1076, 494] width 22 height 13
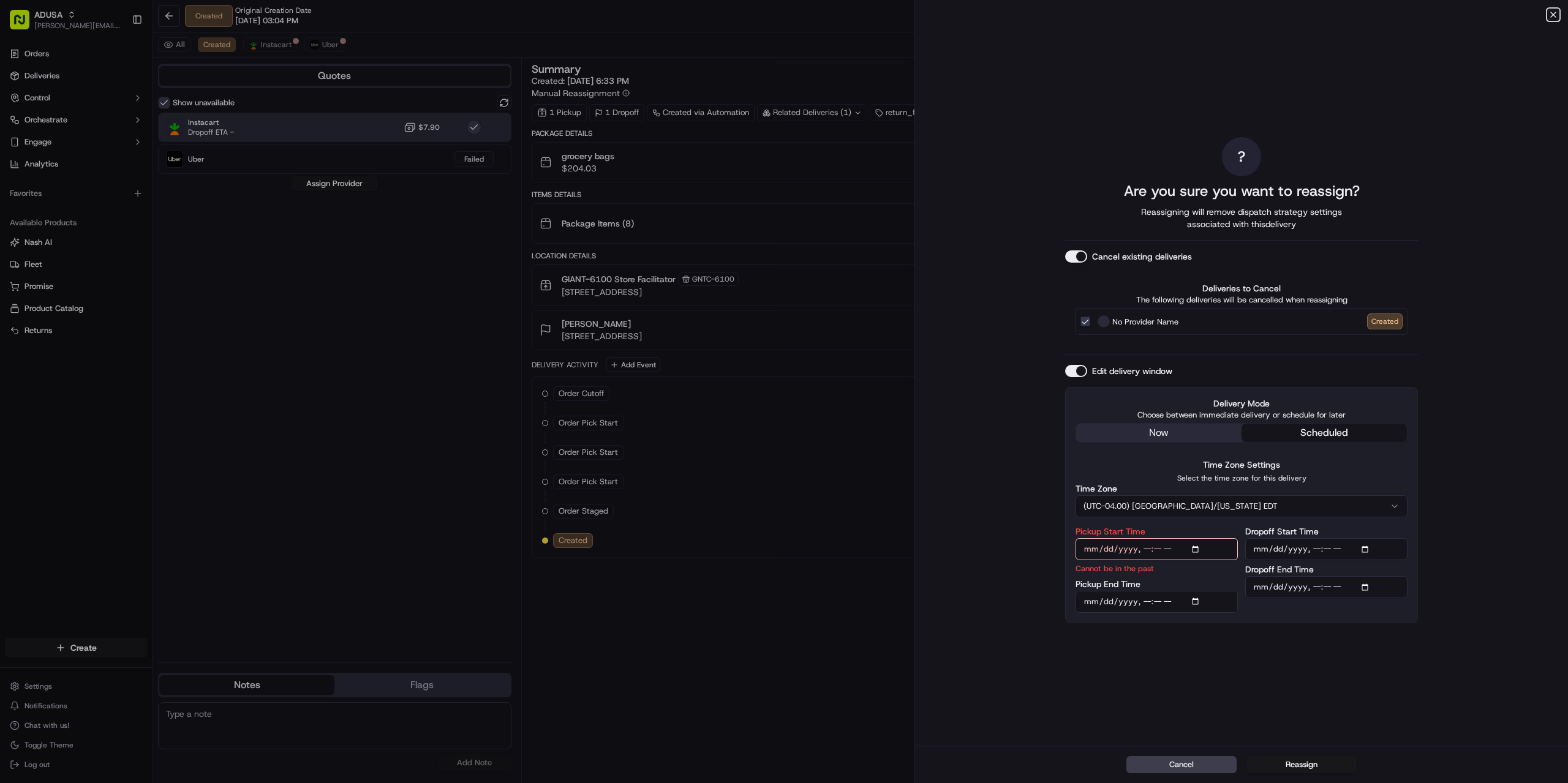
click at [1550, 10] on icon "button" at bounding box center [1553, 14] width 10 height 10
